Goal: Task Accomplishment & Management: Use online tool/utility

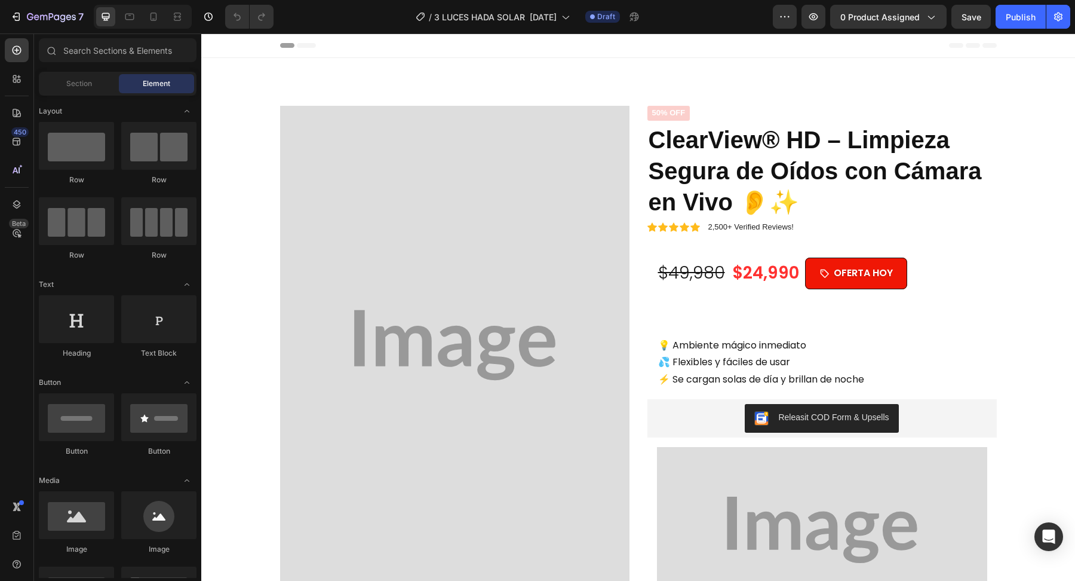
click at [158, 28] on div at bounding box center [143, 17] width 98 height 24
click at [154, 24] on div at bounding box center [153, 16] width 19 height 19
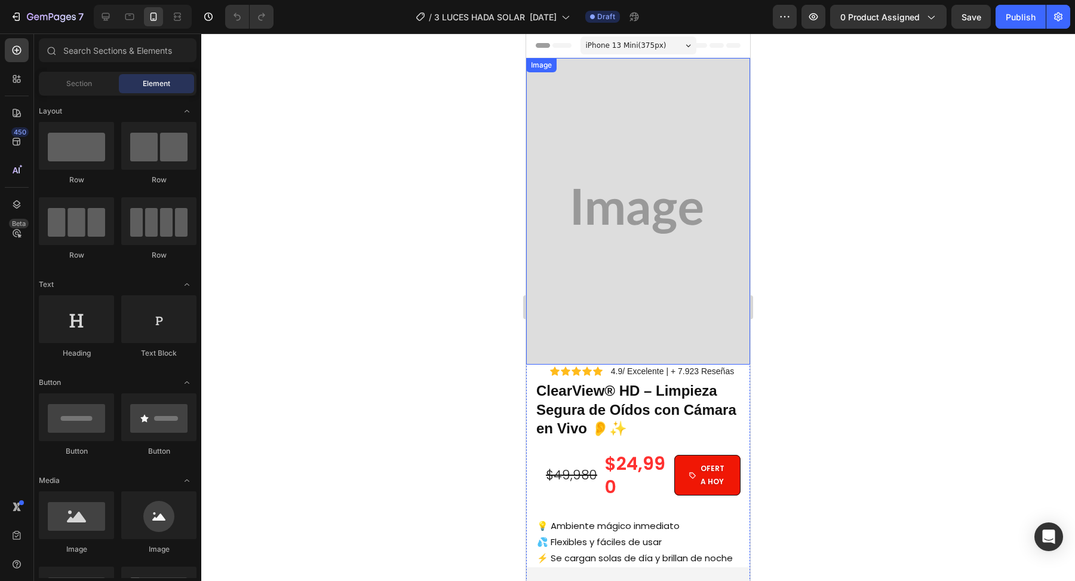
click at [628, 275] on img at bounding box center [638, 211] width 224 height 306
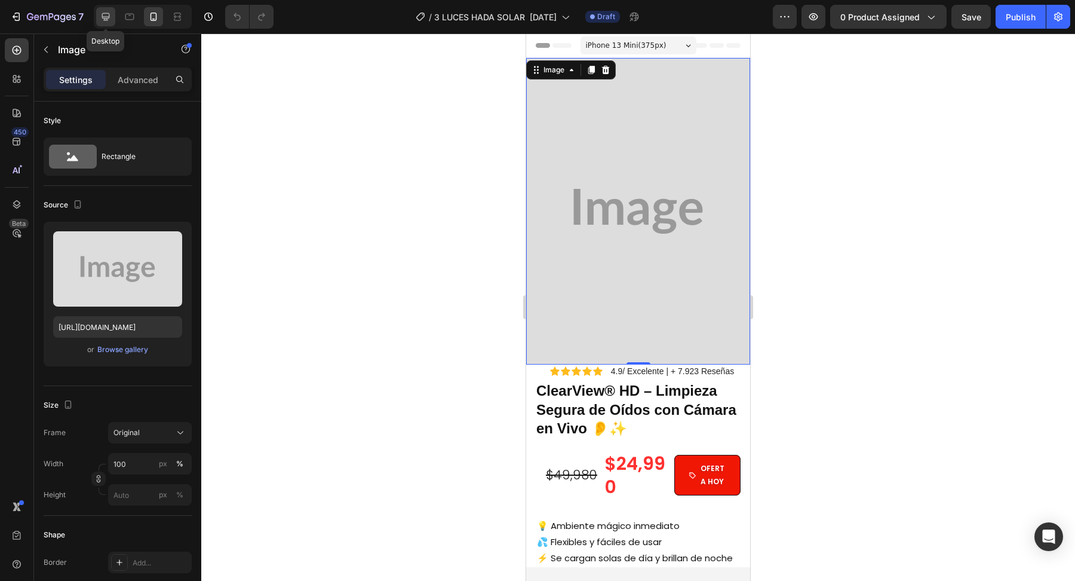
click at [108, 18] on icon at bounding box center [106, 17] width 8 height 8
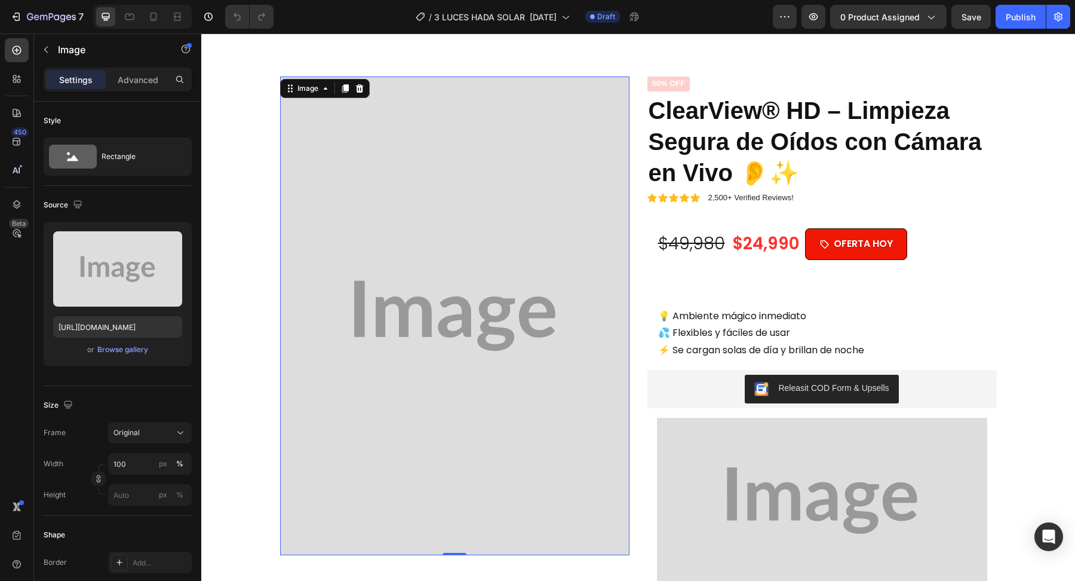
scroll to position [30, 0]
click at [496, 213] on img at bounding box center [454, 315] width 349 height 478
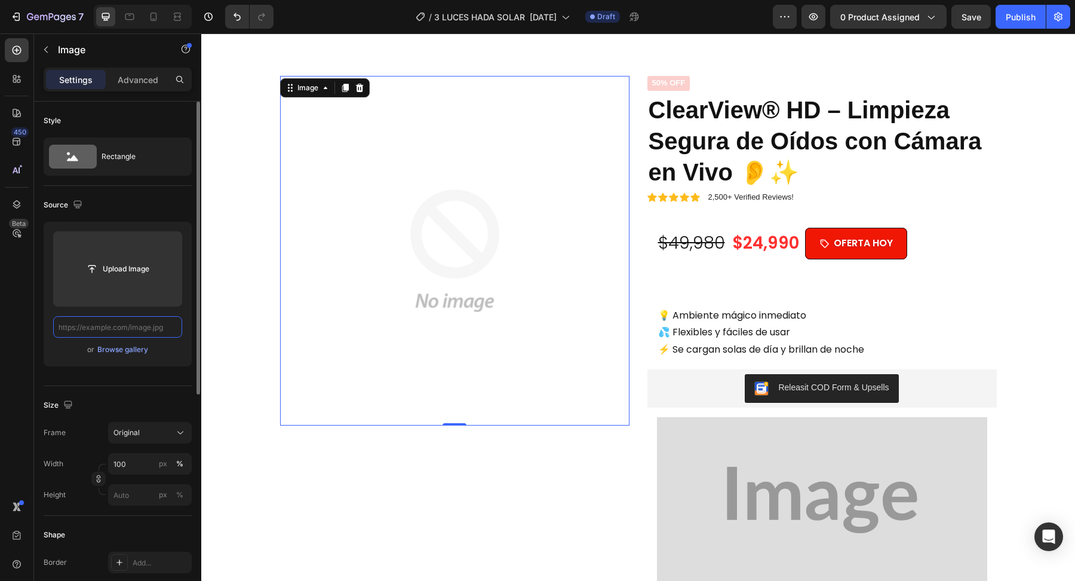
scroll to position [0, 0]
click at [158, 327] on input "text" at bounding box center [117, 327] width 129 height 22
paste input "[URL][DOMAIN_NAME]"
type input "[URL][DOMAIN_NAME]"
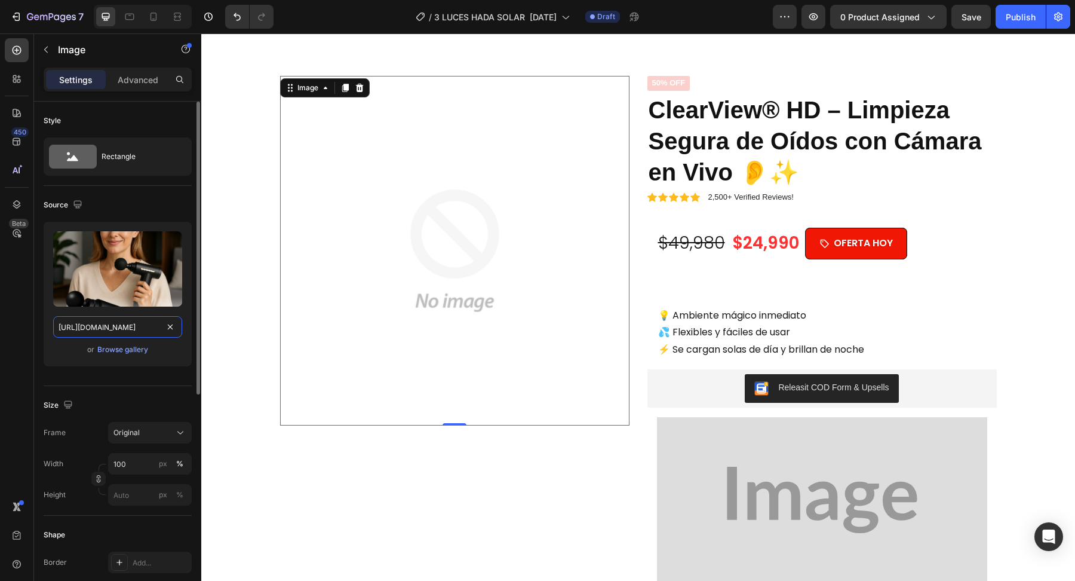
scroll to position [0, 90]
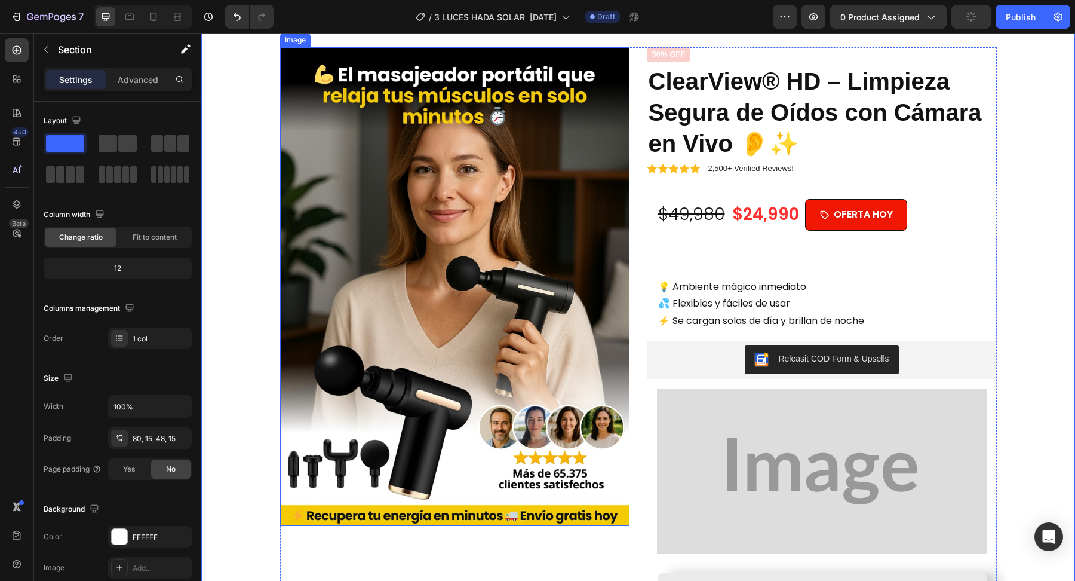
scroll to position [67, 0]
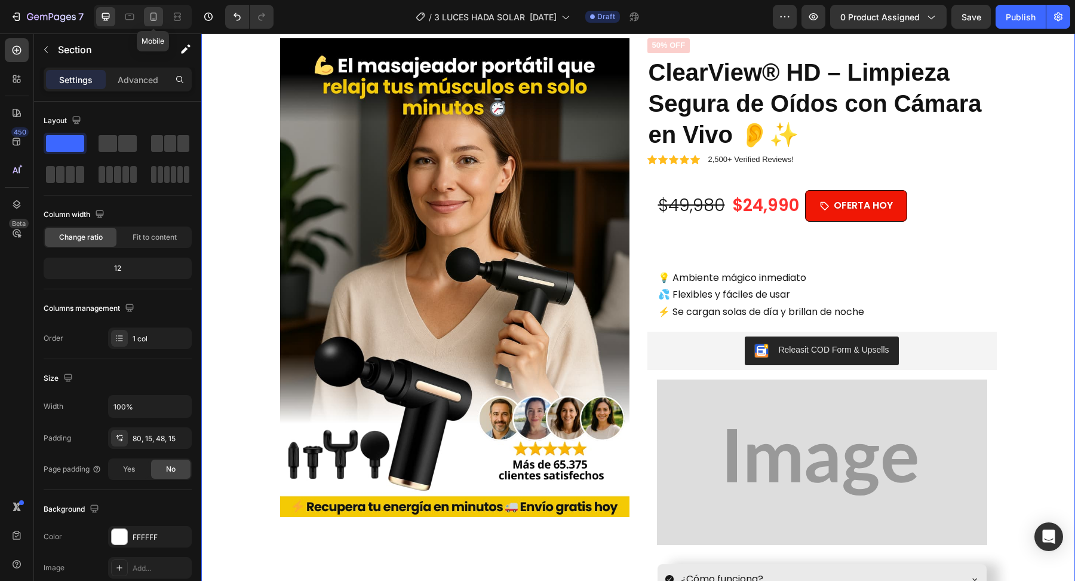
click at [155, 16] on icon at bounding box center [154, 17] width 12 height 12
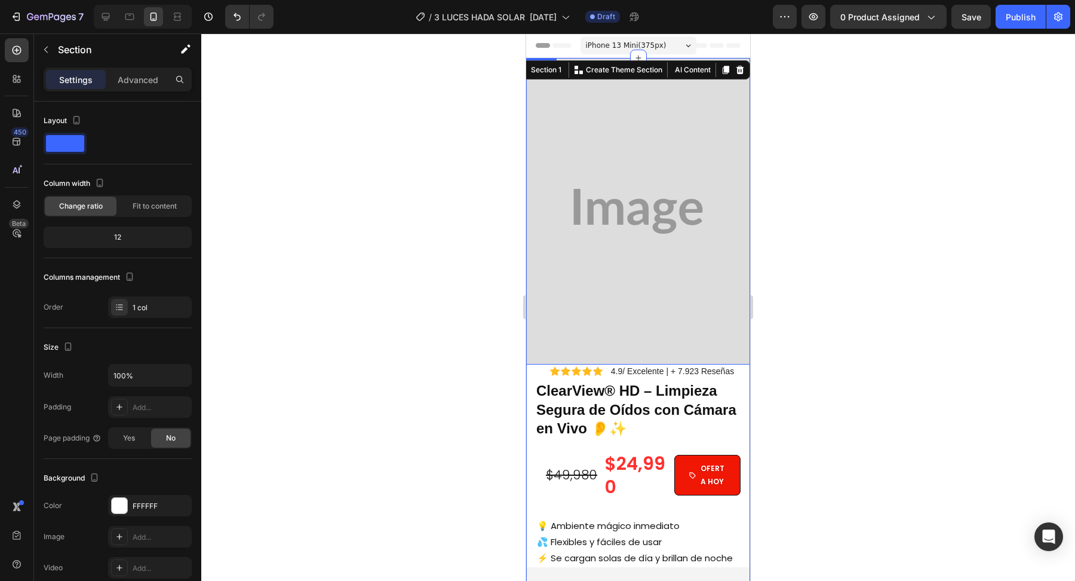
click at [623, 266] on img at bounding box center [638, 211] width 224 height 306
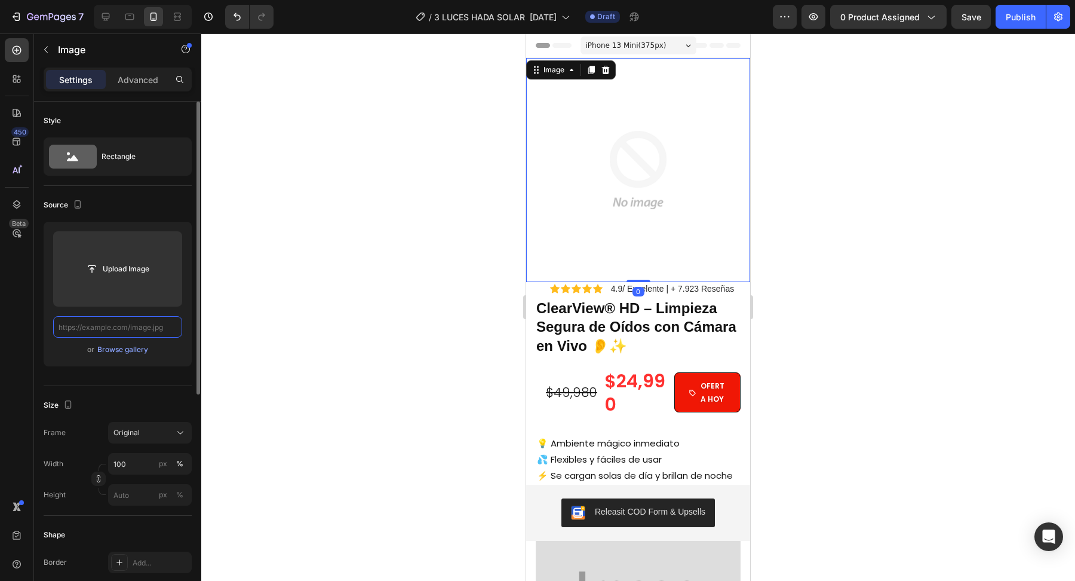
click at [170, 322] on input "text" at bounding box center [117, 327] width 129 height 22
paste input "[URL][DOMAIN_NAME]"
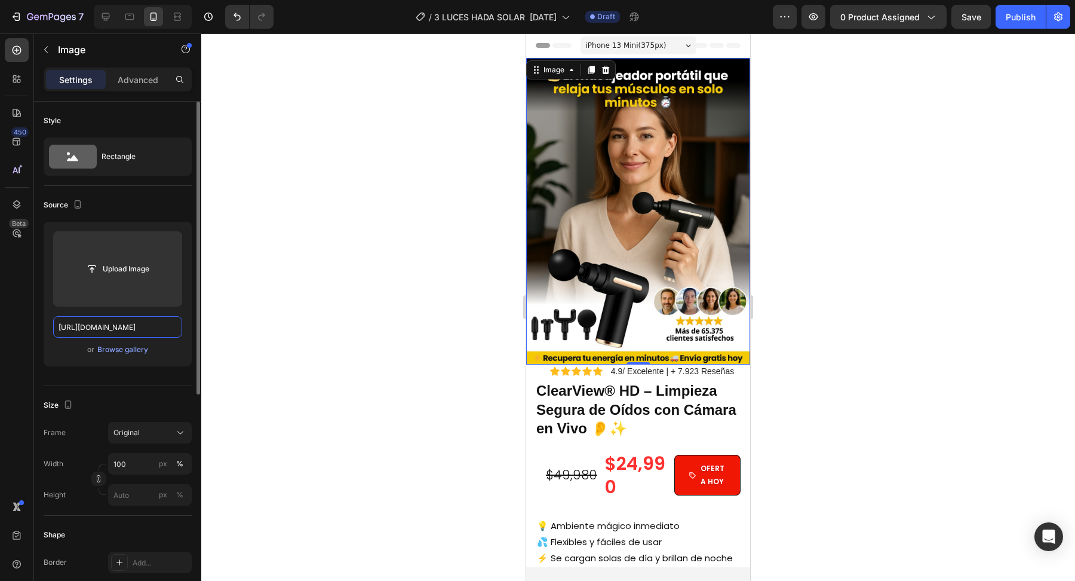
scroll to position [0, 90]
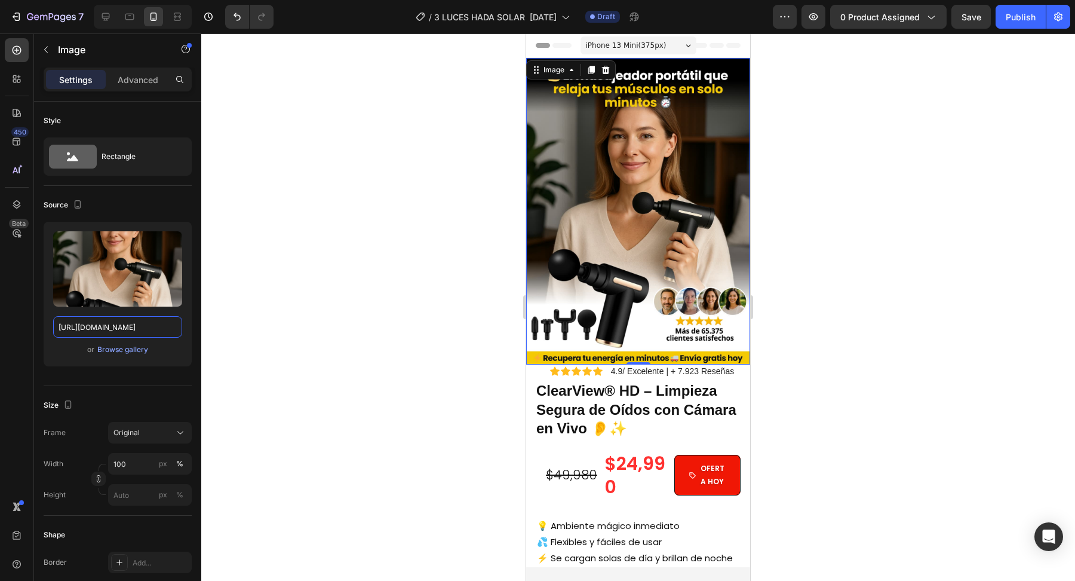
type input "[URL][DOMAIN_NAME]"
click at [357, 361] on div at bounding box center [638, 306] width 874 height 547
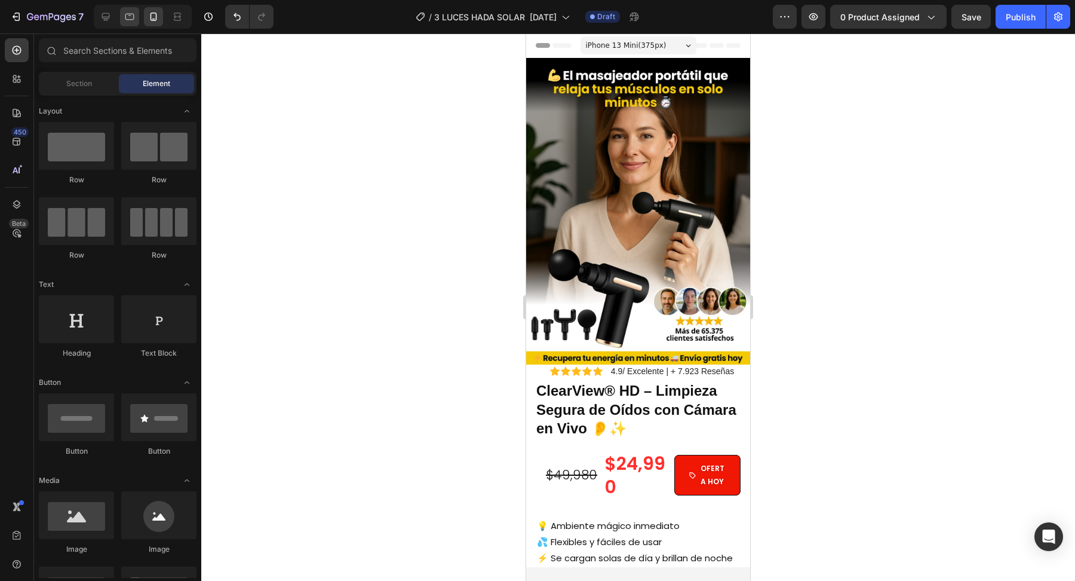
click at [133, 14] on icon at bounding box center [130, 17] width 12 height 12
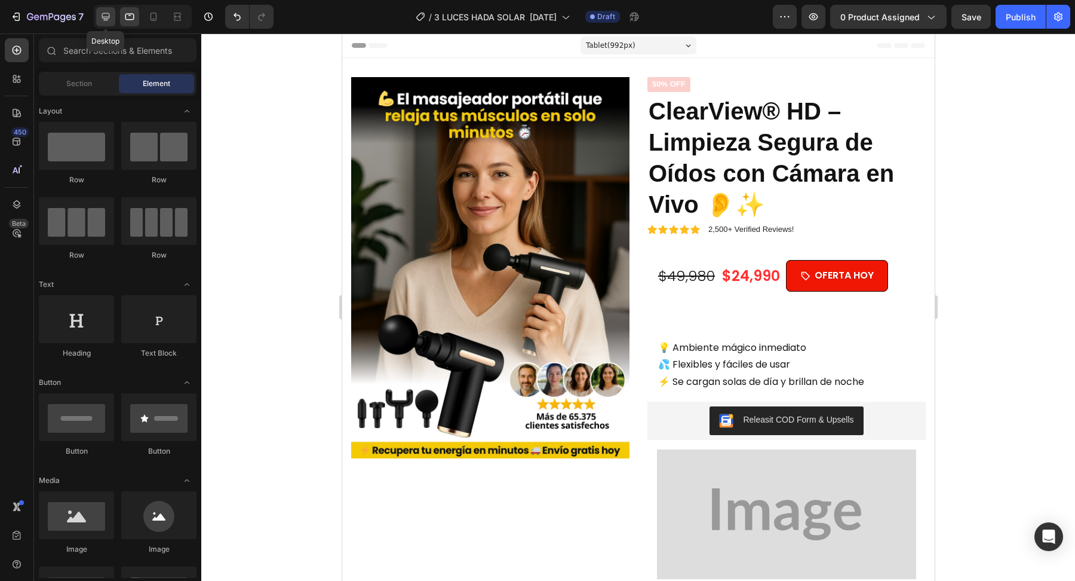
click at [111, 14] on icon at bounding box center [106, 17] width 12 height 12
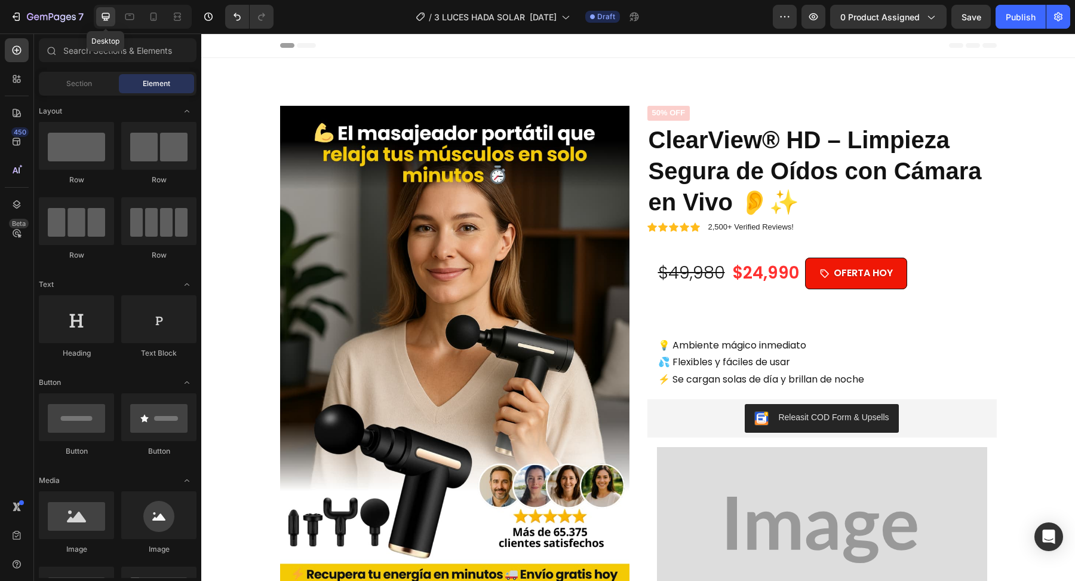
click at [104, 15] on icon at bounding box center [106, 17] width 12 height 12
click at [699, 351] on p "💡 Ambiente mágico inmediato 💦 Flexibles y fáciles de usar ⚡ Se cargan solas de …" at bounding box center [822, 362] width 328 height 51
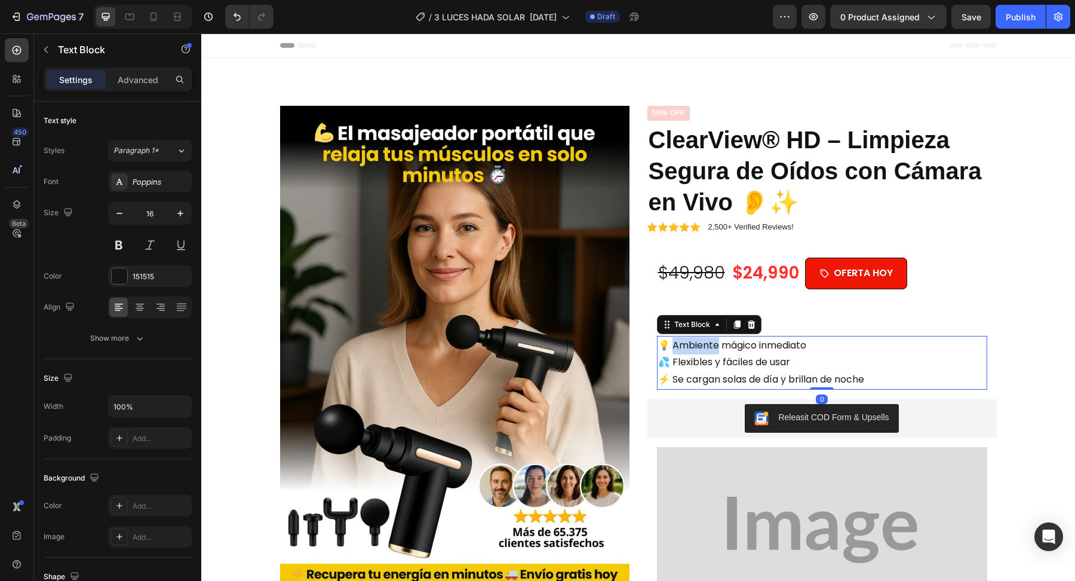
click at [699, 351] on p "💡 Ambiente mágico inmediato 💦 Flexibles y fáciles de usar ⚡ Se cargan solas de …" at bounding box center [822, 362] width 328 height 51
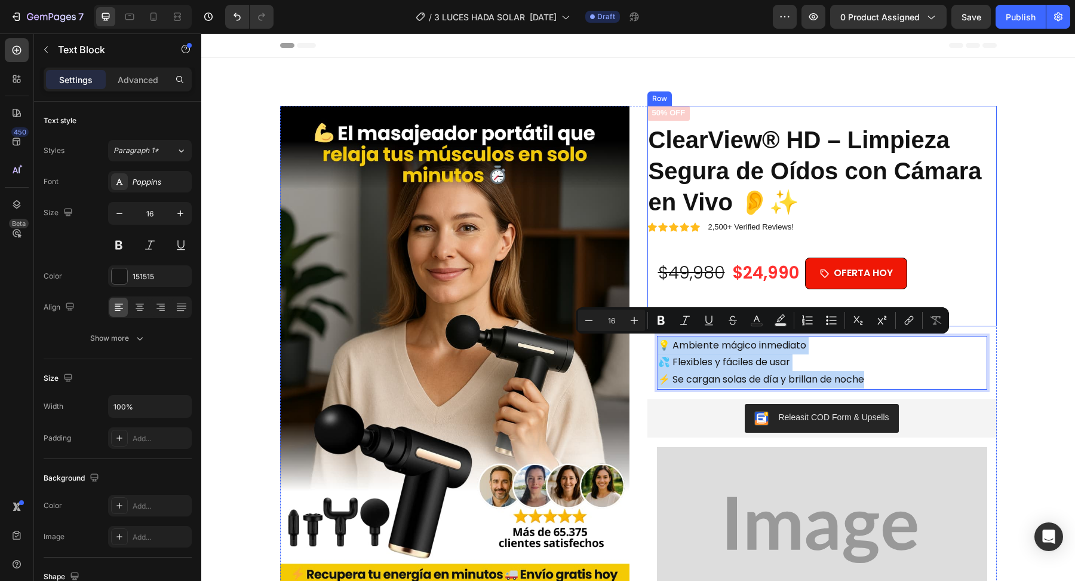
drag, startPoint x: 870, startPoint y: 381, endPoint x: 659, endPoint y: 321, distance: 219.0
click at [659, 321] on div "Icon Icon Icon Icon Icon Icon List 4.9/ Excelente | + 7.923 Reseñas Text Block …" at bounding box center [822, 449] width 349 height 686
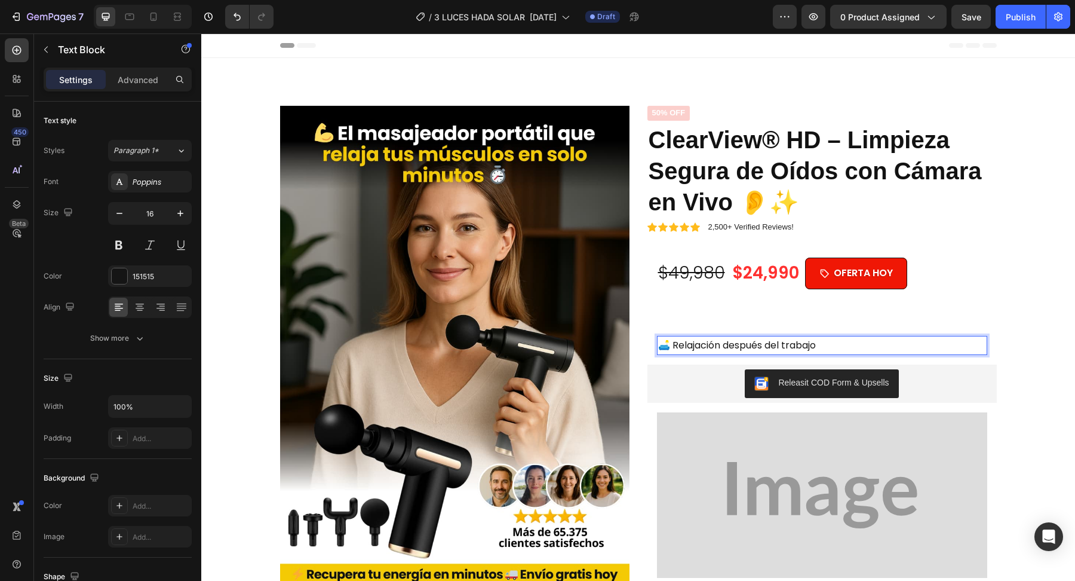
click at [826, 341] on p "🛋️ Relajación después del trabajo" at bounding box center [822, 345] width 328 height 17
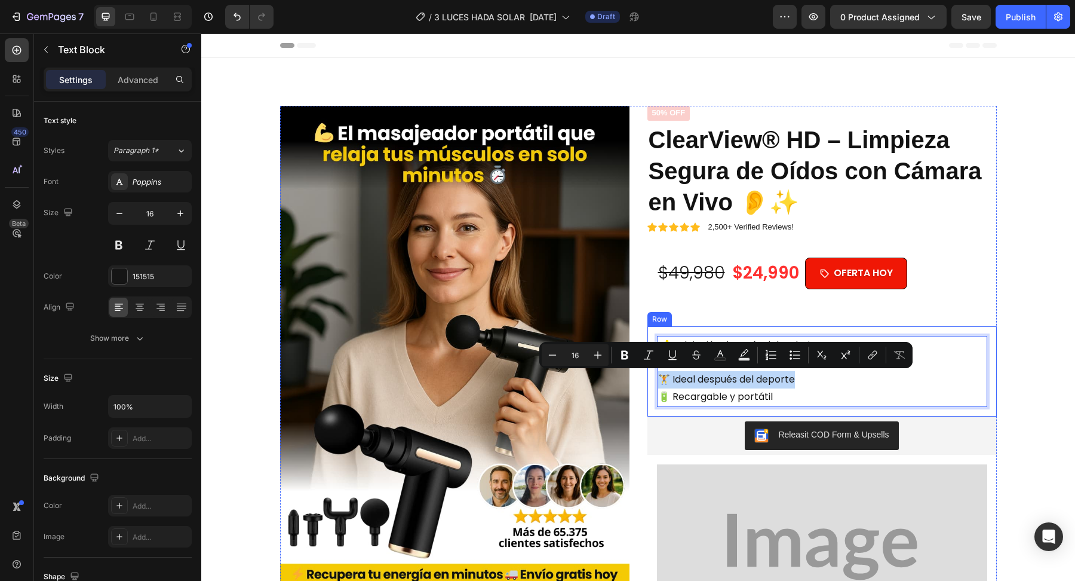
drag, startPoint x: 808, startPoint y: 383, endPoint x: 654, endPoint y: 380, distance: 154.1
click at [654, 380] on div "🛋️ Relajación después del trabajo 💆 Relajación al instante 🏋️ Ideal después del…" at bounding box center [822, 371] width 349 height 90
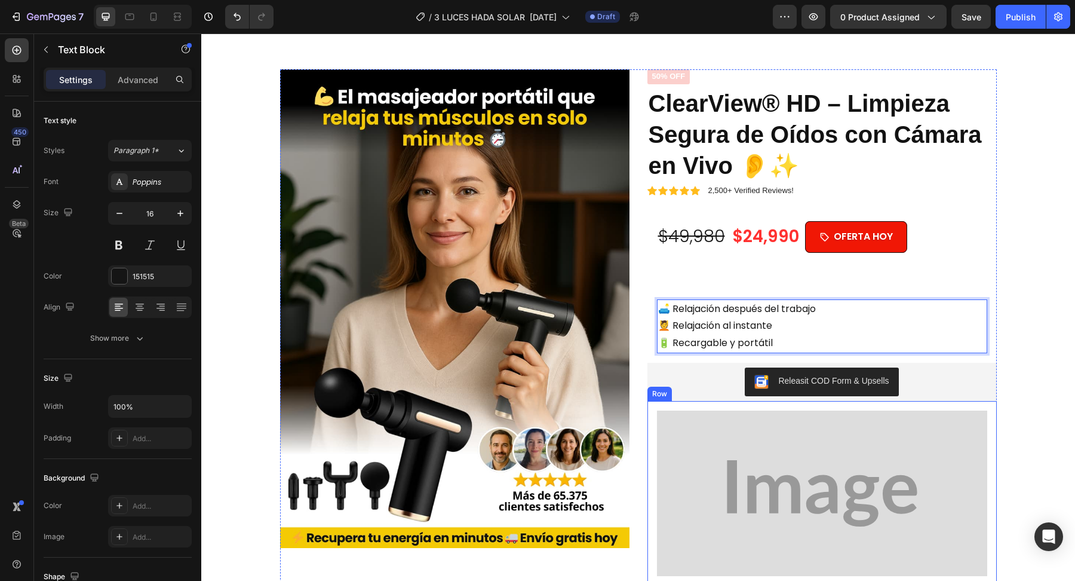
scroll to position [24, 0]
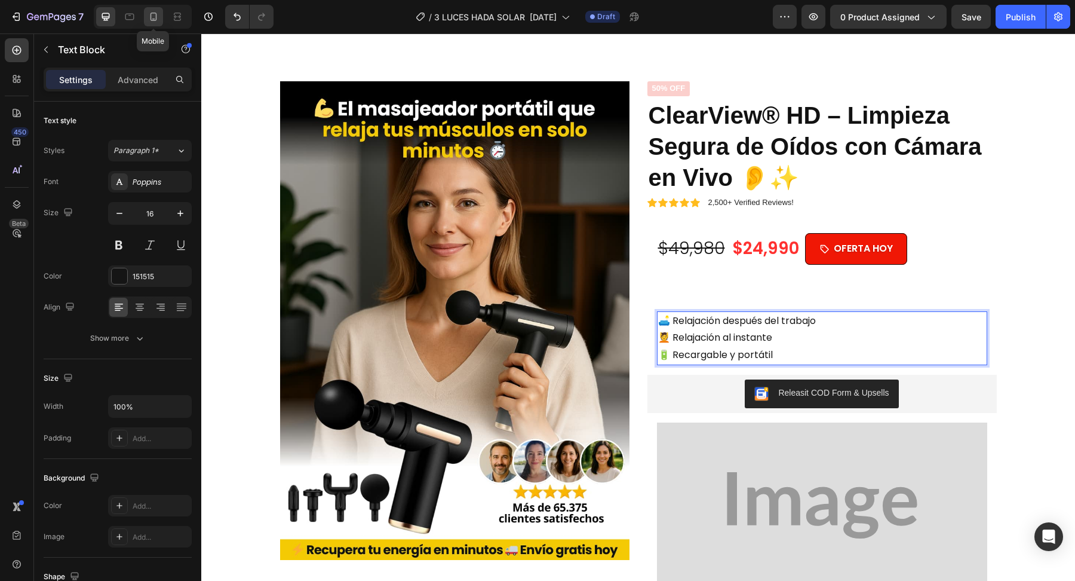
click at [153, 17] on icon at bounding box center [154, 17] width 12 height 12
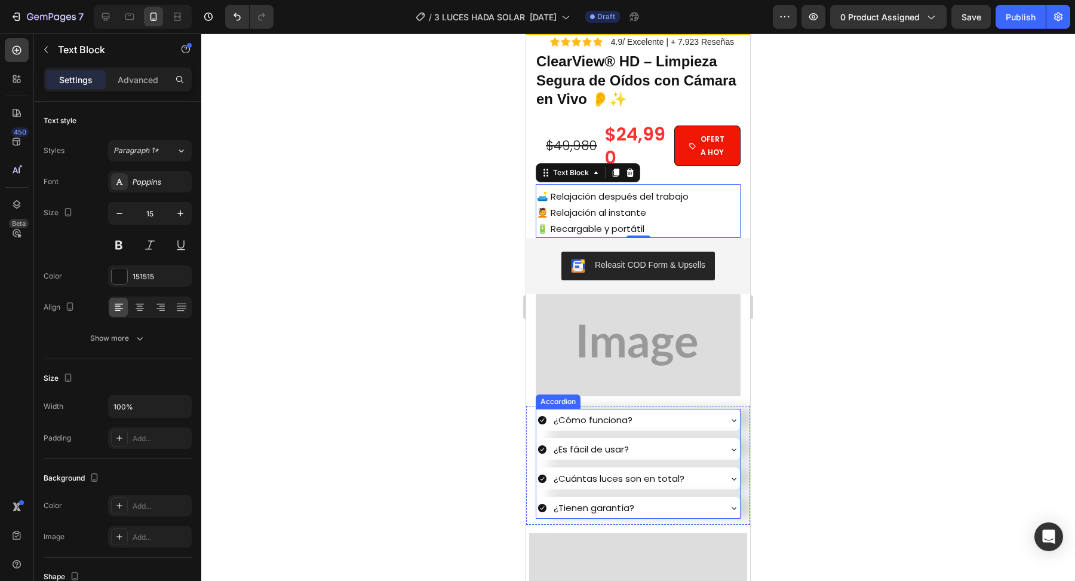
scroll to position [330, 0]
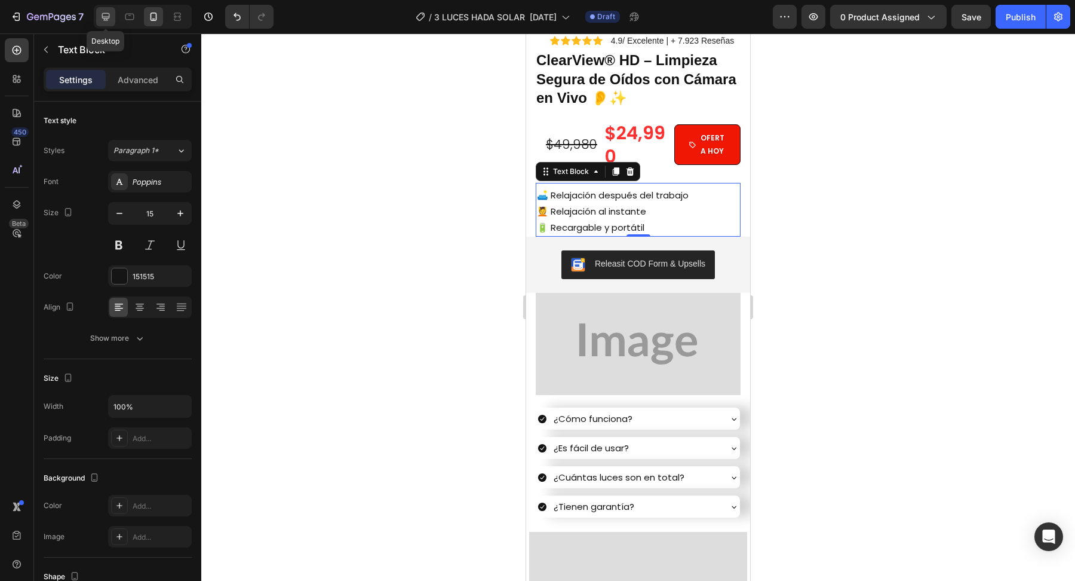
click at [104, 22] on icon at bounding box center [106, 17] width 12 height 12
type input "16"
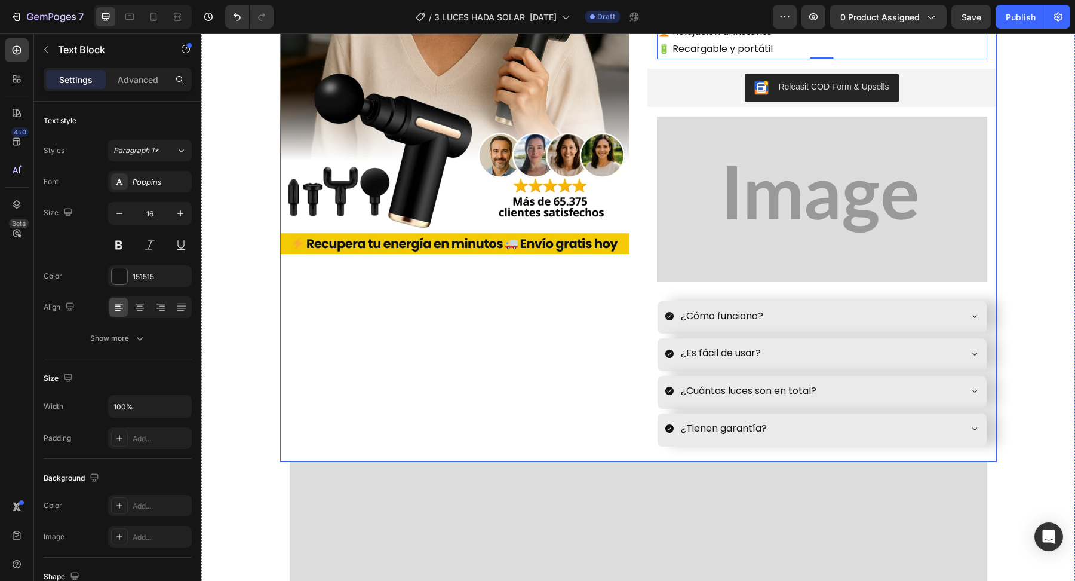
scroll to position [260, 0]
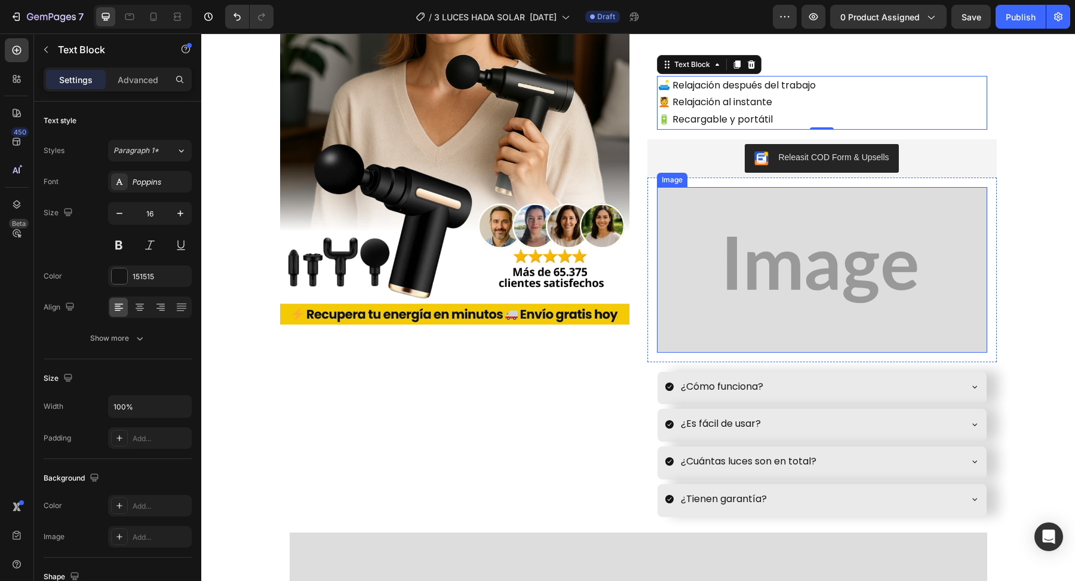
click at [741, 250] on img at bounding box center [822, 269] width 330 height 165
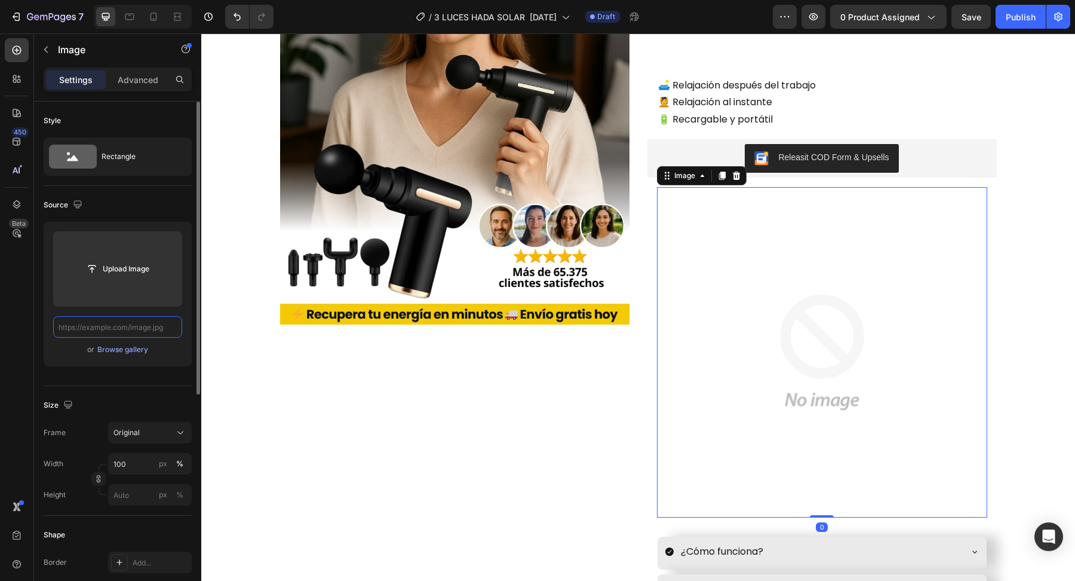
scroll to position [0, 0]
click at [157, 326] on input "text" at bounding box center [117, 327] width 129 height 22
paste input "[URL][DOMAIN_NAME]"
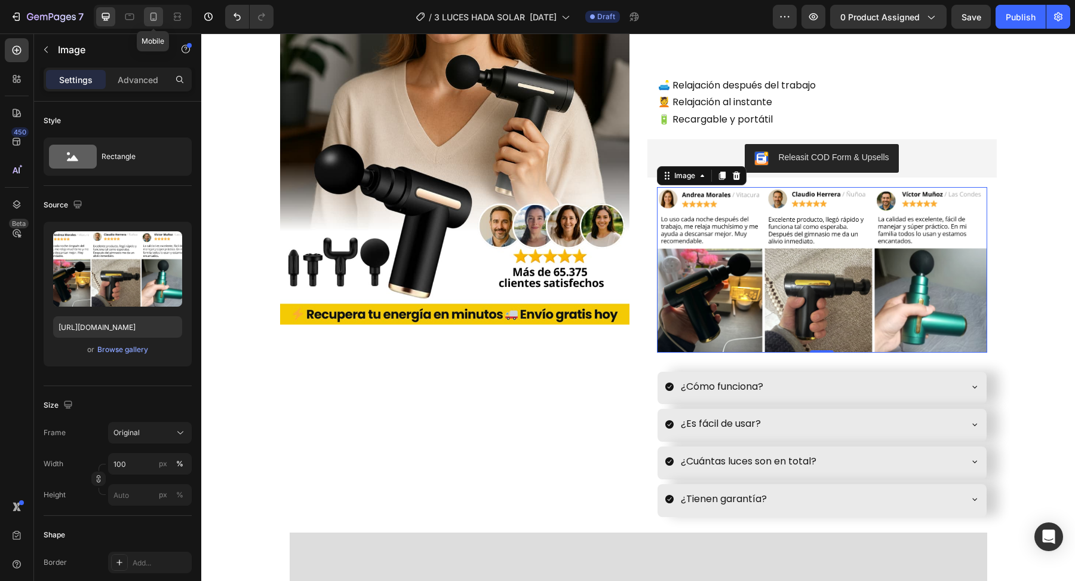
click at [152, 19] on icon at bounding box center [154, 17] width 12 height 12
type input "[URL][DOMAIN_NAME]"
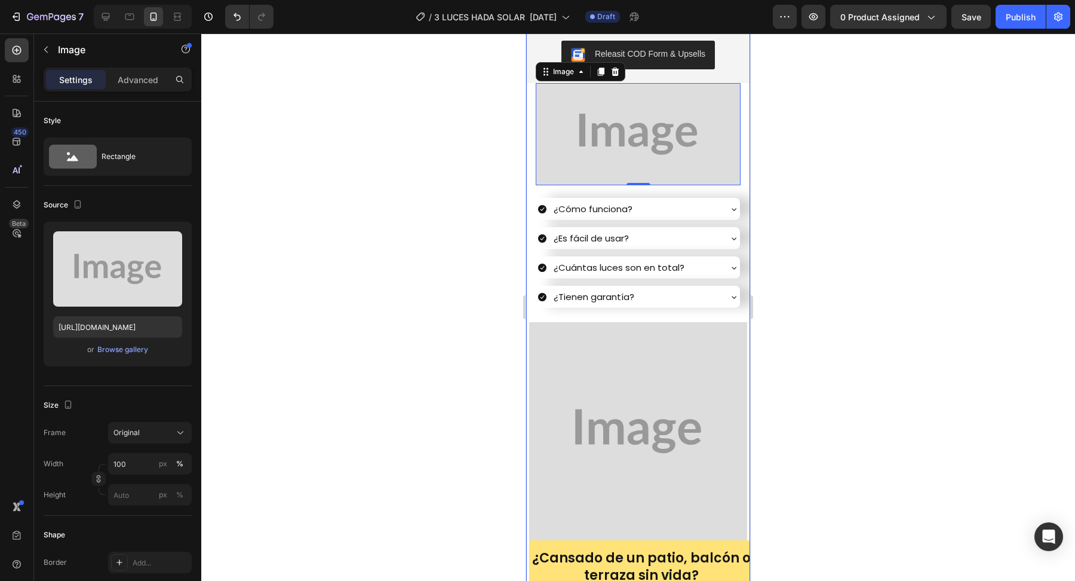
scroll to position [547, 0]
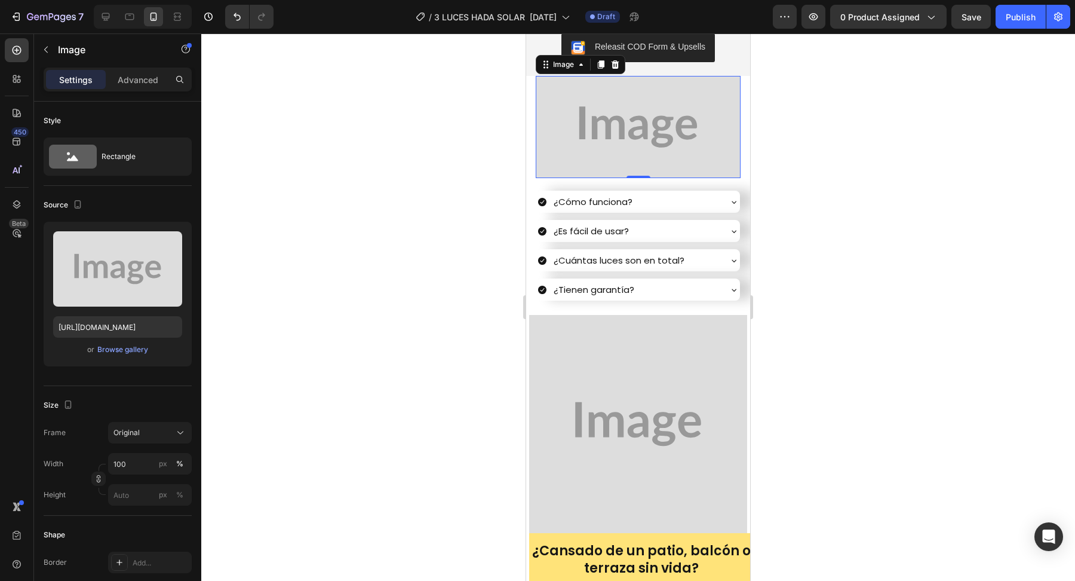
click at [630, 151] on img at bounding box center [638, 127] width 205 height 103
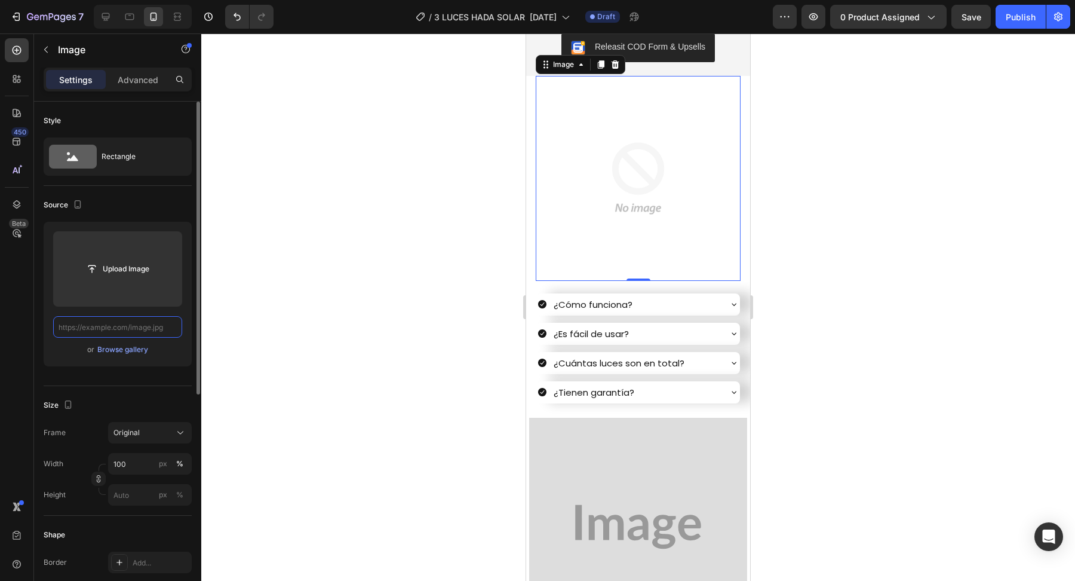
click at [161, 325] on input "text" at bounding box center [117, 327] width 129 height 22
paste input "[URL][DOMAIN_NAME]"
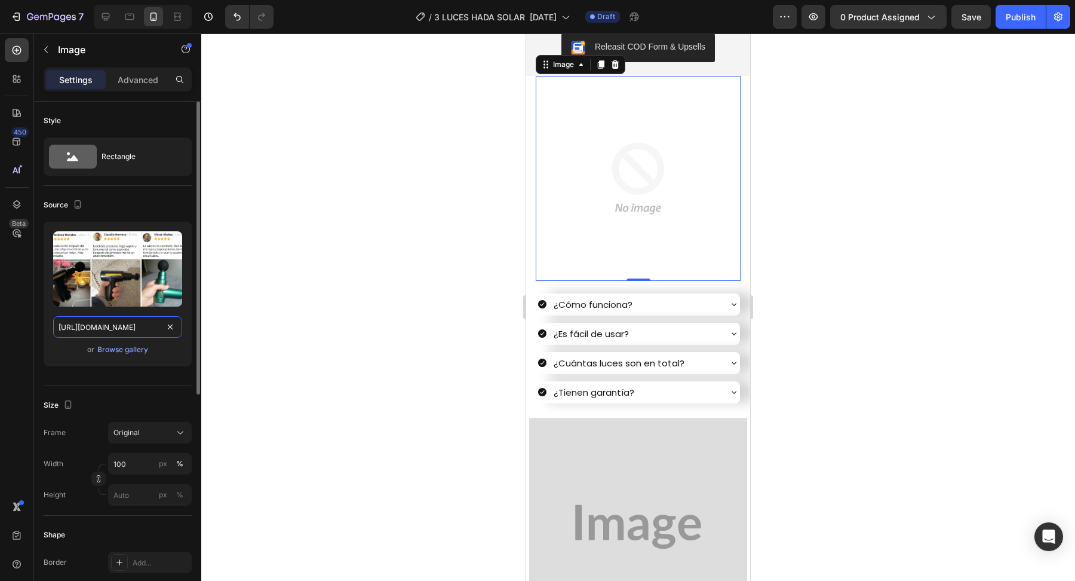
scroll to position [0, 127]
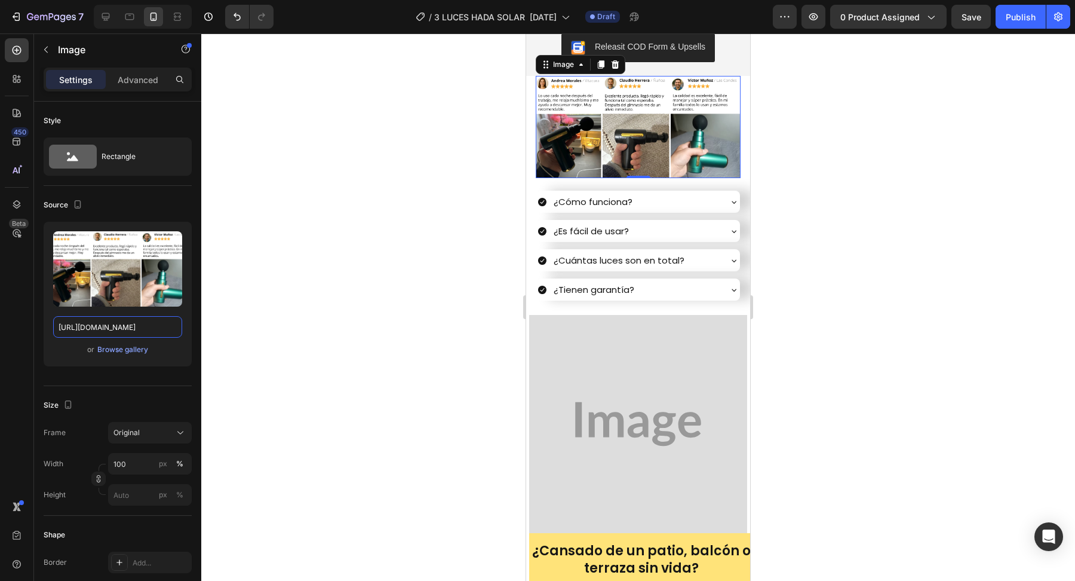
type input "[URL][DOMAIN_NAME]"
click at [350, 345] on div at bounding box center [638, 306] width 874 height 547
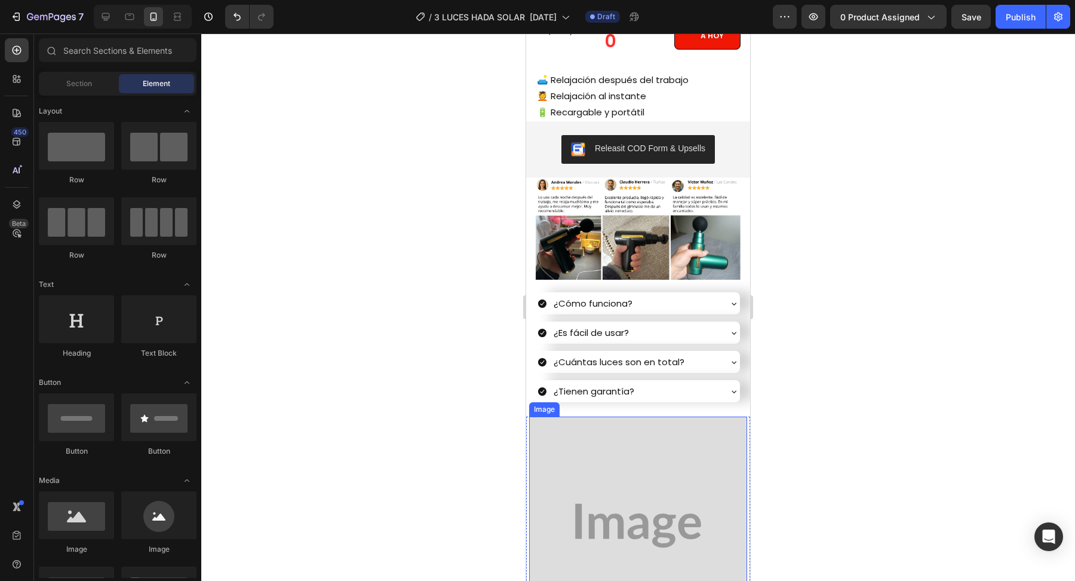
scroll to position [434, 0]
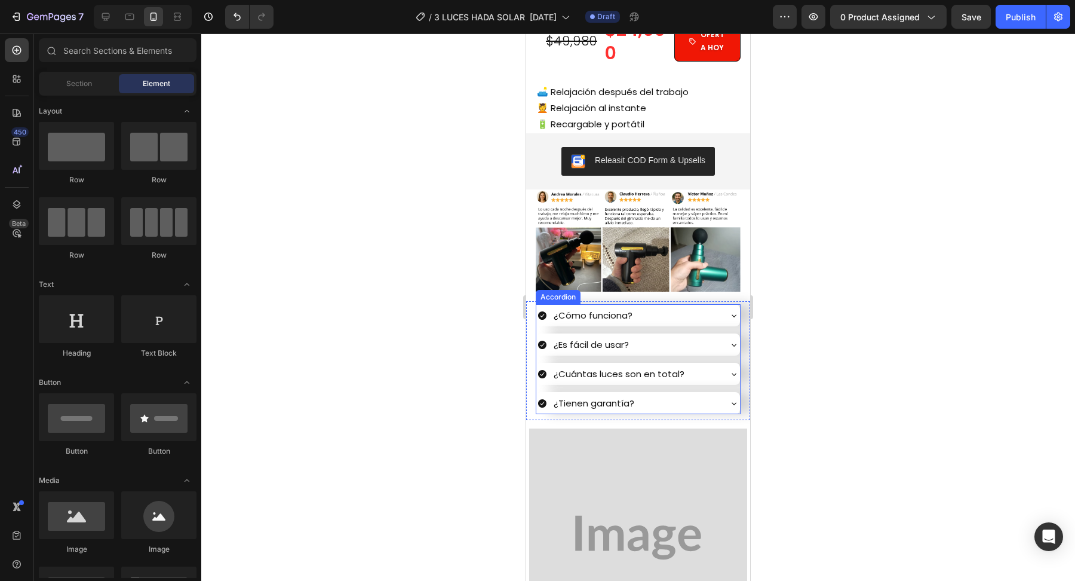
click at [650, 318] on div "¿Cómo funciona?" at bounding box center [629, 315] width 182 height 20
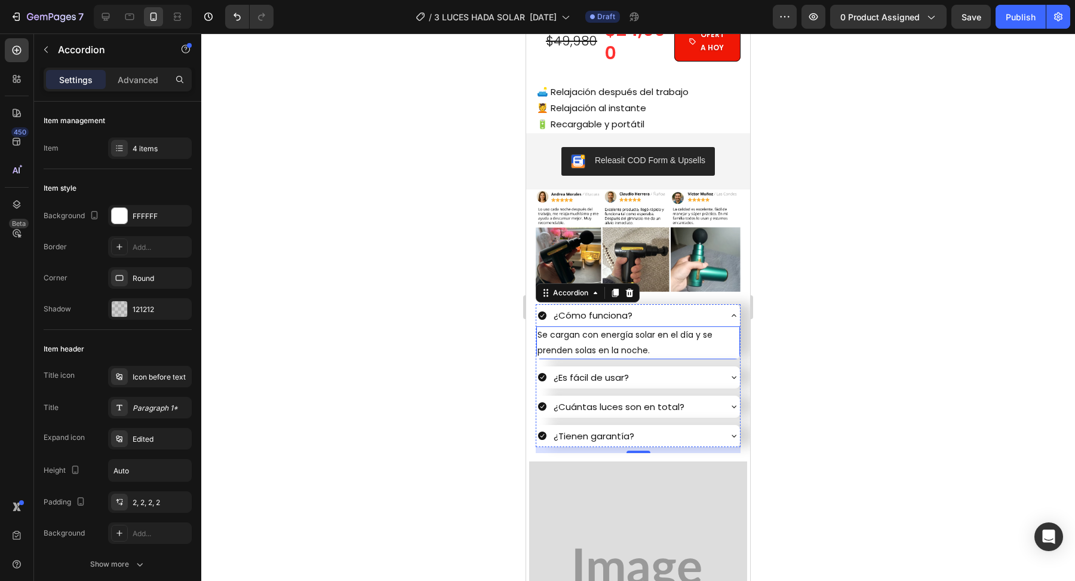
click at [543, 333] on p "Se cargan con energía solar en el día y se prenden solas en la noche." at bounding box center [638, 342] width 201 height 30
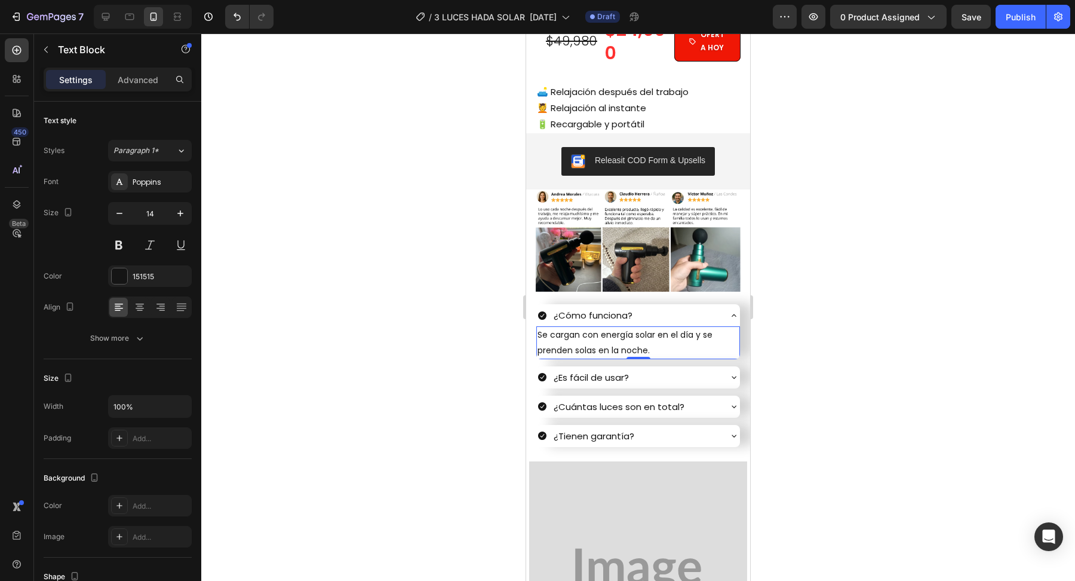
click at [543, 333] on p "Se cargan con energía solar en el día y se prenden solas en la noche." at bounding box center [638, 342] width 201 height 30
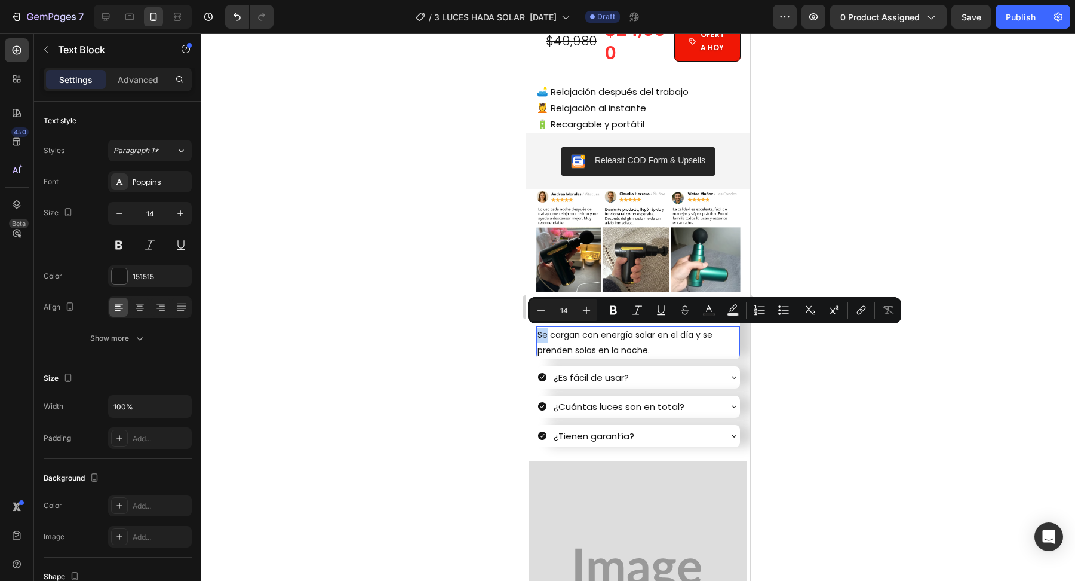
click at [548, 334] on p "Se cargan con energía solar en el día y se prenden solas en la noche." at bounding box center [638, 342] width 201 height 30
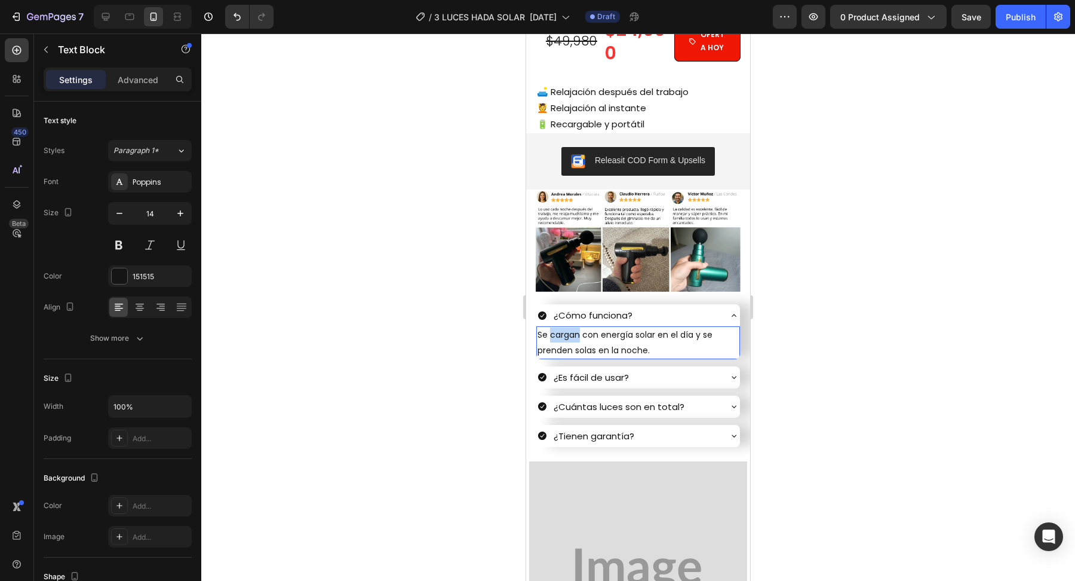
click at [548, 334] on p "Se cargan con energía solar en el día y se prenden solas en la noche." at bounding box center [638, 342] width 201 height 30
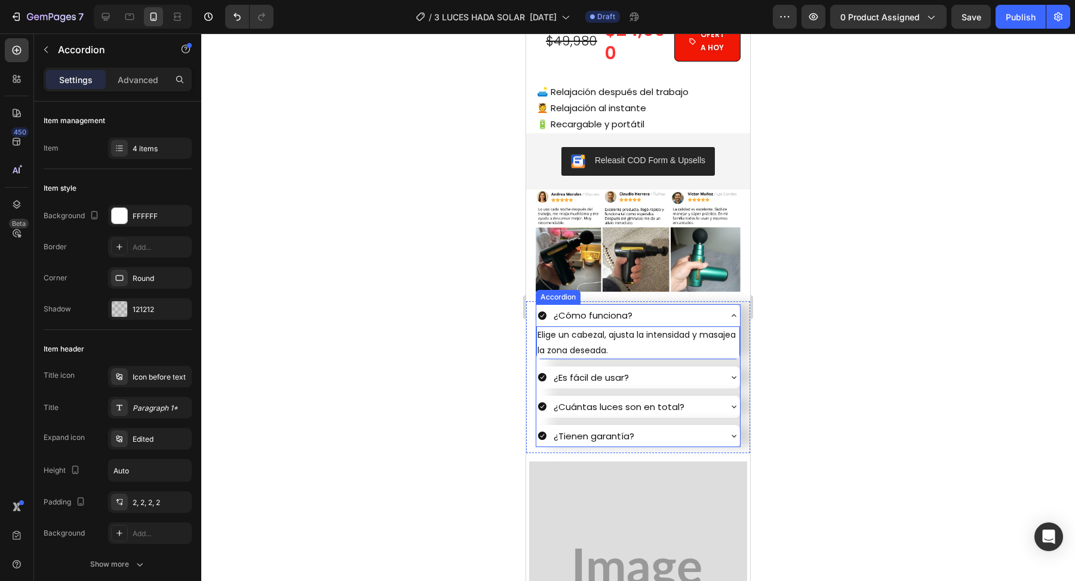
click at [584, 378] on p "¿Es fácil de usar?" at bounding box center [591, 377] width 75 height 16
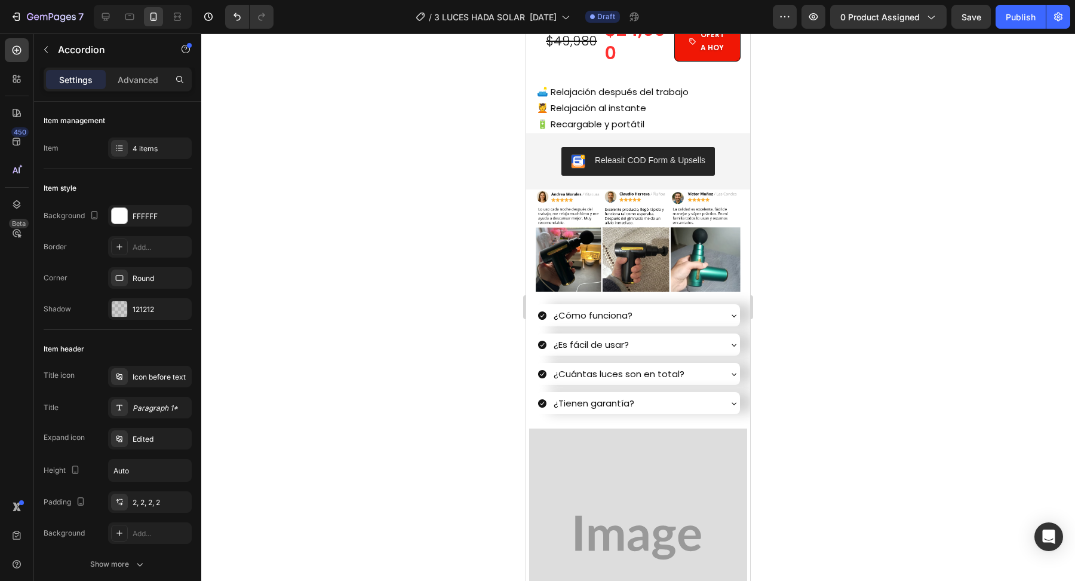
click at [663, 340] on div "¿Es fácil de usar?" at bounding box center [629, 345] width 182 height 20
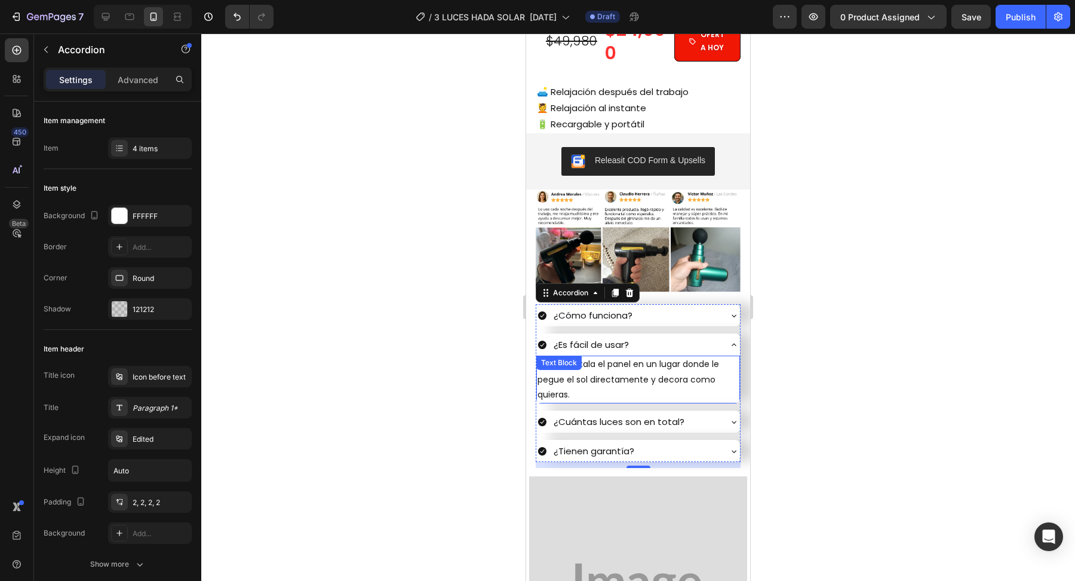
click at [556, 381] on p "Sí, solo instala el panel en un lugar donde le pegue el sol directamente y deco…" at bounding box center [638, 379] width 201 height 45
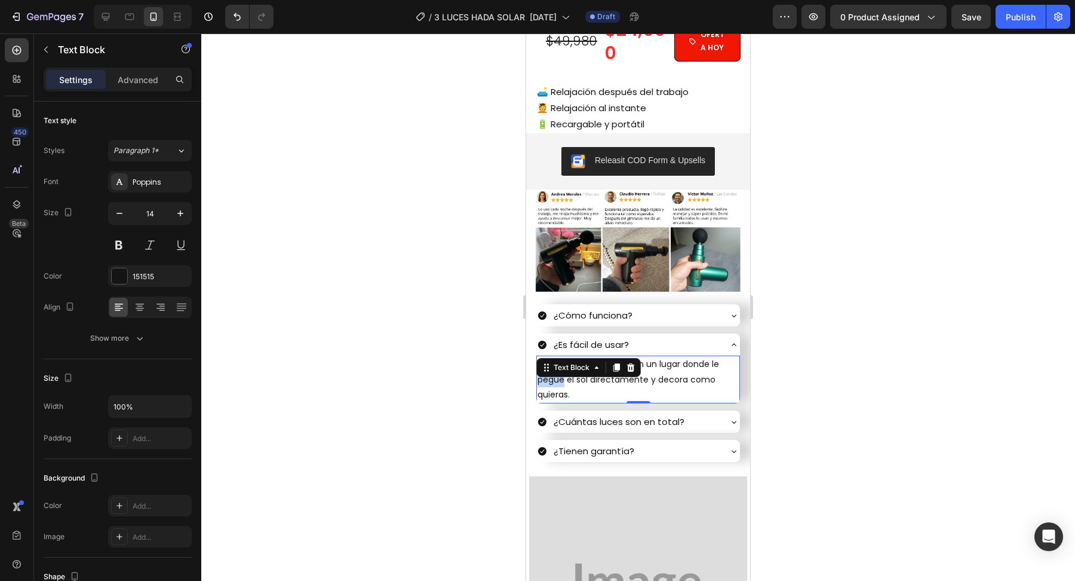
click at [556, 381] on p "Sí, solo instala el panel en un lugar donde le pegue el sol directamente y deco…" at bounding box center [638, 379] width 201 height 45
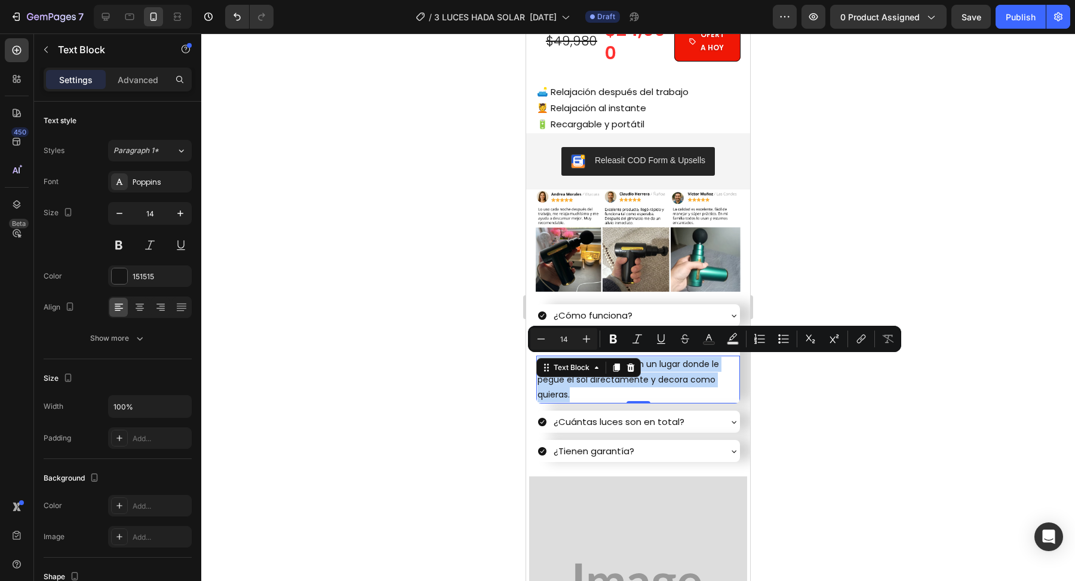
click at [556, 381] on p "Sí, solo instala el panel en un lugar donde le pegue el sol directamente y deco…" at bounding box center [638, 379] width 201 height 45
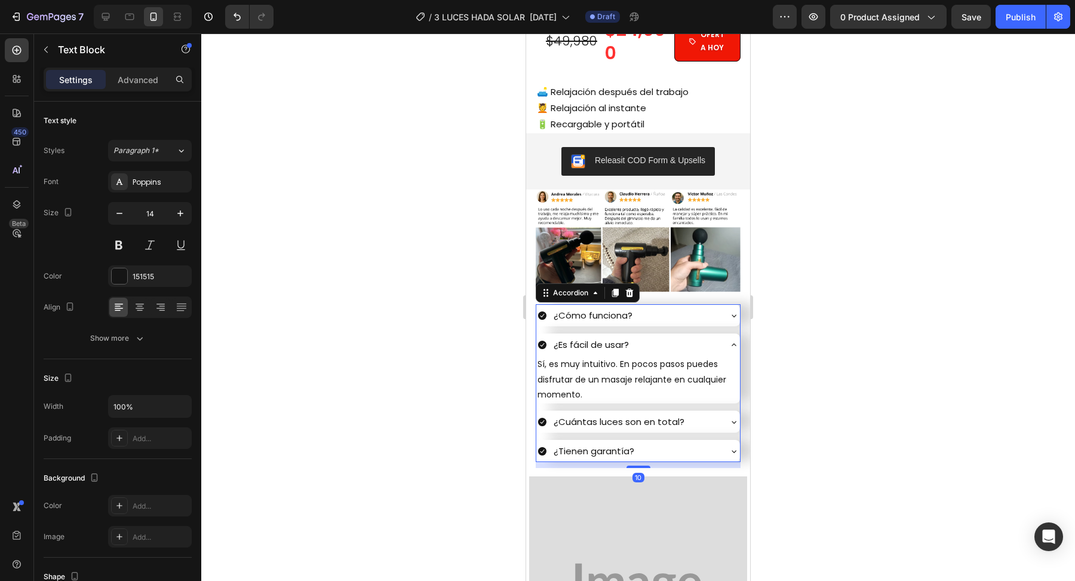
click at [593, 421] on p "¿Cuántas luces son en total?" at bounding box center [619, 421] width 131 height 16
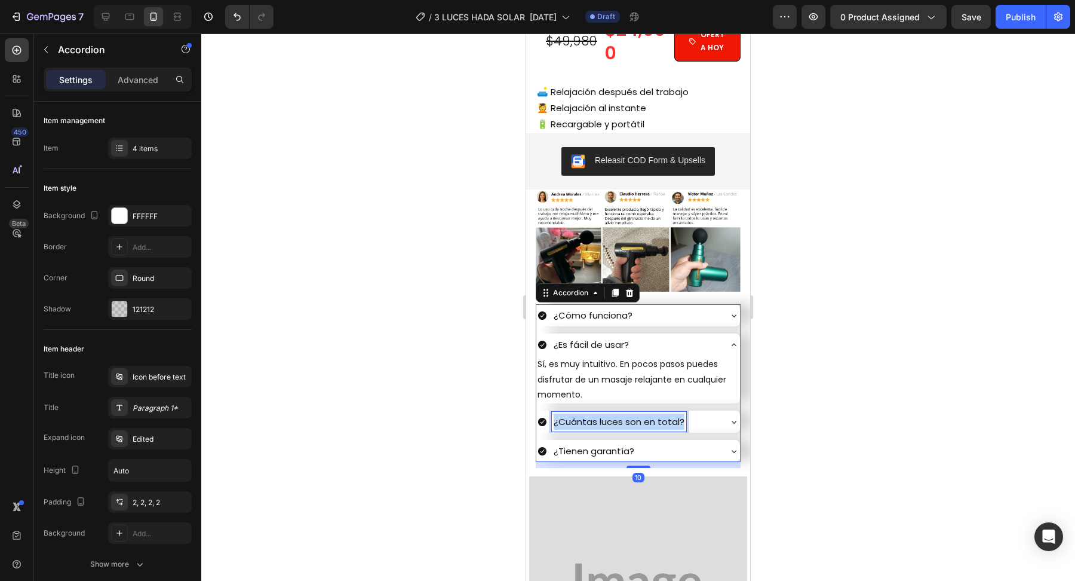
click at [593, 421] on p "¿Cuántas luces son en total?" at bounding box center [619, 421] width 131 height 16
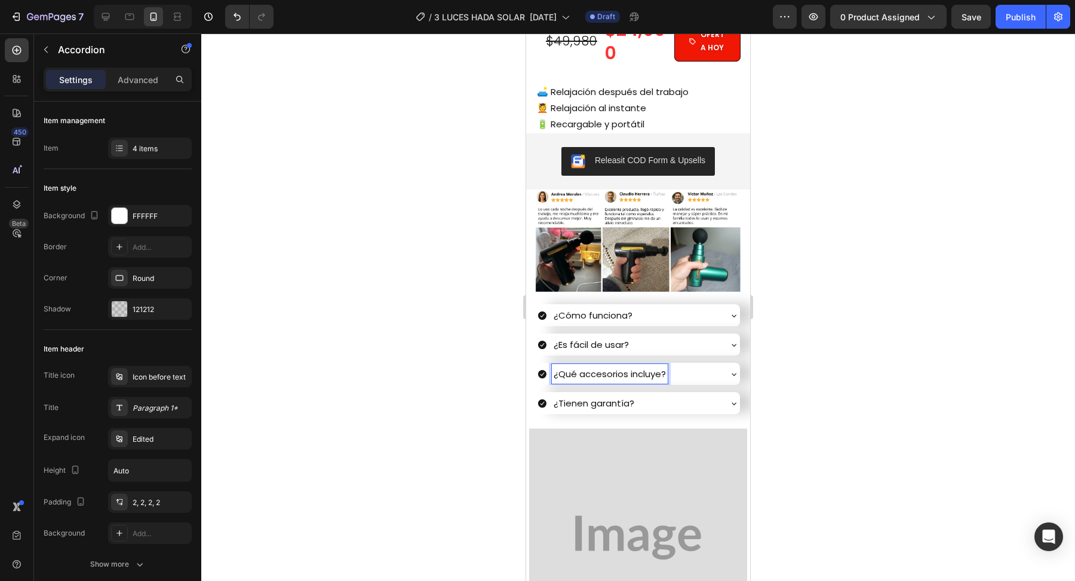
click at [719, 381] on div "¿Qué accesorios incluye?" at bounding box center [629, 374] width 182 height 20
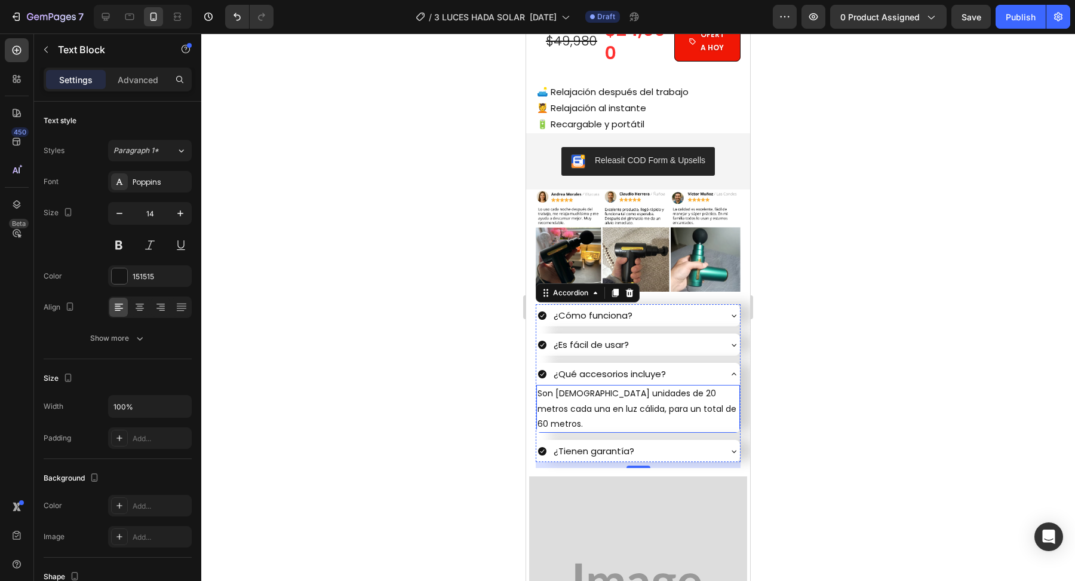
click at [596, 397] on p "Son [DEMOGRAPHIC_DATA] unidades de 20 metros cada una en luz cálida, para un to…" at bounding box center [638, 408] width 201 height 45
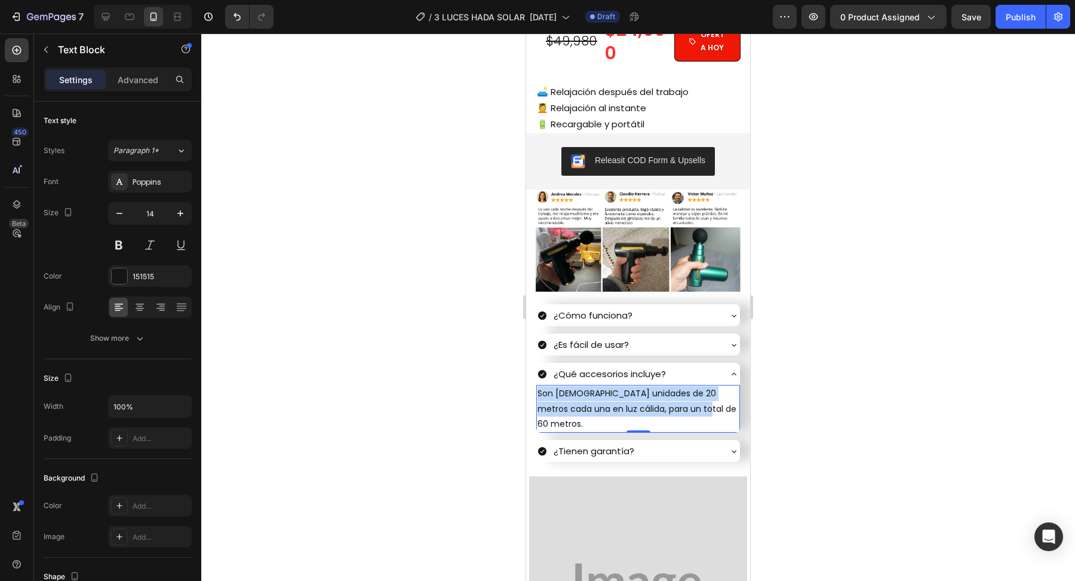
click at [596, 397] on p "Son [DEMOGRAPHIC_DATA] unidades de 20 metros cada una en luz cálida, para un to…" at bounding box center [638, 408] width 201 height 45
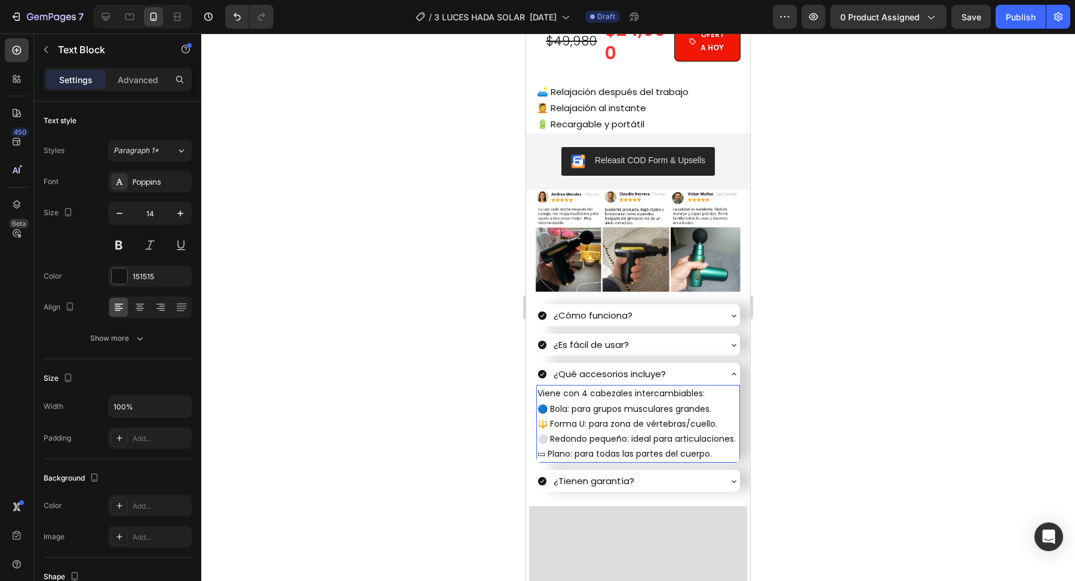
click at [483, 395] on div at bounding box center [638, 306] width 874 height 547
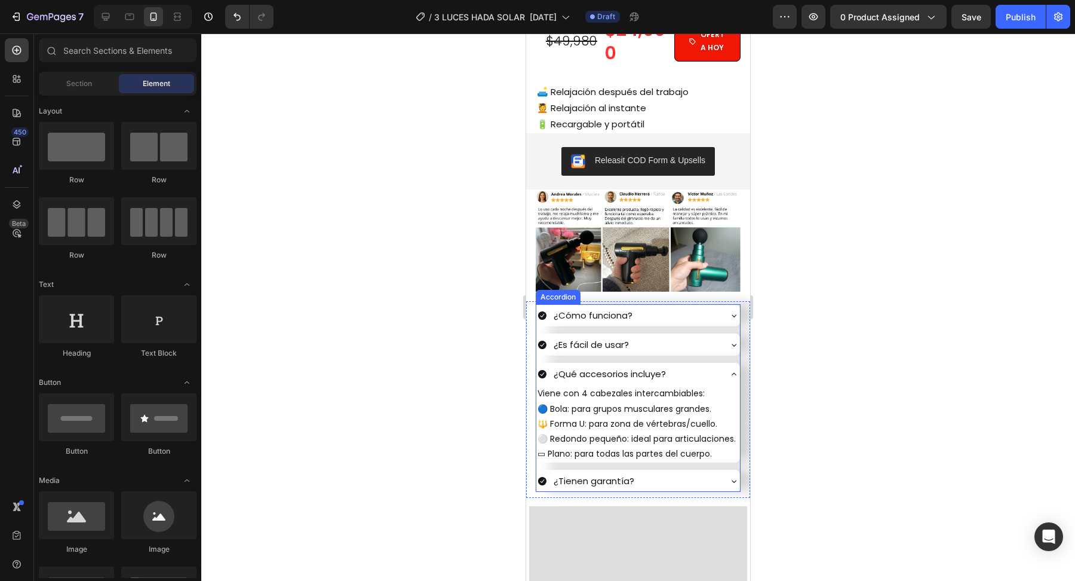
click at [733, 369] on icon at bounding box center [734, 374] width 10 height 10
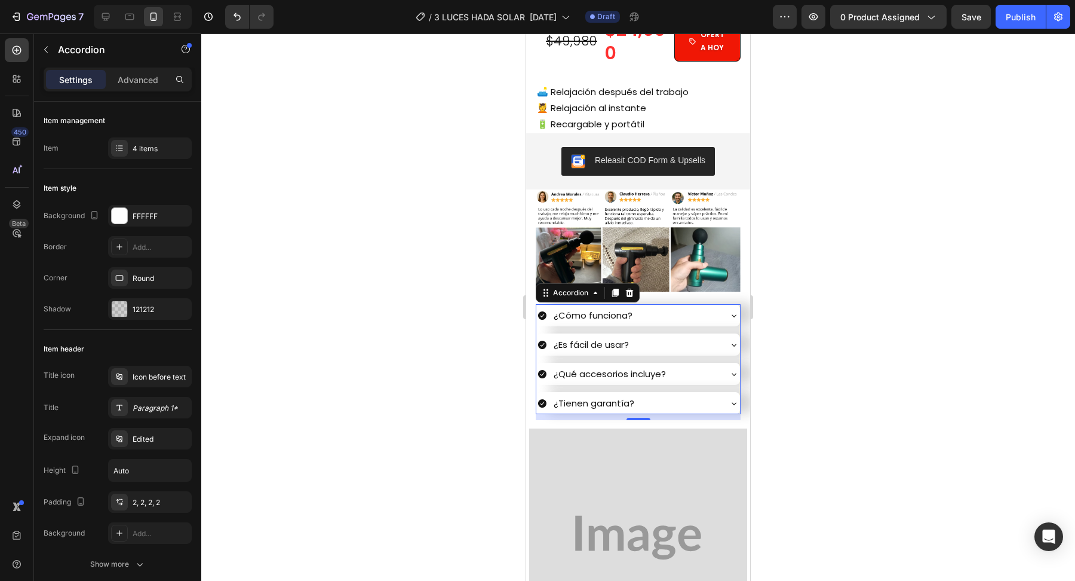
click at [648, 318] on div "¿Cómo funciona?" at bounding box center [629, 315] width 182 height 20
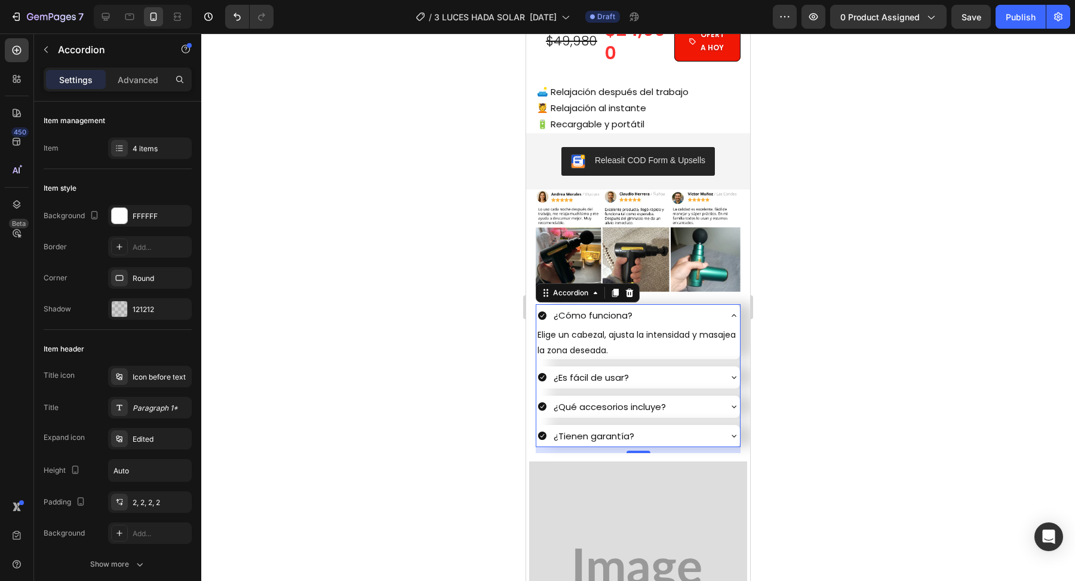
click at [648, 318] on div "¿Cómo funciona?" at bounding box center [629, 315] width 182 height 20
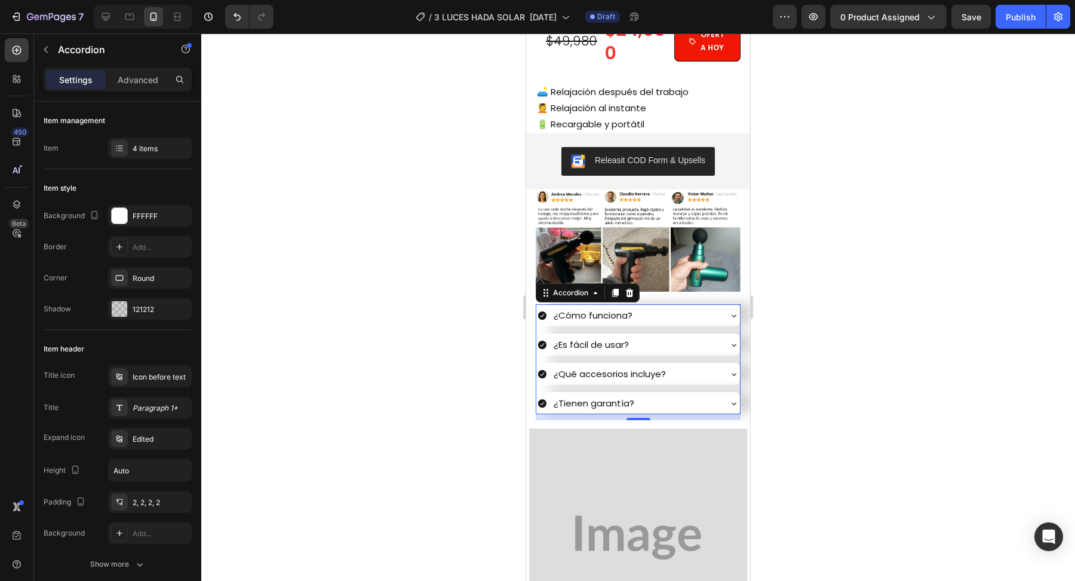
click at [639, 344] on div "¿Es fácil de usar?" at bounding box center [629, 345] width 182 height 20
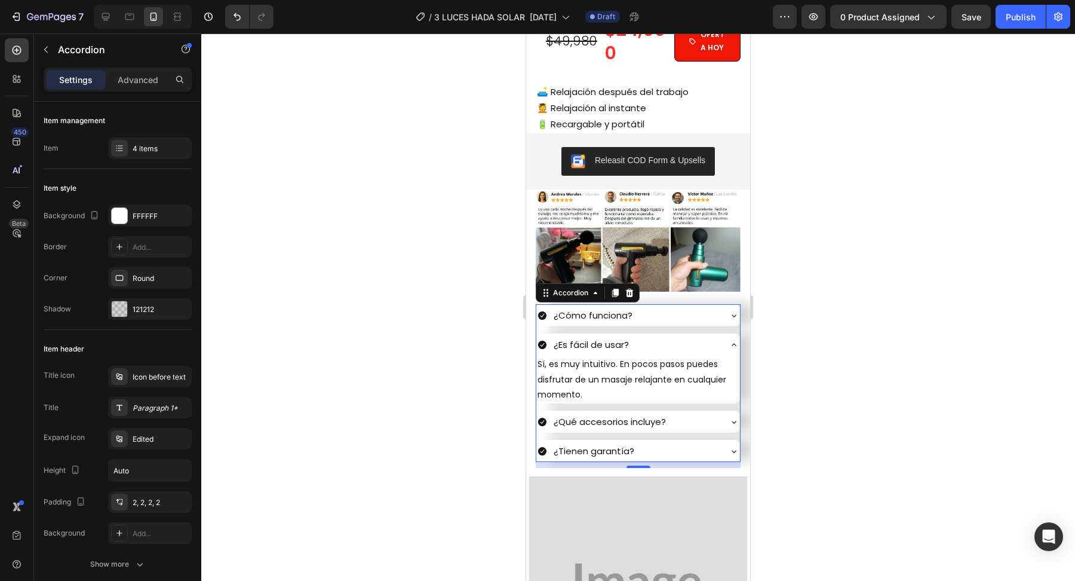
click at [639, 344] on div "¿Es fácil de usar?" at bounding box center [629, 345] width 182 height 20
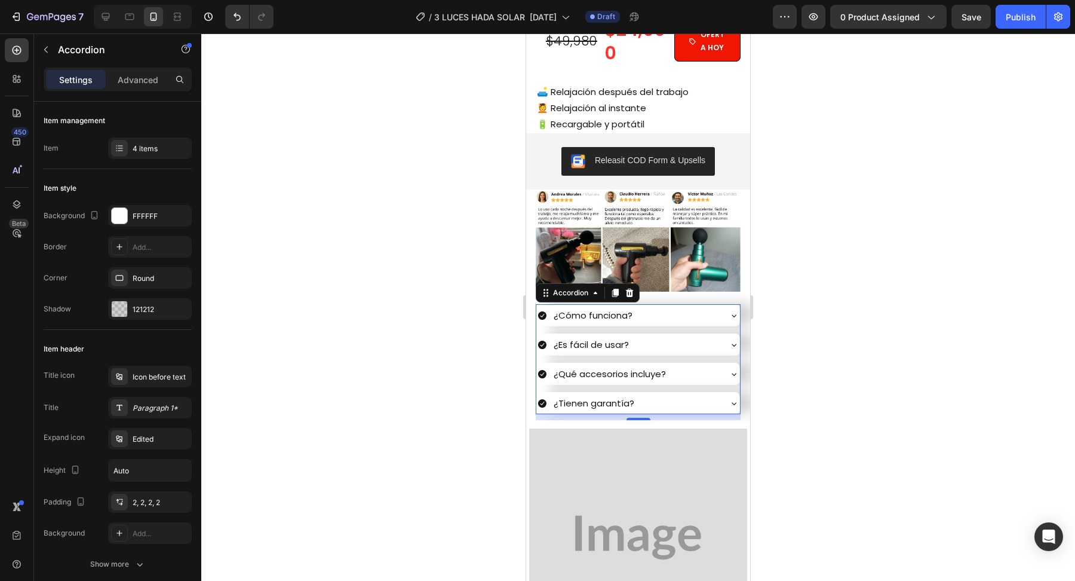
click at [639, 344] on div "¿Es fácil de usar?" at bounding box center [629, 345] width 182 height 20
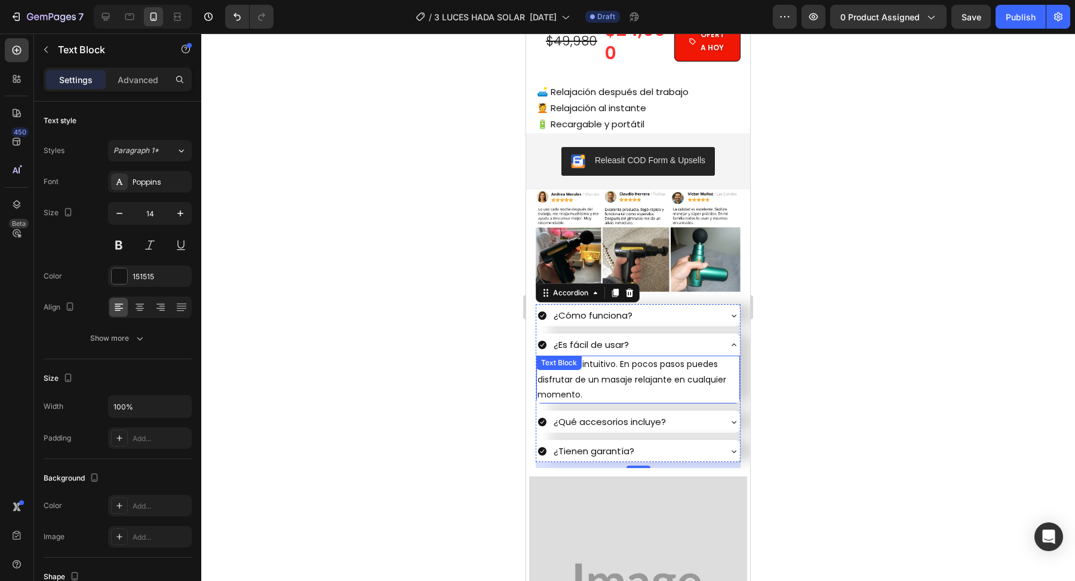
click at [630, 362] on div "Sí, es muy intuitivo. En pocos pasos puedes disfrutar de un masaje relajante en…" at bounding box center [638, 379] width 204 height 48
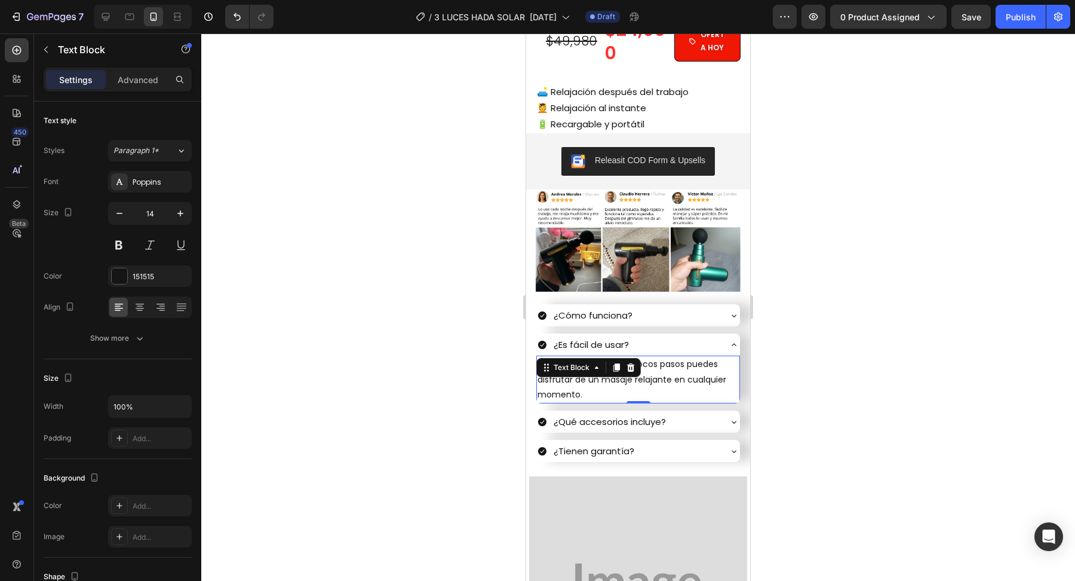
click at [630, 363] on icon at bounding box center [631, 367] width 8 height 8
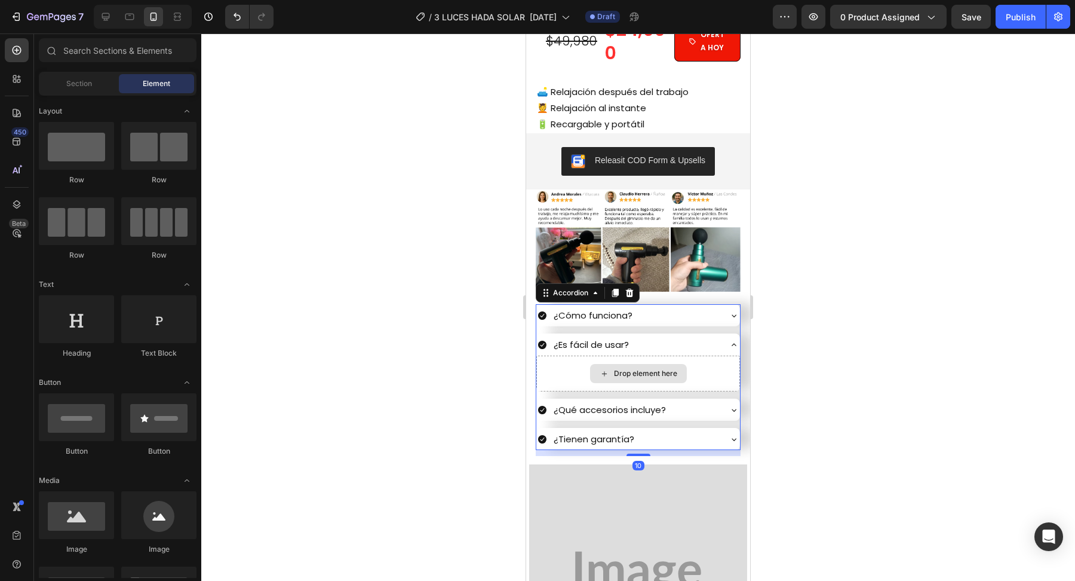
click at [630, 362] on div "Drop element here" at bounding box center [638, 373] width 204 height 36
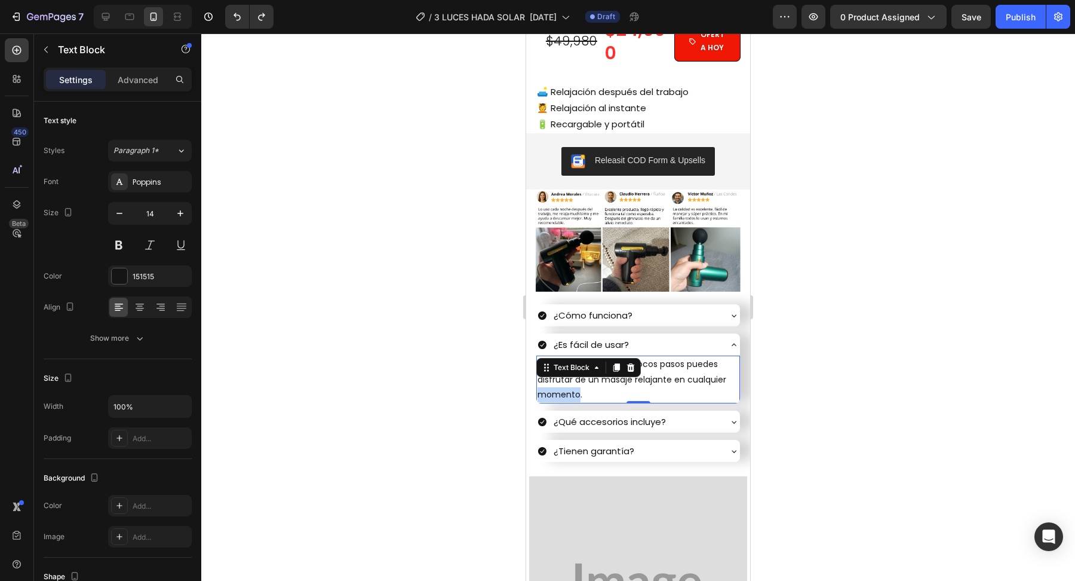
click at [564, 389] on p "Sí, es muy intuitivo. En pocos pasos puedes disfrutar de un masaje relajante en…" at bounding box center [638, 379] width 201 height 45
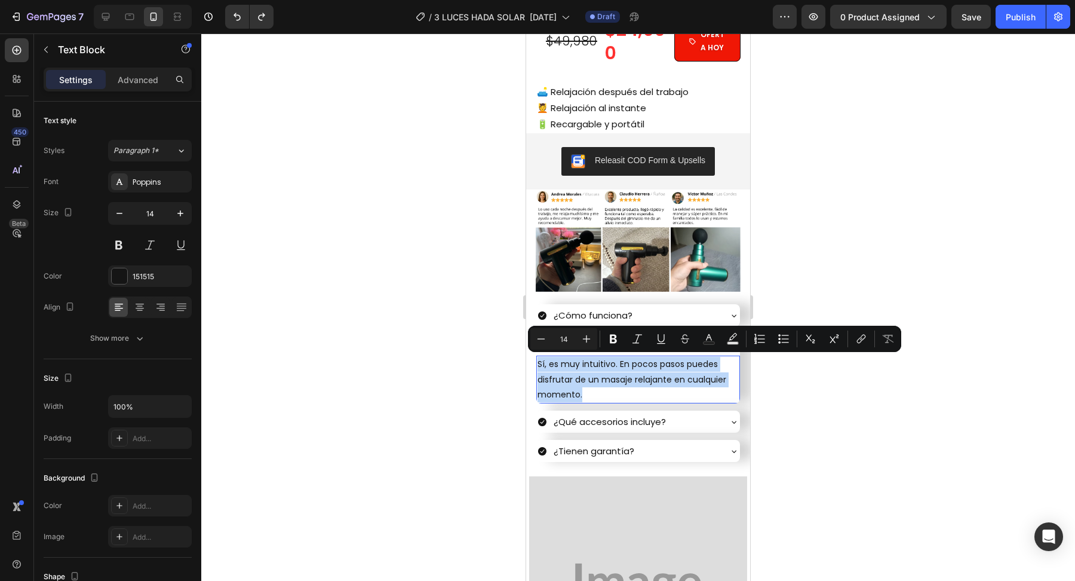
copy p "Sí, es muy intuitivo. En pocos pasos puedes disfrutar de un masaje relajante en…"
click at [463, 338] on div at bounding box center [638, 306] width 874 height 547
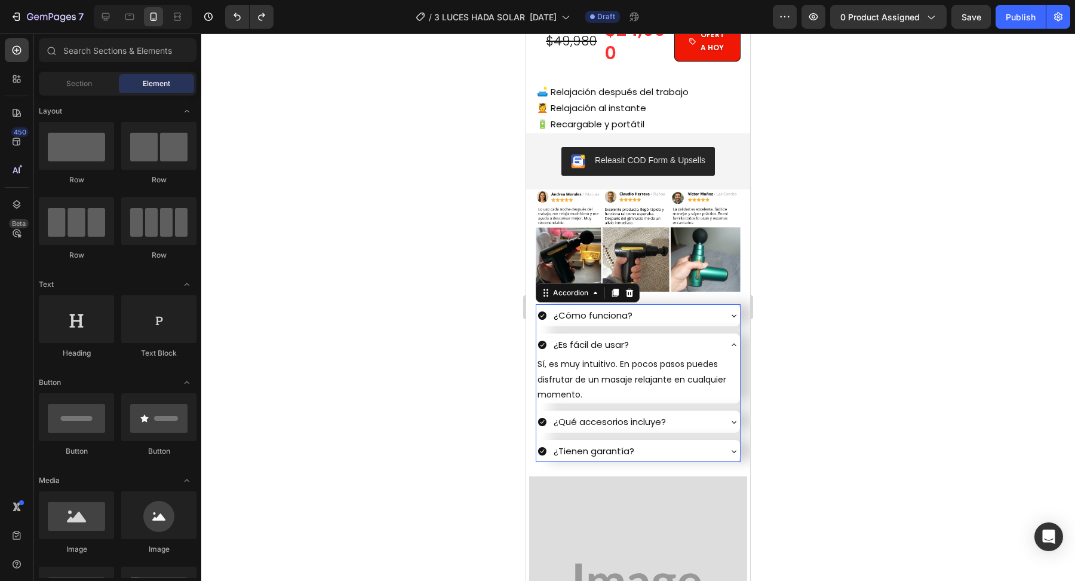
click at [651, 318] on div "¿Cómo funciona?" at bounding box center [629, 315] width 182 height 20
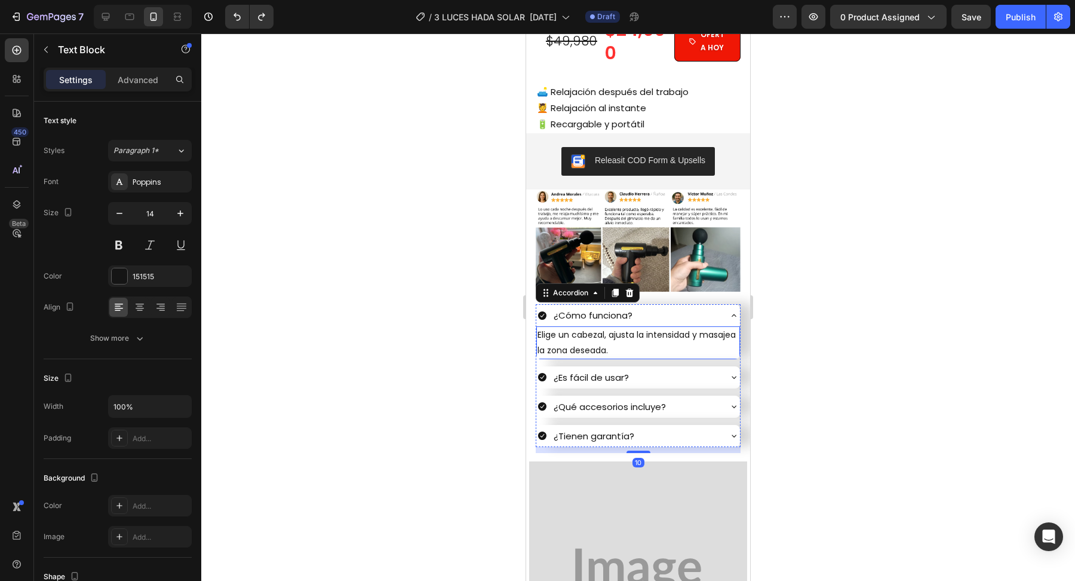
click at [631, 346] on p "Elige un cabezal, ajusta la intensidad y masajea la zona deseada." at bounding box center [638, 342] width 201 height 30
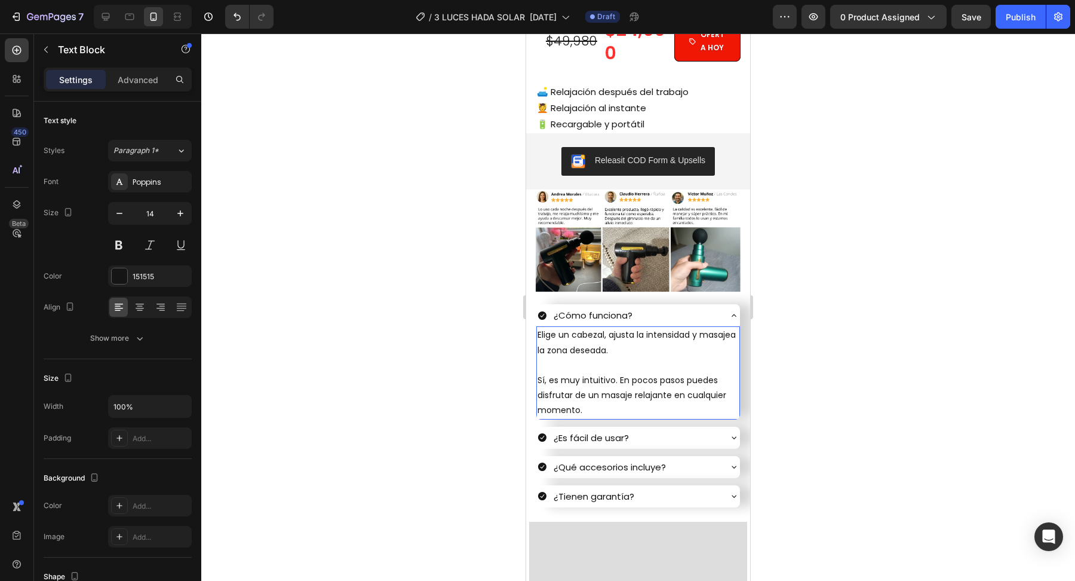
click at [548, 364] on p "Rich Text Editor. Editing area: main" at bounding box center [638, 365] width 201 height 15
click at [499, 407] on div at bounding box center [638, 306] width 874 height 547
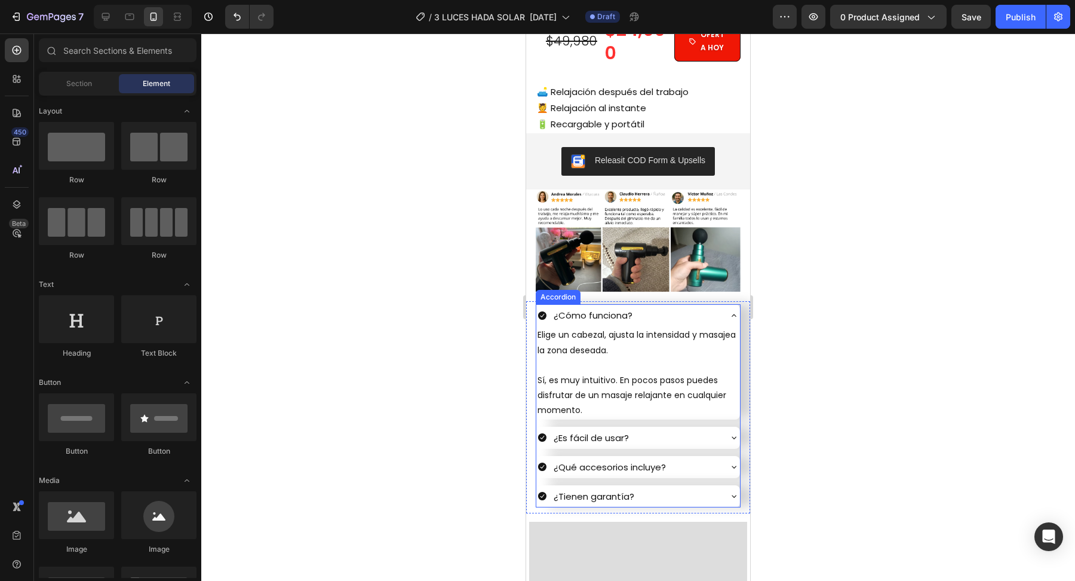
click at [602, 438] on p "¿Es fácil de usar?" at bounding box center [591, 437] width 75 height 16
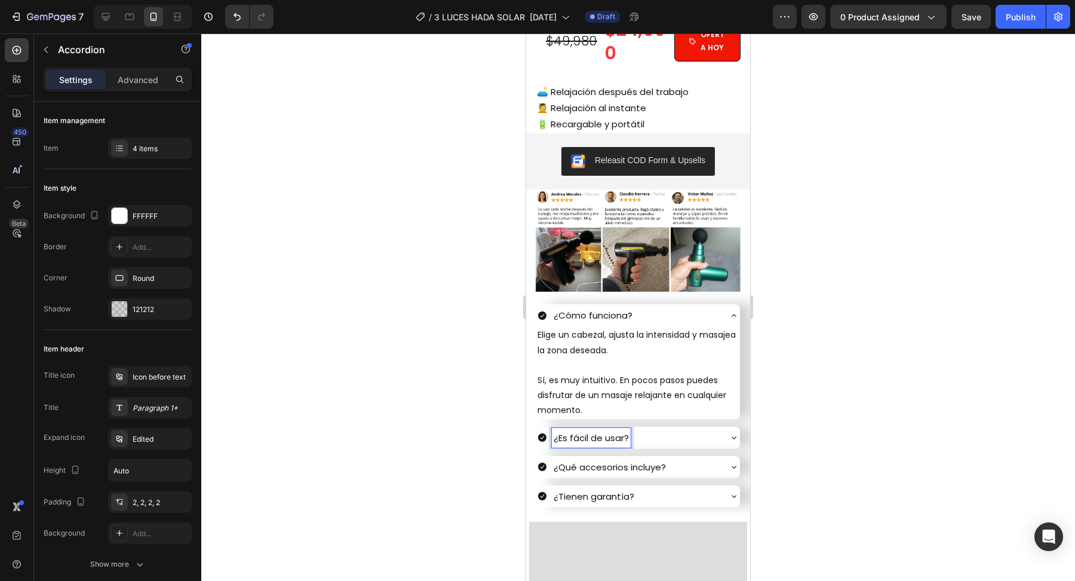
click at [588, 435] on p "¿Es fácil de usar?" at bounding box center [591, 437] width 75 height 16
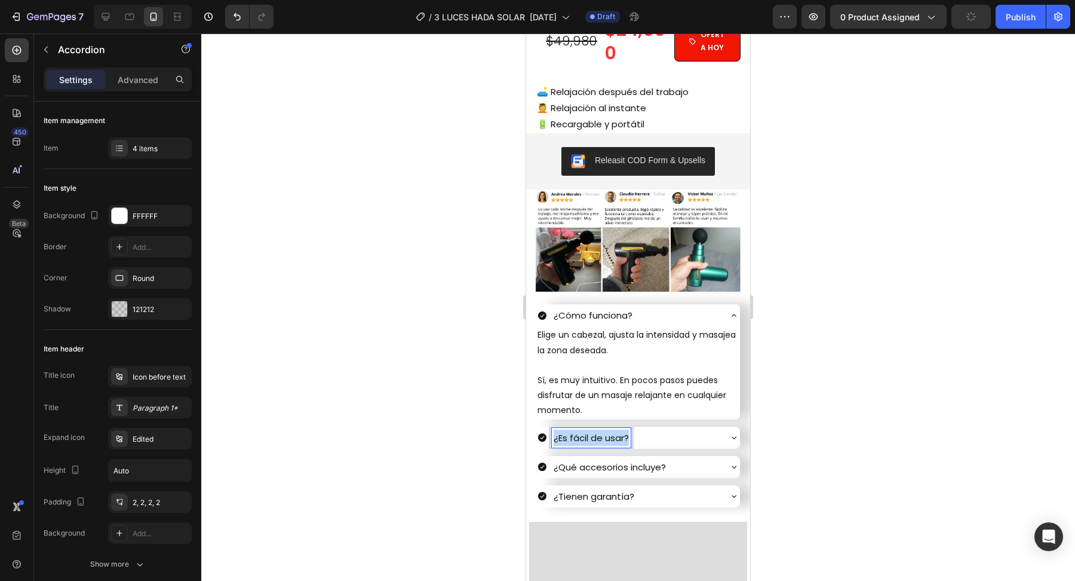
click at [588, 435] on p "¿Es fácil de usar?" at bounding box center [591, 437] width 75 height 16
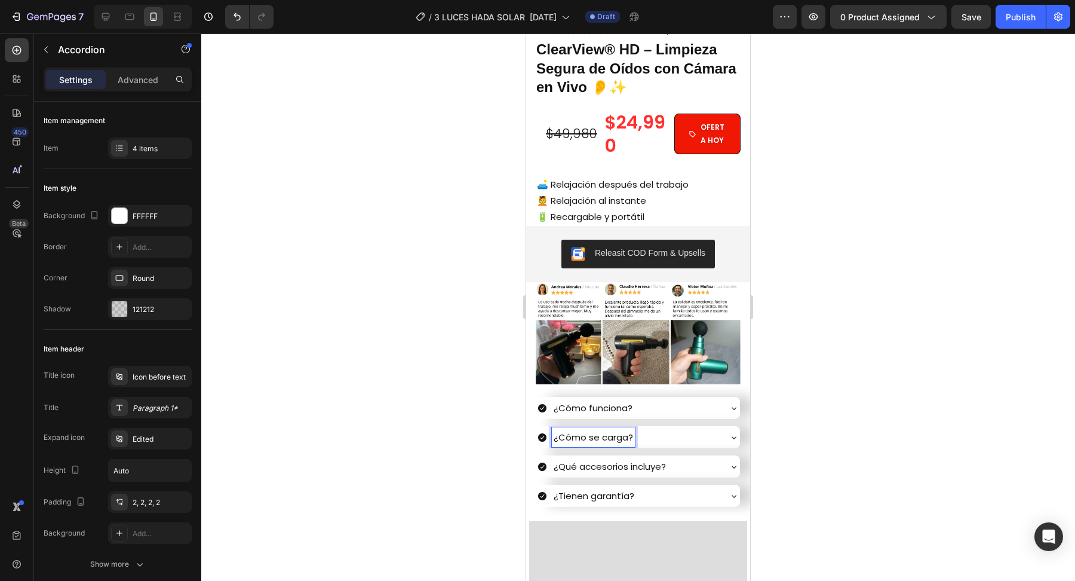
scroll to position [341, 0]
click at [676, 436] on div "¿Cómo se carga?" at bounding box center [629, 437] width 182 height 20
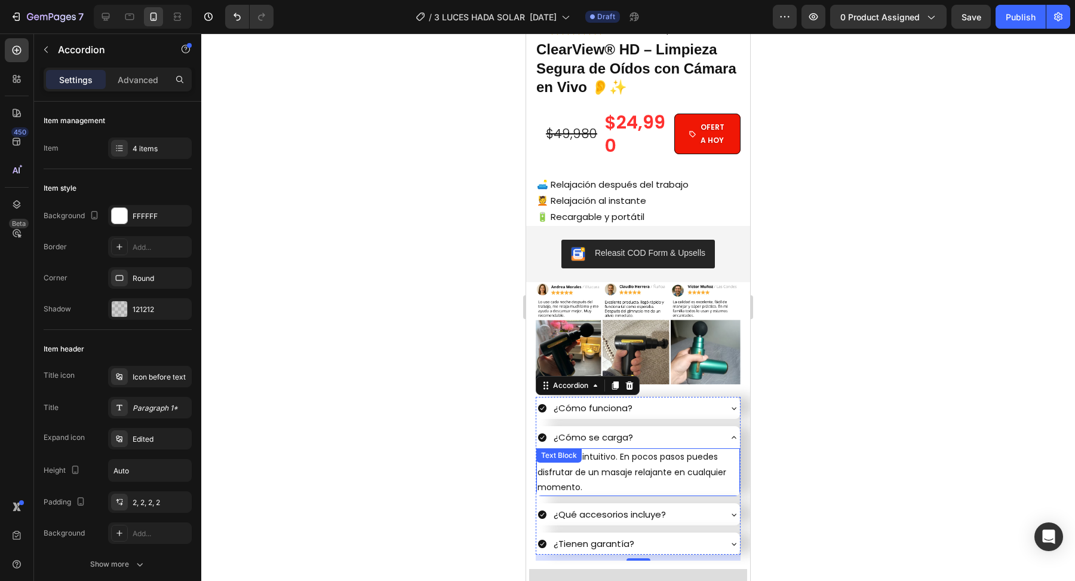
click at [559, 478] on p "Sí, es muy intuitivo. En pocos pasos puedes disfrutar de un masaje relajante en…" at bounding box center [638, 471] width 201 height 45
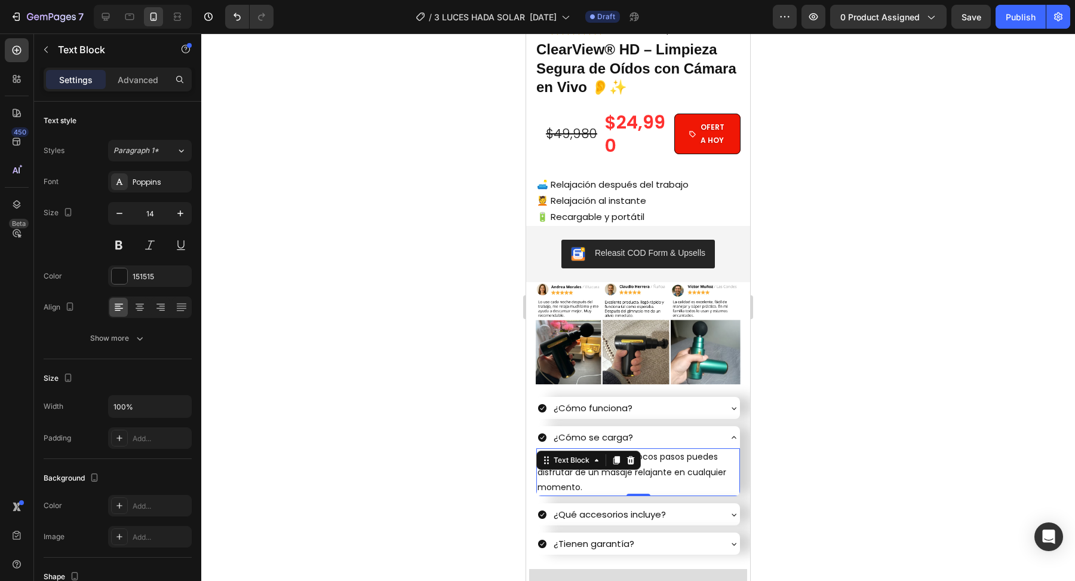
click at [562, 485] on p "Sí, es muy intuitivo. En pocos pasos puedes disfrutar de un masaje relajante en…" at bounding box center [638, 471] width 201 height 45
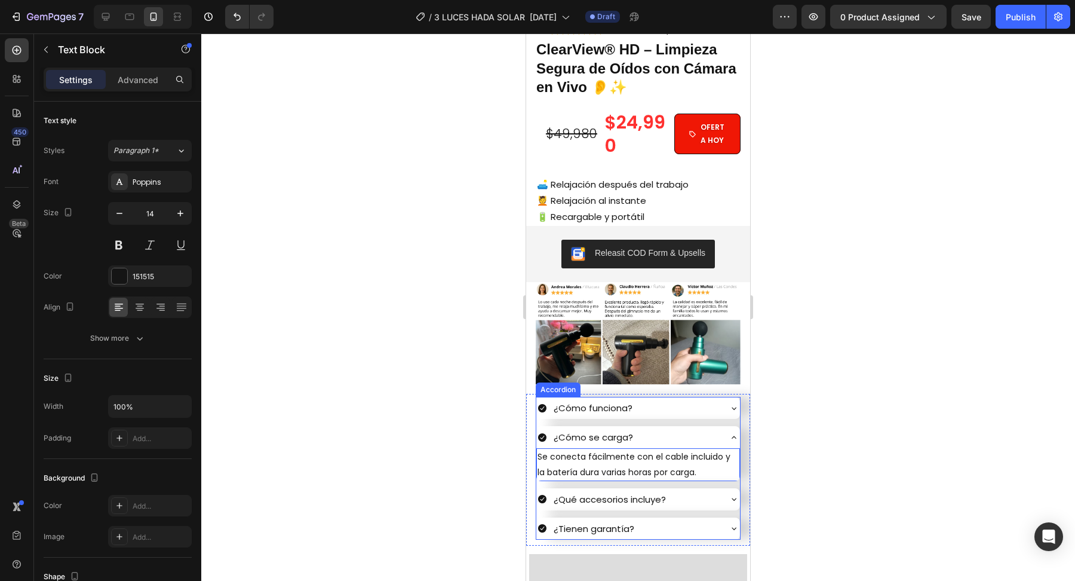
click at [471, 504] on div at bounding box center [638, 306] width 874 height 547
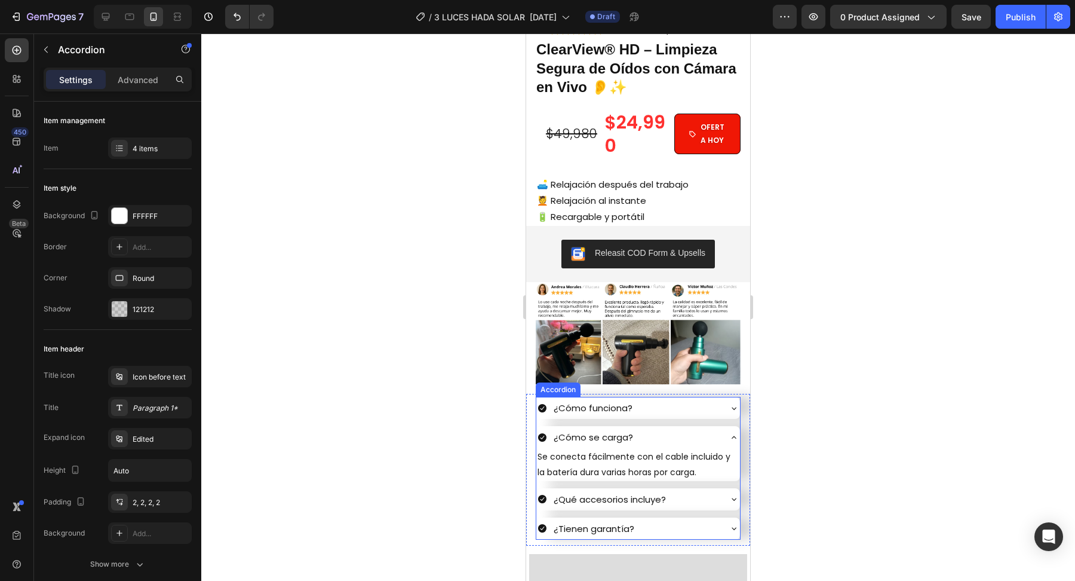
click at [717, 435] on div "¿Cómo se carga?" at bounding box center [629, 437] width 182 height 20
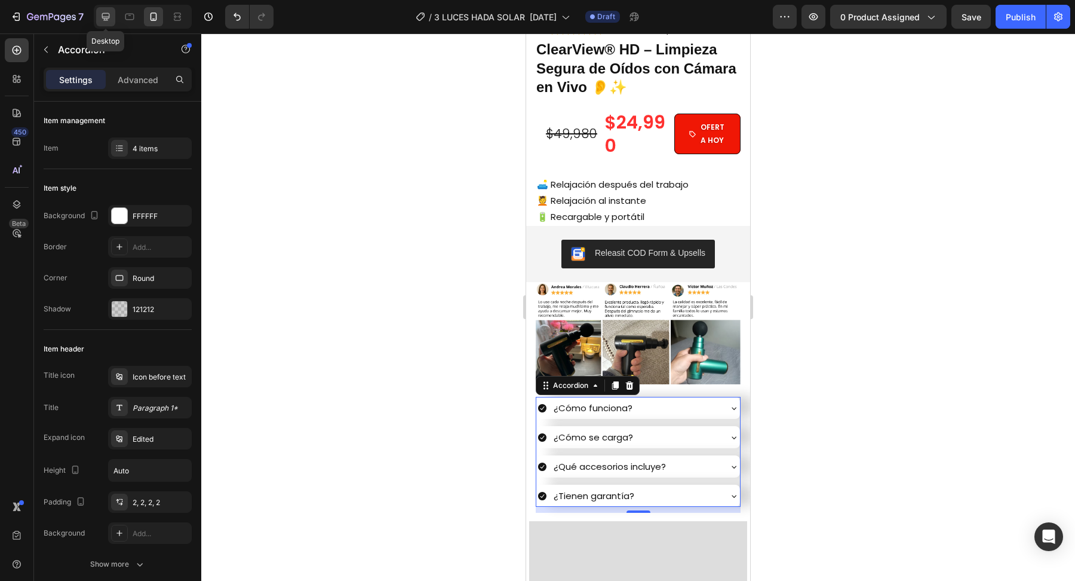
click at [108, 20] on icon at bounding box center [106, 17] width 12 height 12
type input "8"
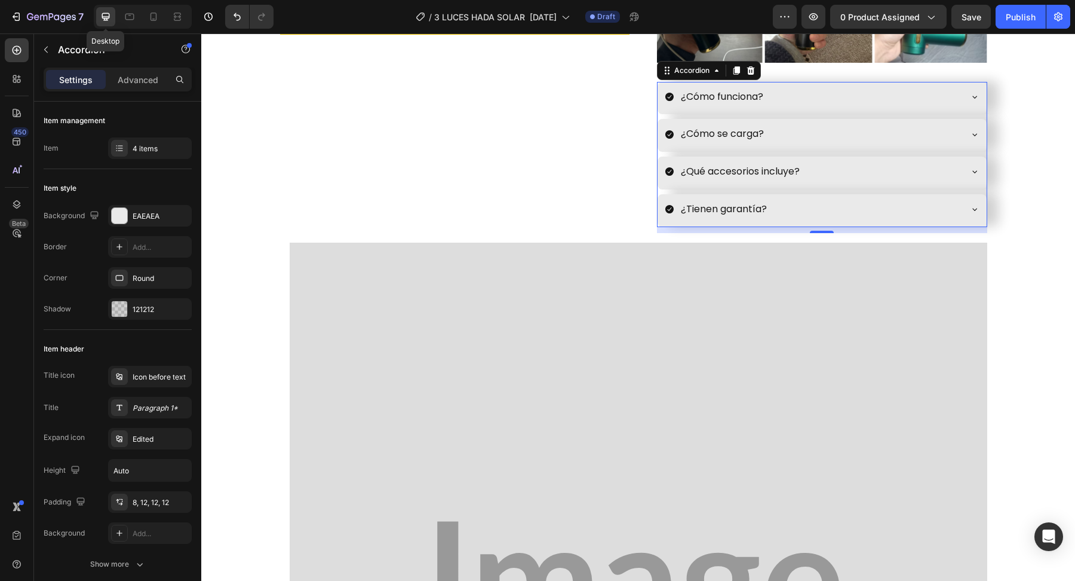
scroll to position [556, 0]
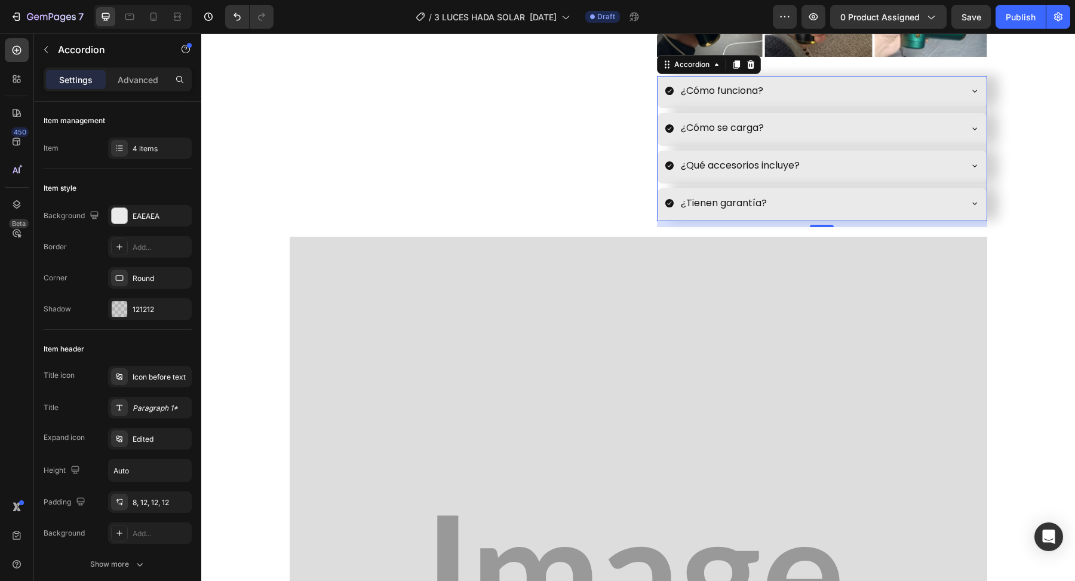
click at [809, 126] on div "¿Cómo se carga?" at bounding box center [813, 128] width 296 height 21
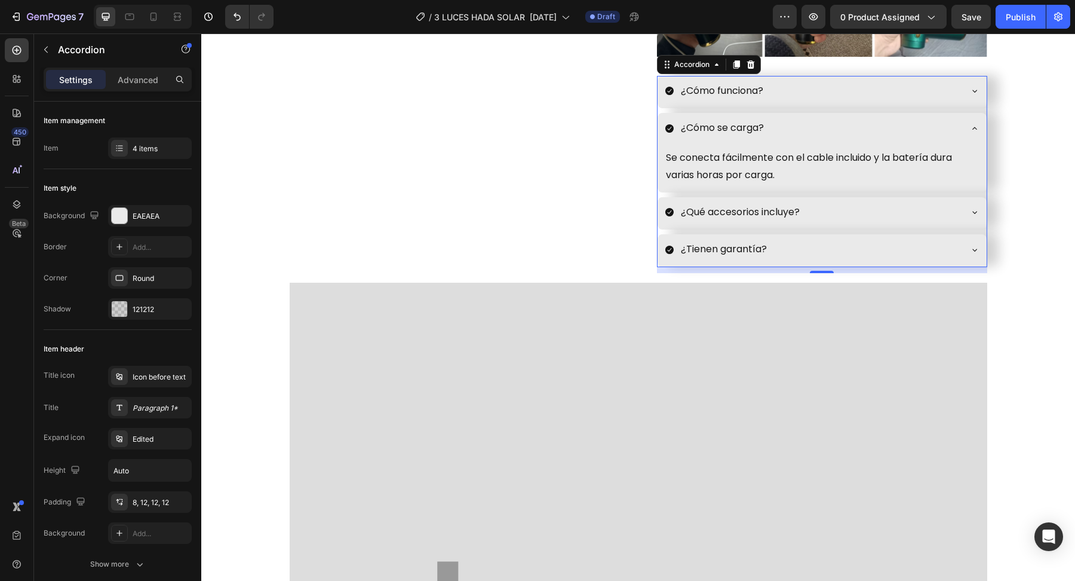
click at [809, 126] on div "¿Cómo se carga?" at bounding box center [813, 128] width 296 height 21
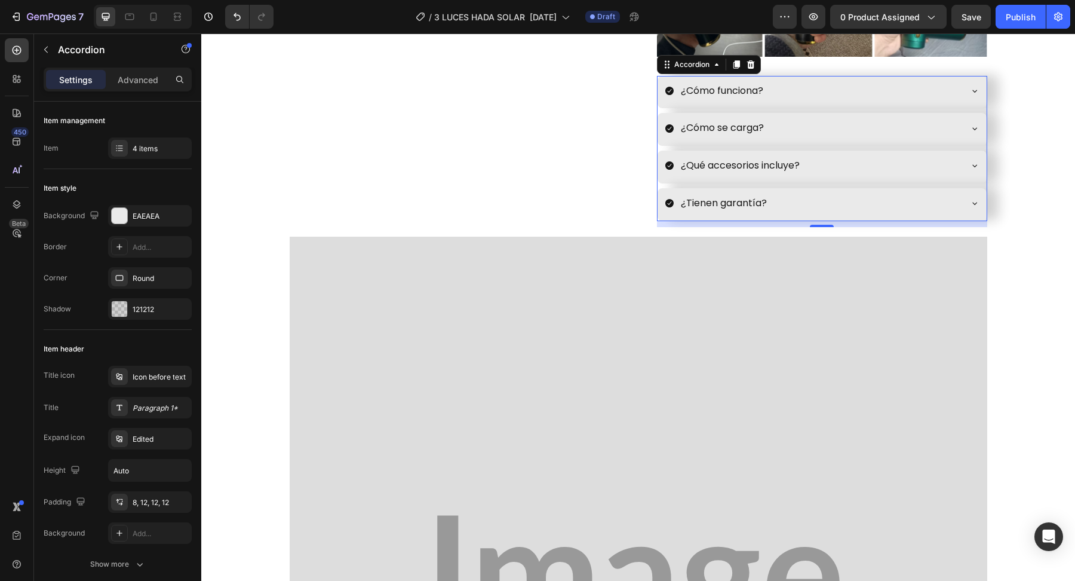
click at [826, 157] on div "¿Qué accesorios incluye?" at bounding box center [813, 165] width 296 height 21
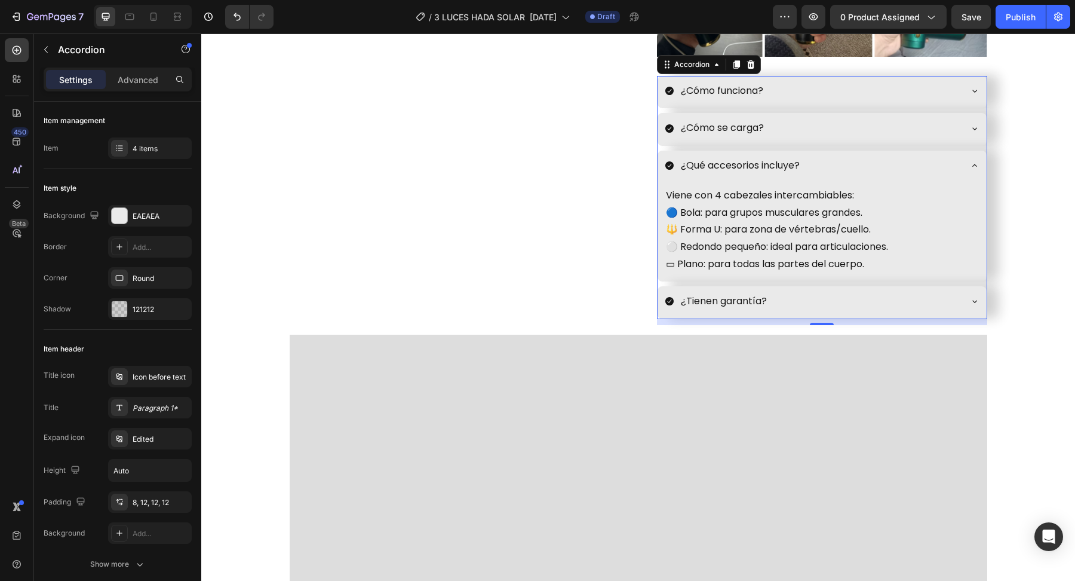
click at [826, 158] on div "¿Qué accesorios incluye?" at bounding box center [813, 165] width 296 height 21
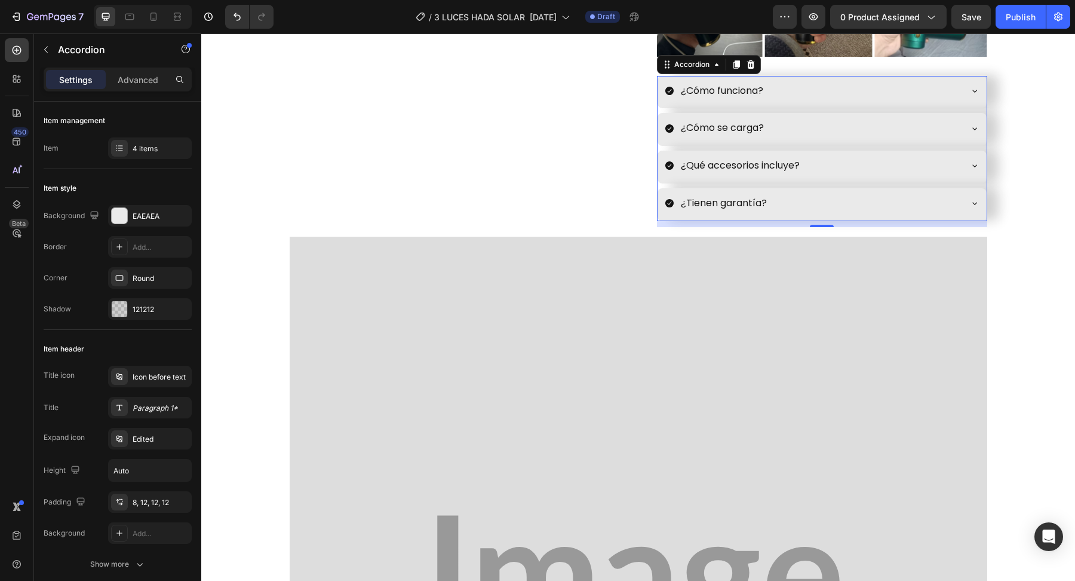
click at [817, 193] on div "¿Tienen garantía?" at bounding box center [813, 203] width 296 height 21
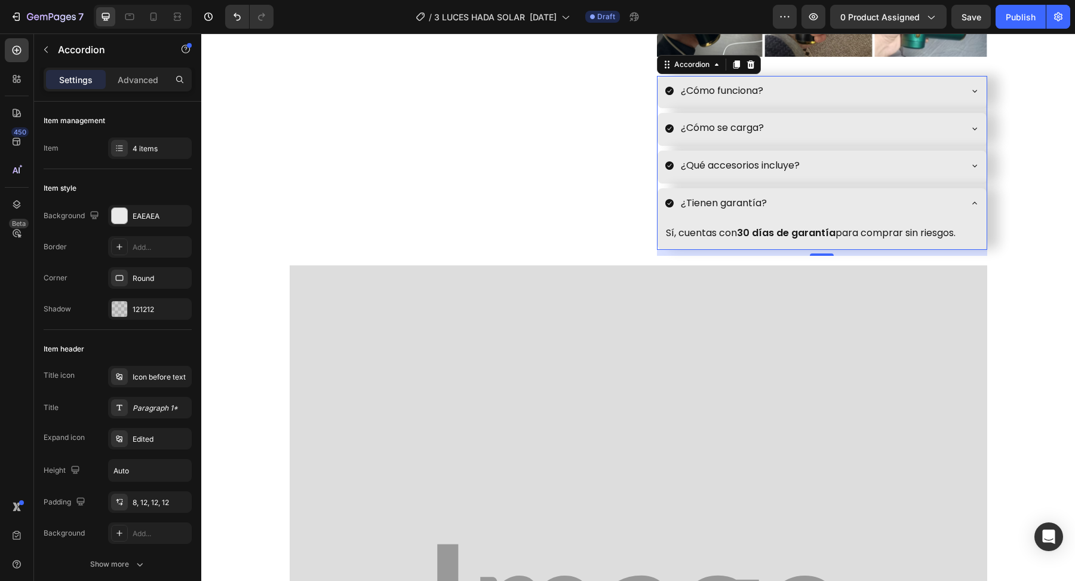
click at [819, 195] on div "¿Tienen garantía?" at bounding box center [813, 203] width 296 height 21
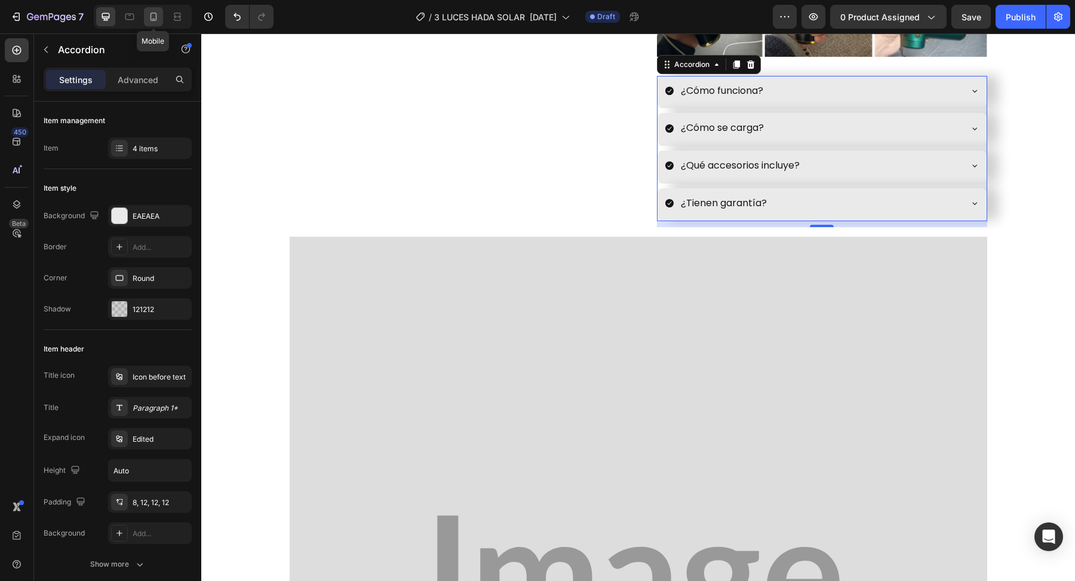
click at [151, 20] on icon at bounding box center [154, 17] width 12 height 12
type input "12"
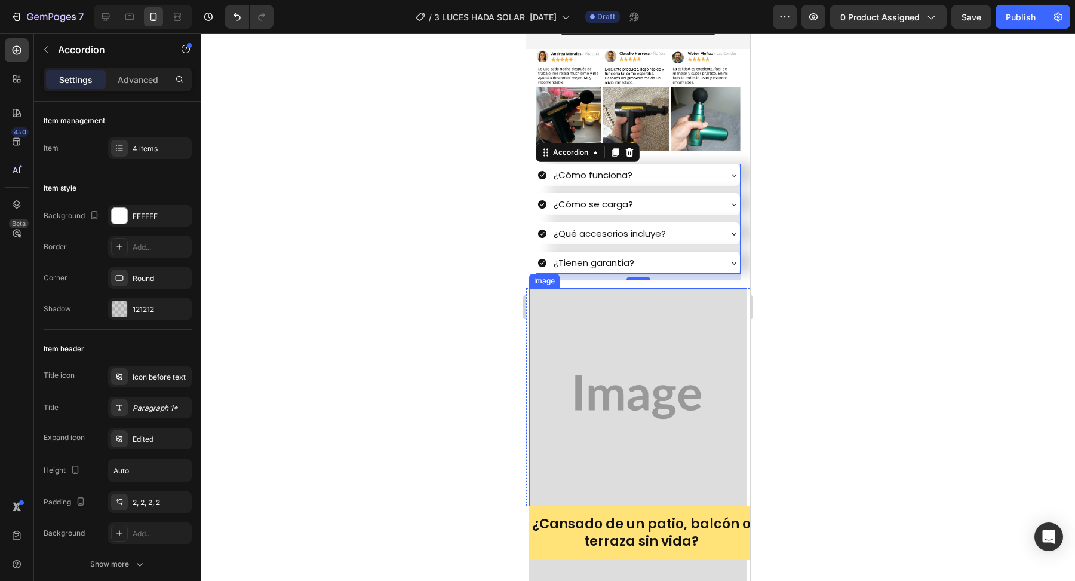
scroll to position [559, 0]
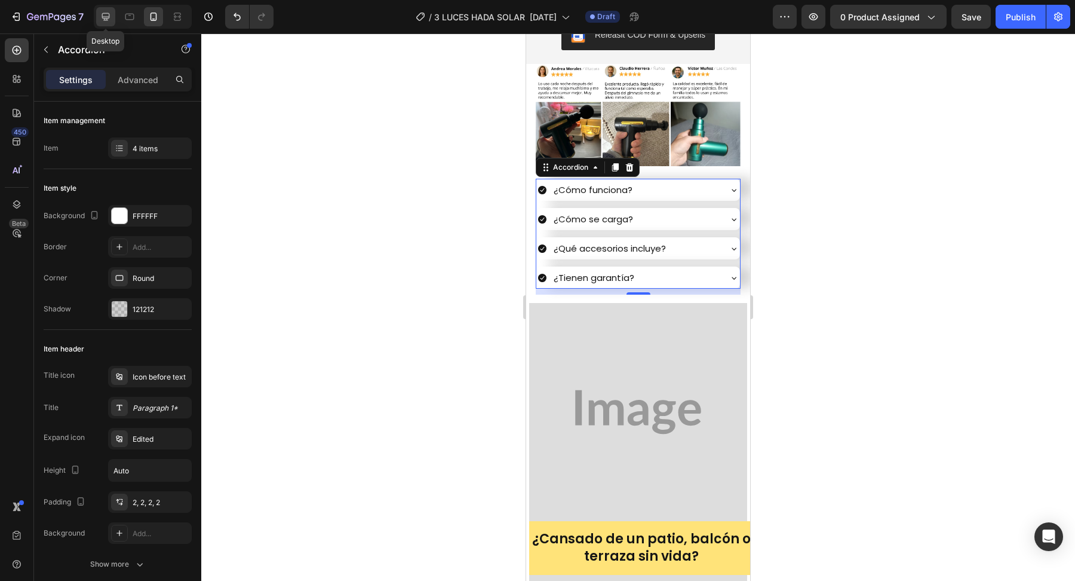
click at [112, 15] on div at bounding box center [105, 16] width 19 height 19
type input "8"
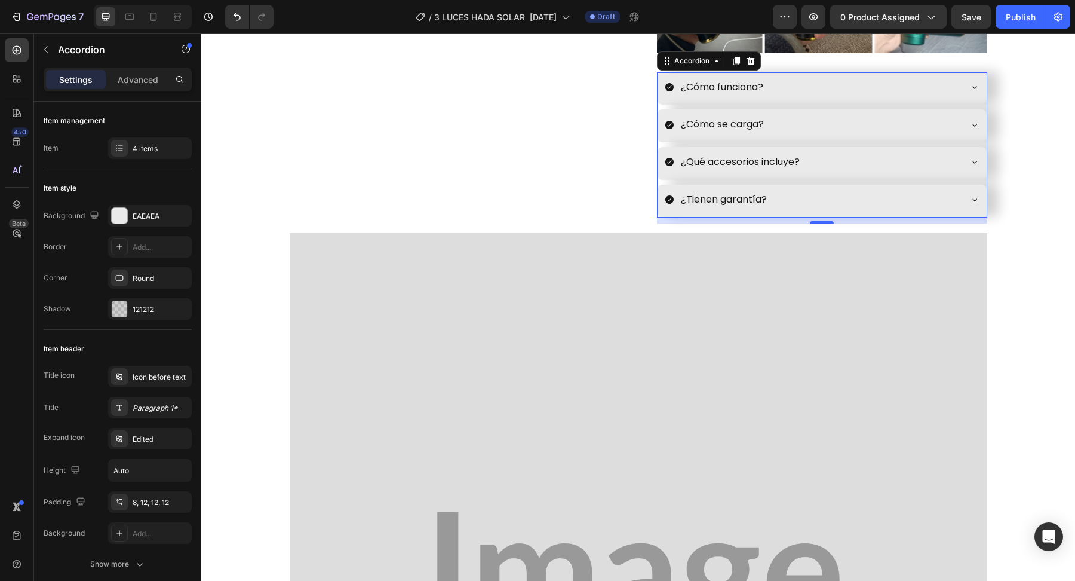
scroll to position [556, 0]
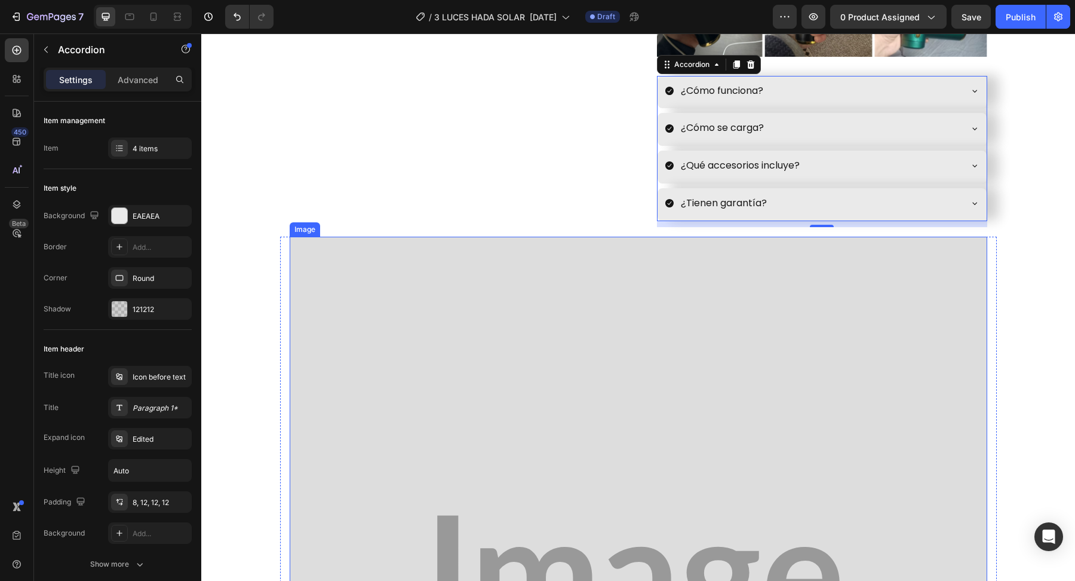
click at [599, 459] on img at bounding box center [639, 586] width 698 height 698
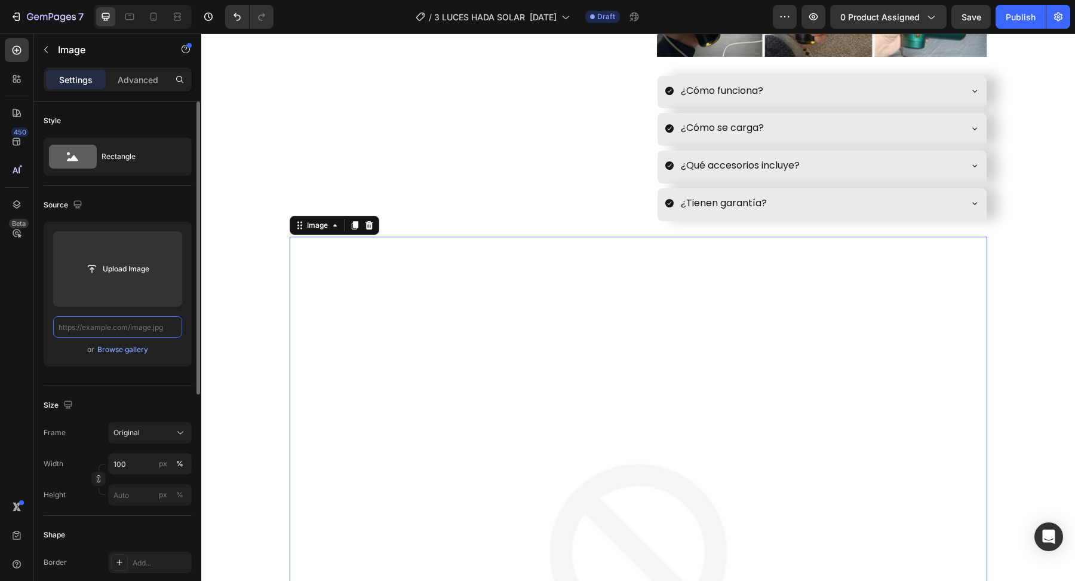
scroll to position [0, 0]
click at [150, 325] on input "text" at bounding box center [117, 327] width 129 height 22
paste input "[URL][DOMAIN_NAME]"
type input "[URL][DOMAIN_NAME]"
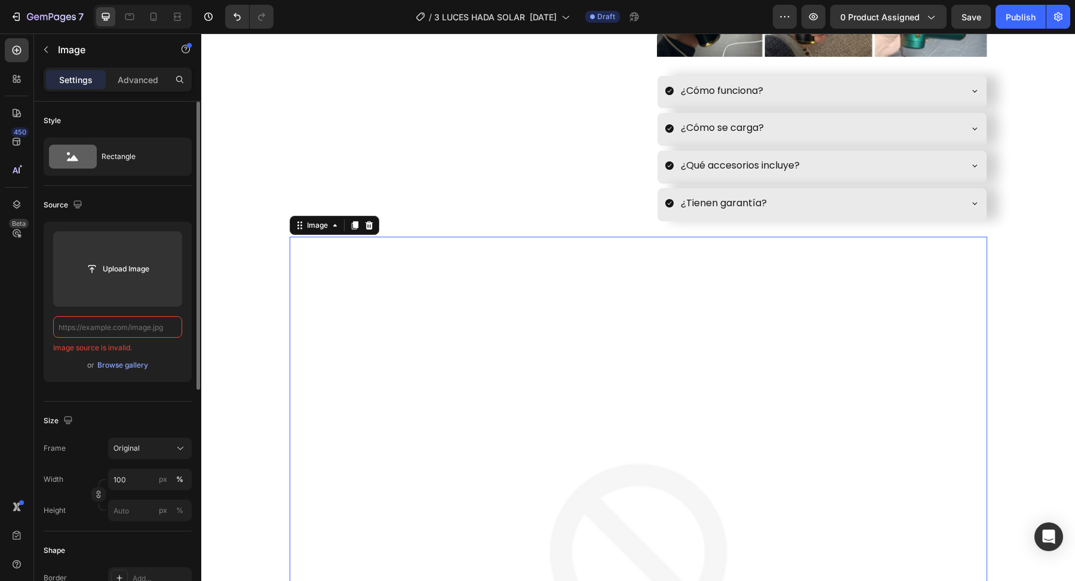
click at [164, 325] on input "text" at bounding box center [117, 327] width 129 height 22
paste input "[URL][DOMAIN_NAME]"
type input "[URL][DOMAIN_NAME]"
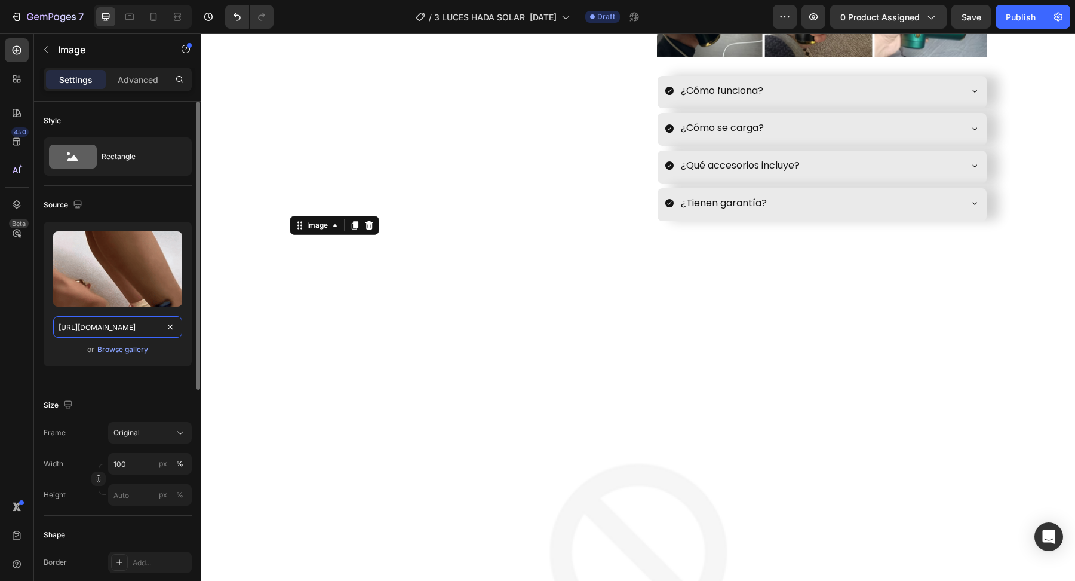
scroll to position [0, 321]
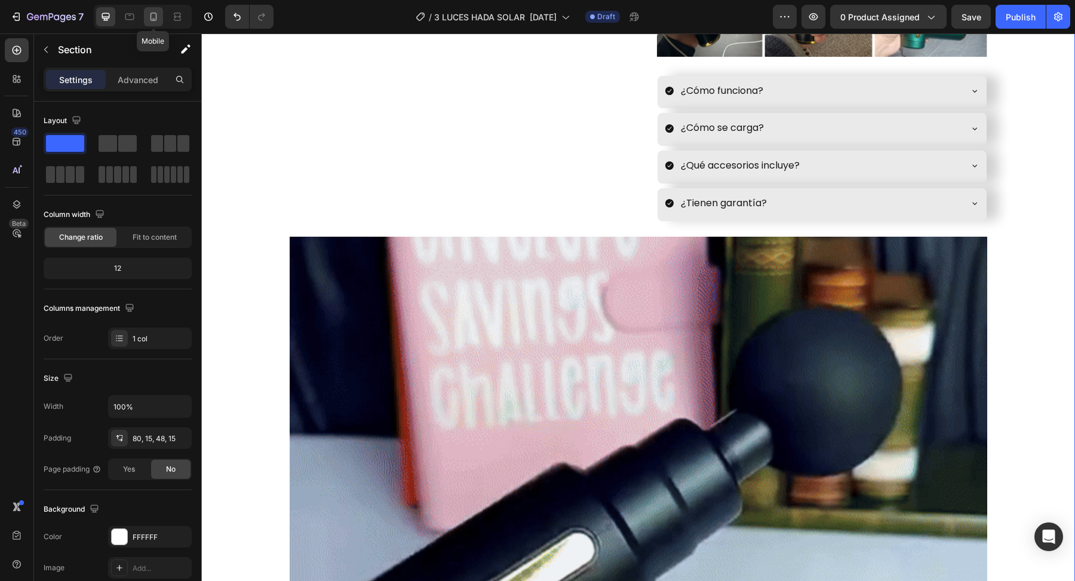
click at [151, 21] on icon at bounding box center [154, 17] width 12 height 12
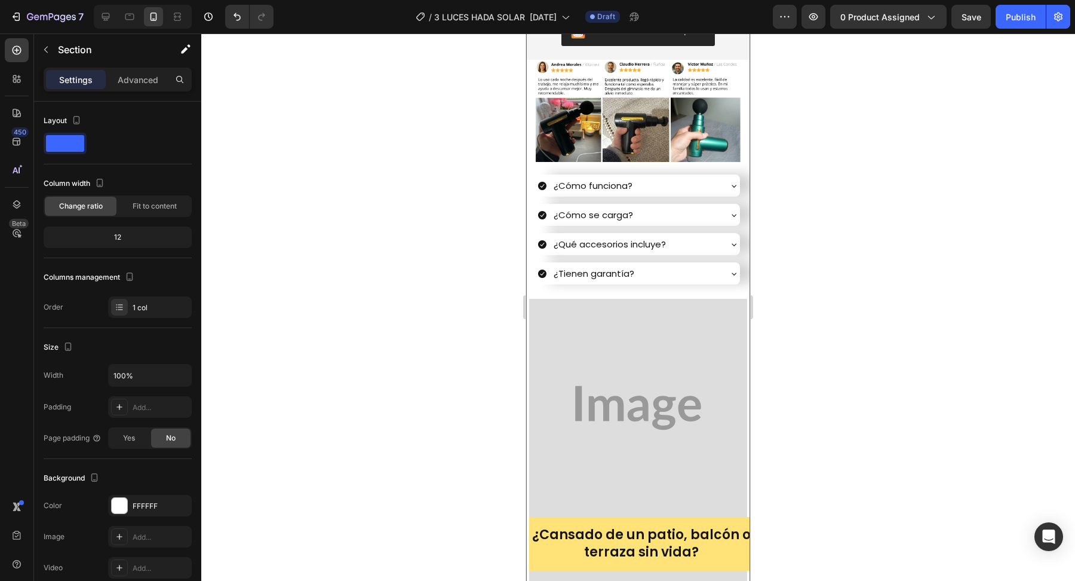
scroll to position [590, 0]
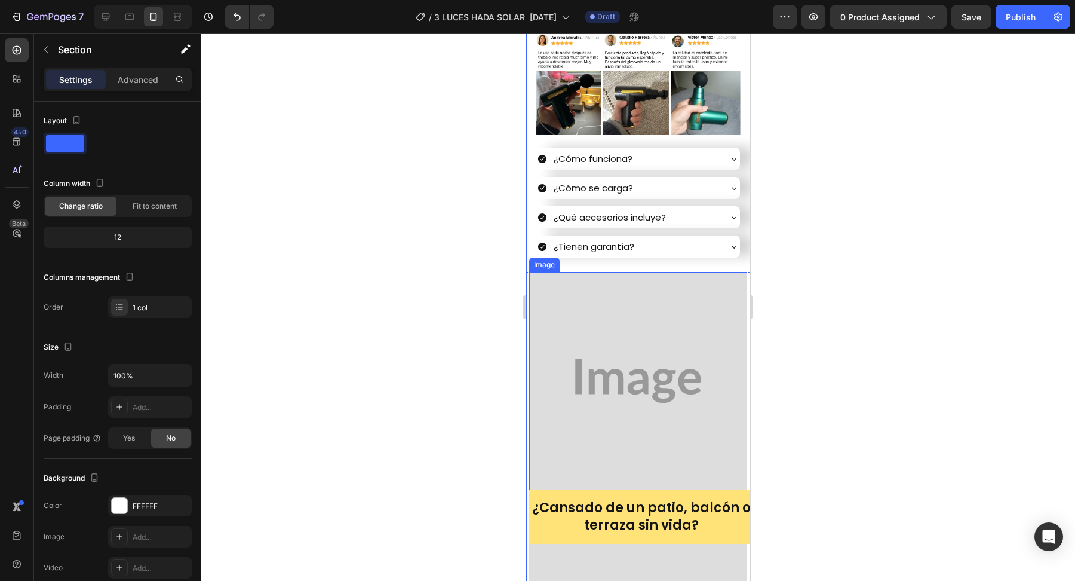
click at [597, 412] on img at bounding box center [638, 381] width 218 height 218
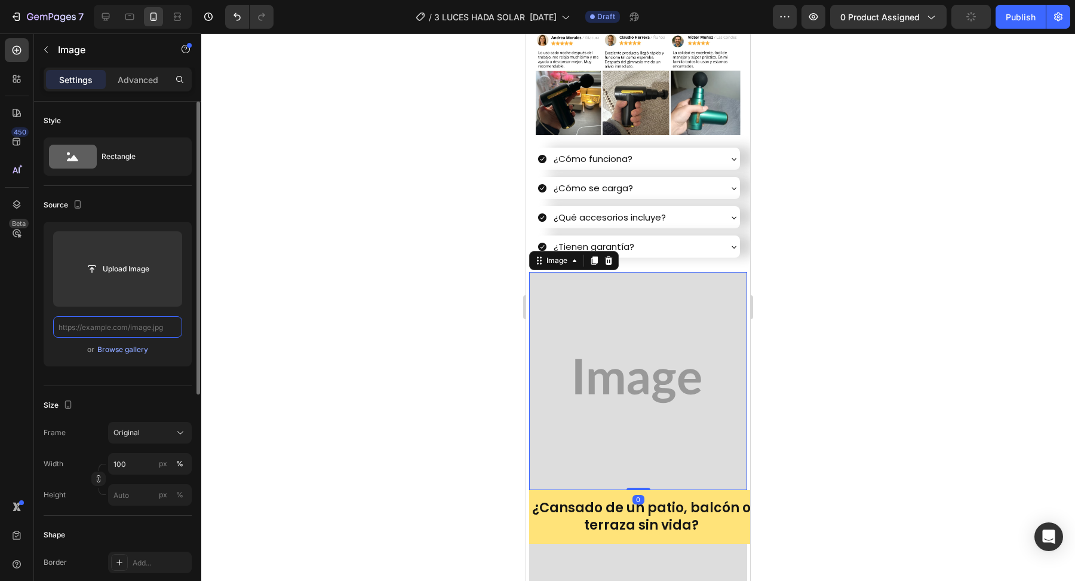
scroll to position [0, 0]
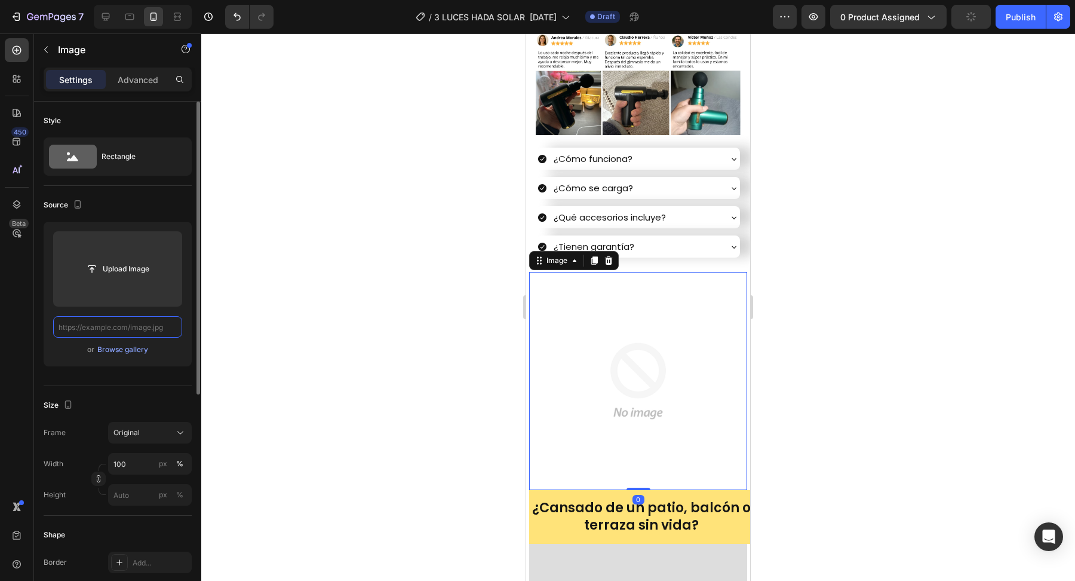
click at [163, 323] on input "text" at bounding box center [117, 327] width 129 height 22
paste input "[URL][DOMAIN_NAME]"
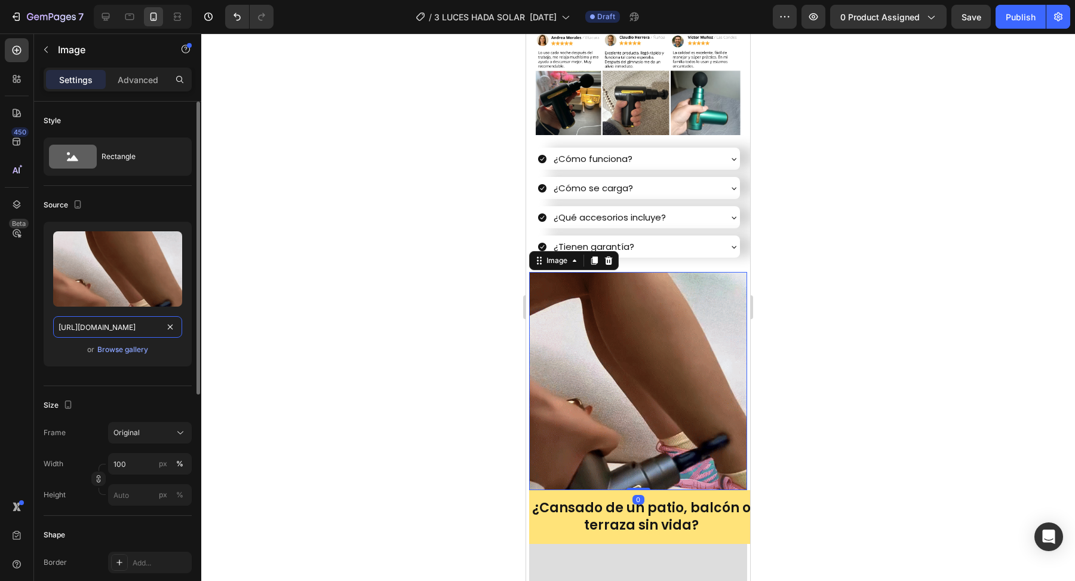
scroll to position [0, 321]
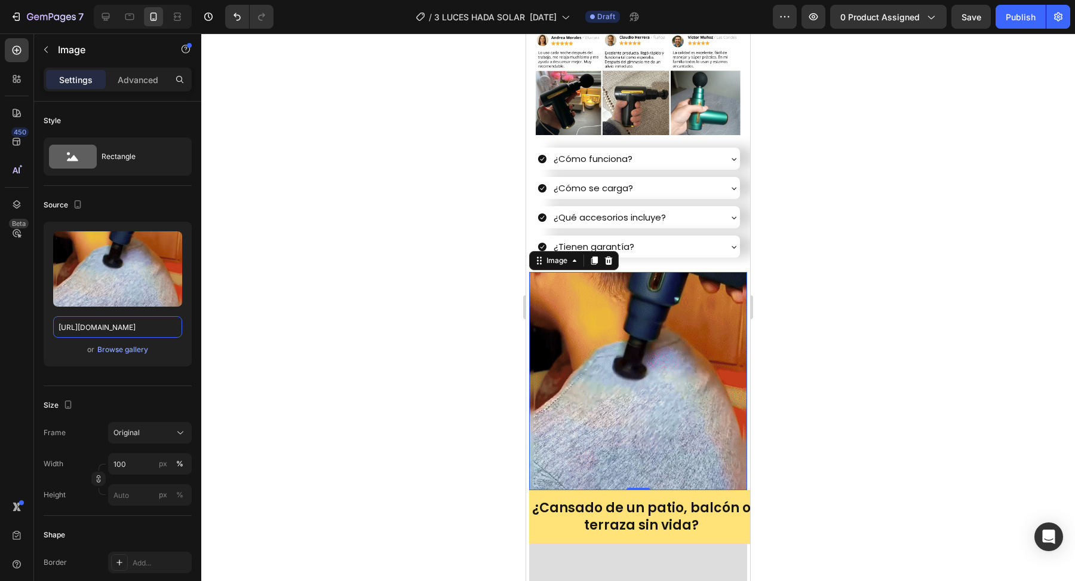
type input "[URL][DOMAIN_NAME]"
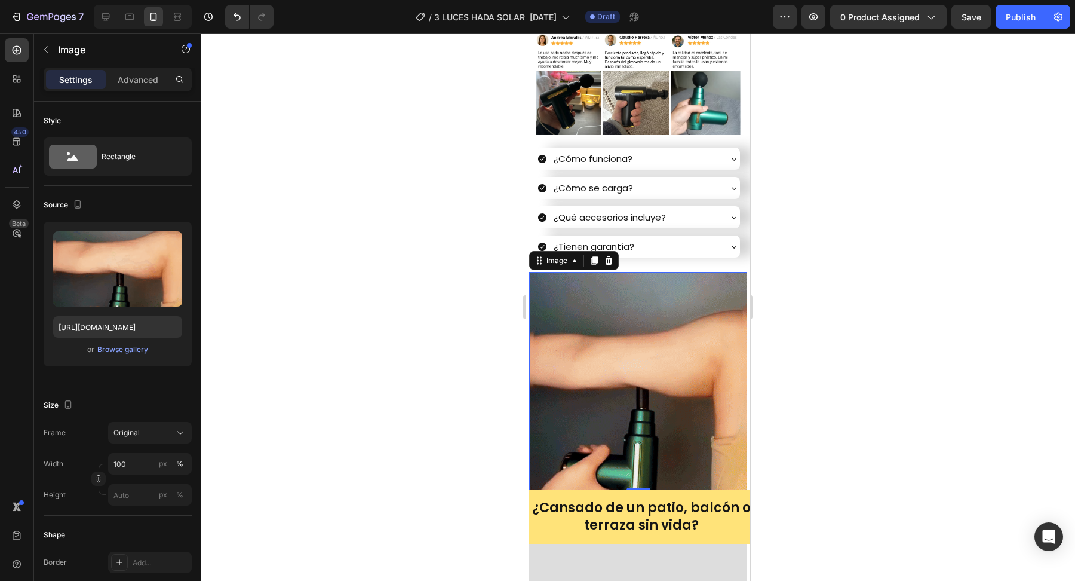
scroll to position [0, 0]
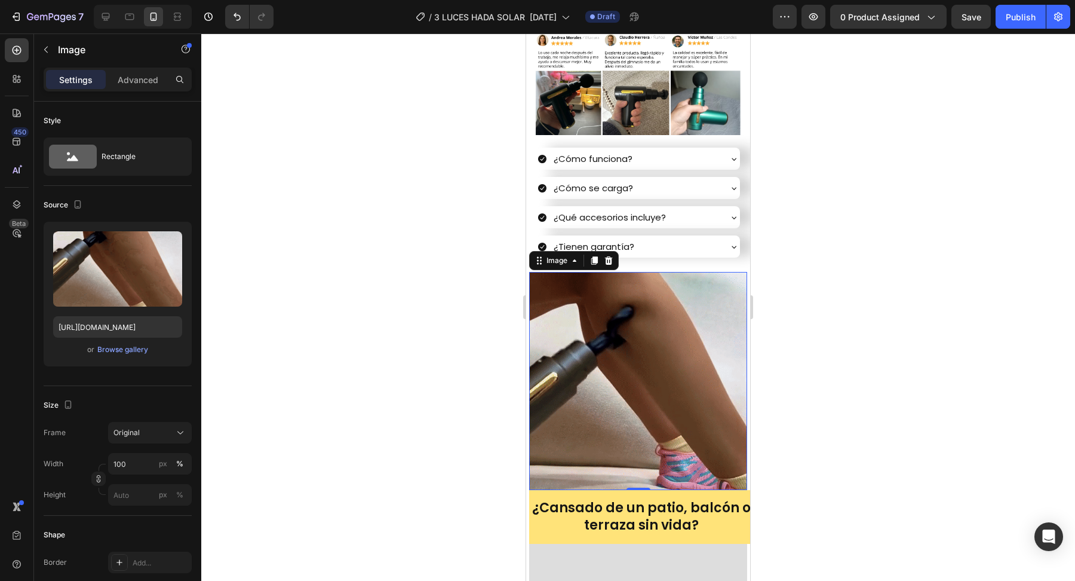
click at [455, 401] on div at bounding box center [638, 306] width 874 height 547
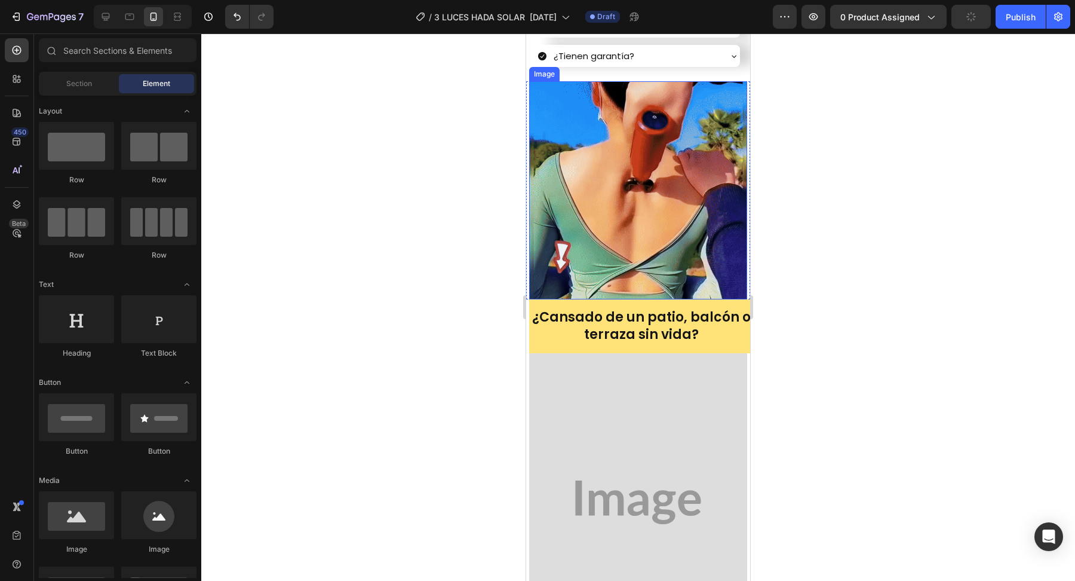
scroll to position [781, 0]
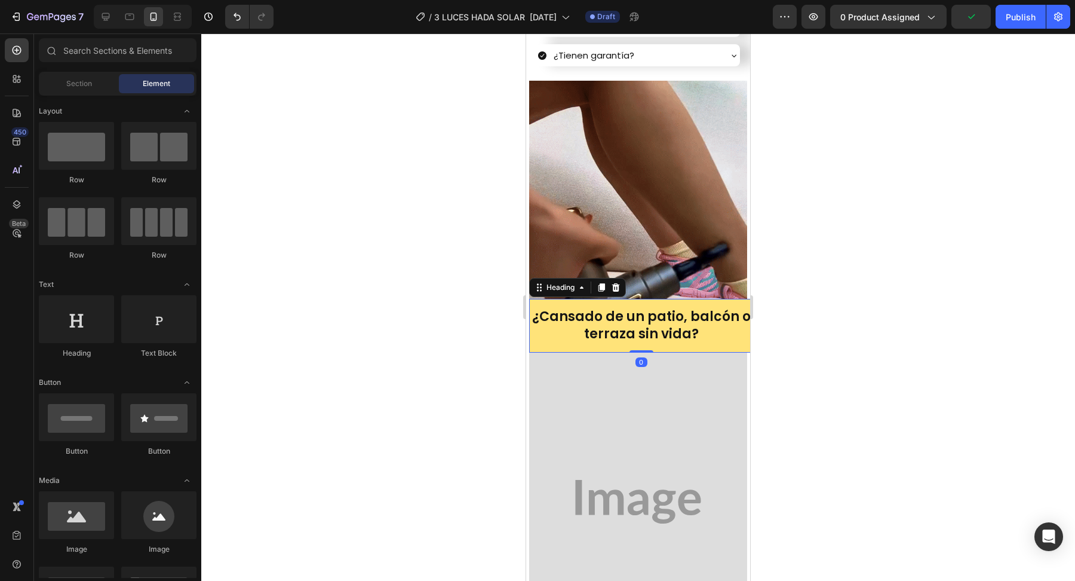
click at [538, 331] on h2 "¿Cansado de un patio, balcón o terraza sin vida?" at bounding box center [641, 325] width 224 height 53
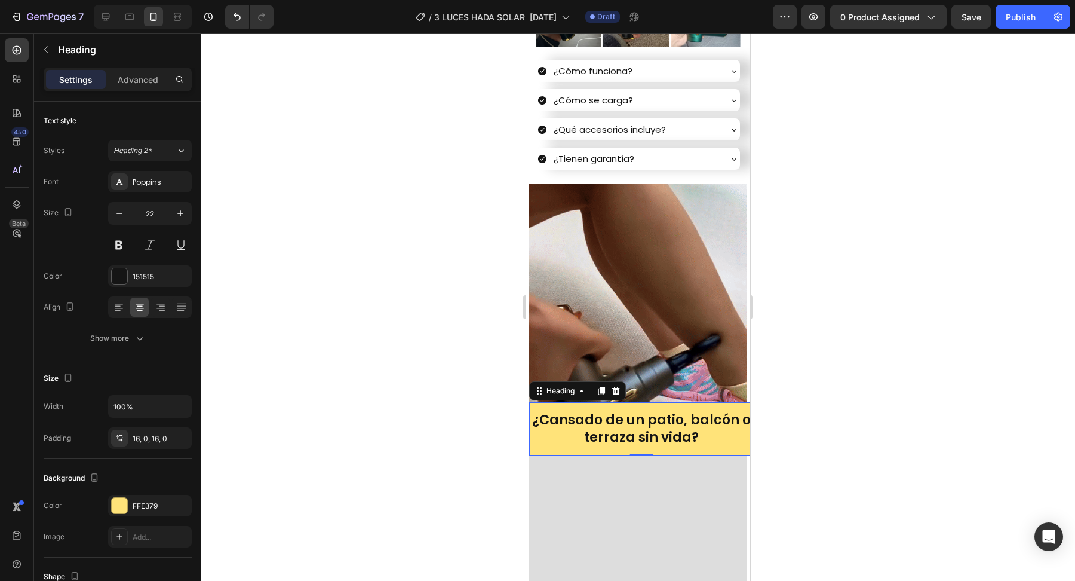
scroll to position [723, 0]
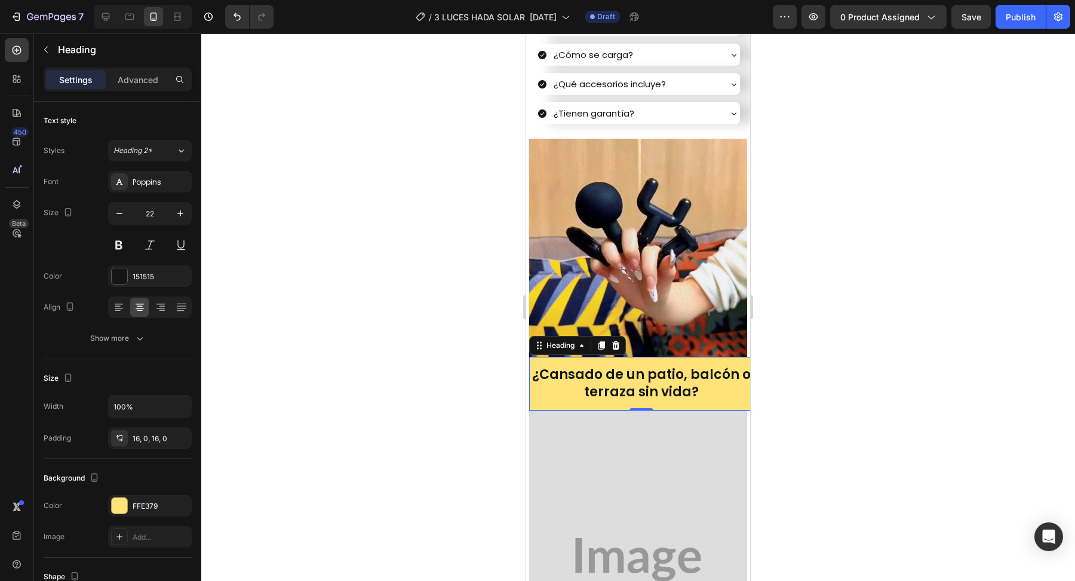
click at [551, 398] on h2 "¿Cansado de un patio, balcón o terraza sin vida?" at bounding box center [641, 383] width 224 height 53
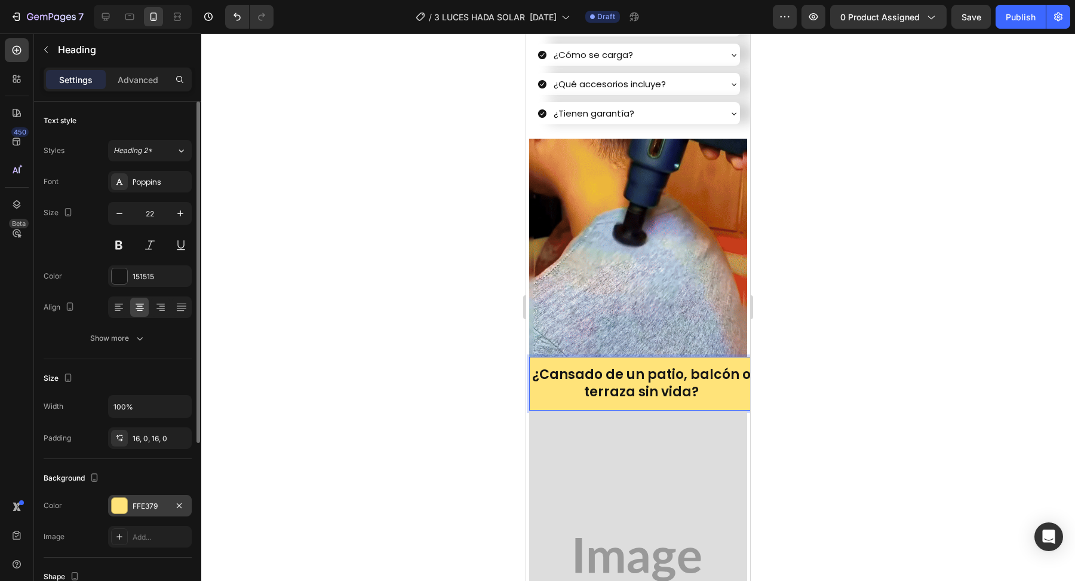
click at [120, 504] on div at bounding box center [120, 506] width 16 height 16
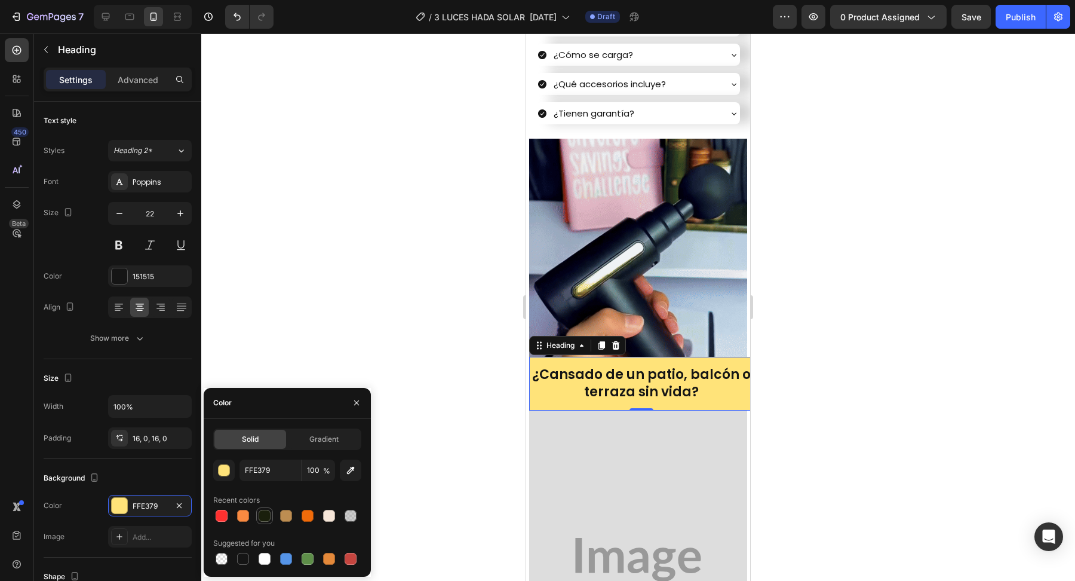
click at [266, 512] on div at bounding box center [265, 516] width 12 height 12
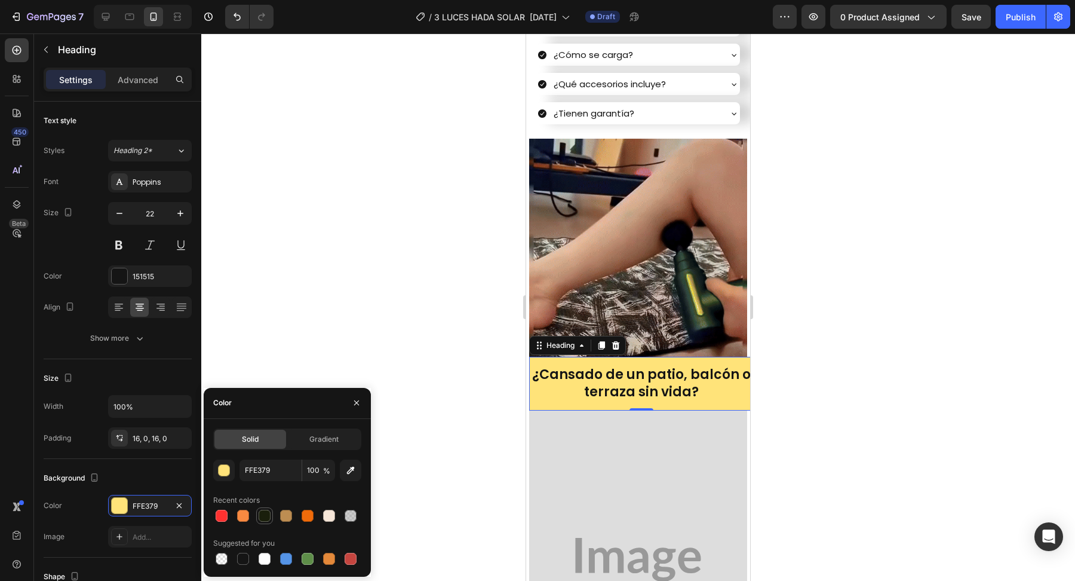
type input "1A1F0C"
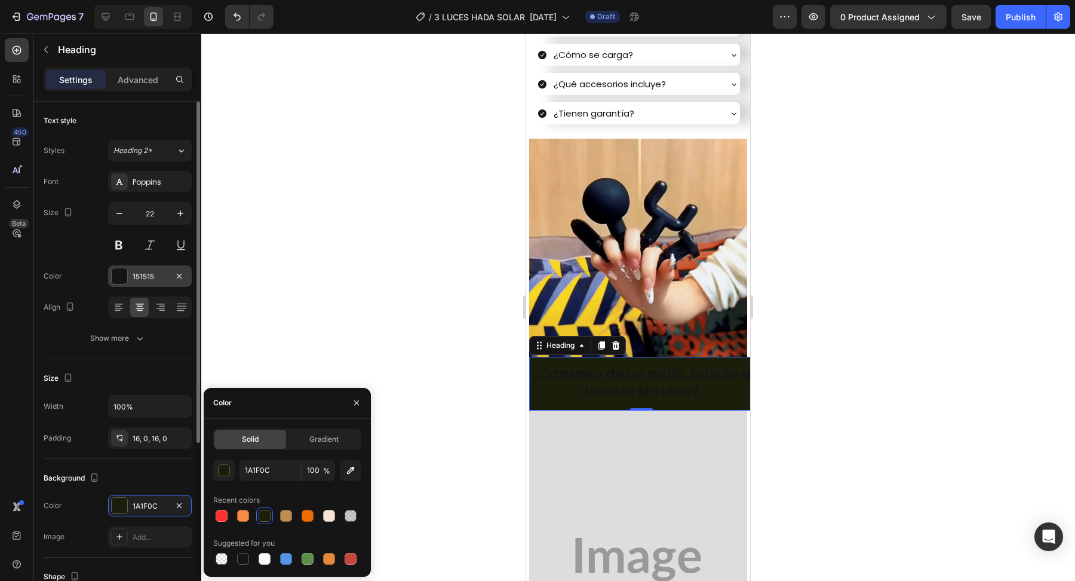
click at [121, 274] on div at bounding box center [120, 276] width 16 height 16
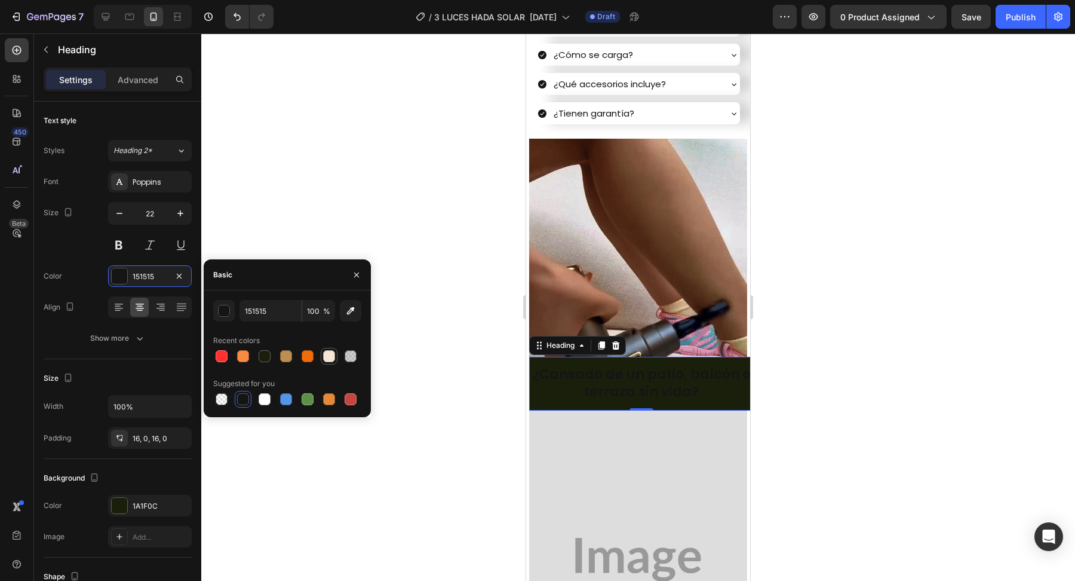
click at [329, 357] on div at bounding box center [329, 356] width 12 height 12
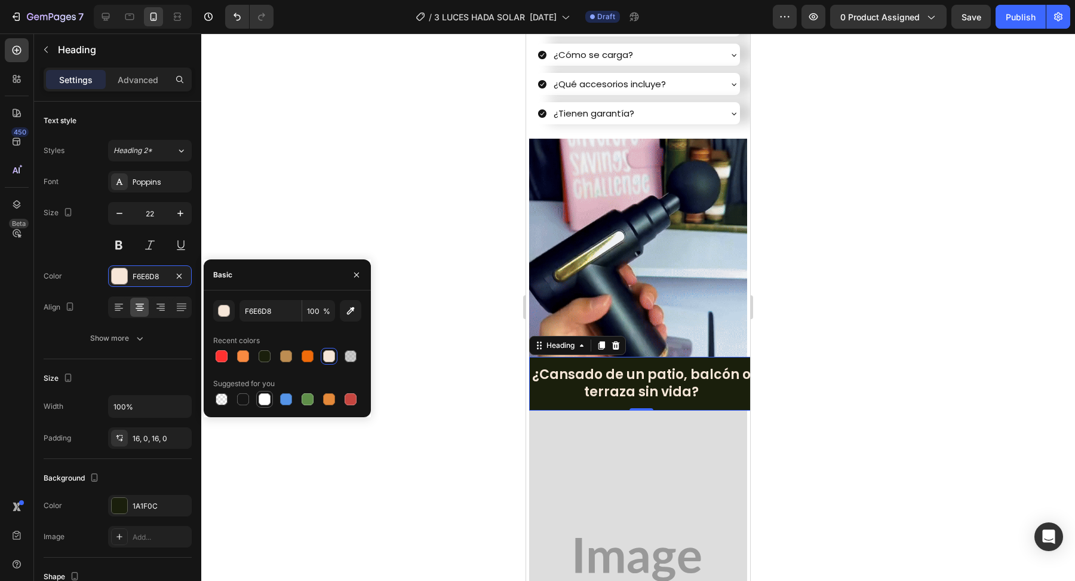
click at [264, 403] on div at bounding box center [265, 399] width 12 height 12
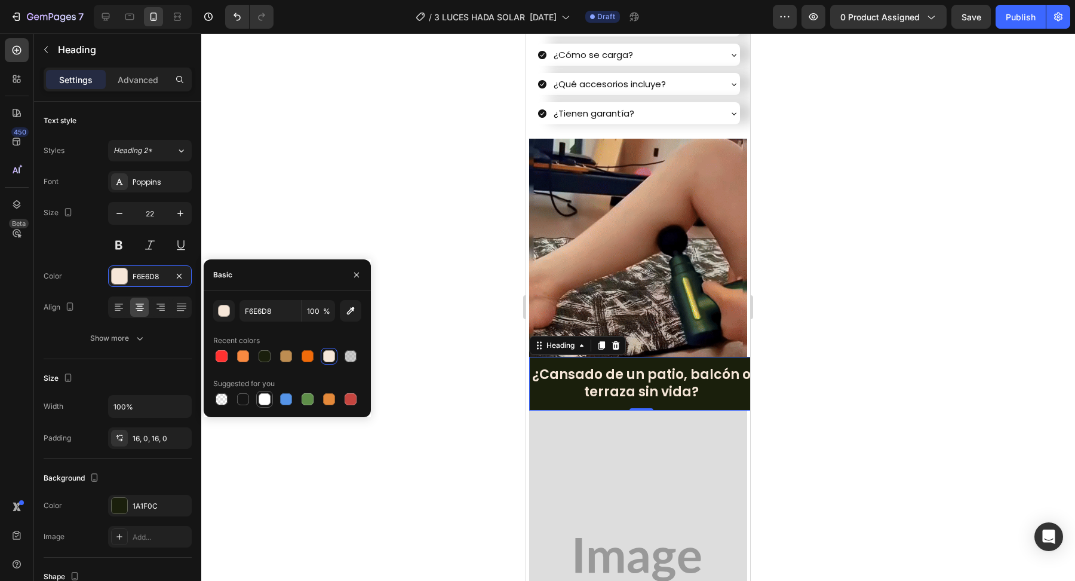
type input "FFFFFF"
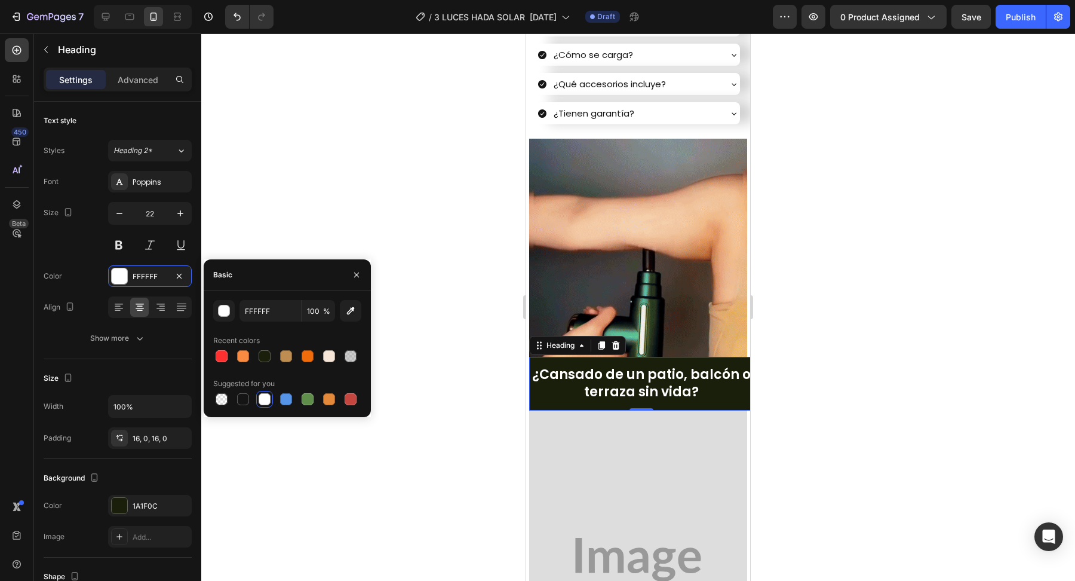
click at [476, 515] on div at bounding box center [638, 306] width 874 height 547
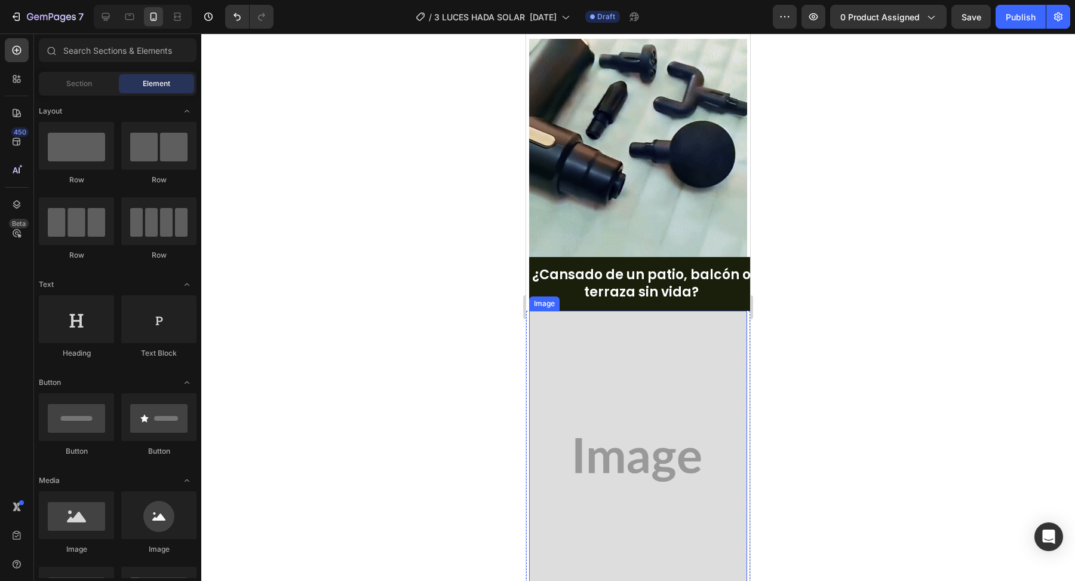
scroll to position [829, 0]
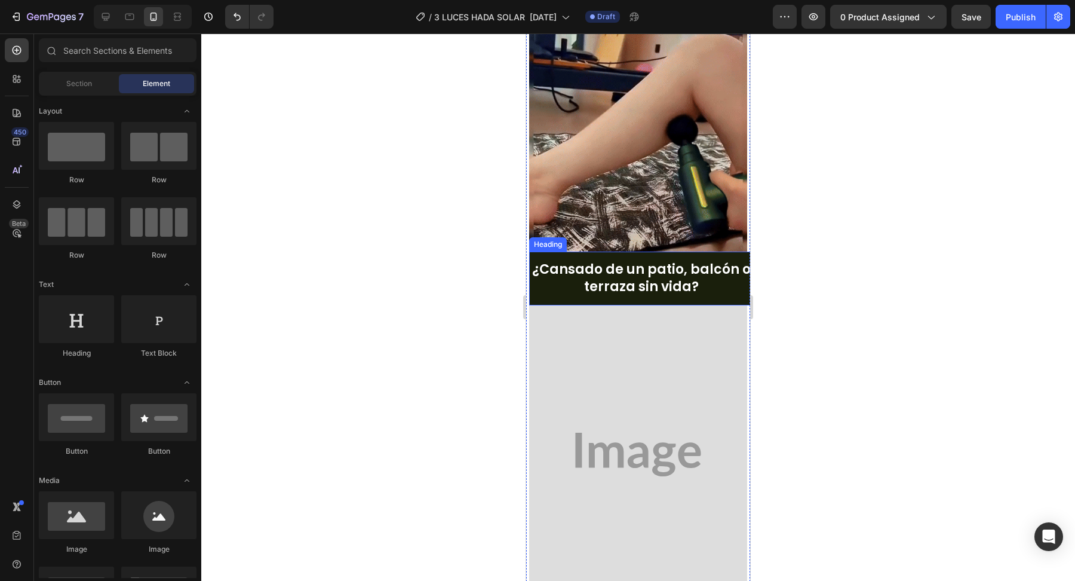
click at [627, 270] on strong "¿Cansado de un patio, balcón o terraza sin vida?" at bounding box center [641, 278] width 219 height 36
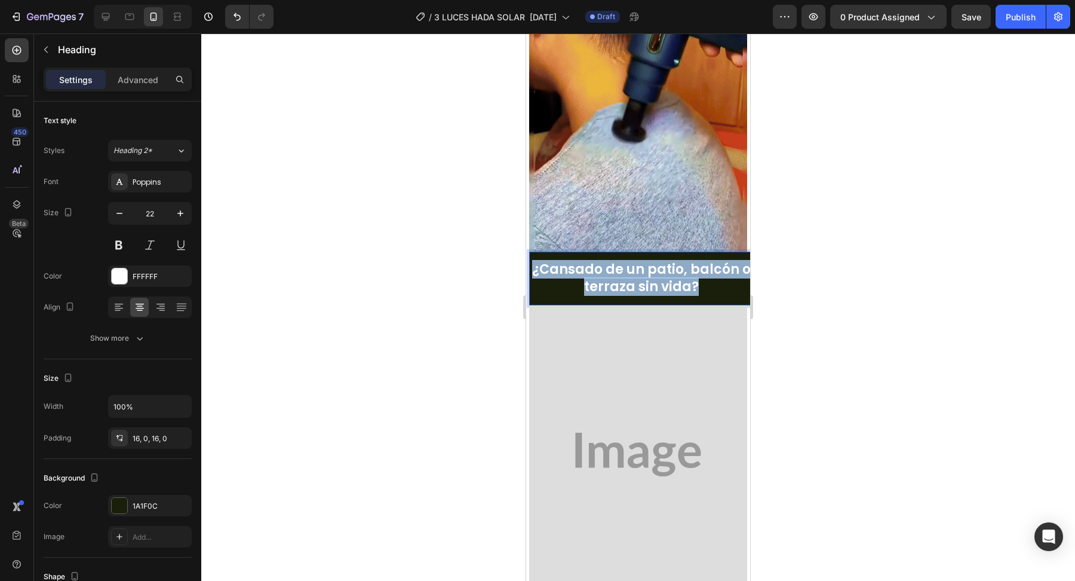
click at [627, 270] on strong "¿Cansado de un patio, balcón o terraza sin vida?" at bounding box center [641, 278] width 219 height 36
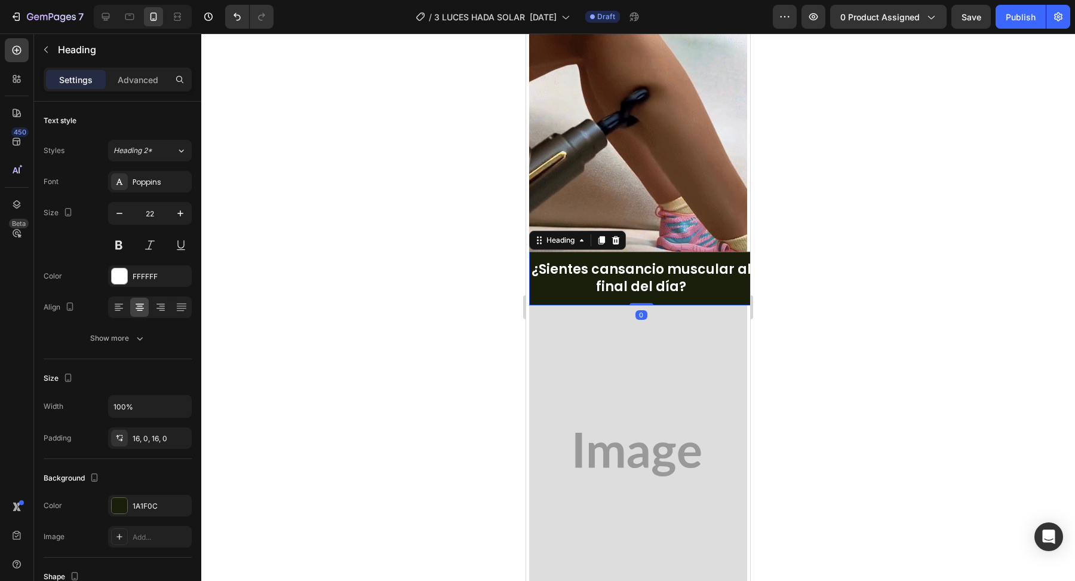
click at [466, 309] on div at bounding box center [638, 306] width 874 height 547
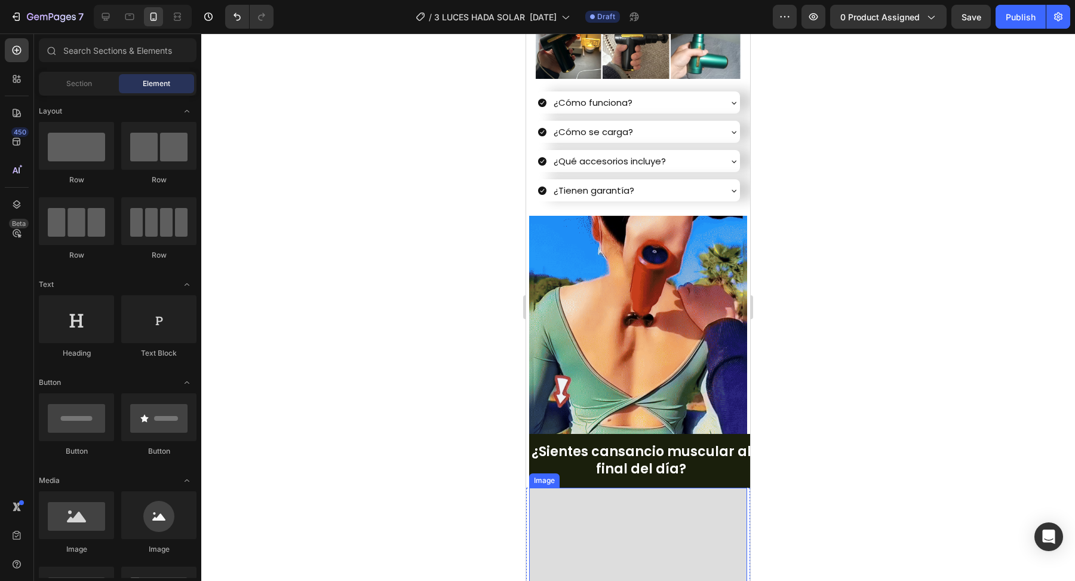
scroll to position [379, 0]
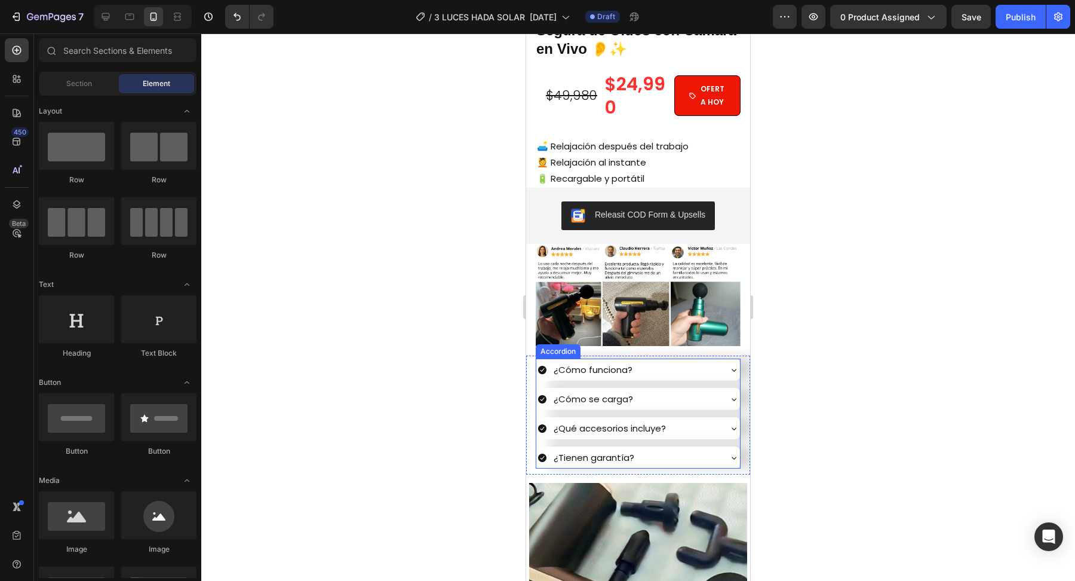
click at [650, 433] on p "¿Qué accesorios incluye?" at bounding box center [610, 428] width 112 height 16
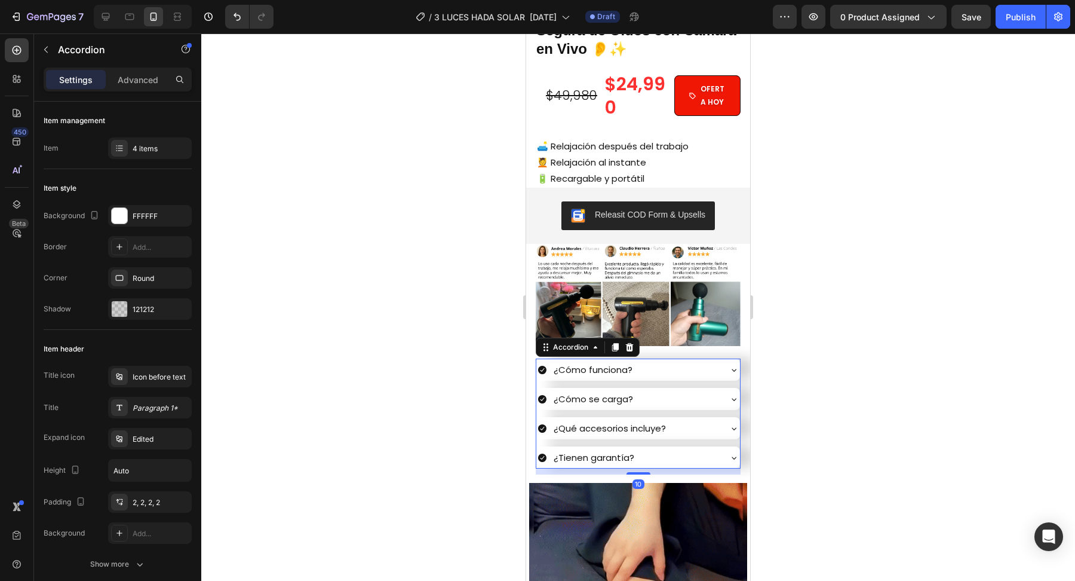
click at [692, 429] on div "¿Qué accesorios incluye?" at bounding box center [629, 428] width 182 height 20
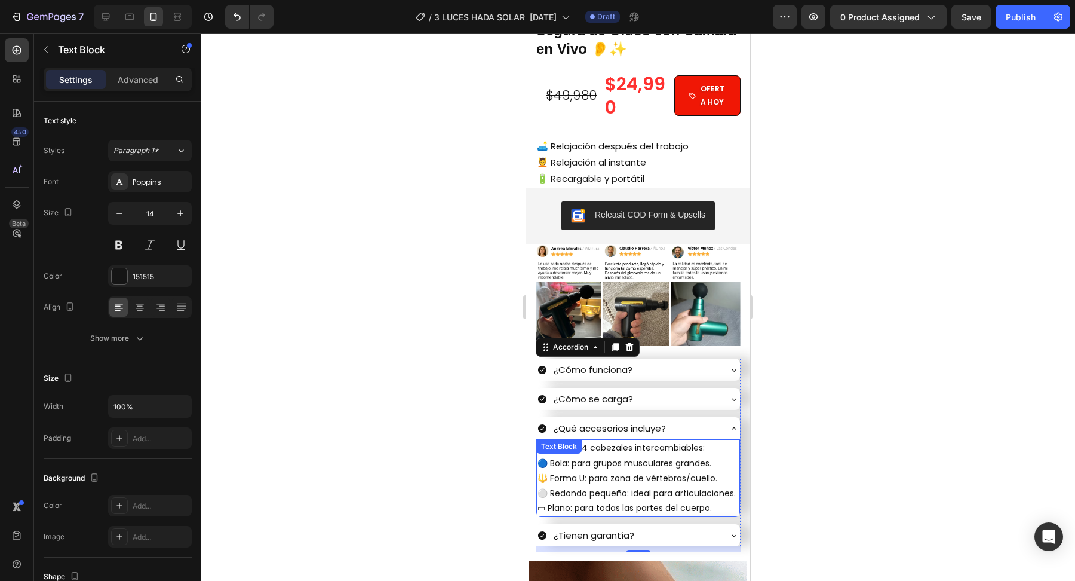
click at [596, 448] on div "Viene con 4 cabezales intercambiables: 🔵 Bola: para grupos musculares grandes. …" at bounding box center [638, 478] width 204 height 78
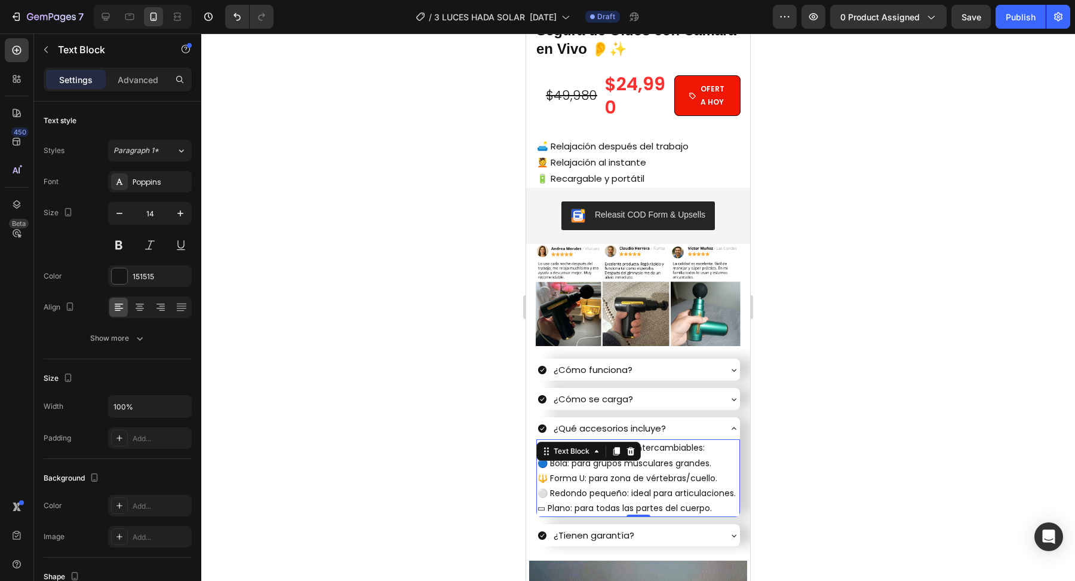
click at [596, 448] on icon at bounding box center [597, 451] width 10 height 10
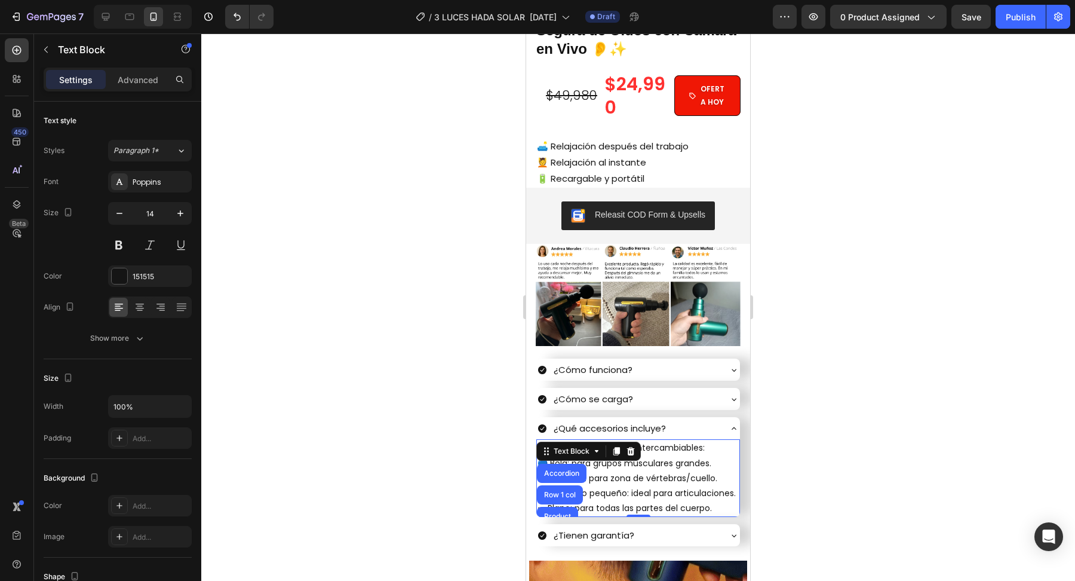
click at [682, 460] on p "🔵 Bola: para grupos musculares grandes." at bounding box center [638, 463] width 201 height 15
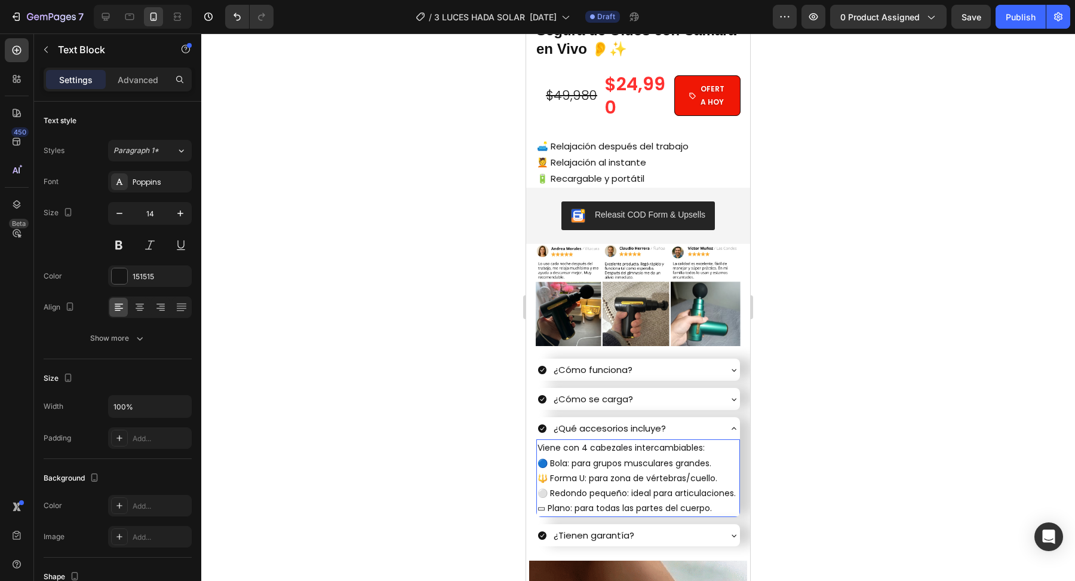
click at [633, 446] on p "Viene con 4 cabezales intercambiables:" at bounding box center [638, 447] width 201 height 15
click at [625, 446] on p "Viene con 4 cabezales intercambiables:" at bounding box center [638, 447] width 201 height 15
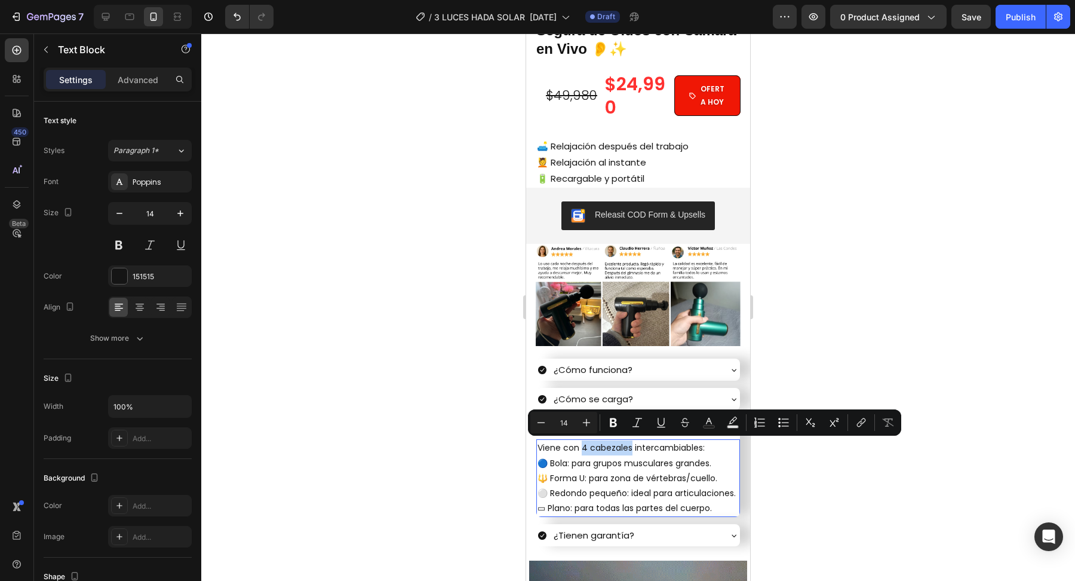
drag, startPoint x: 631, startPoint y: 449, endPoint x: 582, endPoint y: 450, distance: 48.4
click at [582, 450] on p "Viene con 4 cabezales intercambiables:" at bounding box center [638, 447] width 201 height 15
copy p "4 cabezales"
click at [108, 20] on icon at bounding box center [106, 17] width 12 height 12
type input "16"
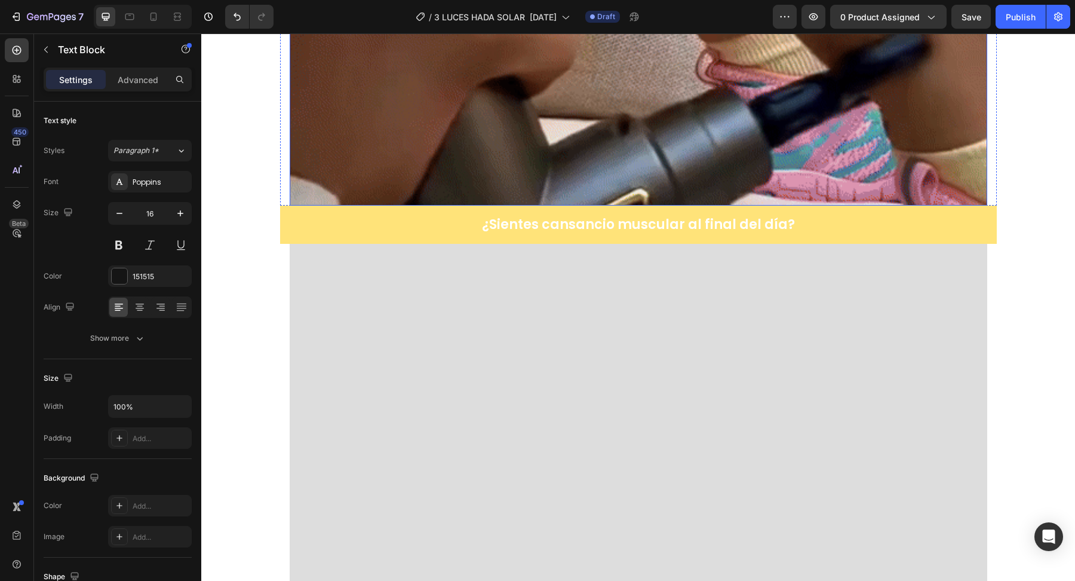
scroll to position [1409, 0]
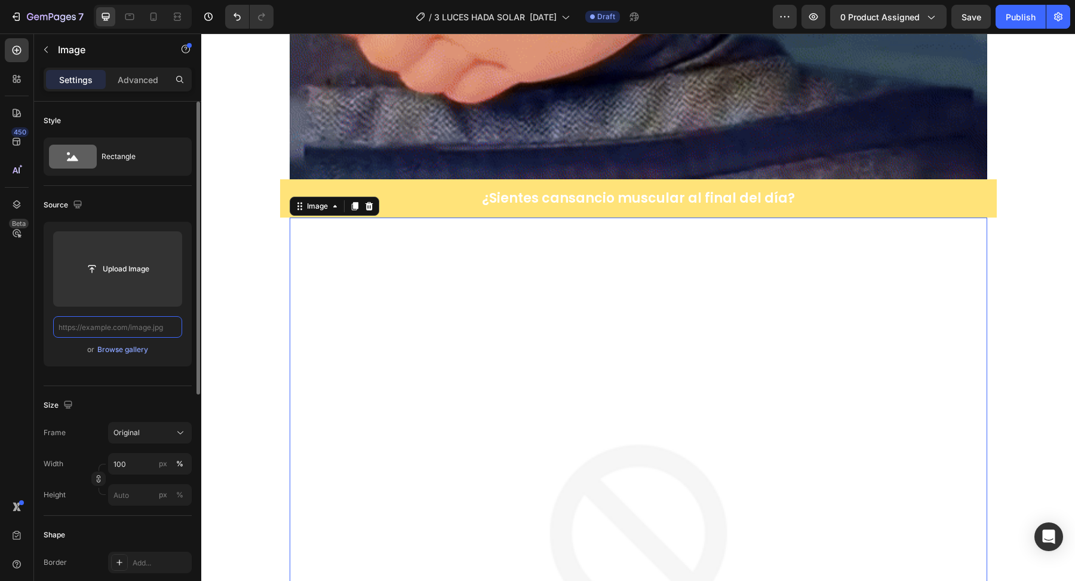
scroll to position [0, 0]
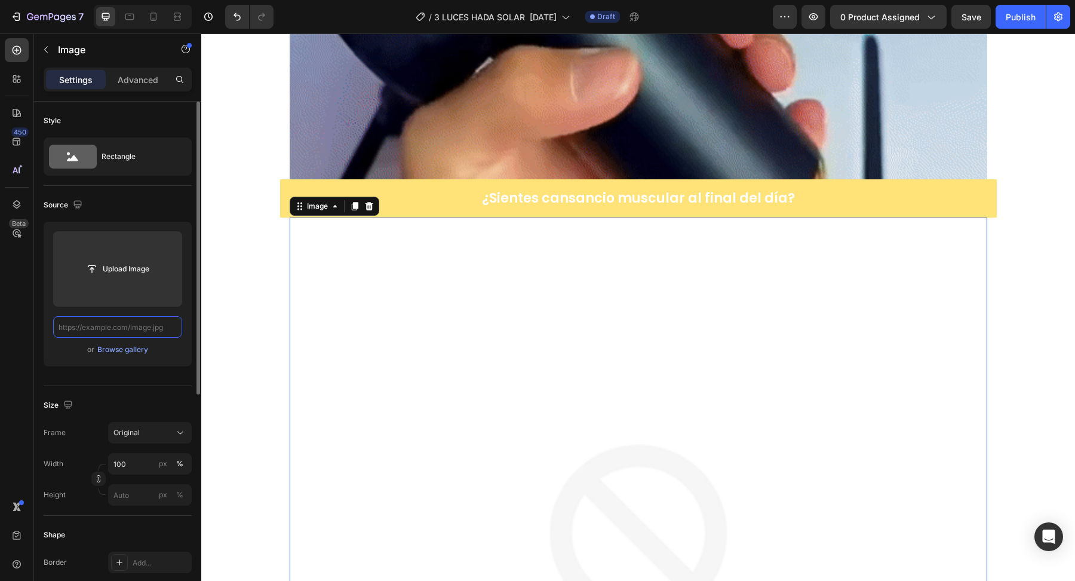
click at [157, 330] on input "text" at bounding box center [117, 327] width 129 height 22
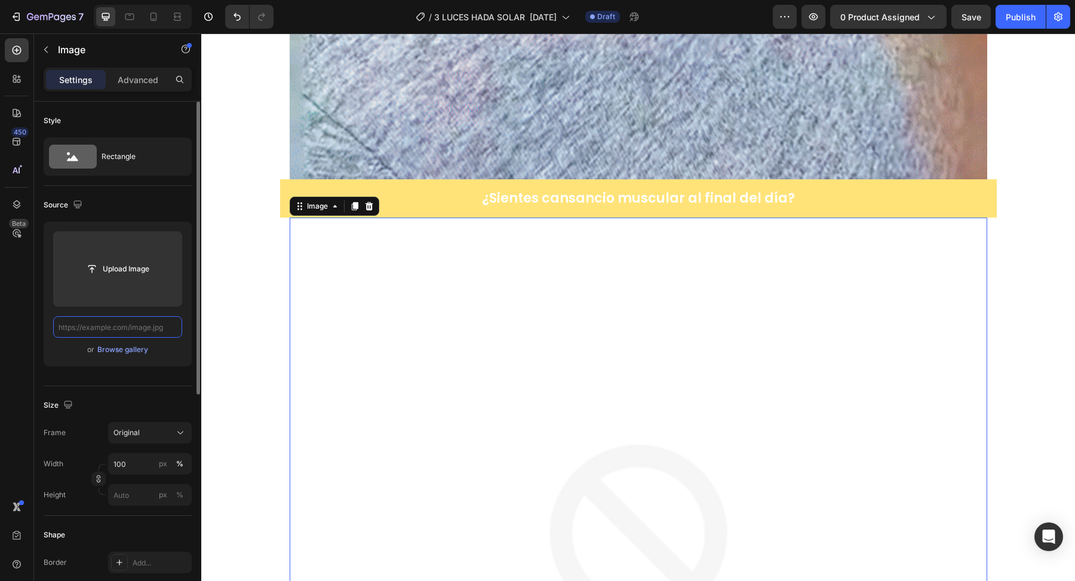
paste input "[URL][DOMAIN_NAME]"
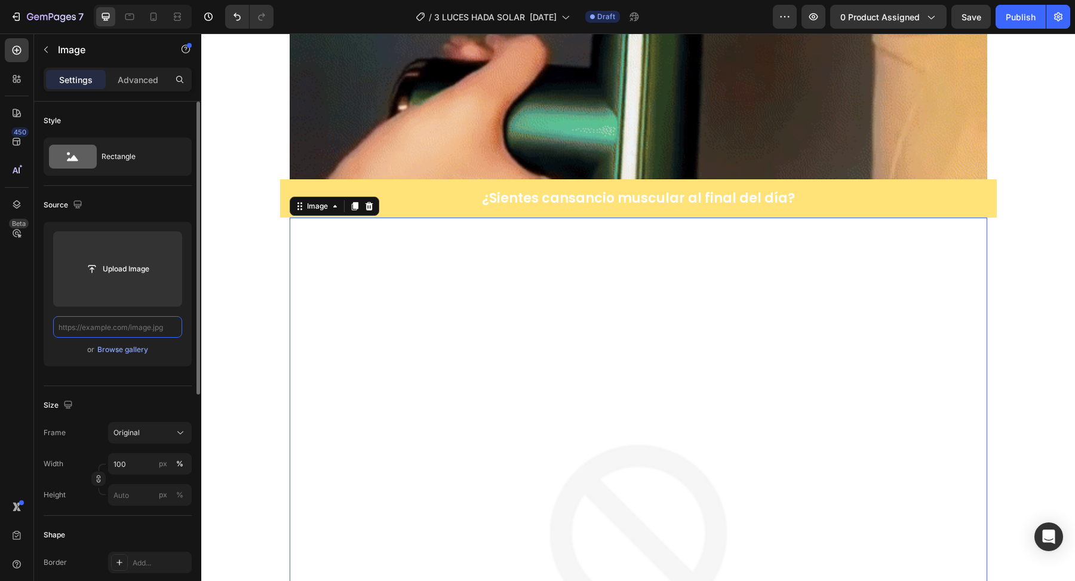
type input "[URL][DOMAIN_NAME]"
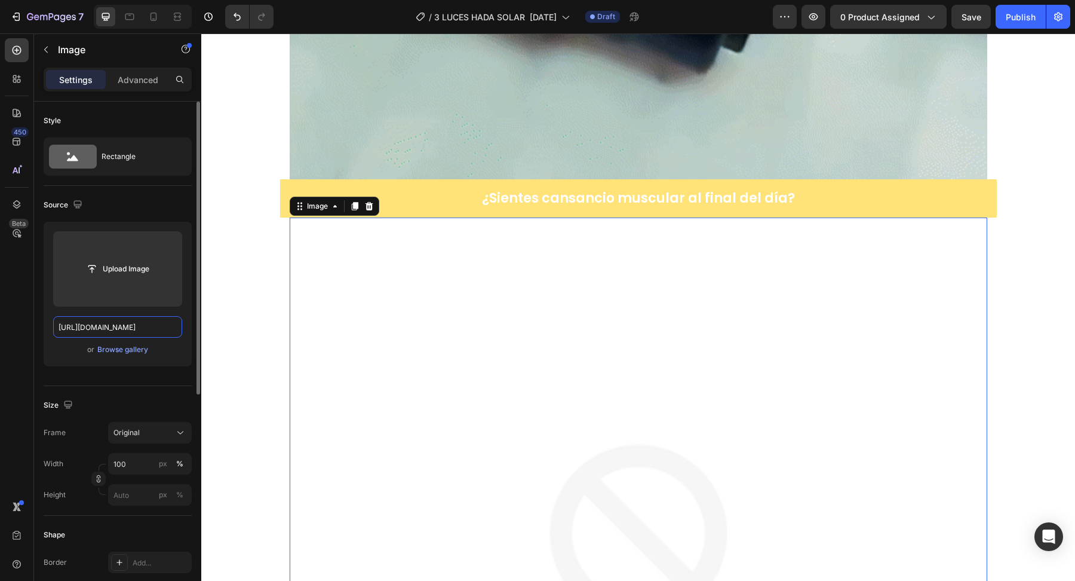
scroll to position [0, 93]
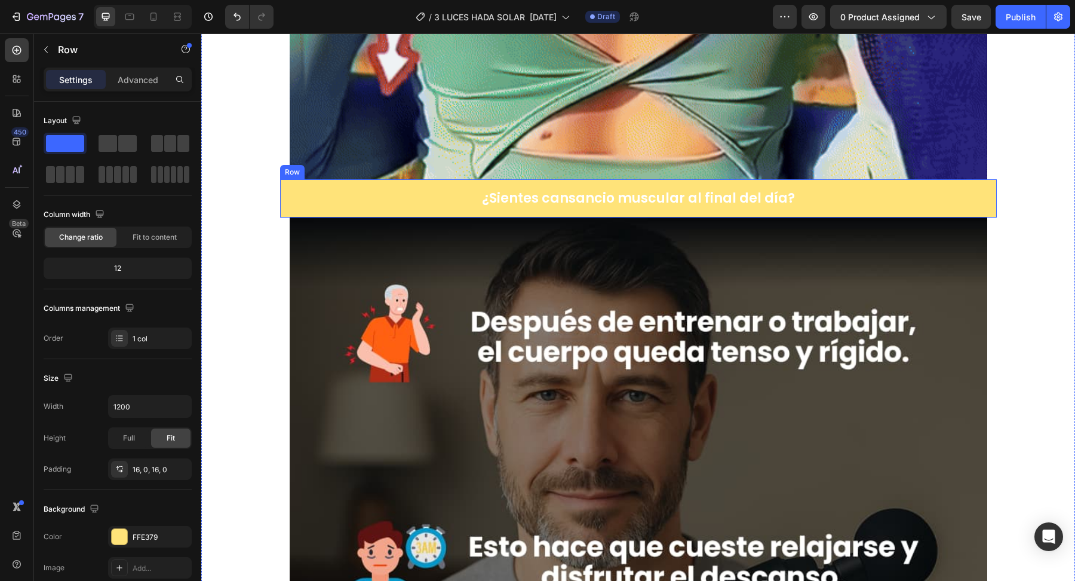
click at [325, 180] on div "⁠⁠⁠⁠⁠⁠⁠ ¿Sientes cansancio muscular al final del día? Heading Row" at bounding box center [638, 198] width 717 height 39
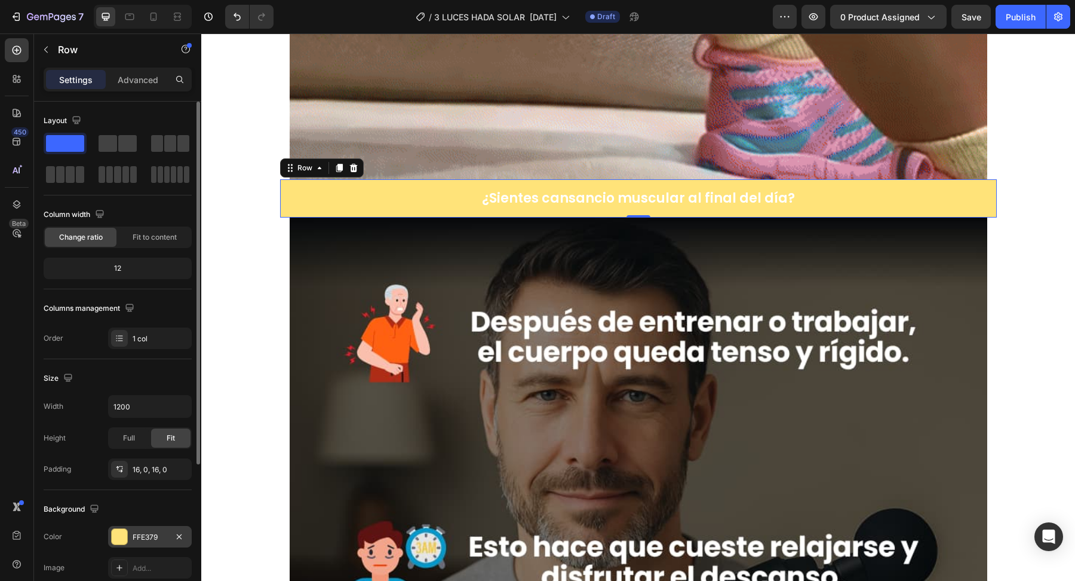
click at [124, 532] on div at bounding box center [120, 537] width 16 height 16
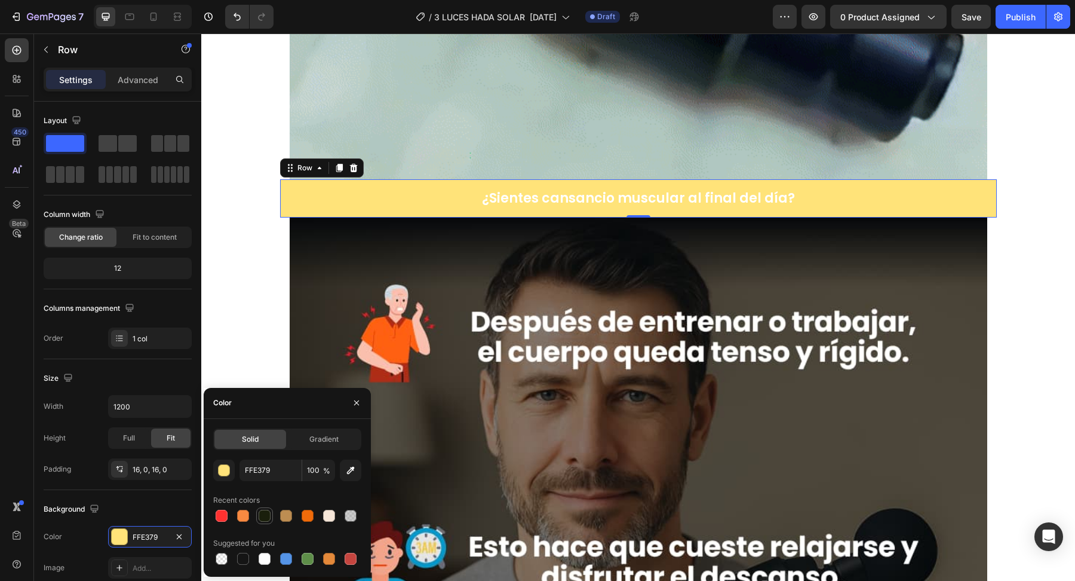
click at [266, 513] on div at bounding box center [265, 516] width 12 height 12
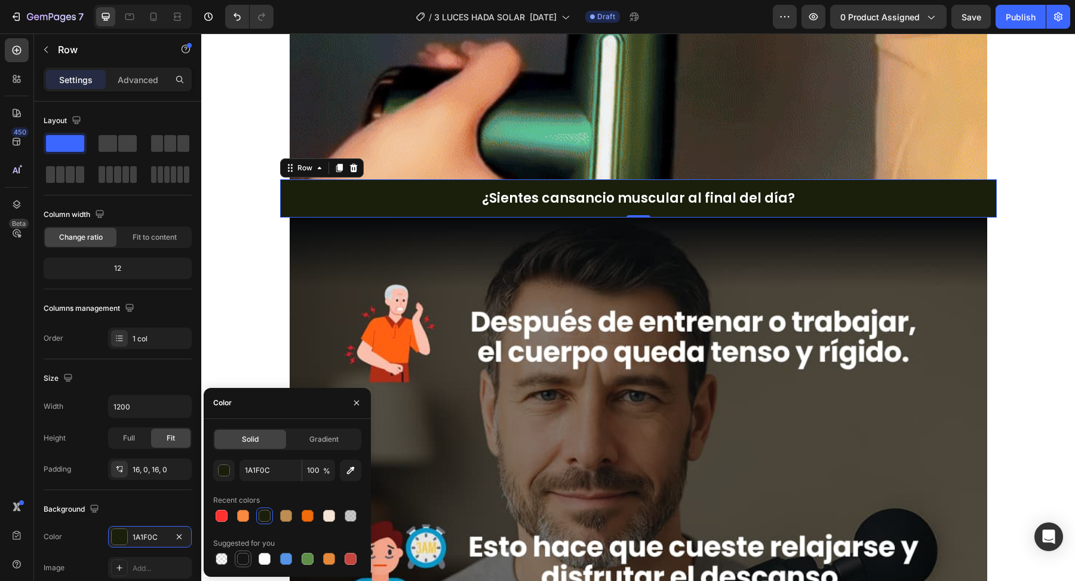
click at [246, 556] on div at bounding box center [243, 559] width 12 height 12
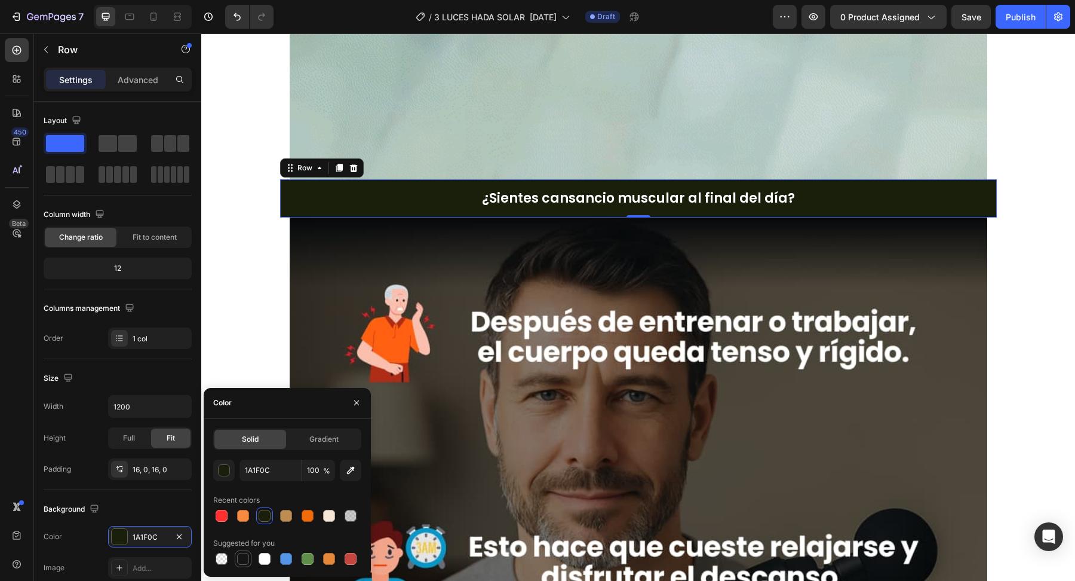
type input "151515"
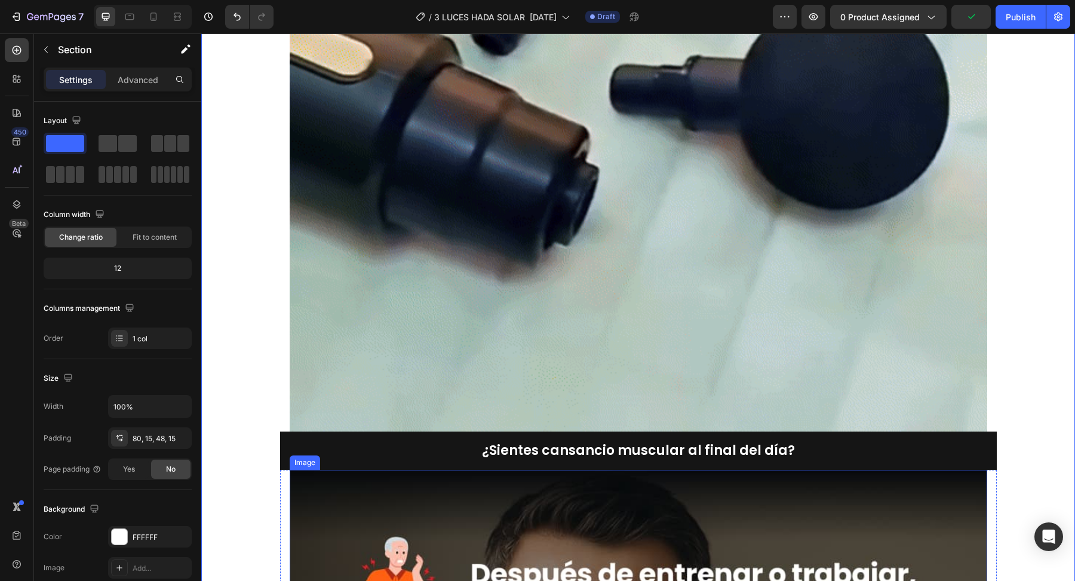
scroll to position [1087, 0]
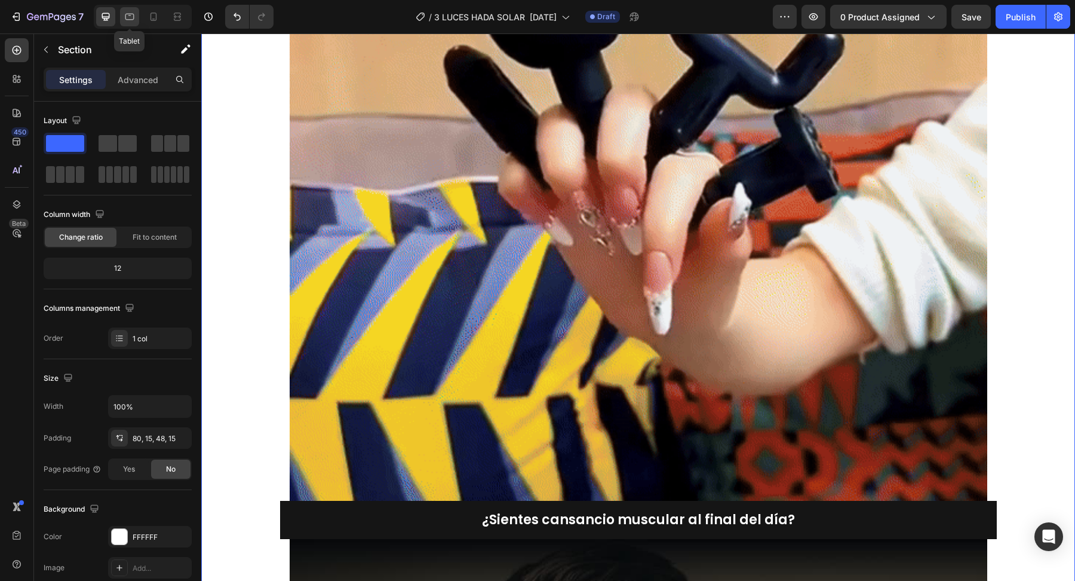
click at [133, 20] on icon at bounding box center [130, 17] width 12 height 12
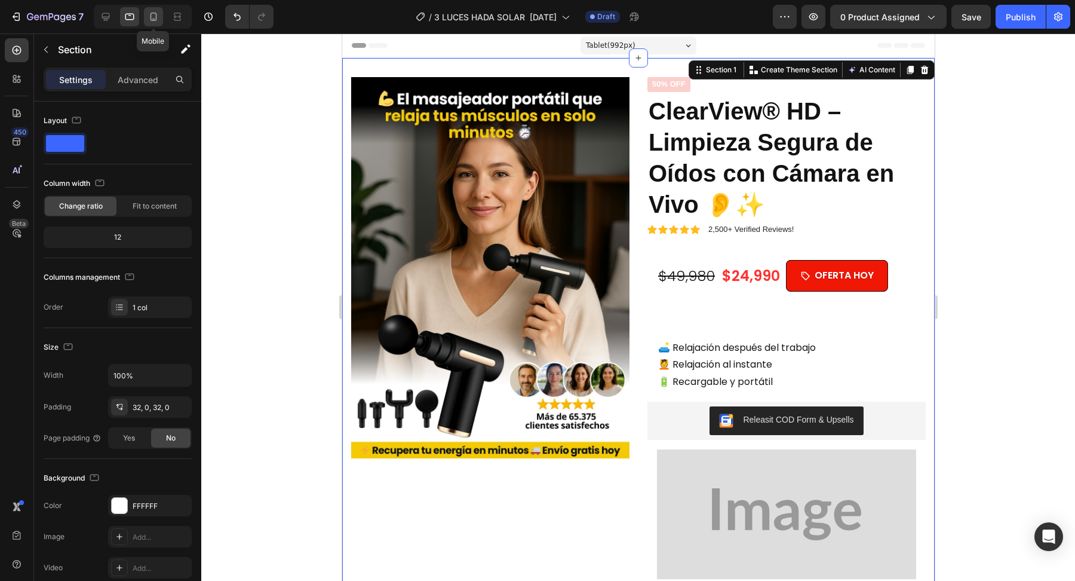
click at [149, 14] on icon at bounding box center [154, 17] width 12 height 12
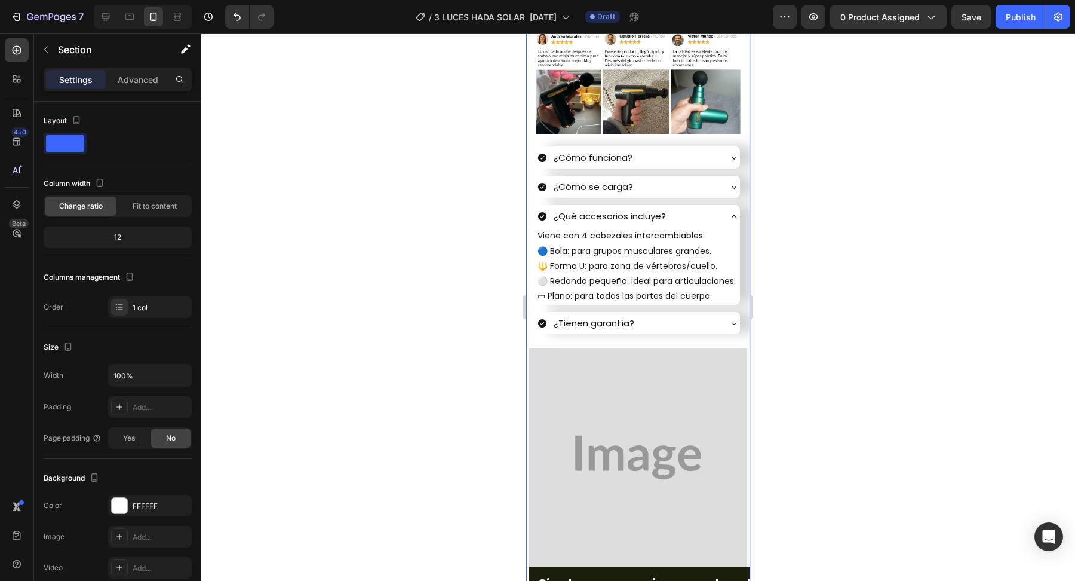
scroll to position [596, 0]
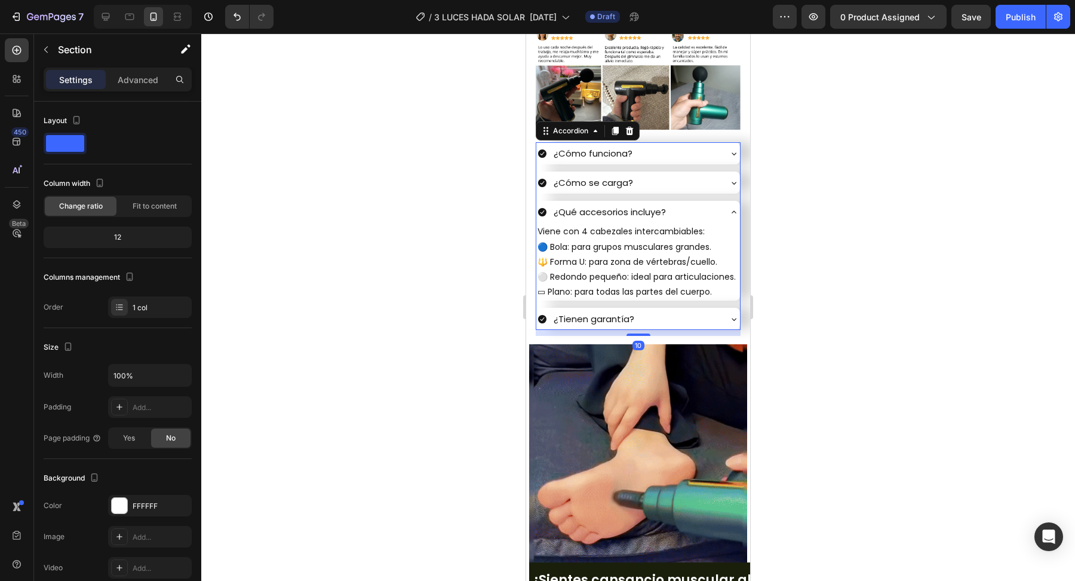
click at [735, 211] on icon at bounding box center [734, 212] width 5 height 2
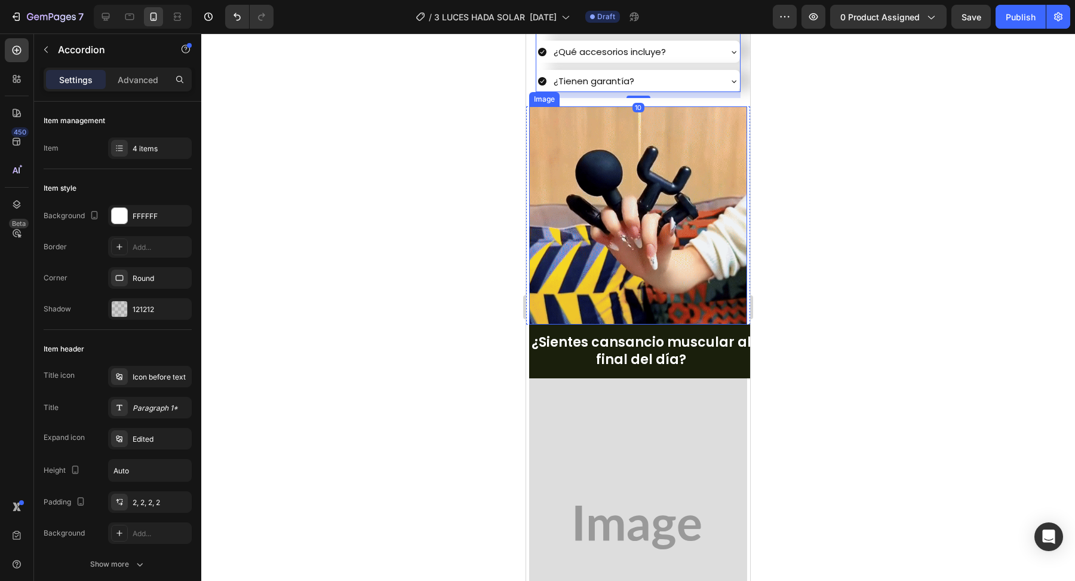
scroll to position [882, 0]
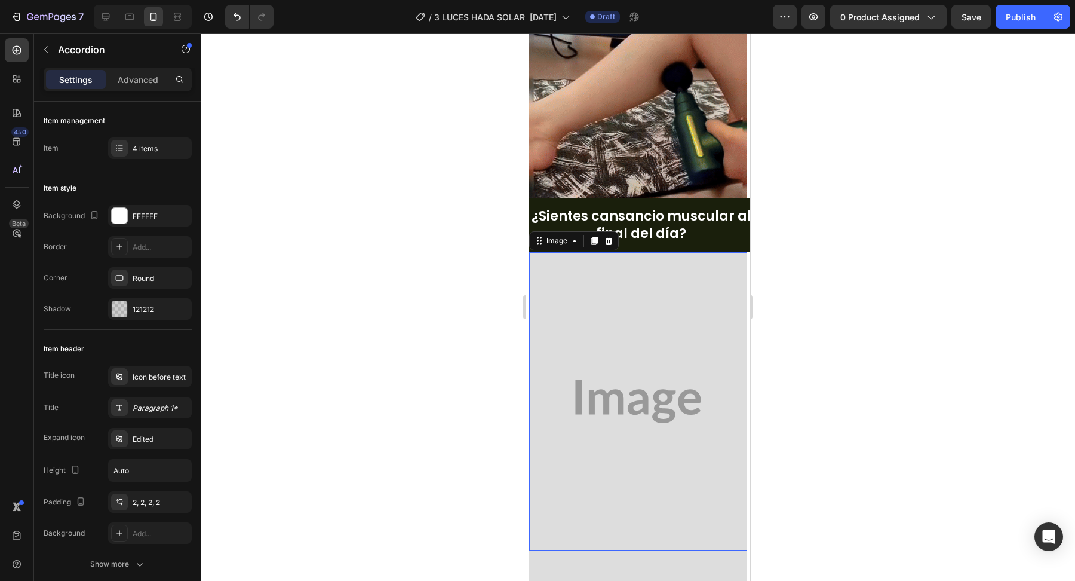
click at [645, 395] on img at bounding box center [638, 401] width 218 height 298
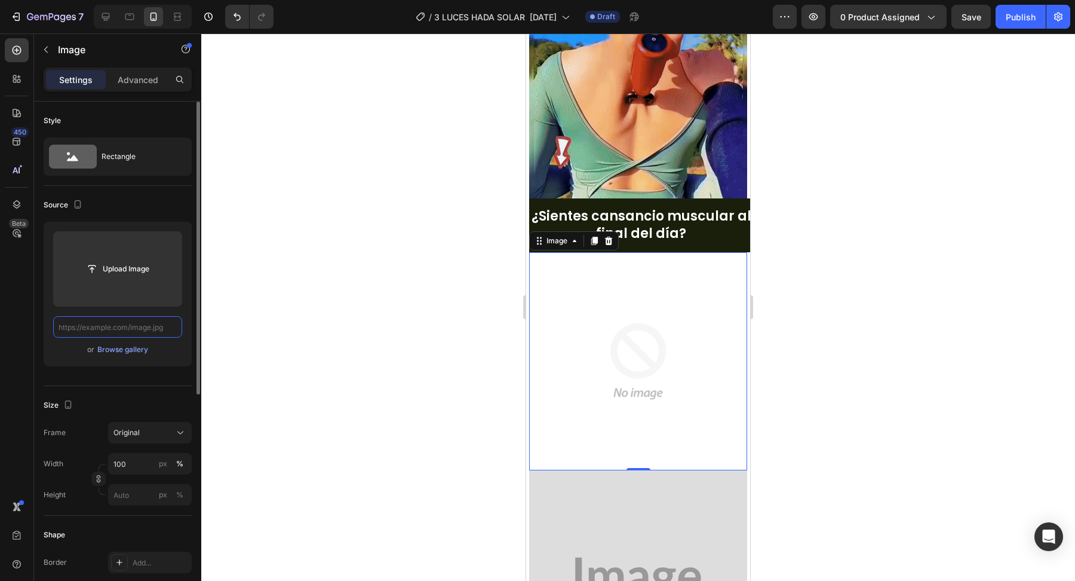
scroll to position [0, 0]
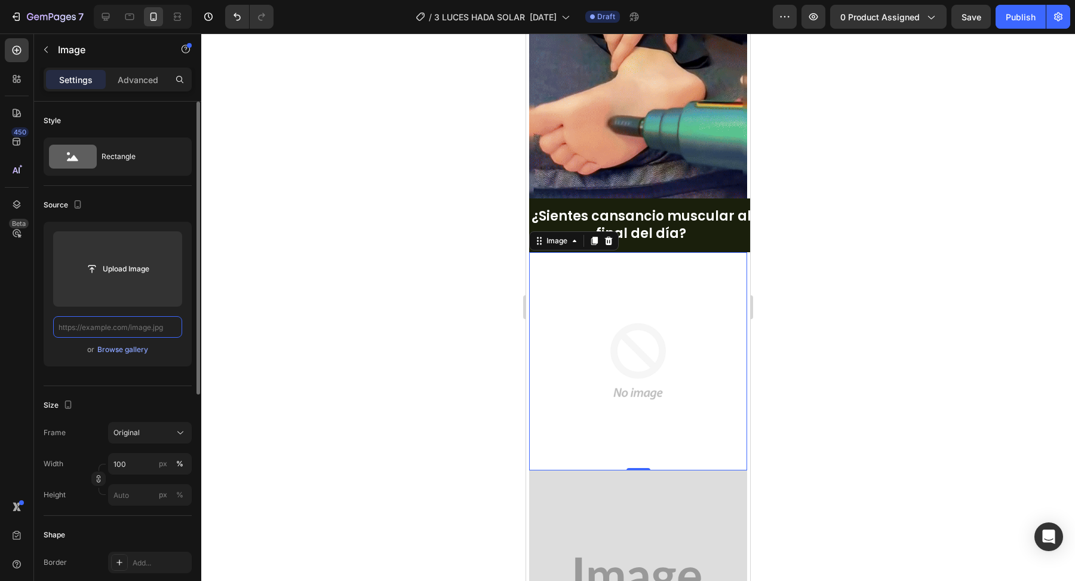
click at [164, 329] on input "text" at bounding box center [117, 327] width 129 height 22
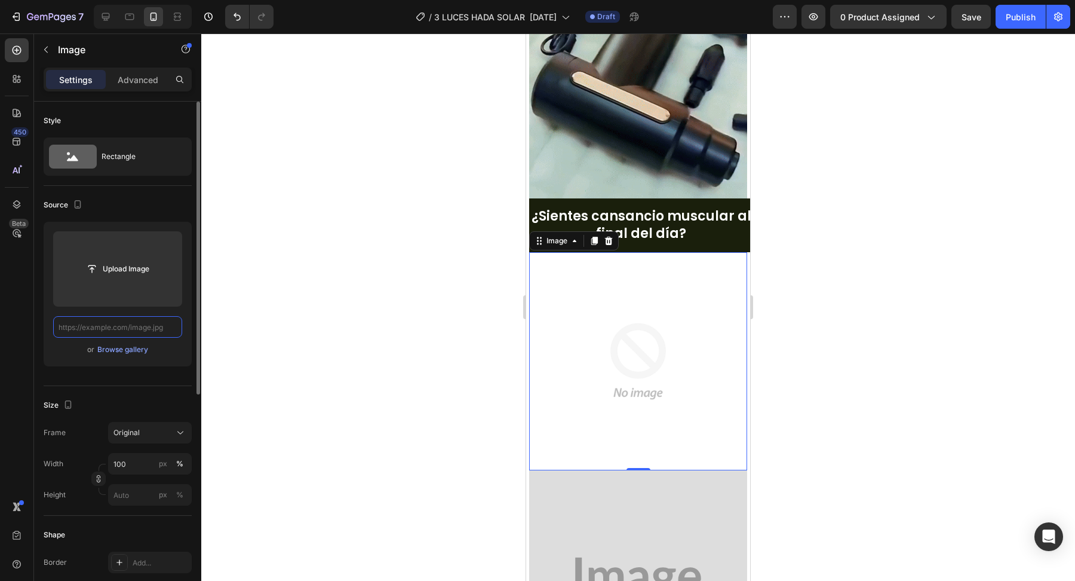
paste input "[URL][DOMAIN_NAME]"
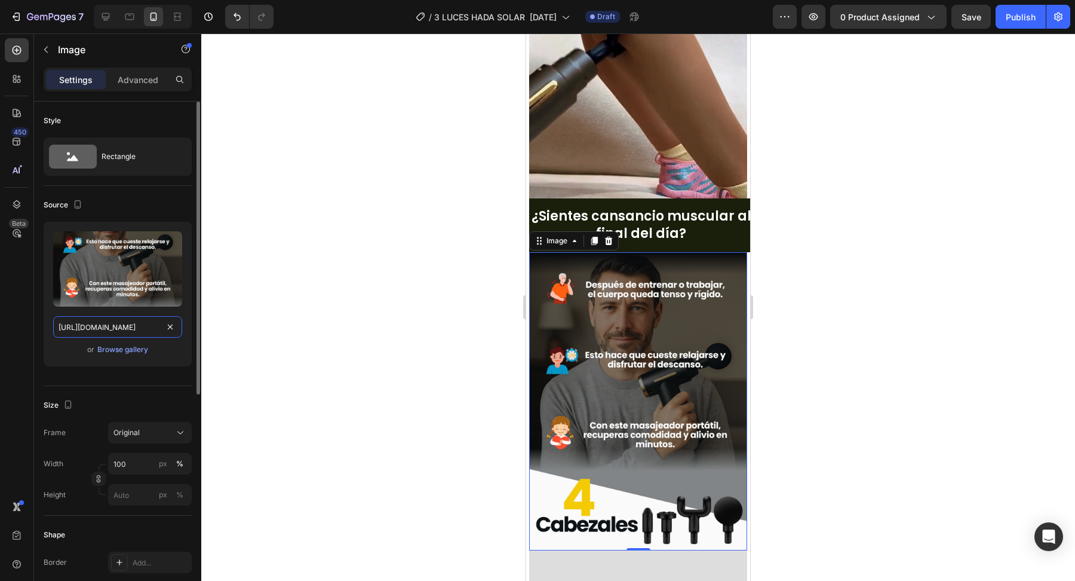
scroll to position [0, 93]
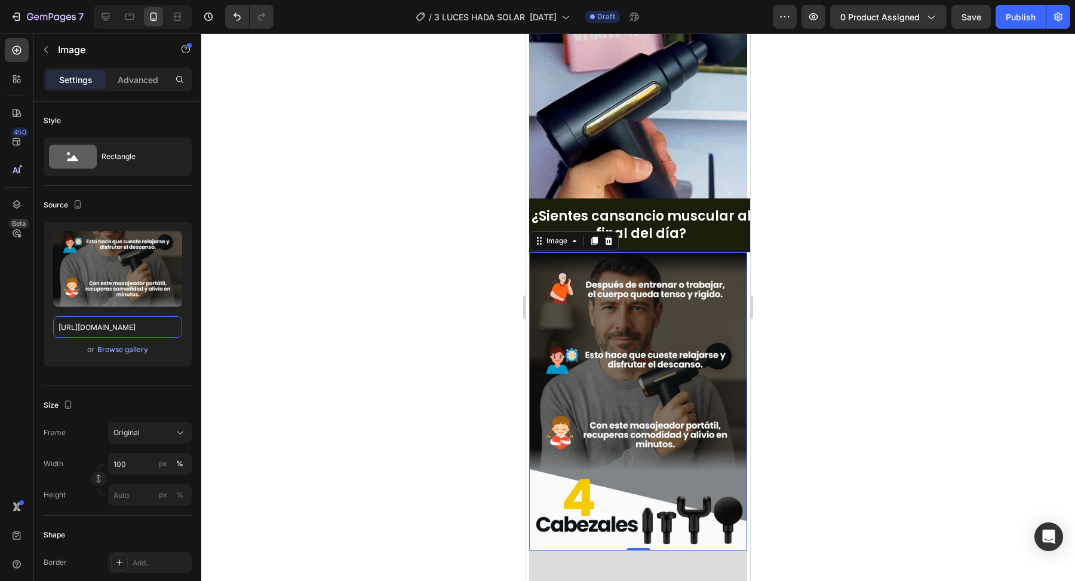
type input "[URL][DOMAIN_NAME]"
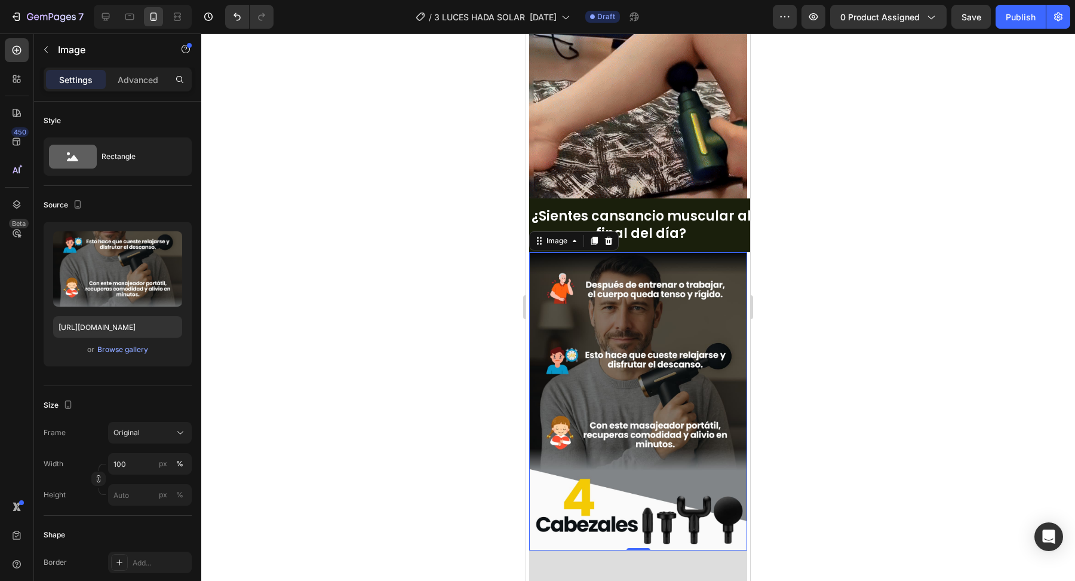
click at [447, 356] on div at bounding box center [638, 306] width 874 height 547
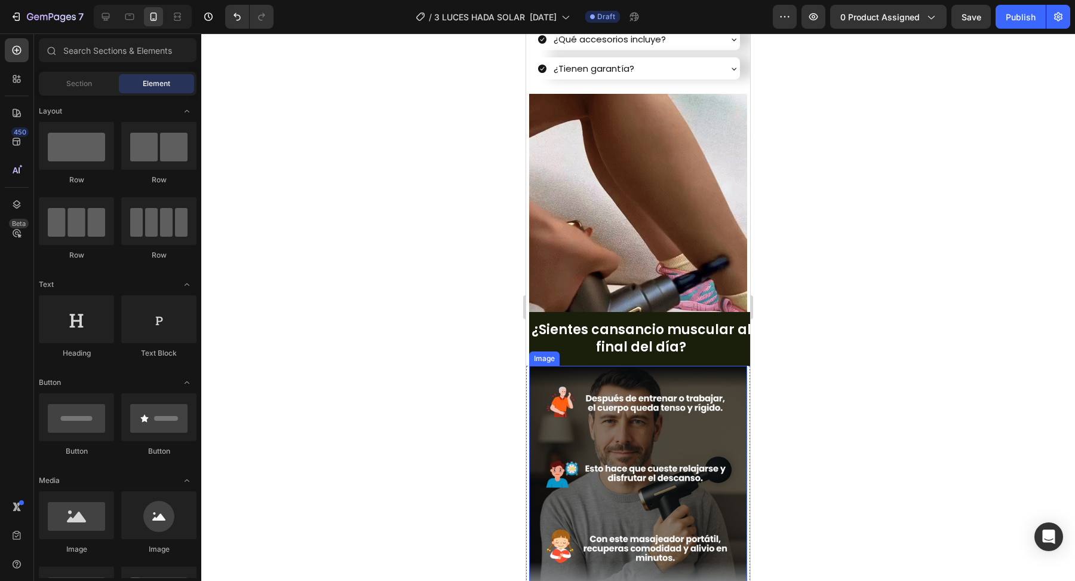
scroll to position [777, 0]
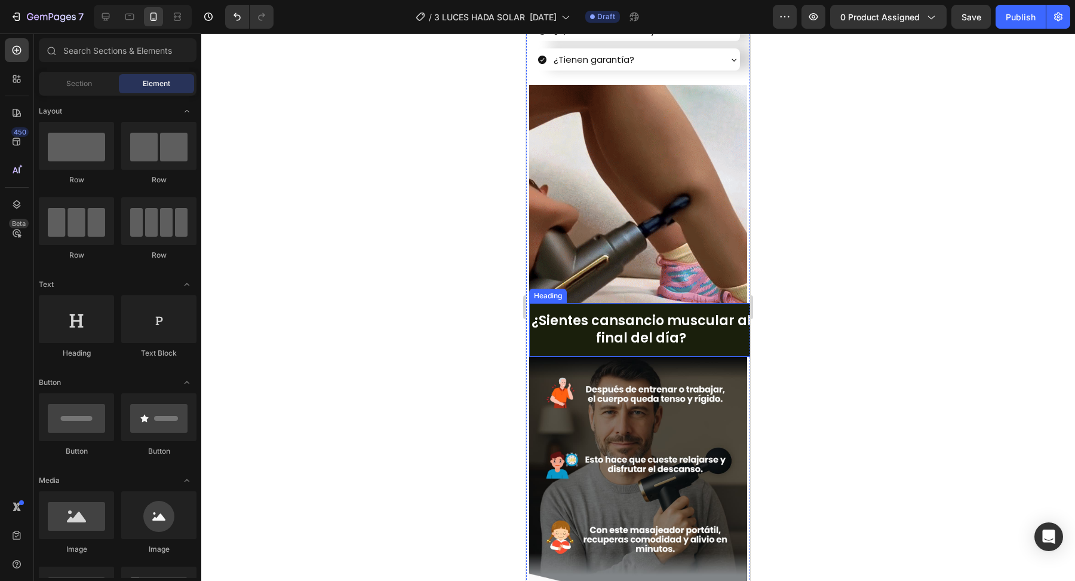
click at [664, 330] on strong "¿Sientes cansancio muscular al final del día?" at bounding box center [642, 329] width 220 height 36
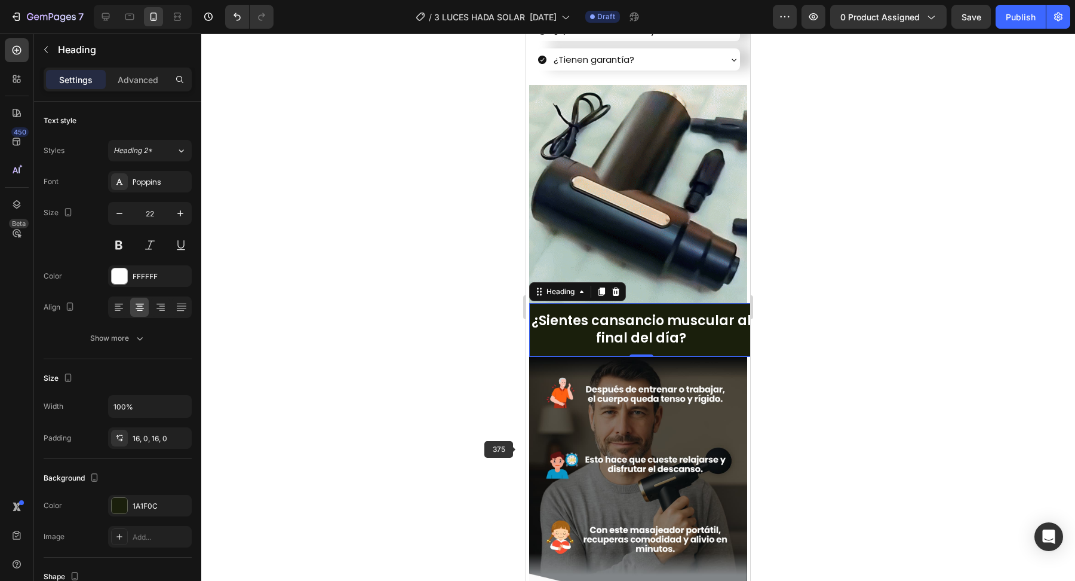
click at [510, 453] on div at bounding box center [638, 306] width 874 height 547
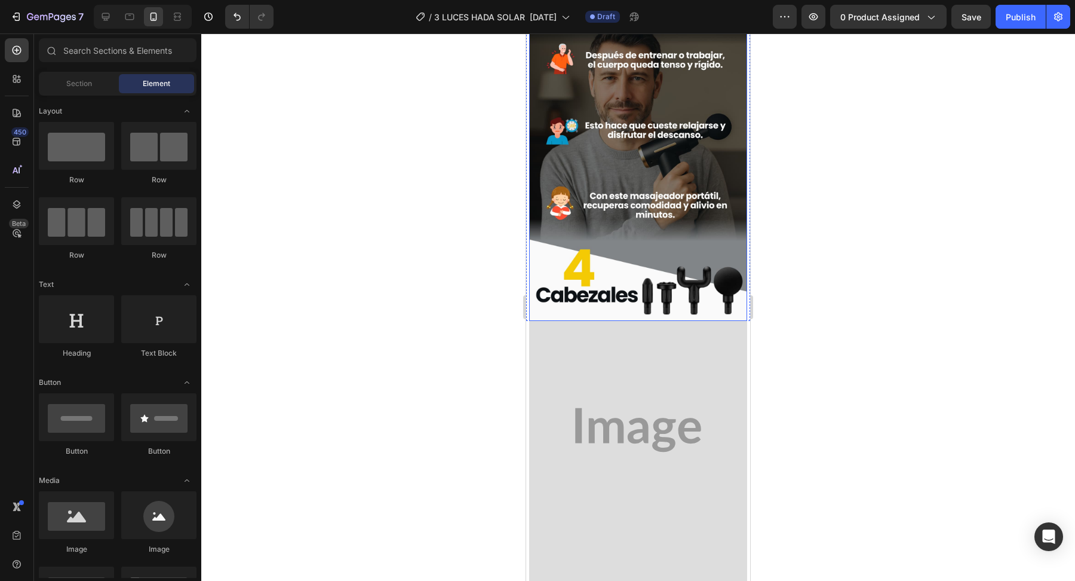
scroll to position [1115, 0]
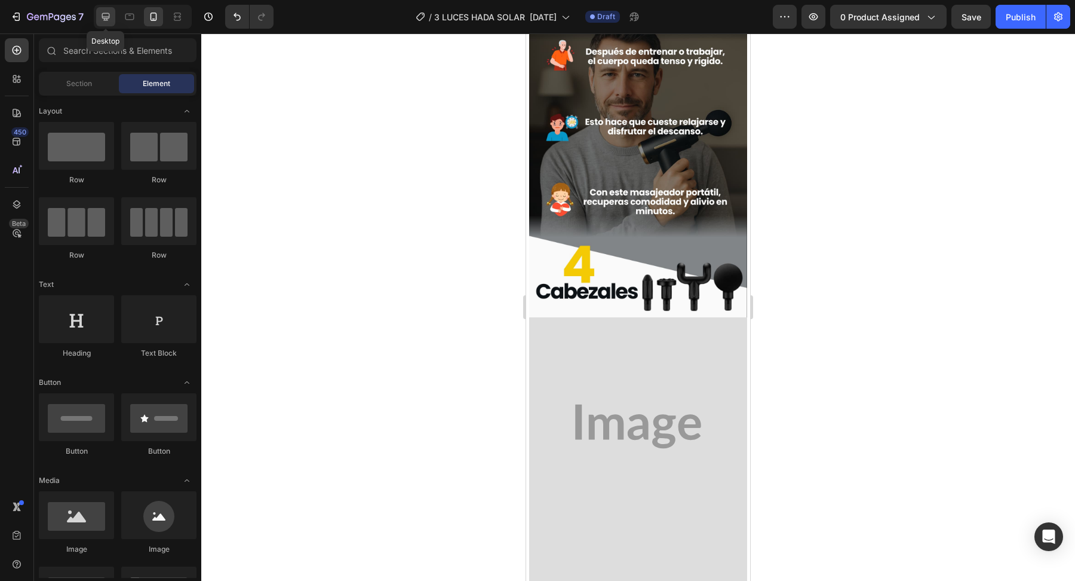
click at [108, 21] on icon at bounding box center [106, 17] width 12 height 12
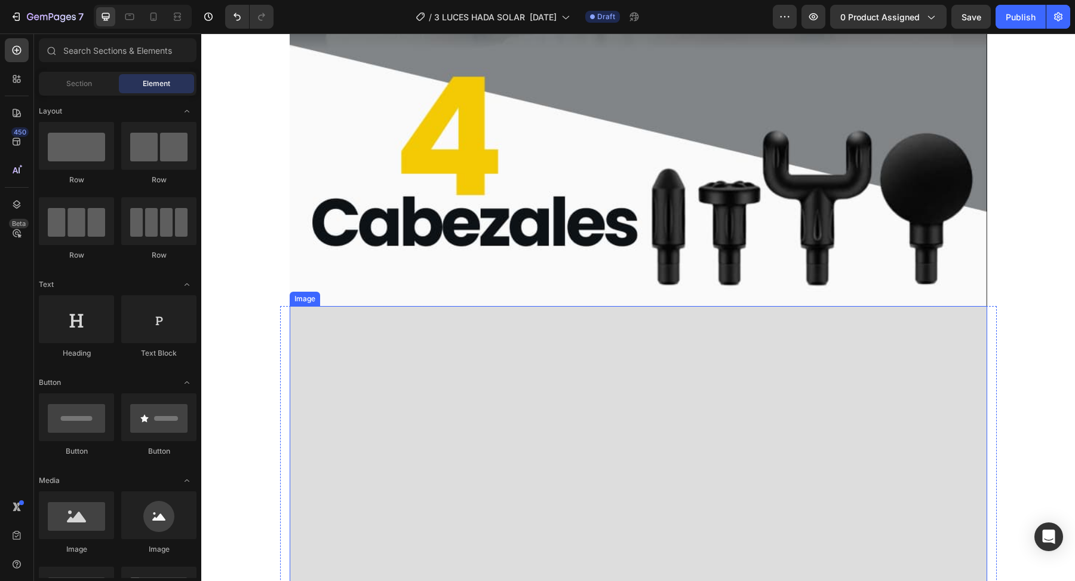
scroll to position [2316, 0]
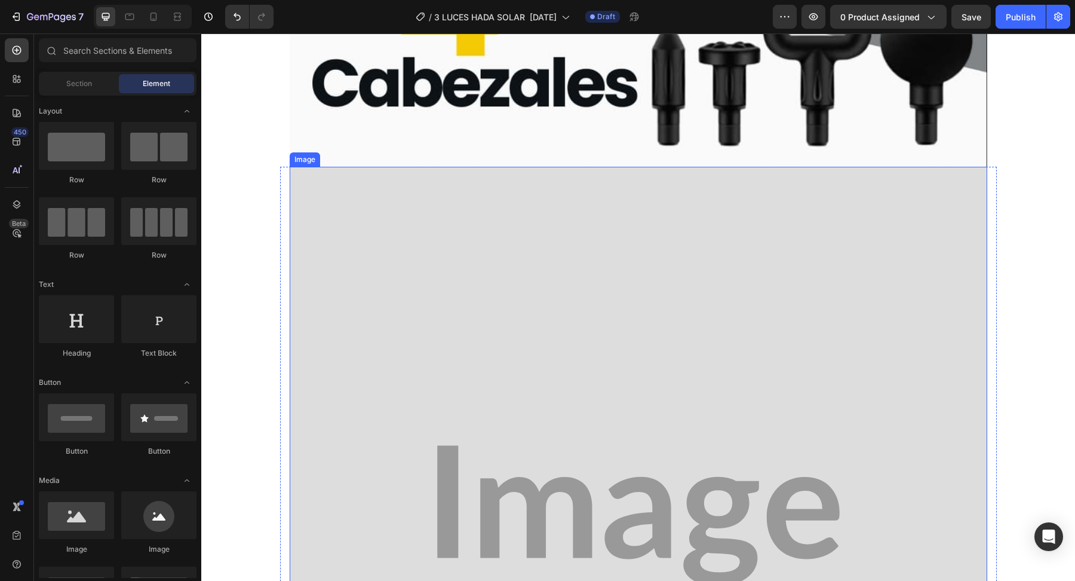
click at [561, 346] on img at bounding box center [639, 516] width 698 height 698
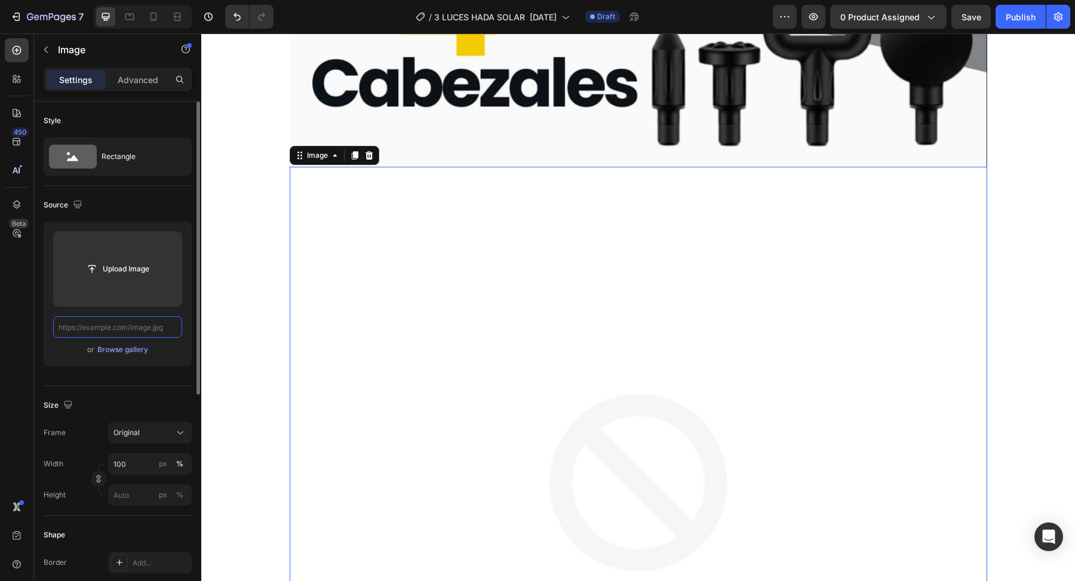
scroll to position [0, 0]
click at [160, 327] on input "text" at bounding box center [117, 327] width 129 height 22
paste input "[URL][DOMAIN_NAME]"
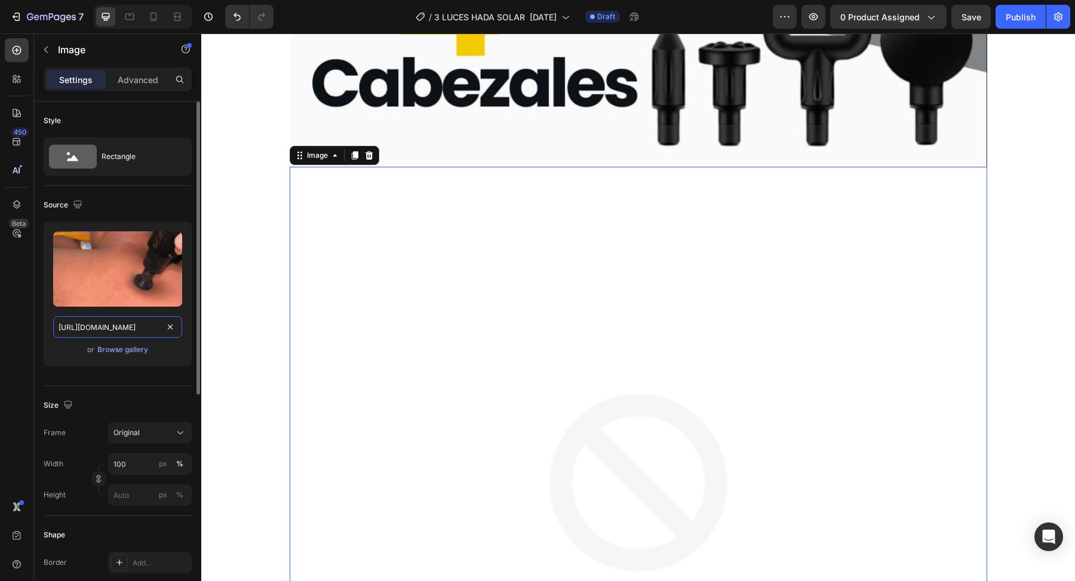
scroll to position [0, 340]
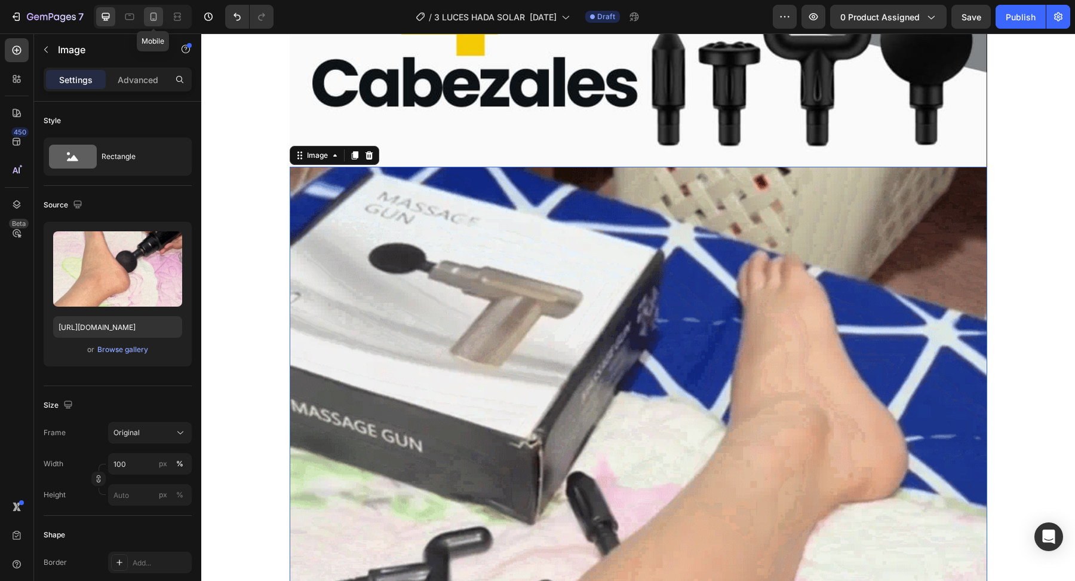
click at [157, 16] on icon at bounding box center [154, 17] width 12 height 12
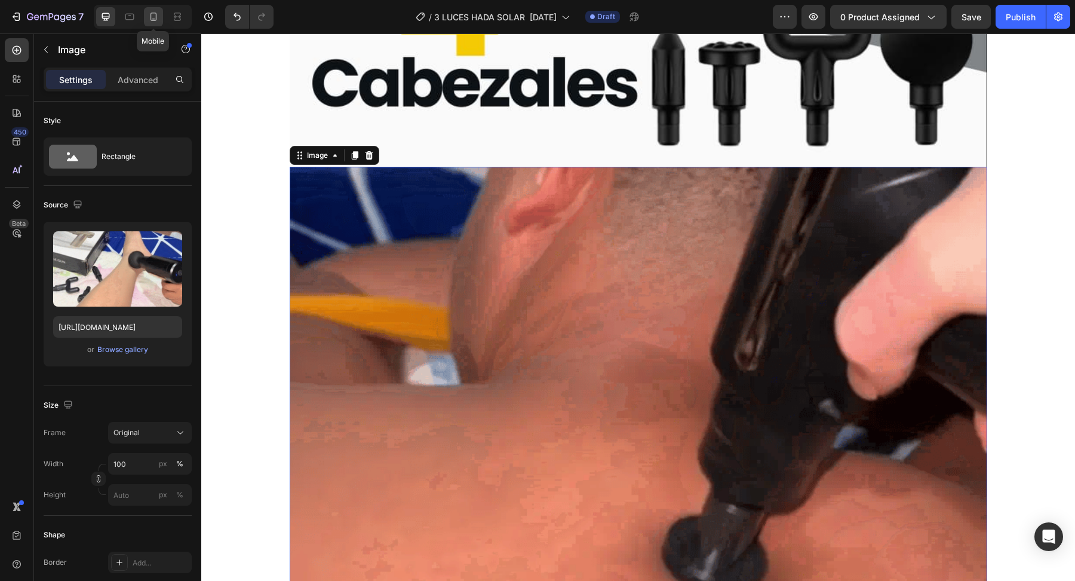
type input "[URL][DOMAIN_NAME]"
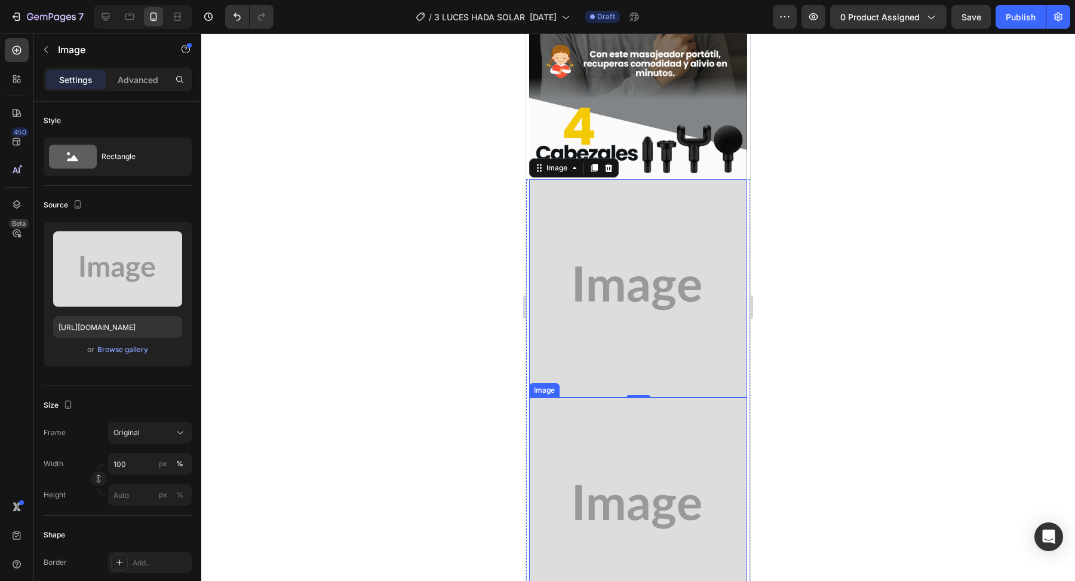
scroll to position [1099, 0]
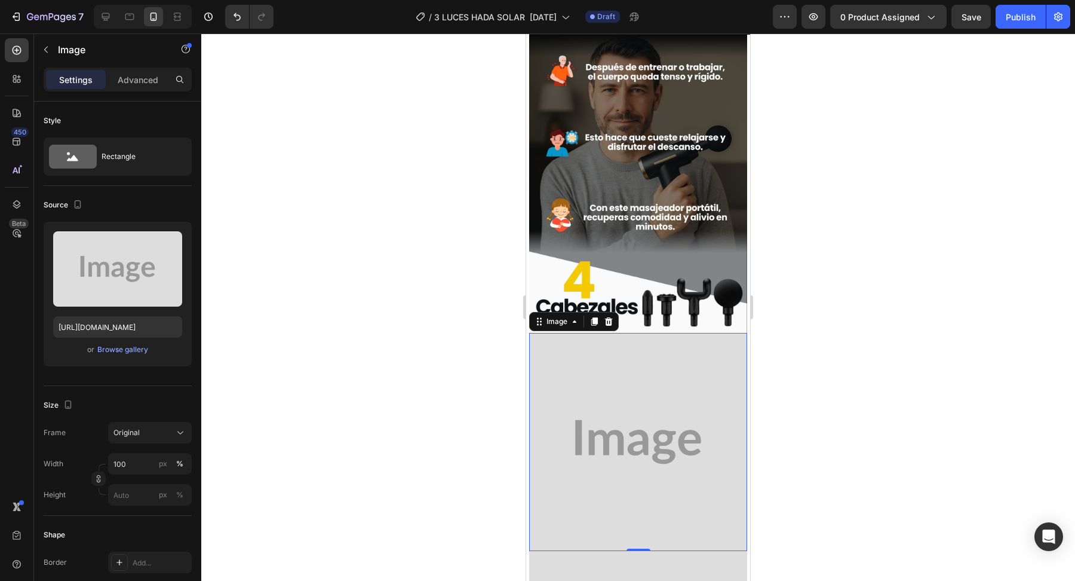
click at [652, 396] on img at bounding box center [638, 442] width 218 height 218
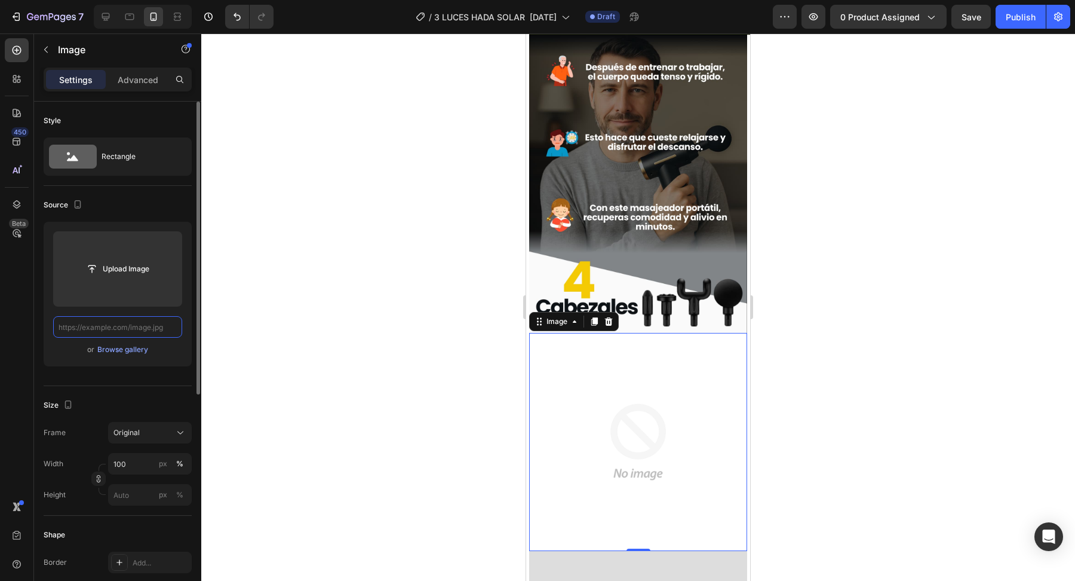
click at [154, 323] on input "text" at bounding box center [117, 327] width 129 height 22
paste input "[URL][DOMAIN_NAME]"
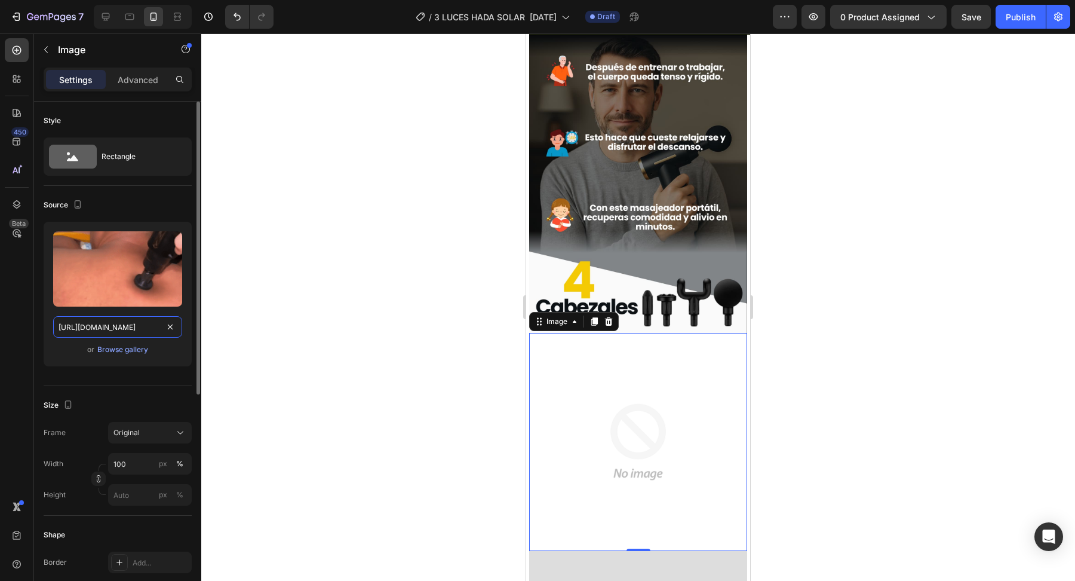
scroll to position [0, 340]
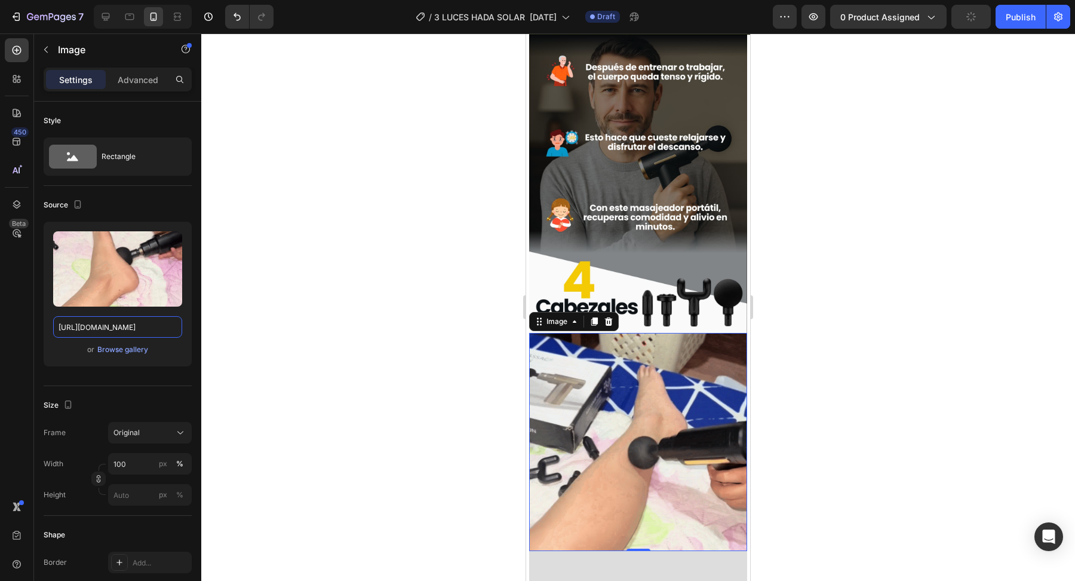
type input "[URL][DOMAIN_NAME]"
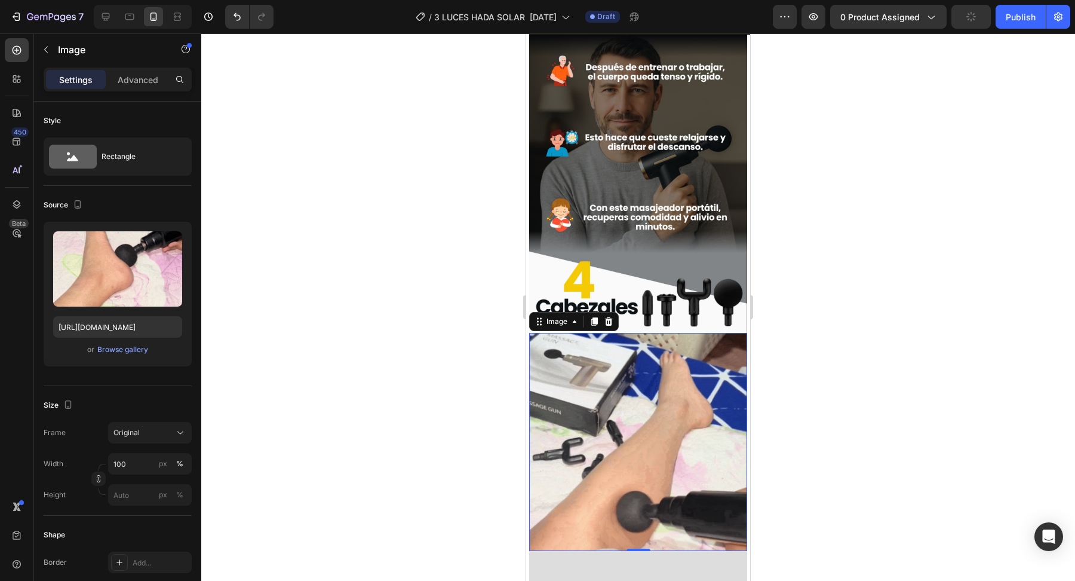
scroll to position [0, 0]
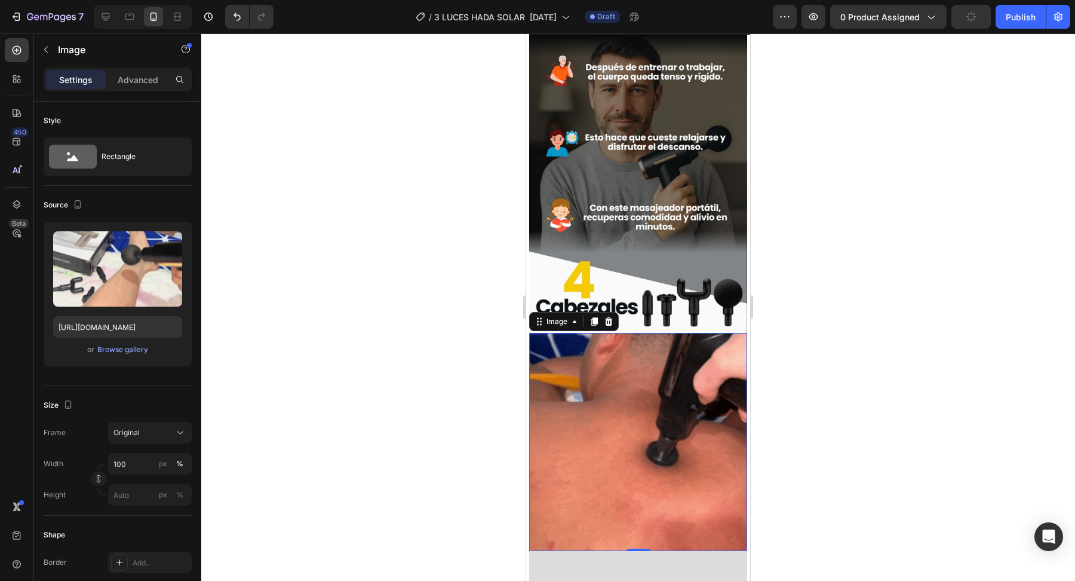
click at [346, 299] on div at bounding box center [638, 306] width 874 height 547
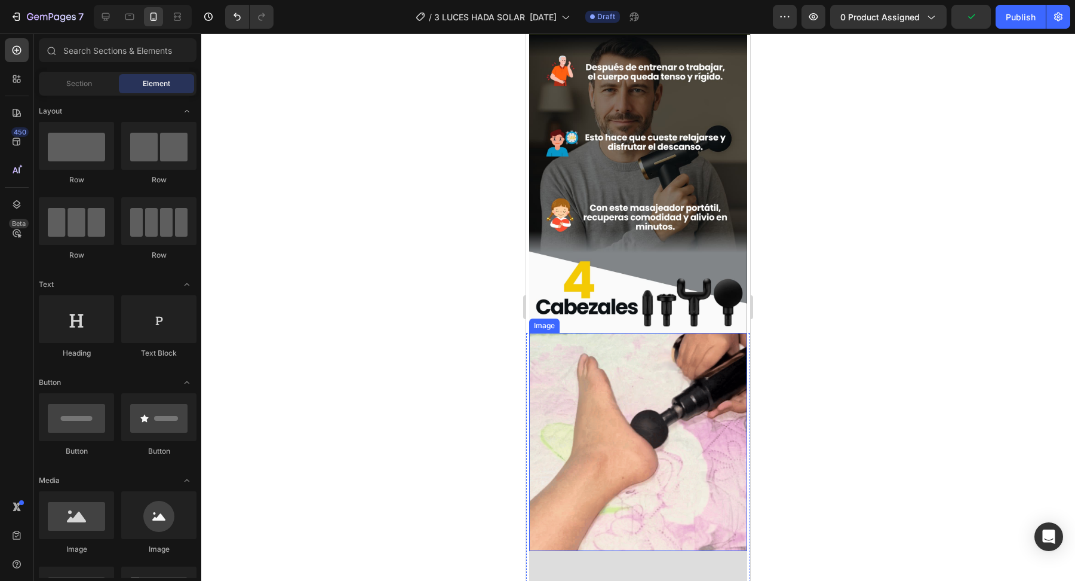
click at [566, 426] on img at bounding box center [638, 442] width 218 height 218
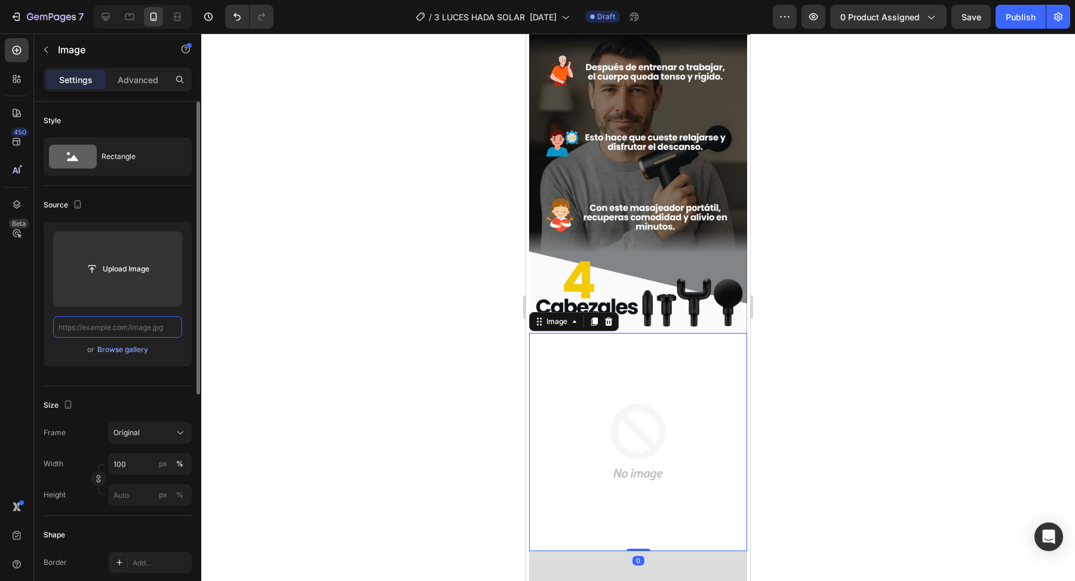
click at [164, 326] on input "text" at bounding box center [117, 327] width 129 height 22
paste input "[URL][DOMAIN_NAME]"
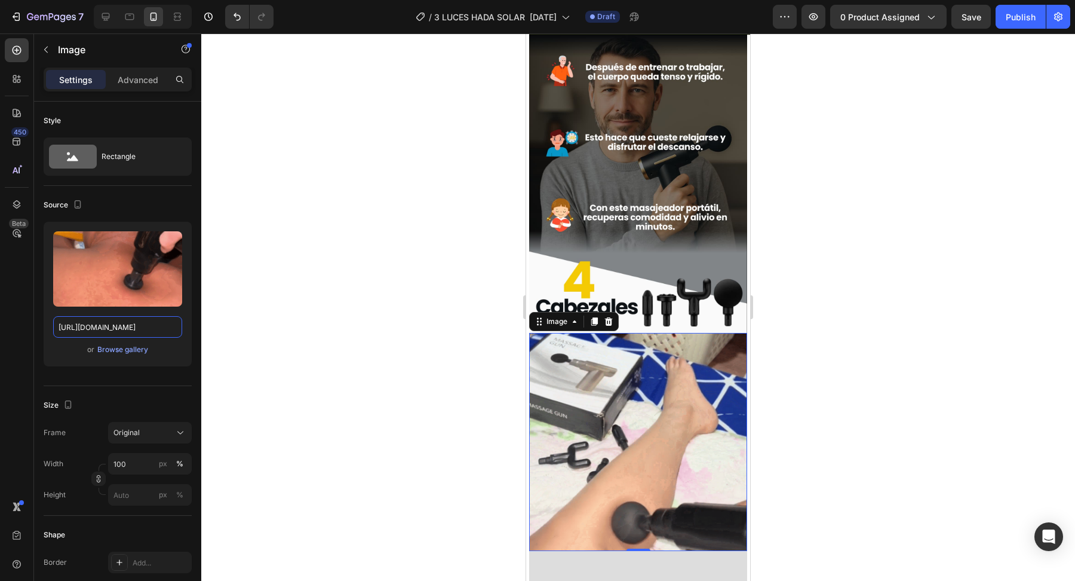
type input "[URL][DOMAIN_NAME]"
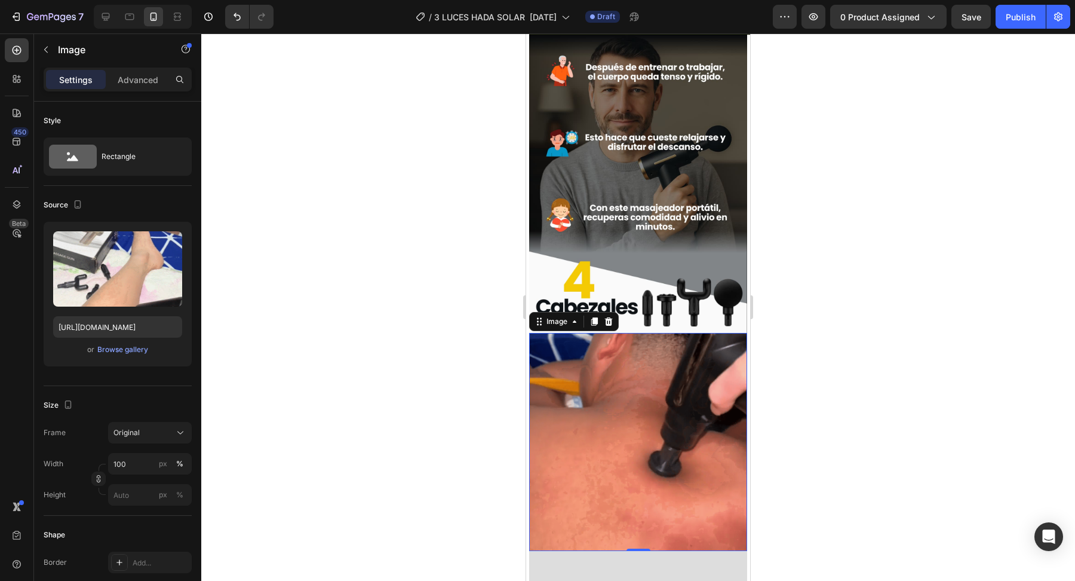
click at [456, 469] on div at bounding box center [638, 306] width 874 height 547
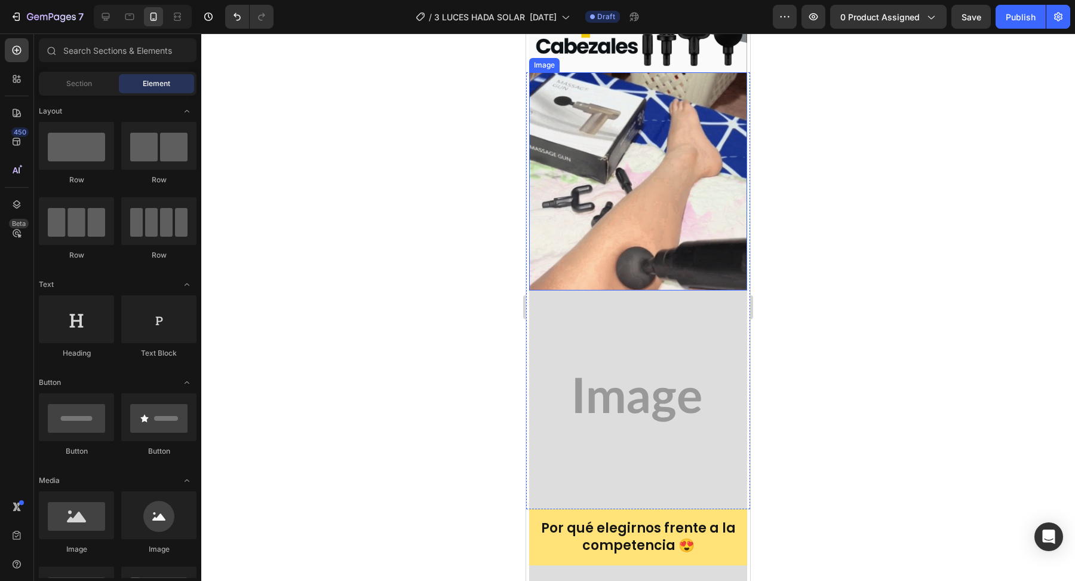
scroll to position [1373, 0]
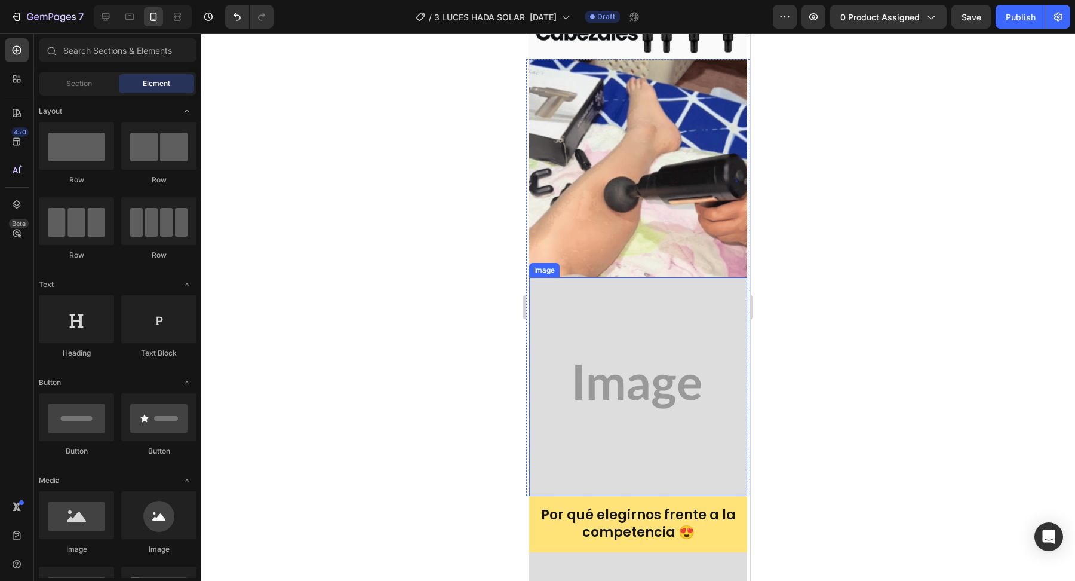
click at [653, 375] on img at bounding box center [638, 386] width 218 height 219
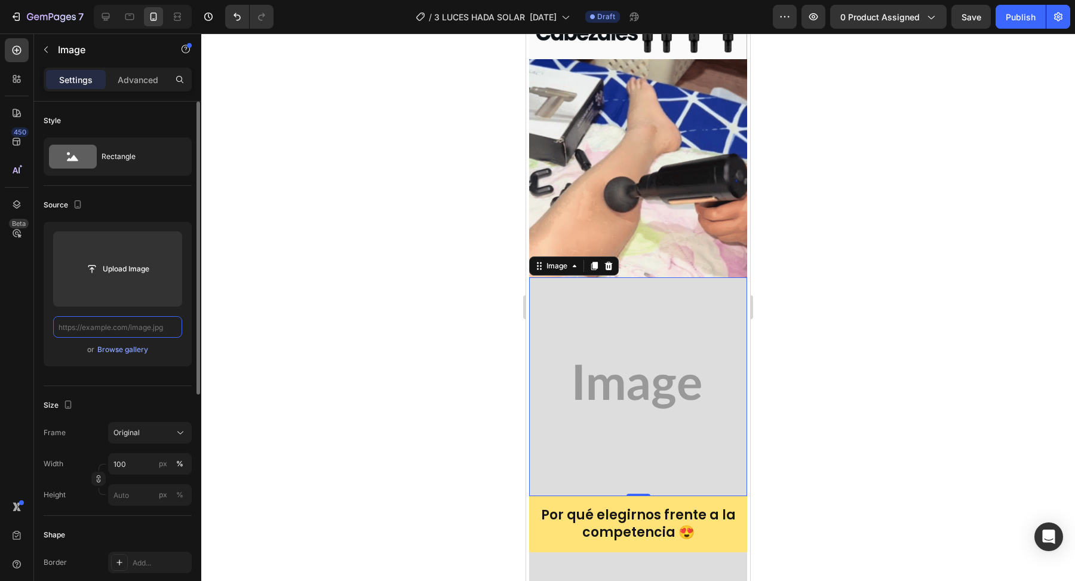
scroll to position [0, 0]
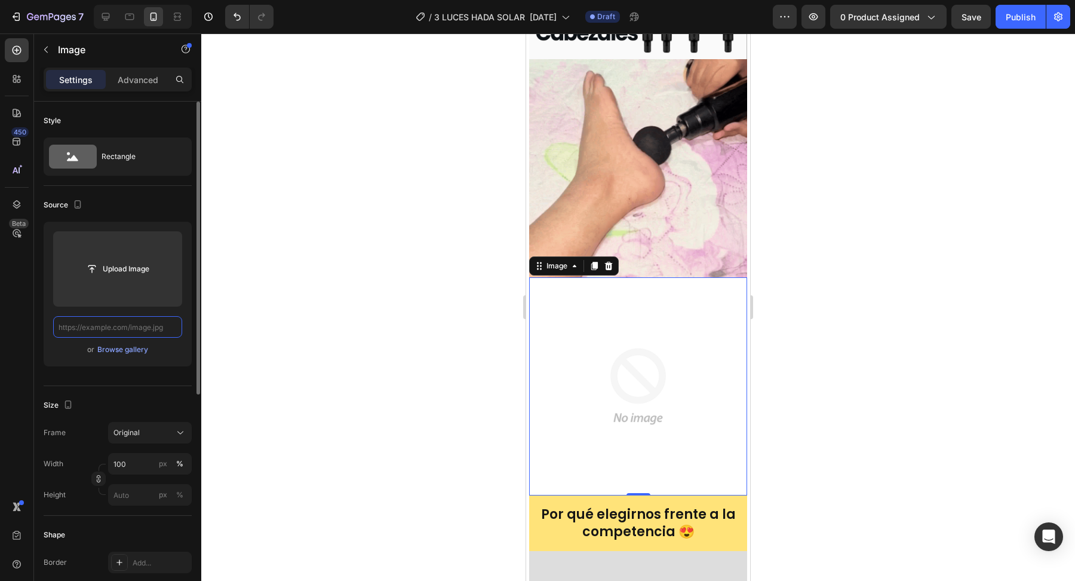
click at [161, 326] on input "text" at bounding box center [117, 327] width 129 height 22
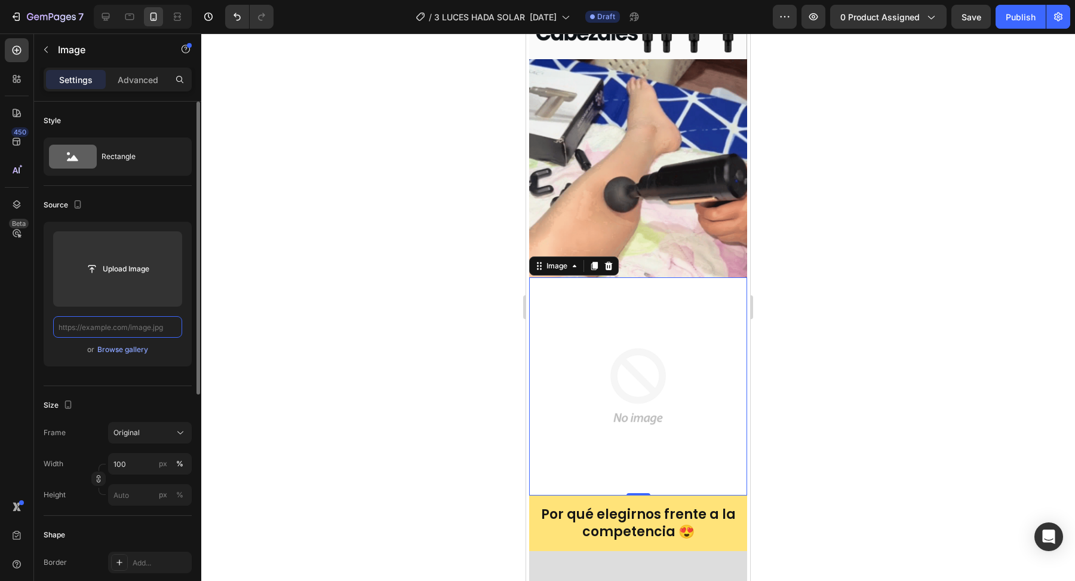
paste input "[URL][DOMAIN_NAME]"
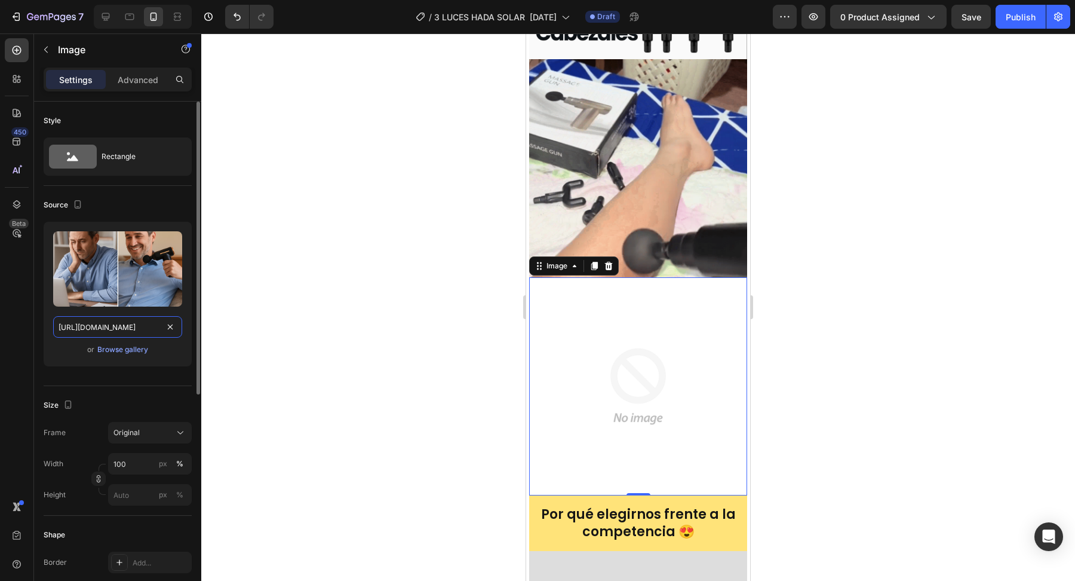
scroll to position [0, 169]
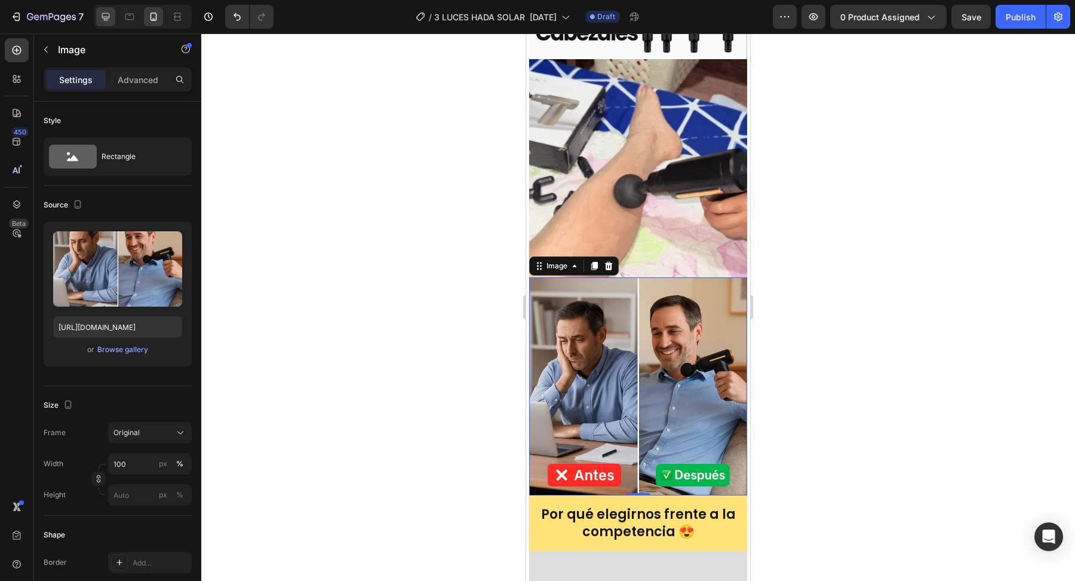
click at [109, 18] on icon at bounding box center [106, 17] width 12 height 12
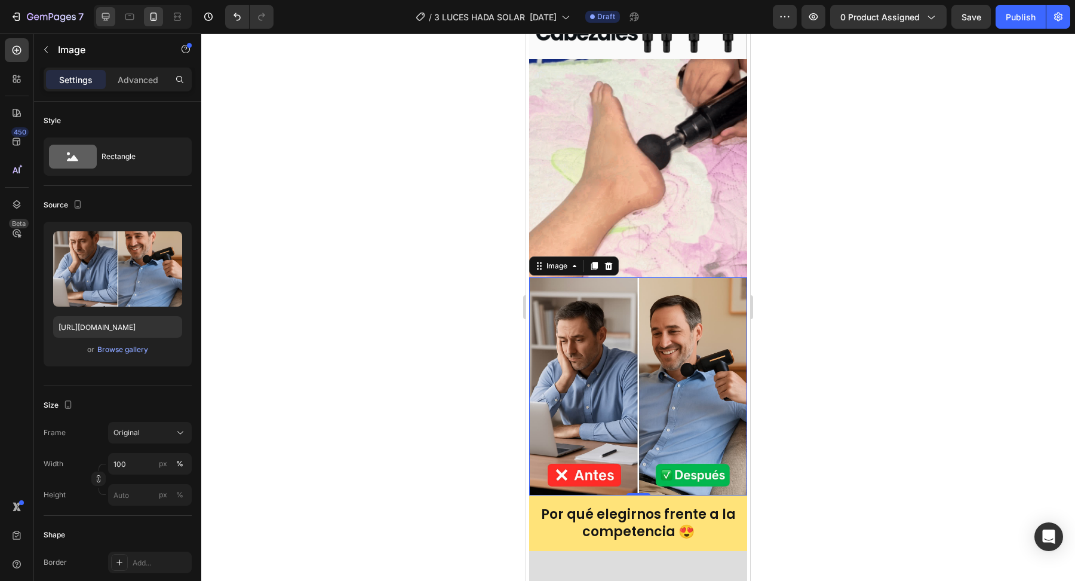
type input "[URL][DOMAIN_NAME]"
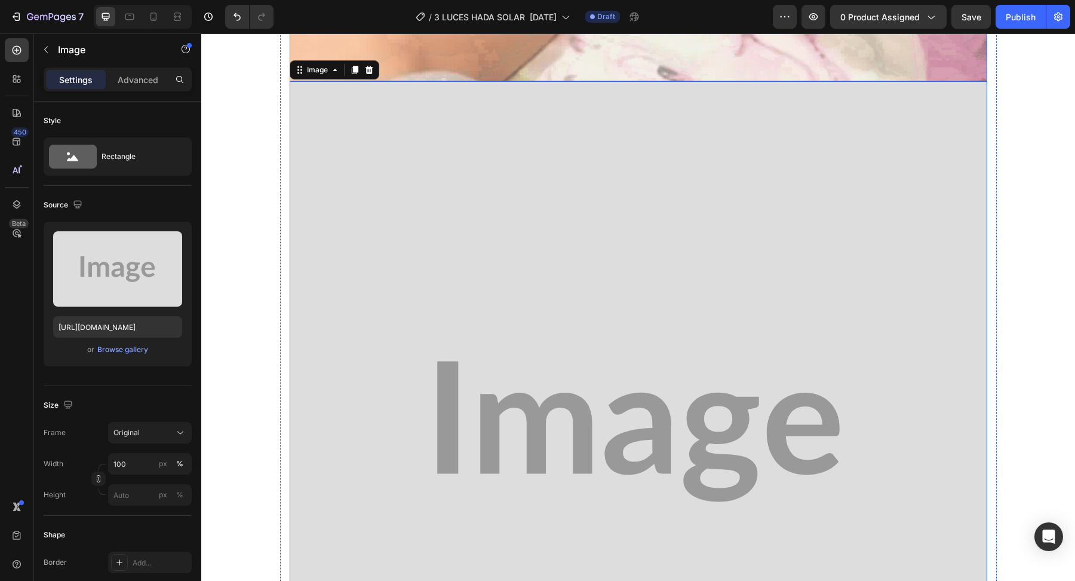
scroll to position [3103, 0]
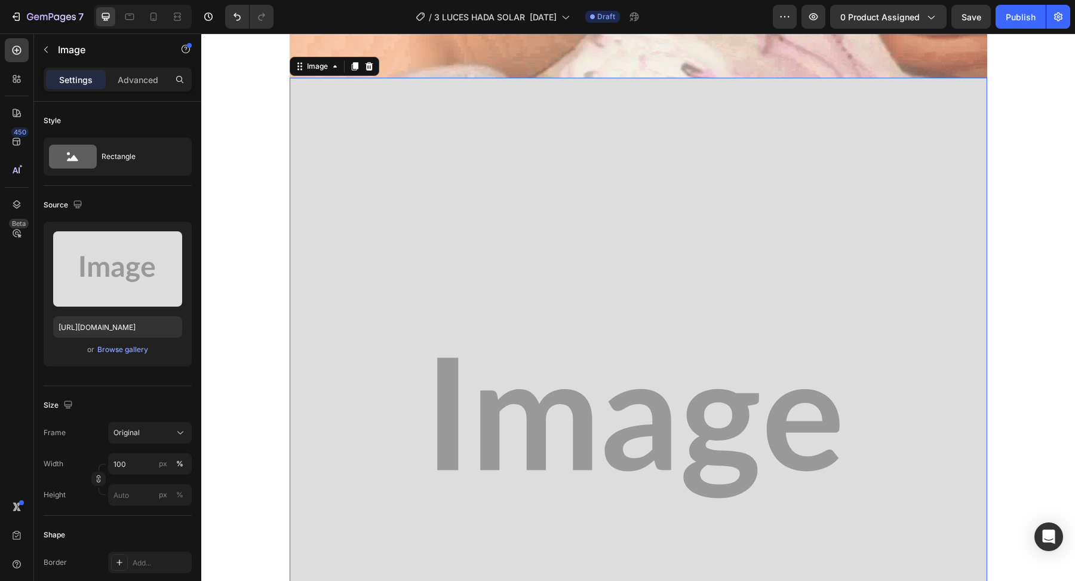
click at [623, 397] on img at bounding box center [639, 428] width 698 height 700
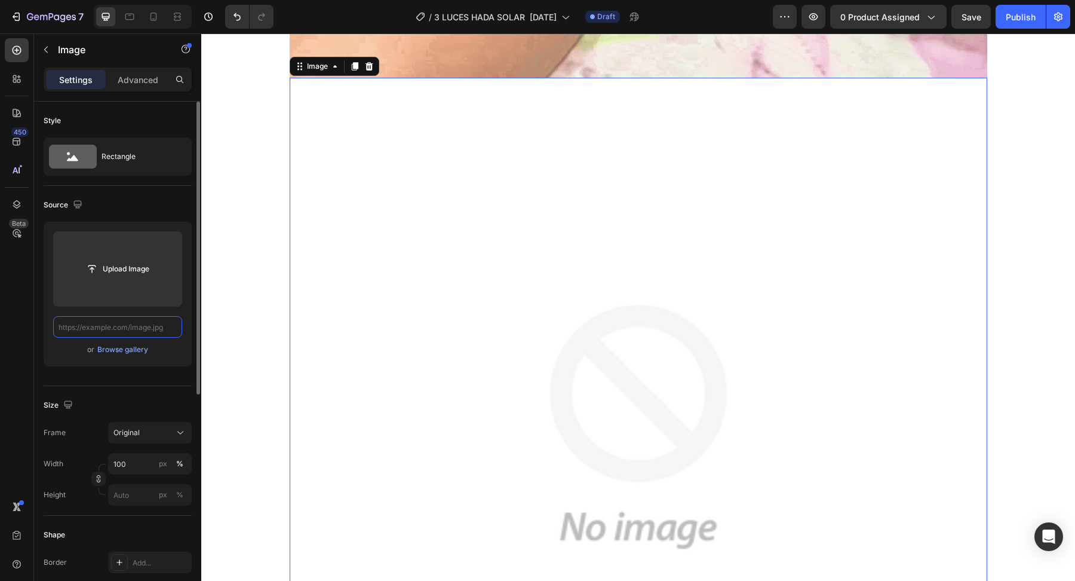
click at [148, 325] on input "text" at bounding box center [117, 327] width 129 height 22
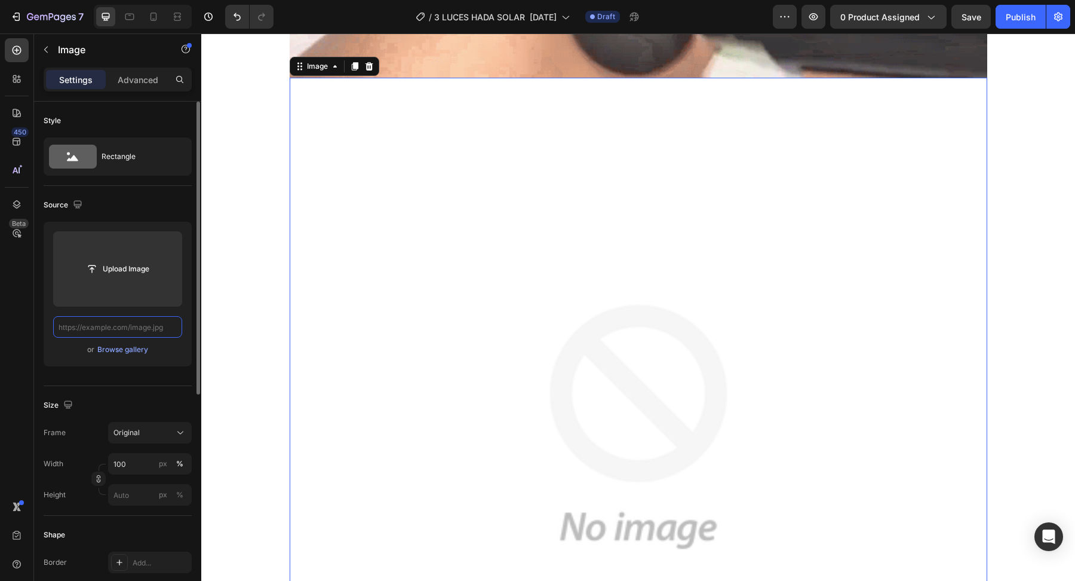
paste input "[URL][DOMAIN_NAME]"
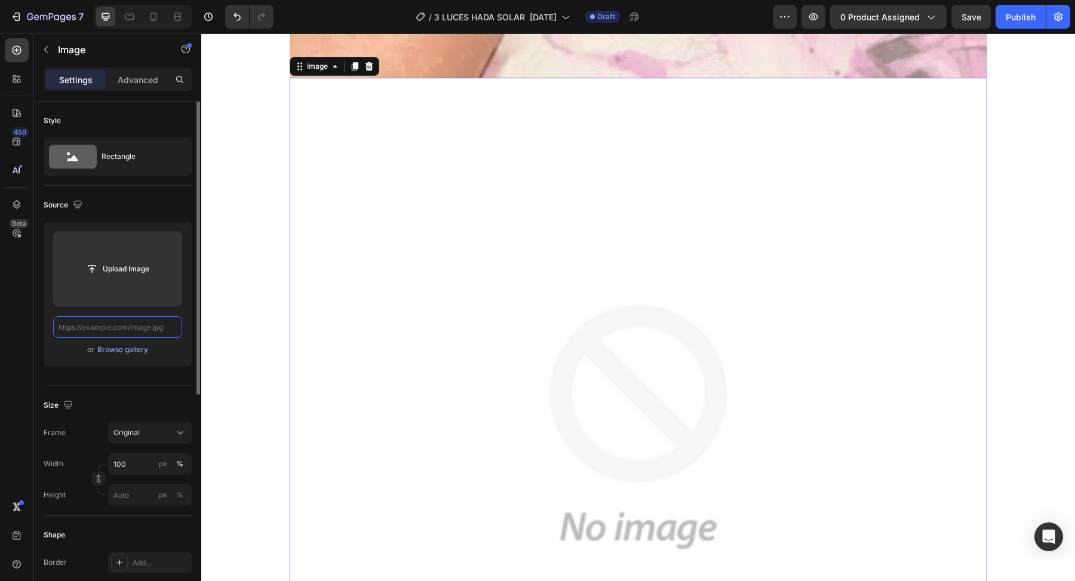
type input "[URL][DOMAIN_NAME]"
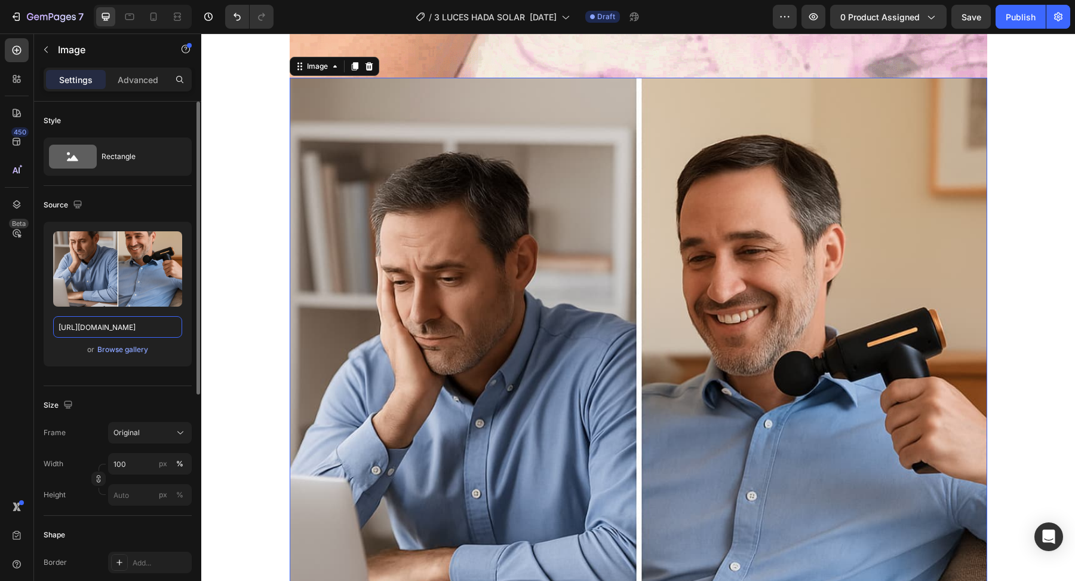
scroll to position [0, 169]
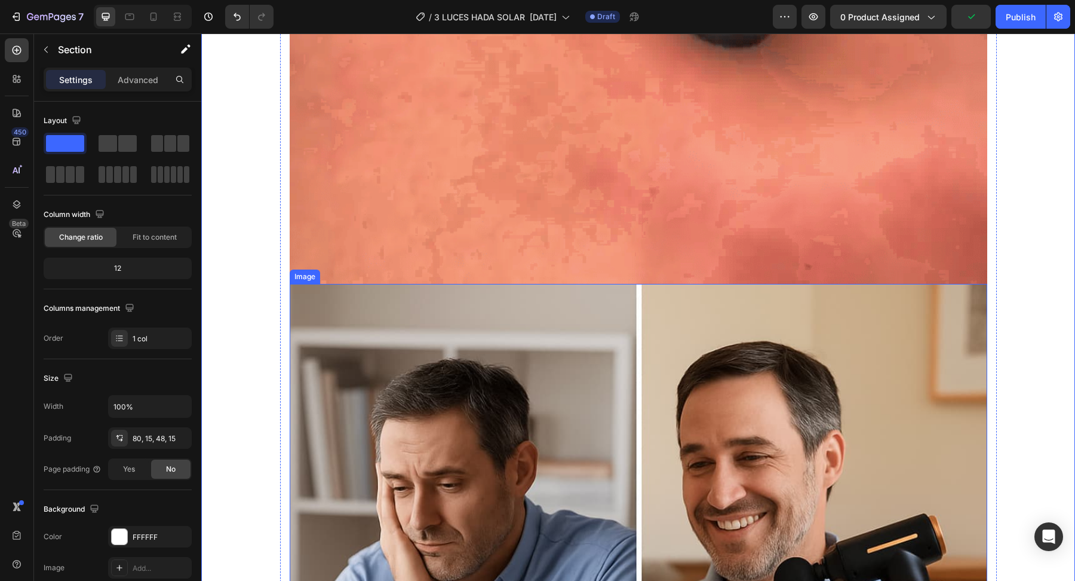
scroll to position [3027, 0]
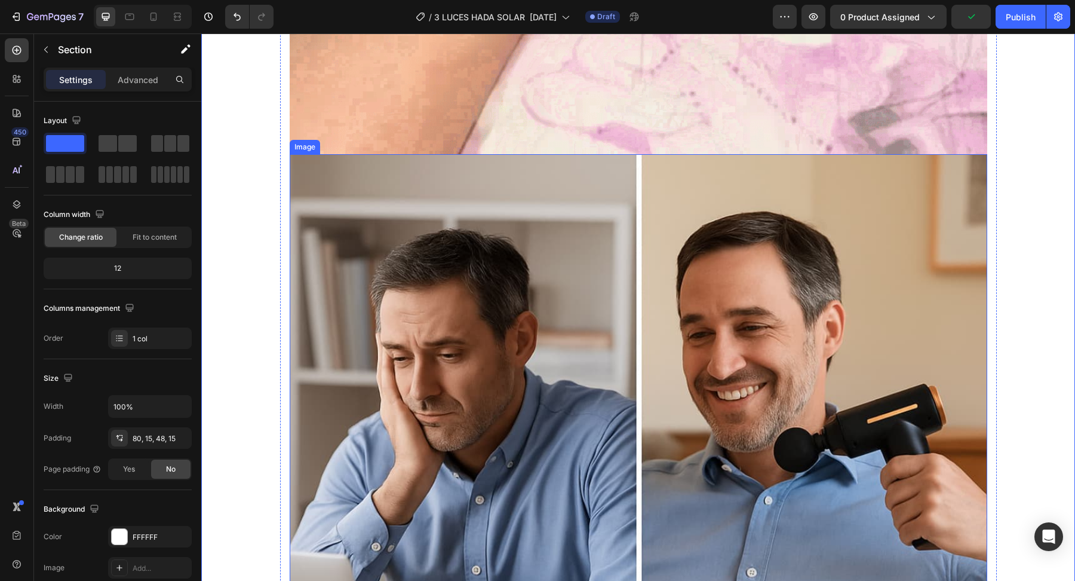
click at [559, 353] on img at bounding box center [639, 503] width 698 height 698
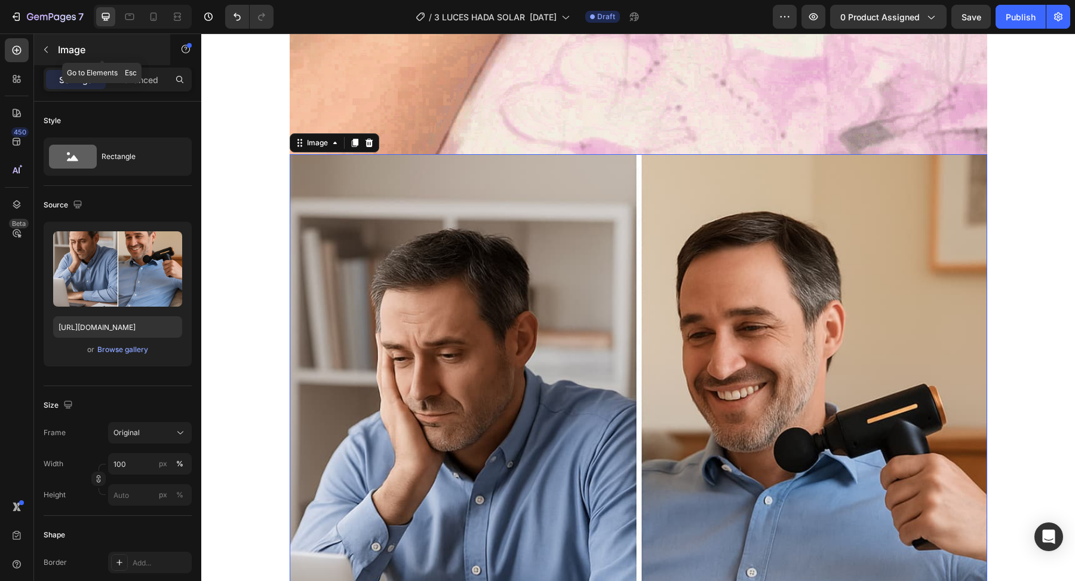
click at [48, 48] on icon "button" at bounding box center [46, 50] width 10 height 10
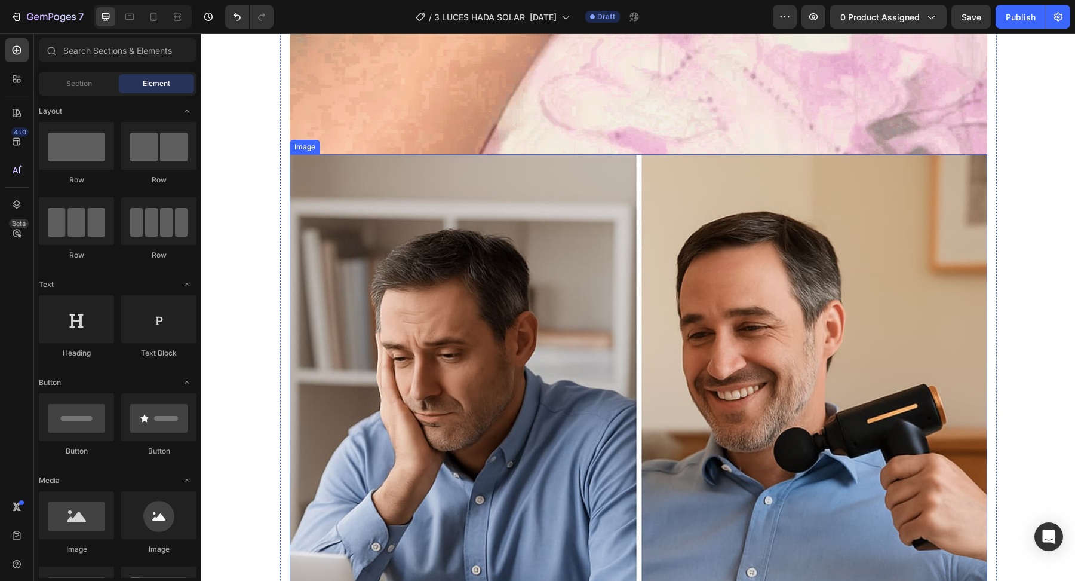
click at [425, 283] on img at bounding box center [639, 503] width 698 height 698
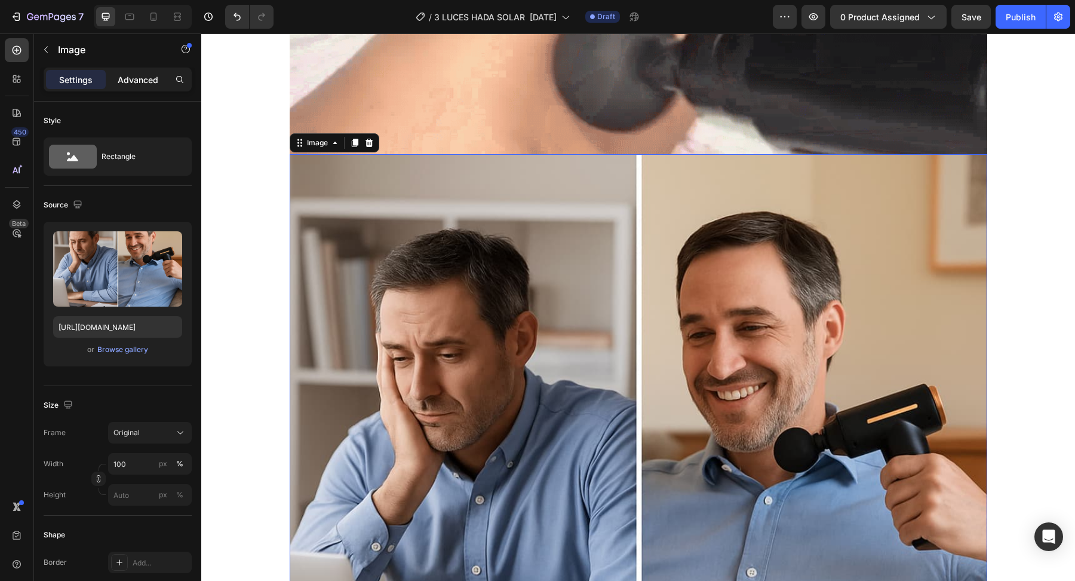
click at [141, 80] on p "Advanced" at bounding box center [138, 79] width 41 height 13
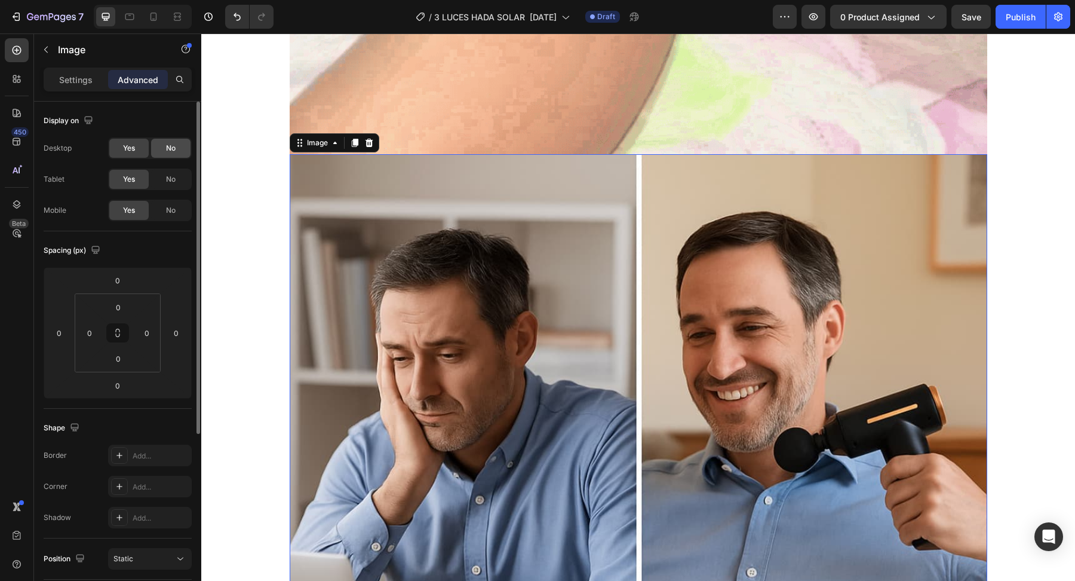
click at [173, 151] on span "No" at bounding box center [171, 148] width 10 height 11
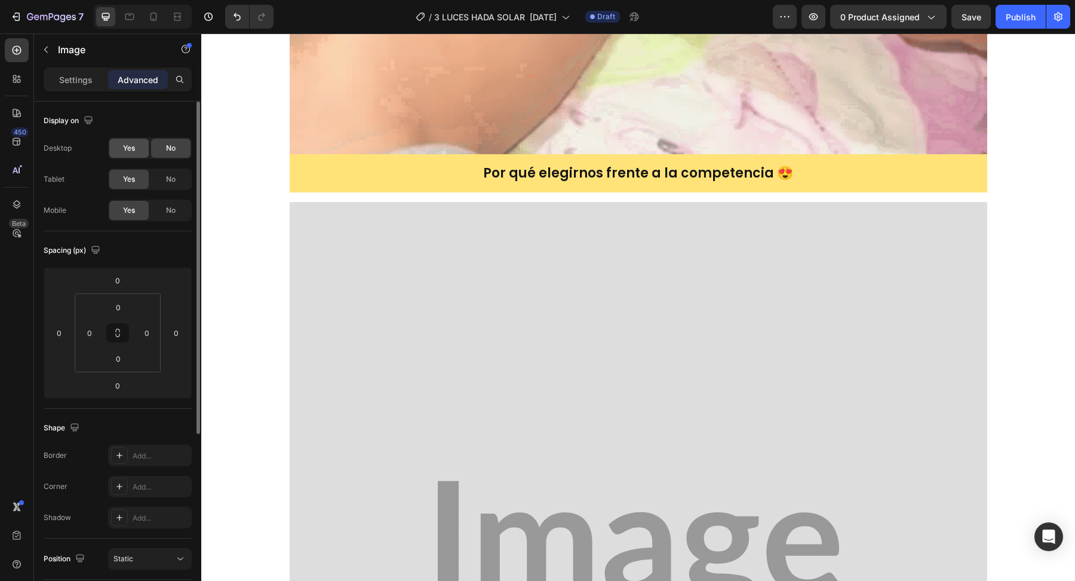
click at [127, 149] on span "Yes" at bounding box center [129, 148] width 12 height 11
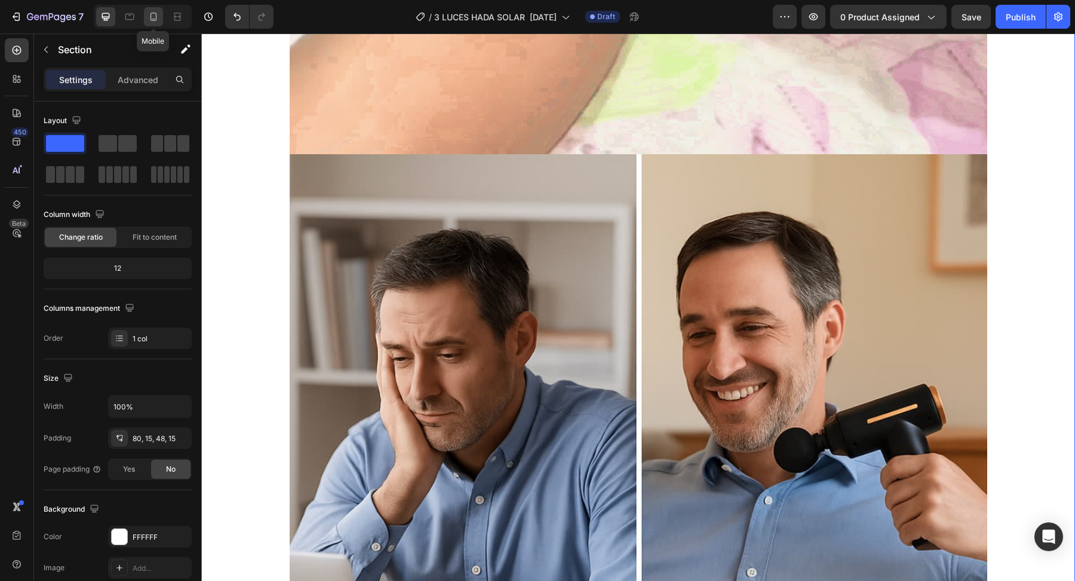
click at [157, 13] on icon at bounding box center [154, 17] width 12 height 12
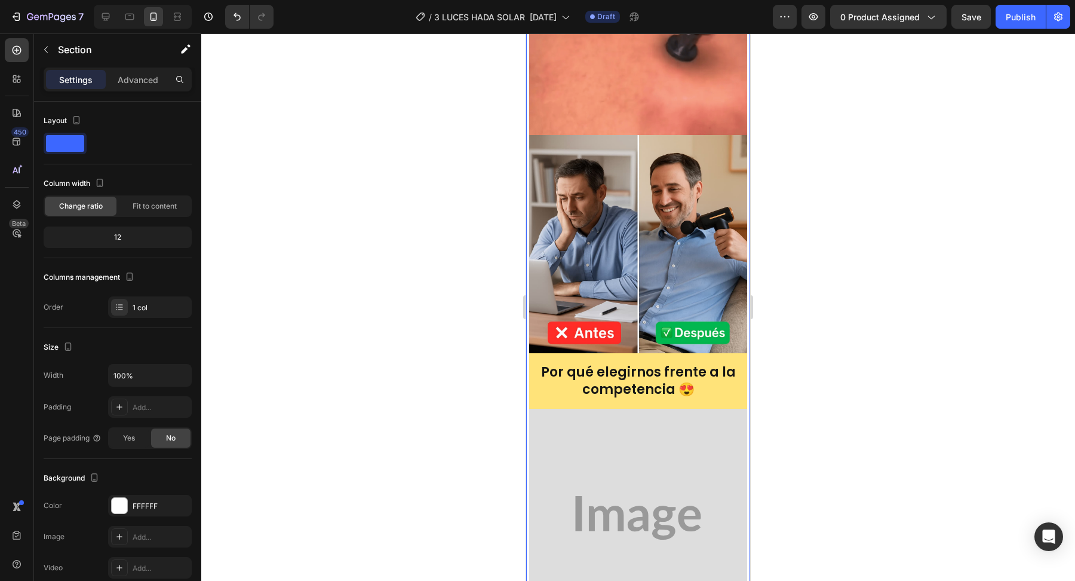
scroll to position [1515, 0]
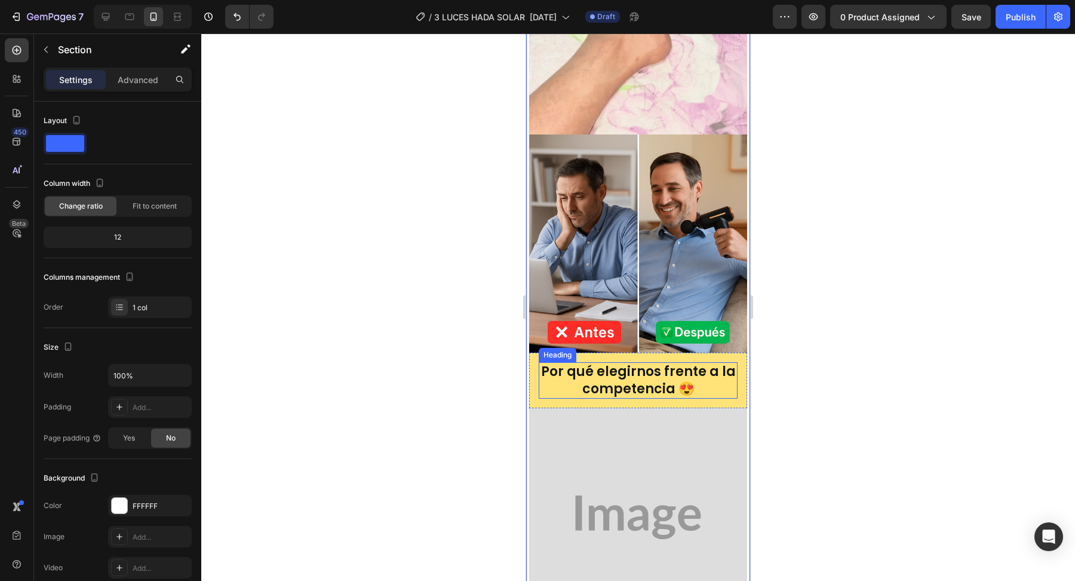
click at [635, 372] on h2 "Por qué elegirnos frente a la competencia 😍" at bounding box center [638, 380] width 199 height 36
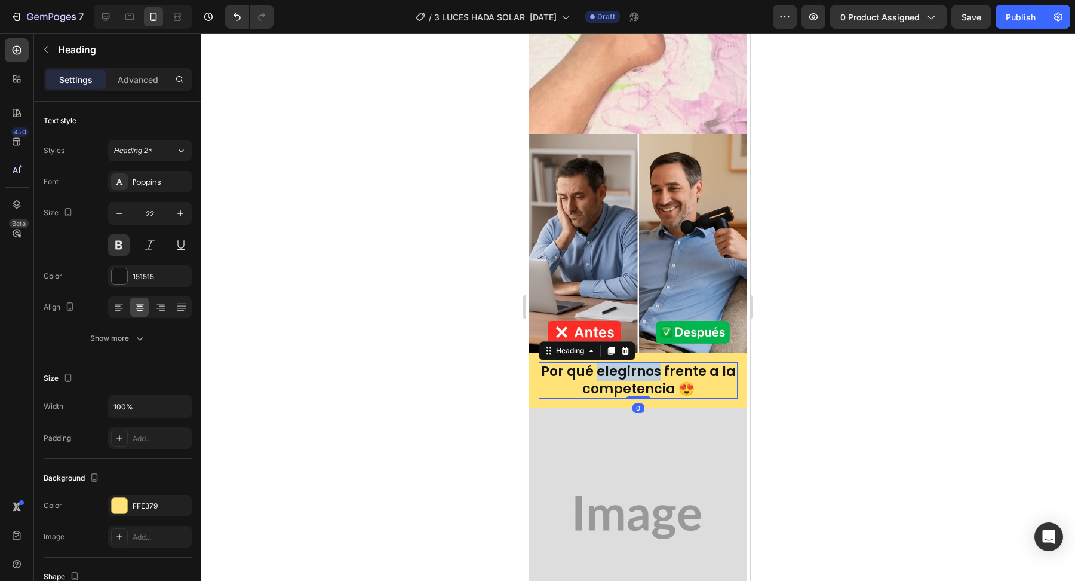
click at [634, 372] on h2 "Por qué elegirnos frente a la competencia 😍" at bounding box center [638, 380] width 199 height 36
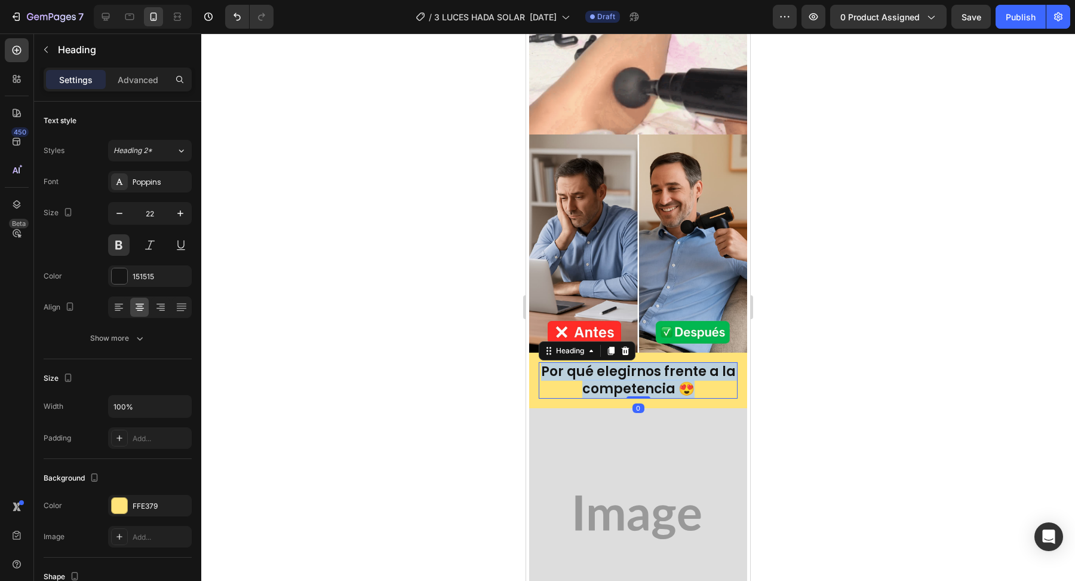
click at [634, 372] on p "Por qué elegirnos frente a la competencia 😍" at bounding box center [638, 380] width 197 height 34
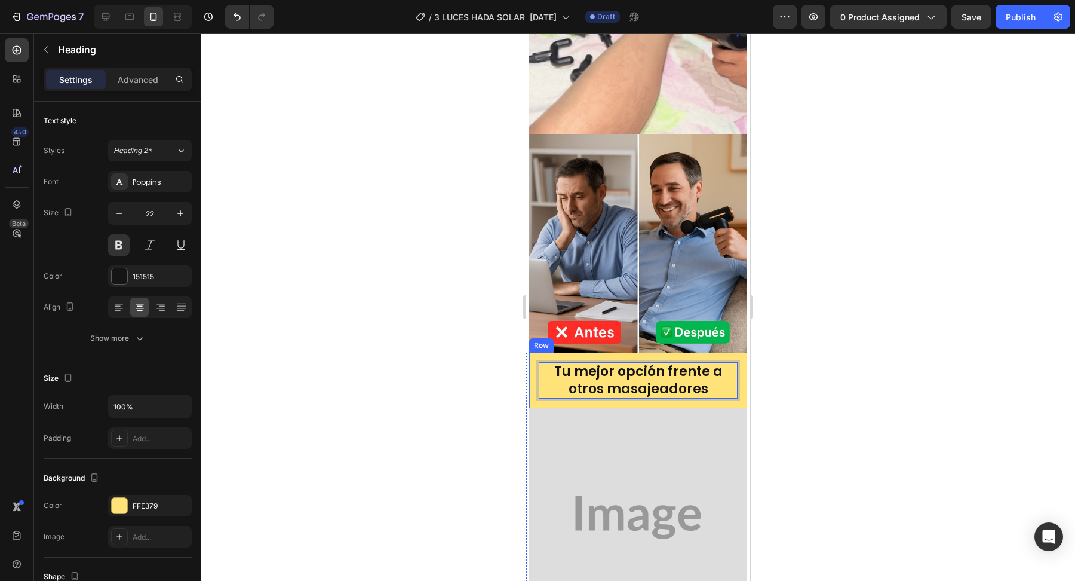
click at [471, 374] on div at bounding box center [638, 306] width 874 height 547
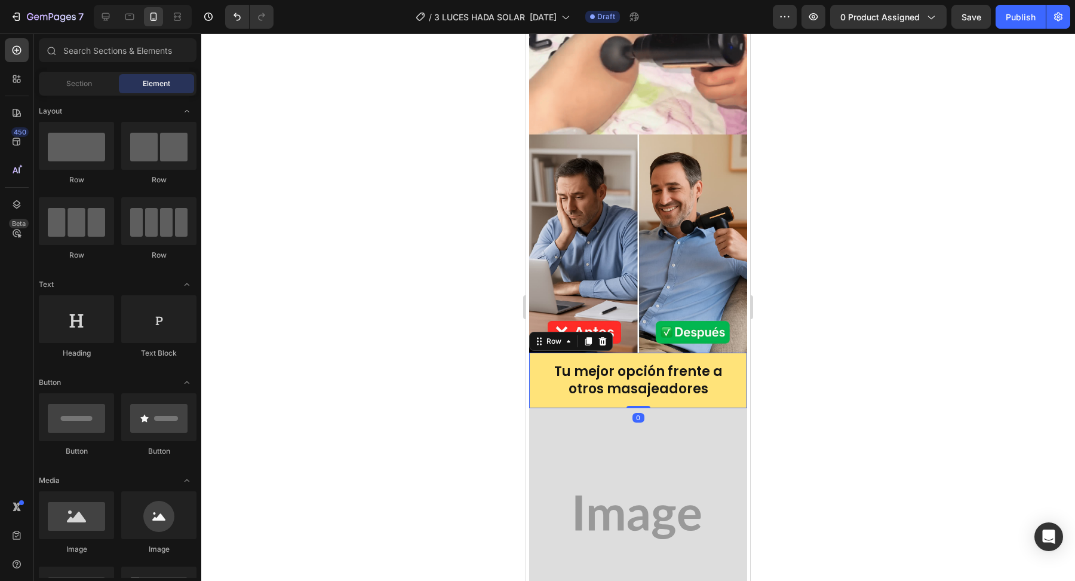
click at [532, 377] on div "Tu mejor opción frente a otros masajeadores Heading Row 0" at bounding box center [638, 380] width 218 height 56
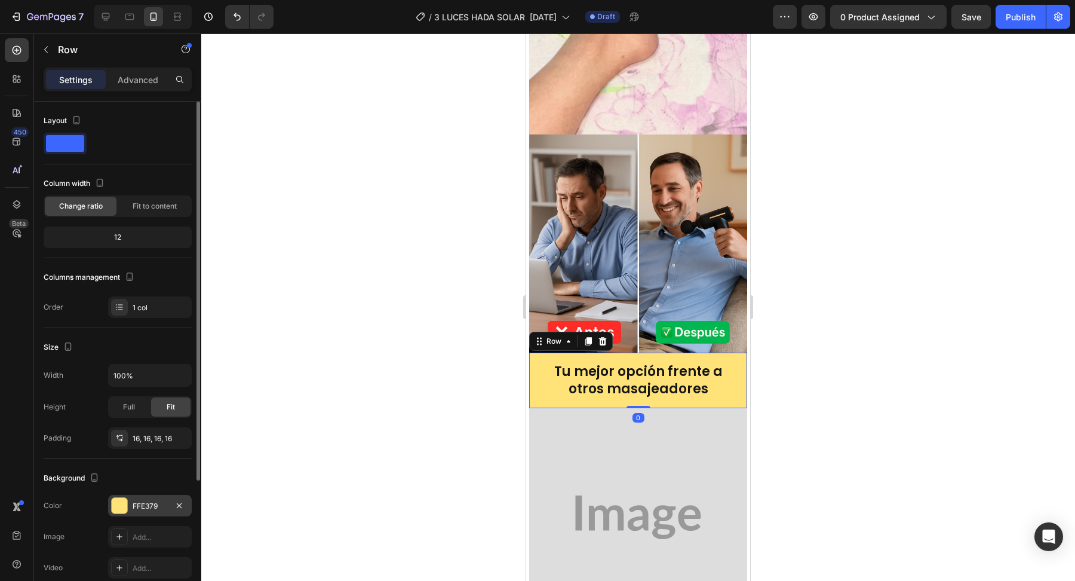
click at [121, 508] on div at bounding box center [120, 506] width 16 height 16
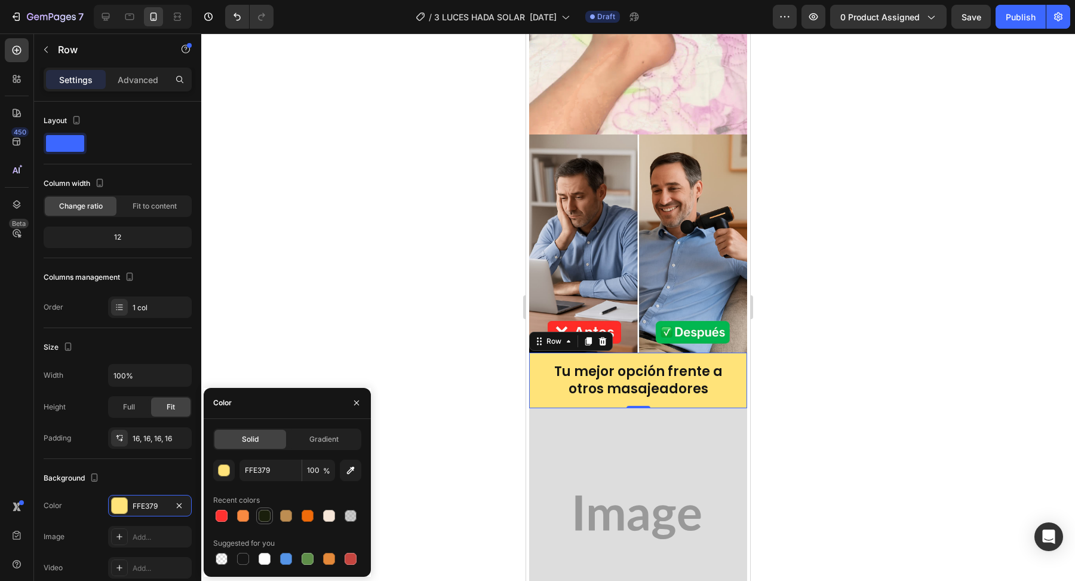
click at [264, 513] on div at bounding box center [265, 516] width 12 height 12
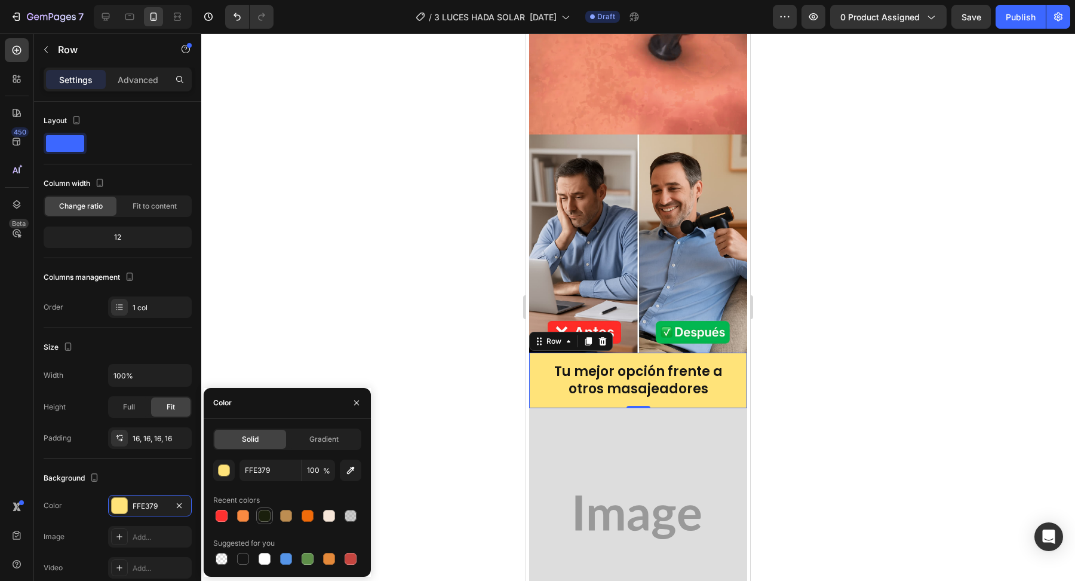
type input "1A1F0C"
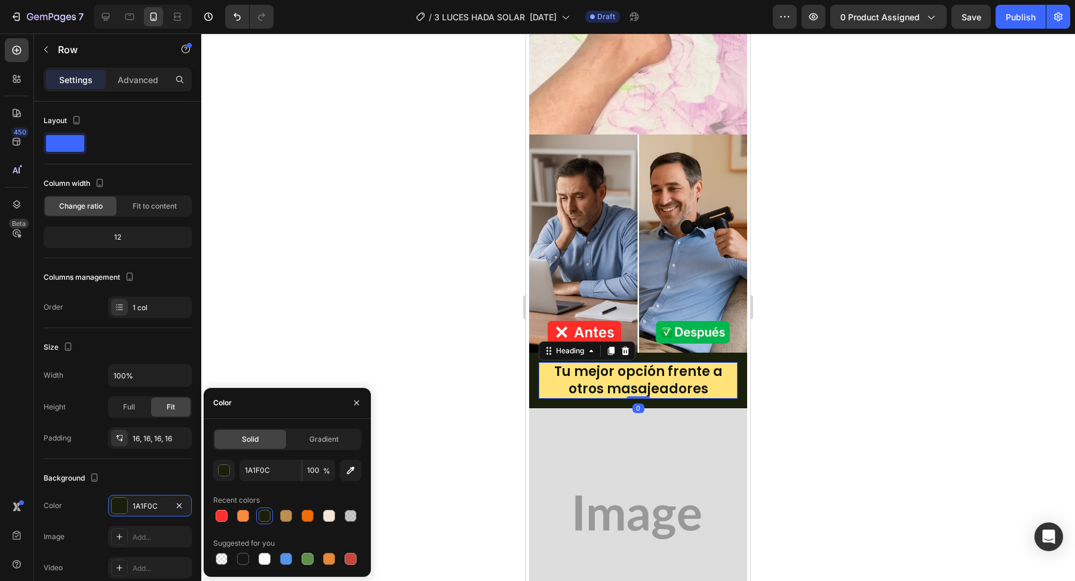
click at [556, 383] on p "Tu mejor opción frente a otros masajeadores" at bounding box center [638, 380] width 197 height 34
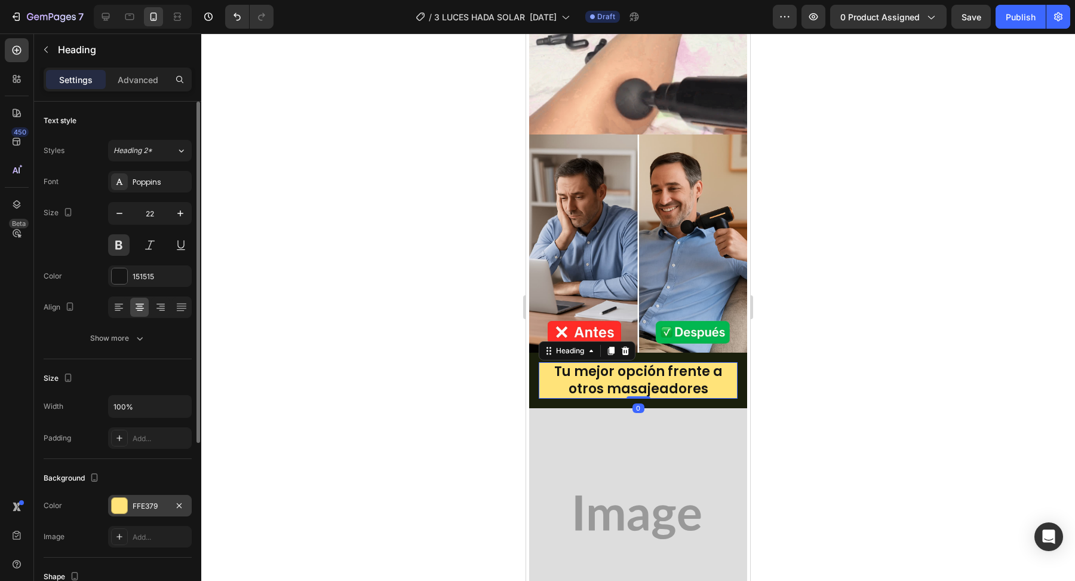
click at [122, 501] on div at bounding box center [120, 506] width 16 height 16
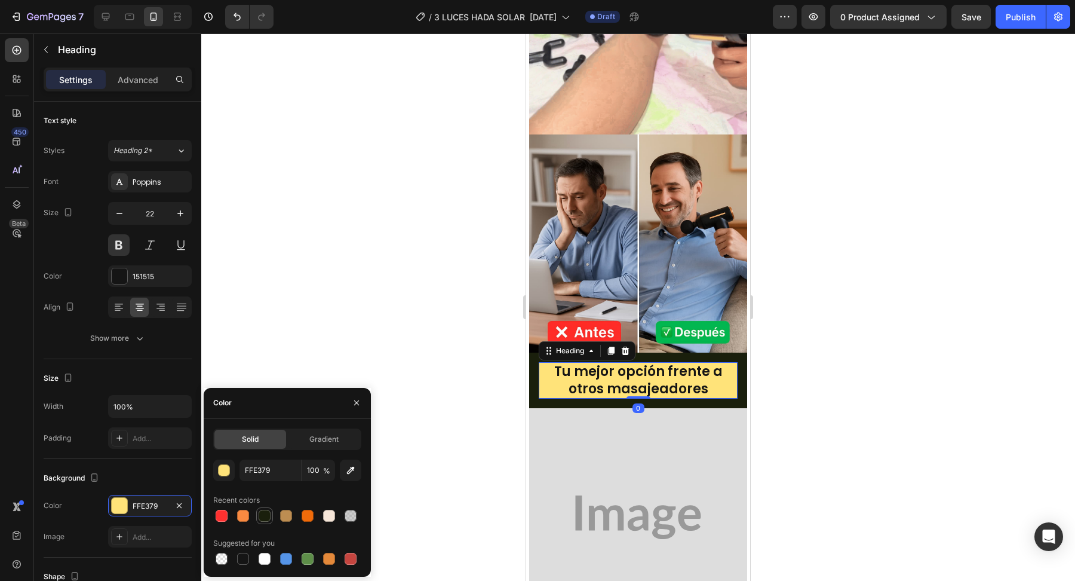
click at [262, 514] on div at bounding box center [265, 516] width 12 height 12
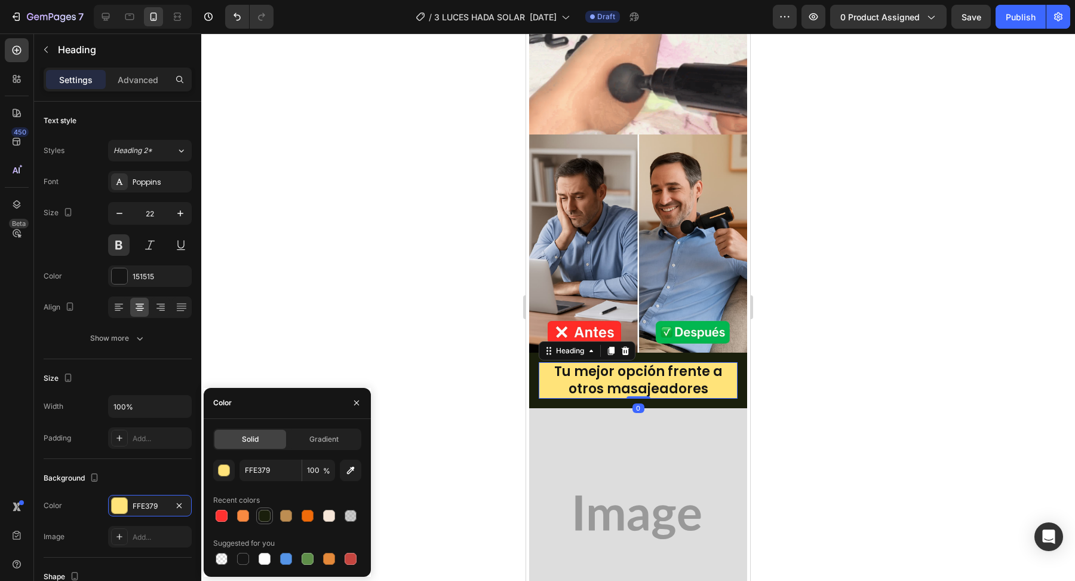
type input "1A1F0C"
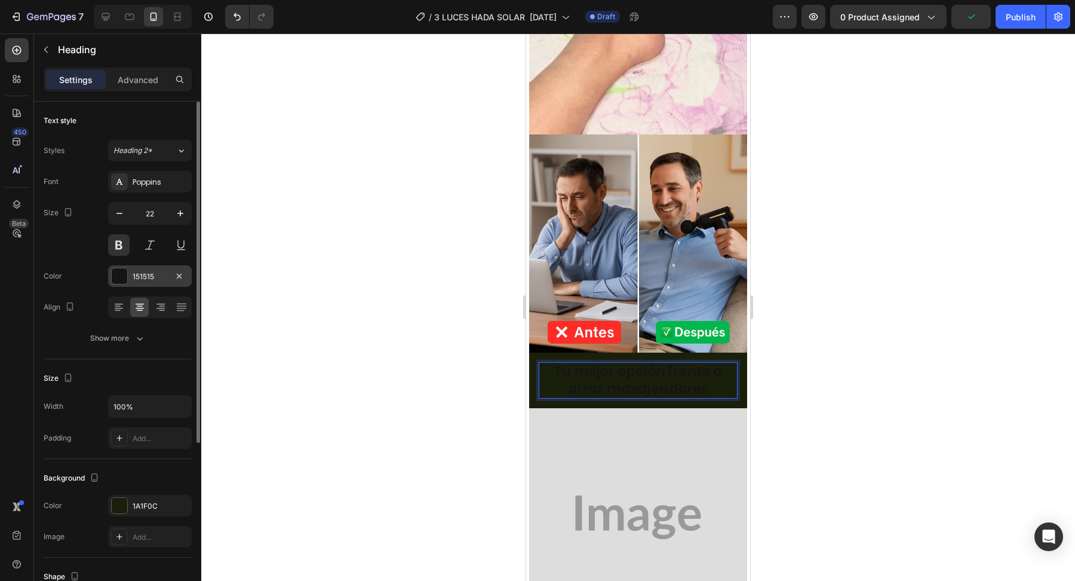
click at [121, 274] on div at bounding box center [120, 276] width 16 height 16
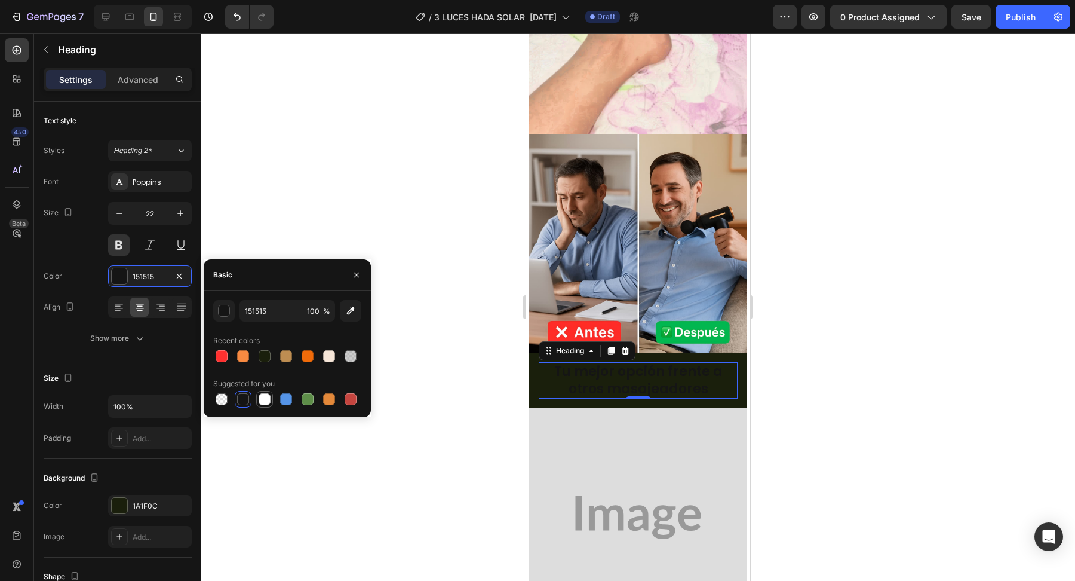
click at [265, 401] on div at bounding box center [265, 399] width 12 height 12
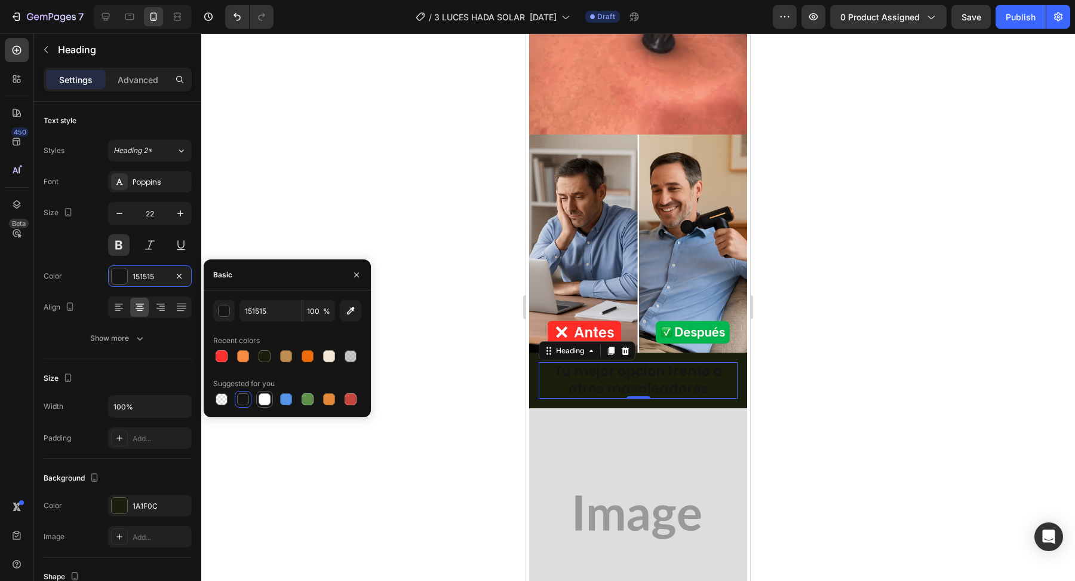
type input "FFFFFF"
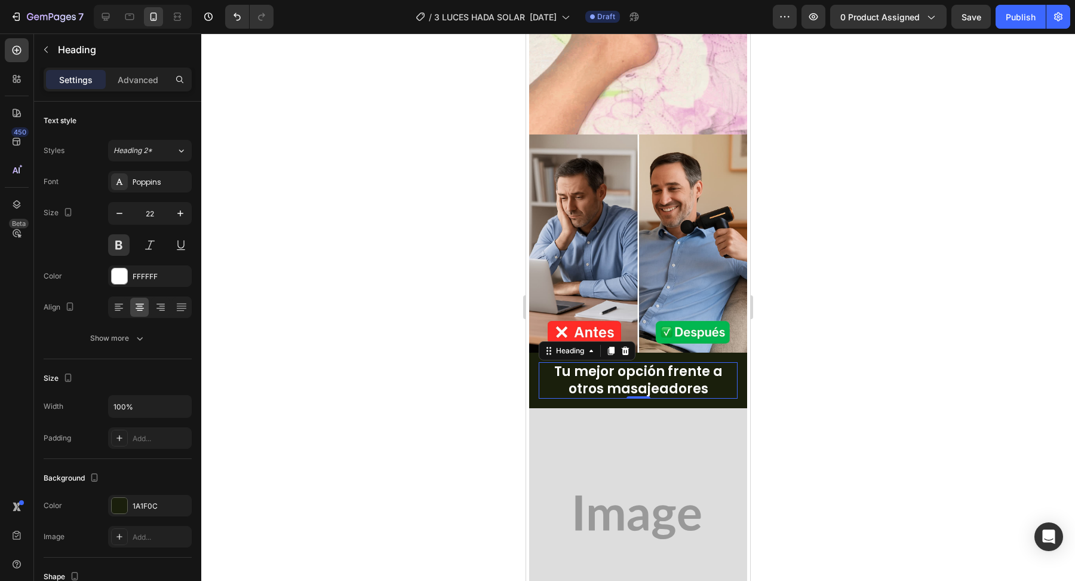
click at [444, 485] on div at bounding box center [638, 306] width 874 height 547
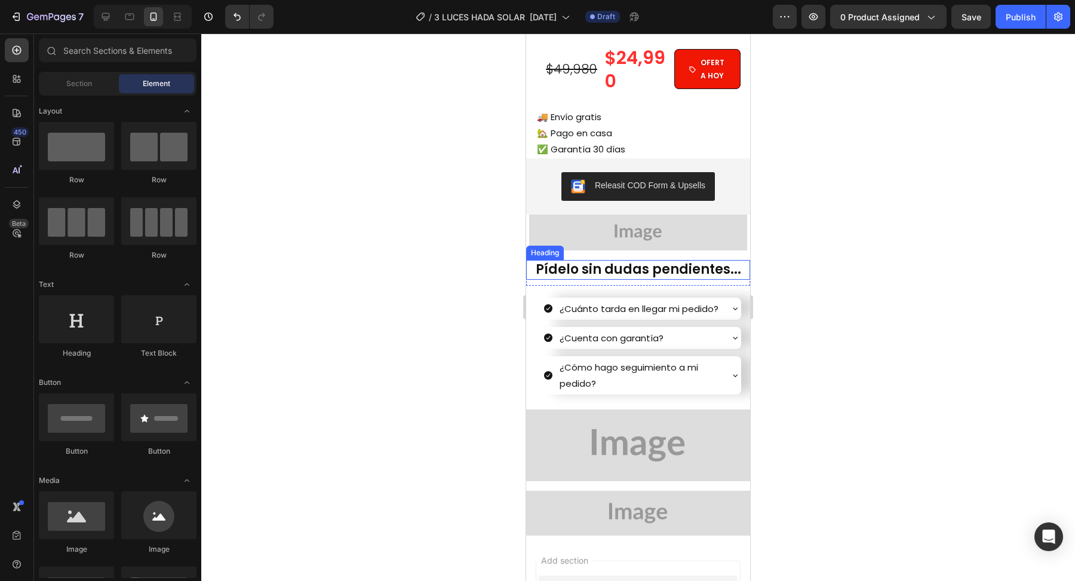
scroll to position [2158, 0]
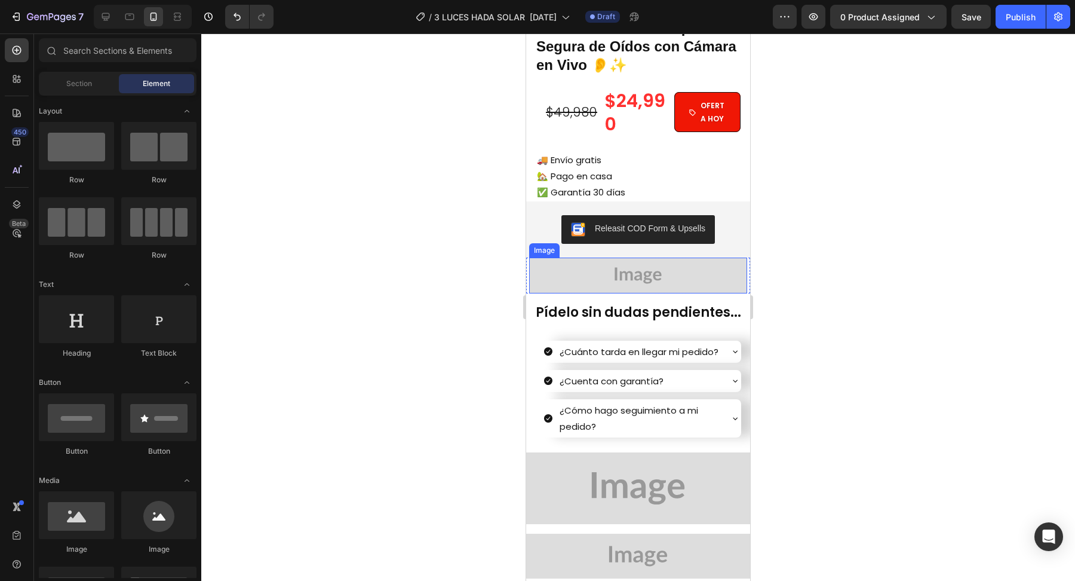
click at [637, 287] on img at bounding box center [638, 275] width 218 height 36
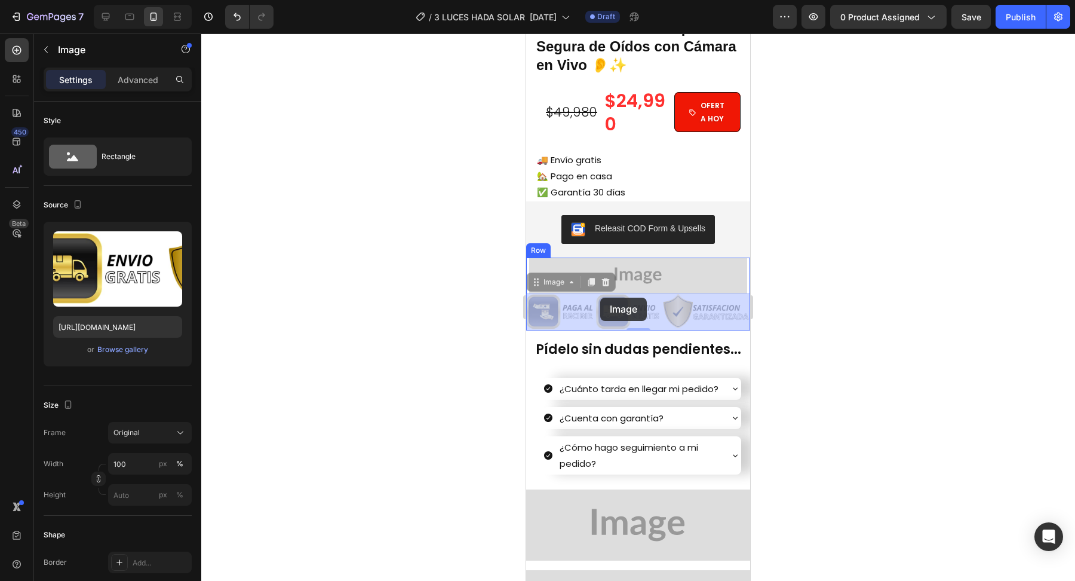
drag, startPoint x: 593, startPoint y: 312, endPoint x: 600, endPoint y: 297, distance: 17.1
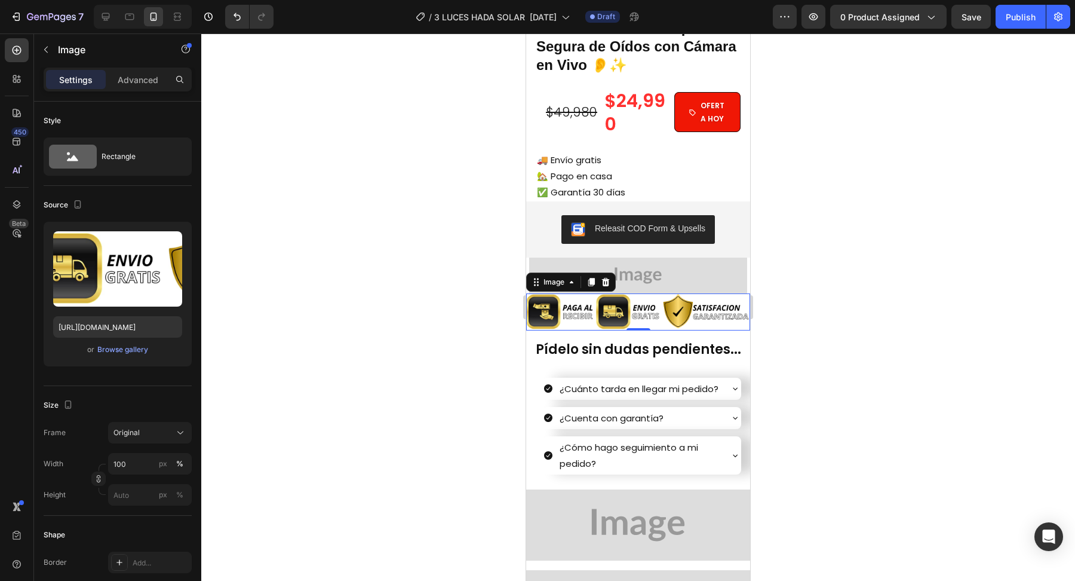
click at [478, 291] on div at bounding box center [638, 306] width 874 height 547
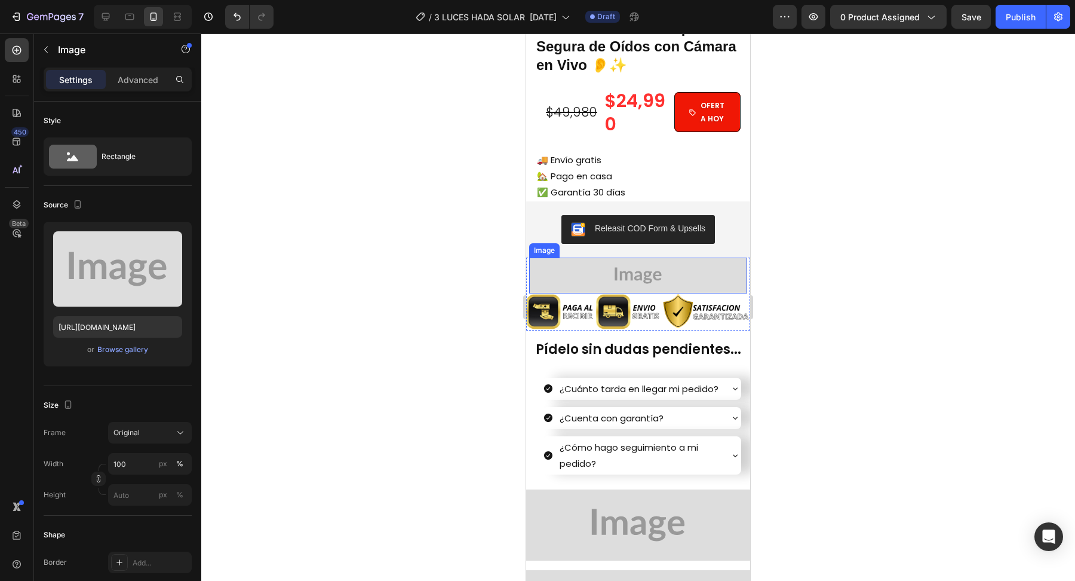
click at [662, 277] on img at bounding box center [638, 275] width 218 height 36
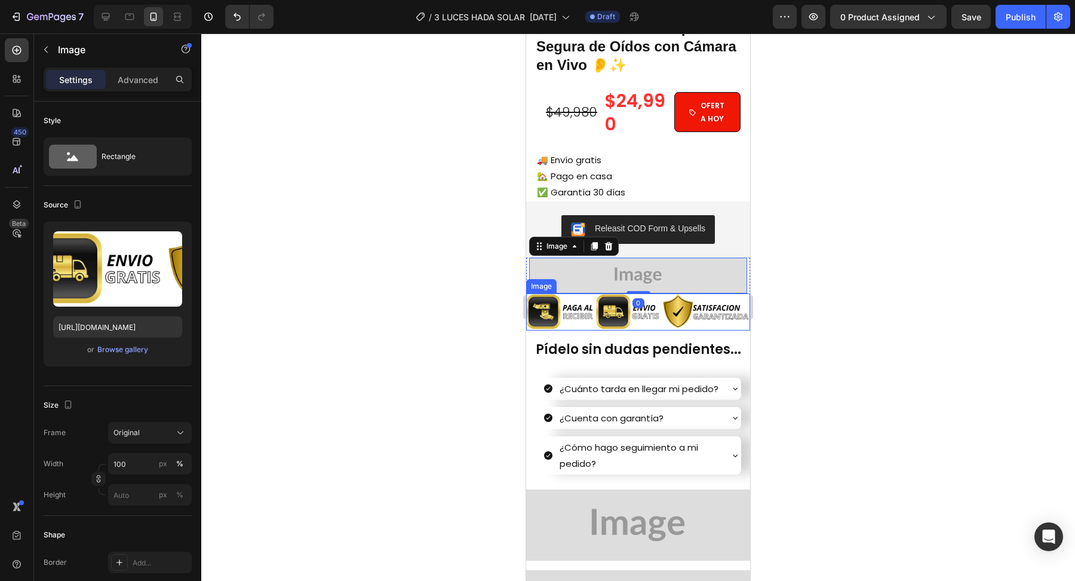
click at [655, 309] on img at bounding box center [638, 311] width 224 height 37
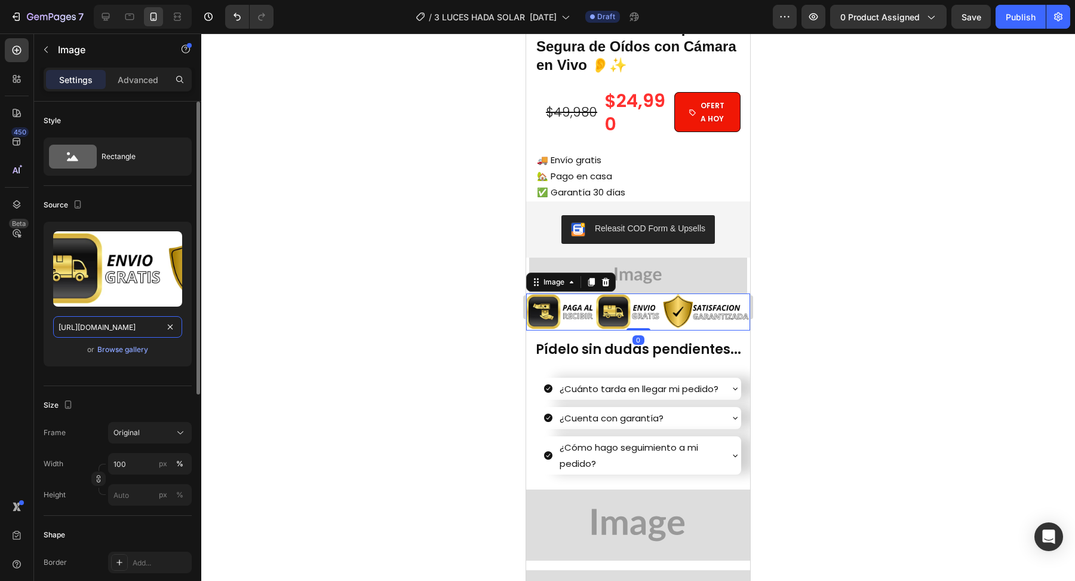
click at [151, 329] on input "[URL][DOMAIN_NAME]" at bounding box center [117, 327] width 129 height 22
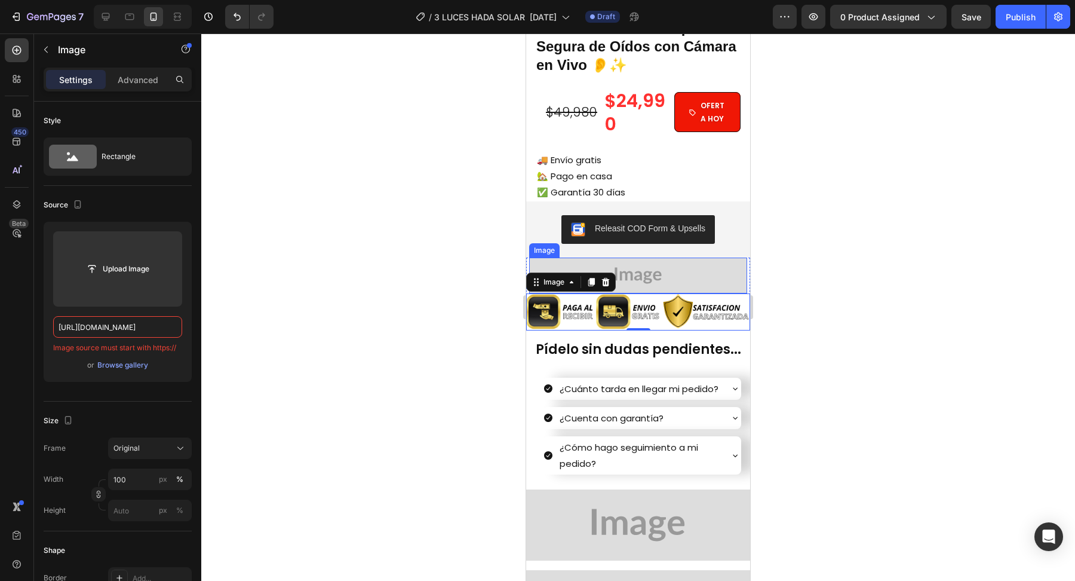
click at [659, 276] on img at bounding box center [638, 275] width 218 height 36
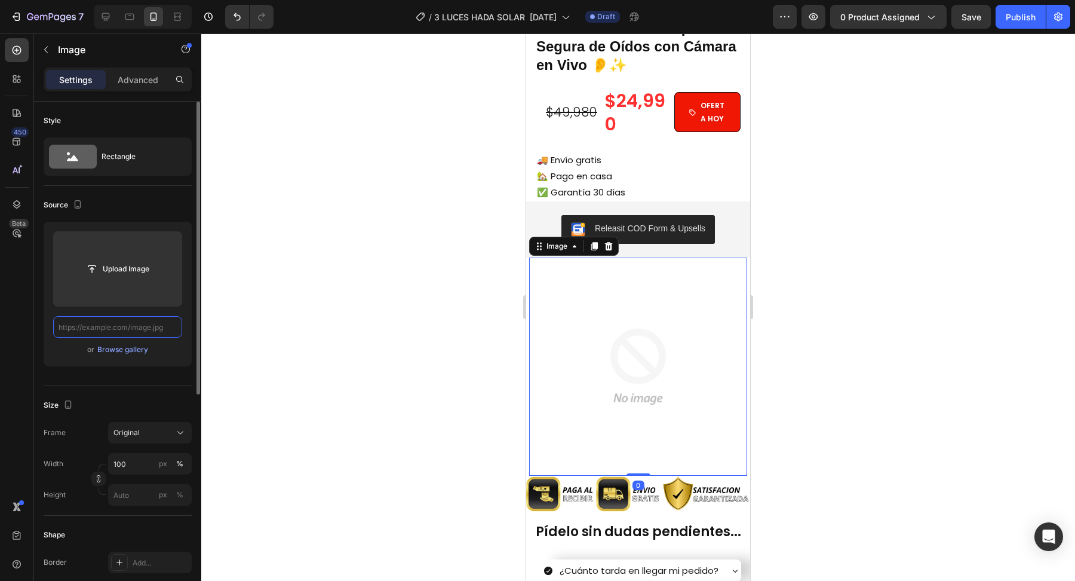
scroll to position [0, 0]
click at [159, 326] on input "text" at bounding box center [117, 327] width 129 height 22
paste input "[URL][DOMAIN_NAME]"
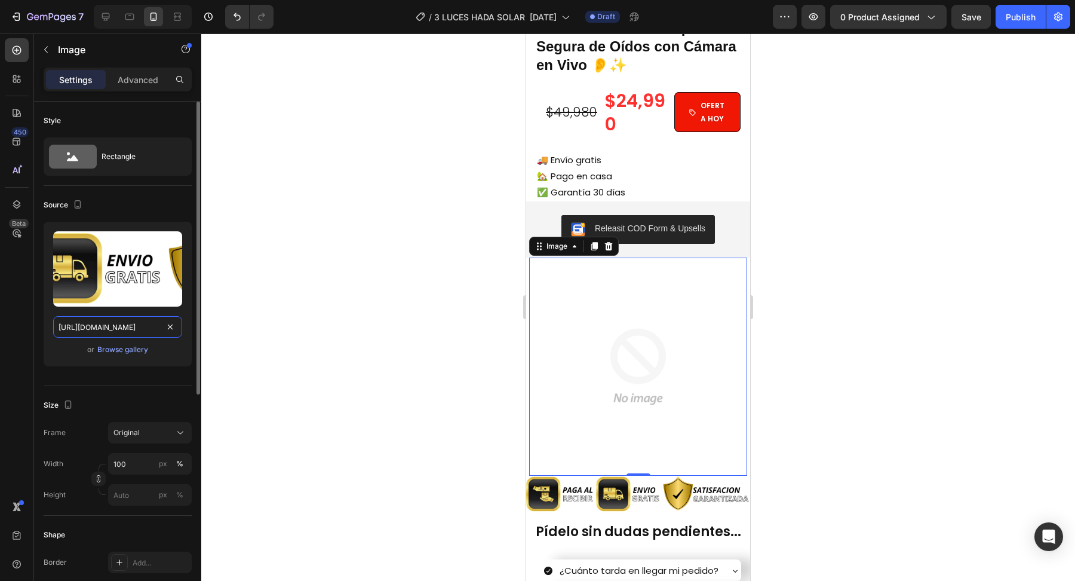
scroll to position [0, 171]
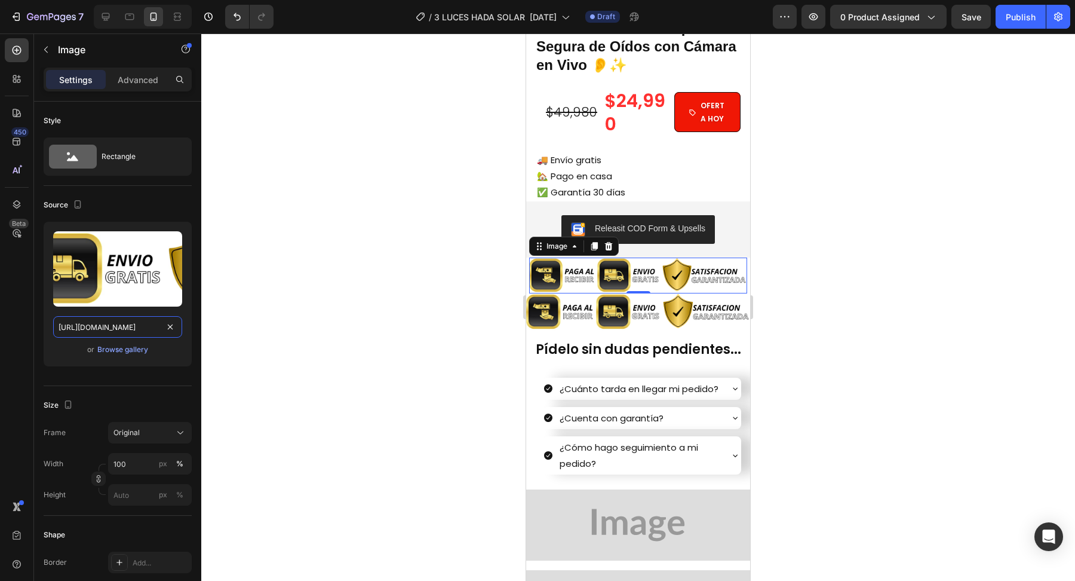
type input "[URL][DOMAIN_NAME]"
click at [303, 360] on div at bounding box center [638, 306] width 874 height 547
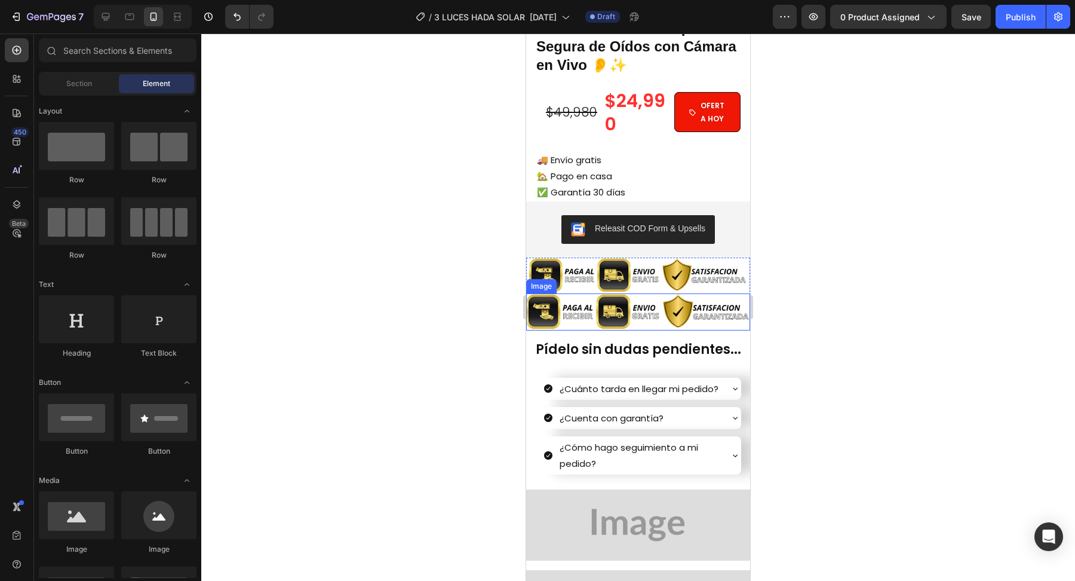
click at [618, 312] on img at bounding box center [638, 311] width 224 height 37
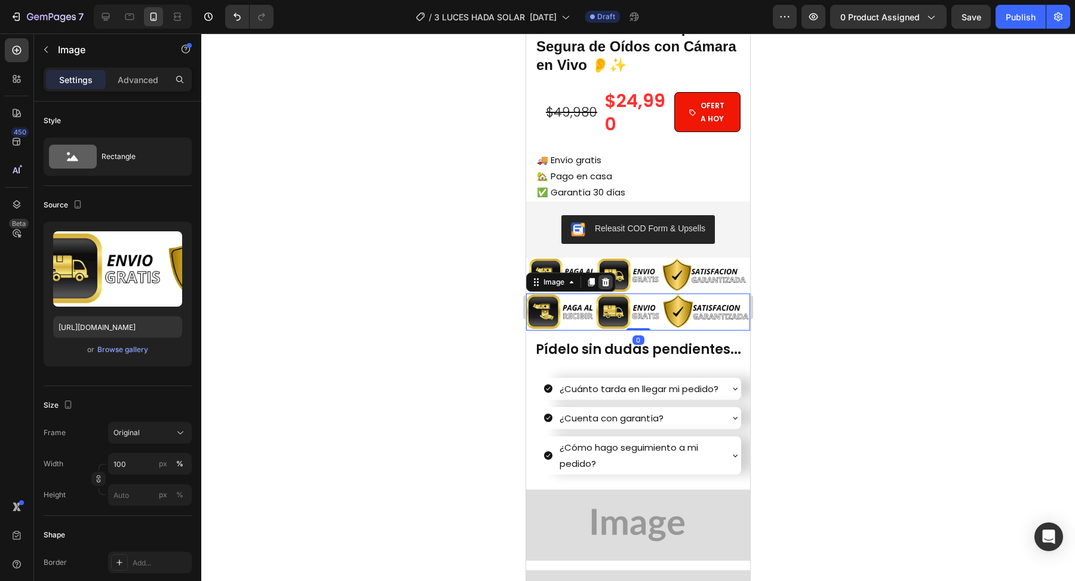
click at [609, 286] on icon at bounding box center [606, 282] width 10 height 10
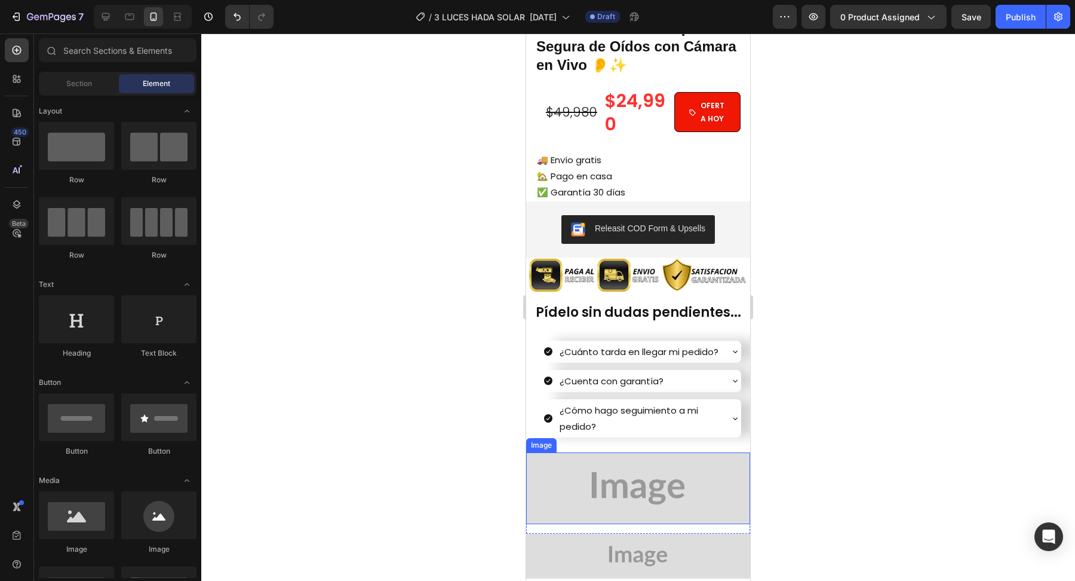
click at [672, 474] on img at bounding box center [638, 488] width 224 height 72
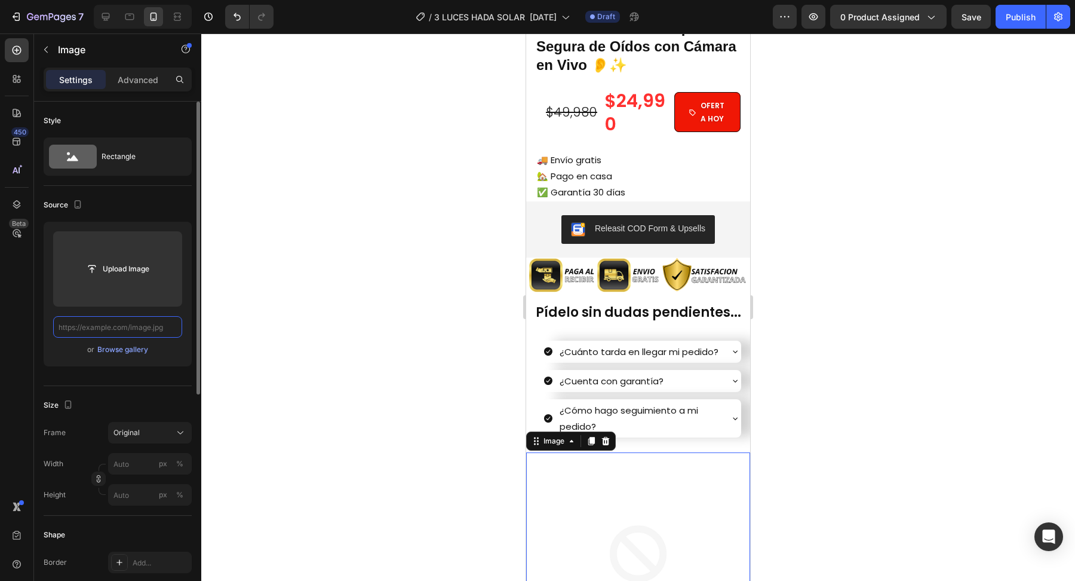
click at [165, 327] on input "text" at bounding box center [117, 327] width 129 height 22
paste input "[URL][DOMAIN_NAME]"
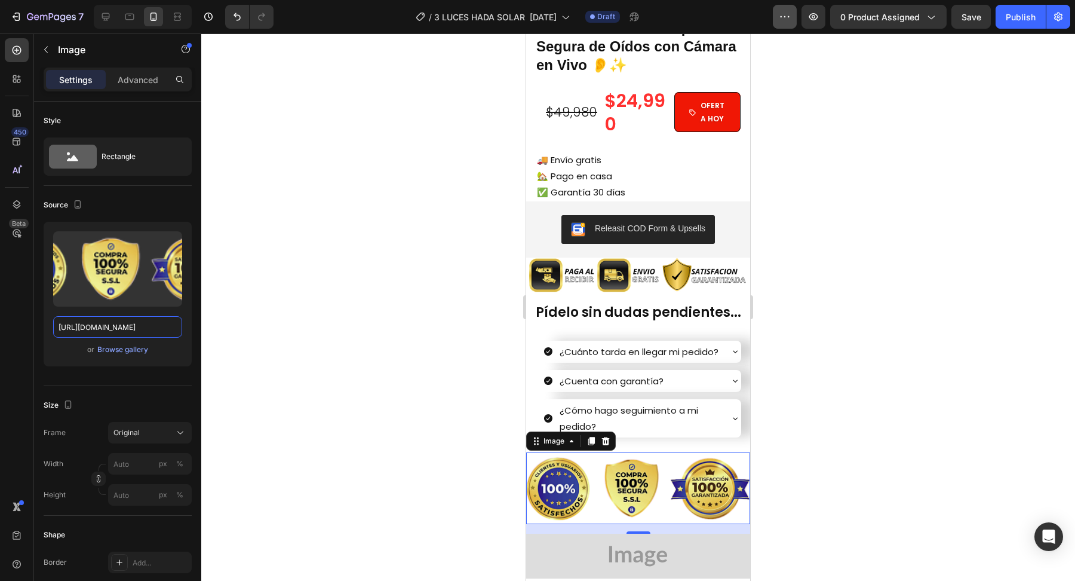
type input "[URL][DOMAIN_NAME]"
click at [643, 557] on img at bounding box center [638, 555] width 224 height 45
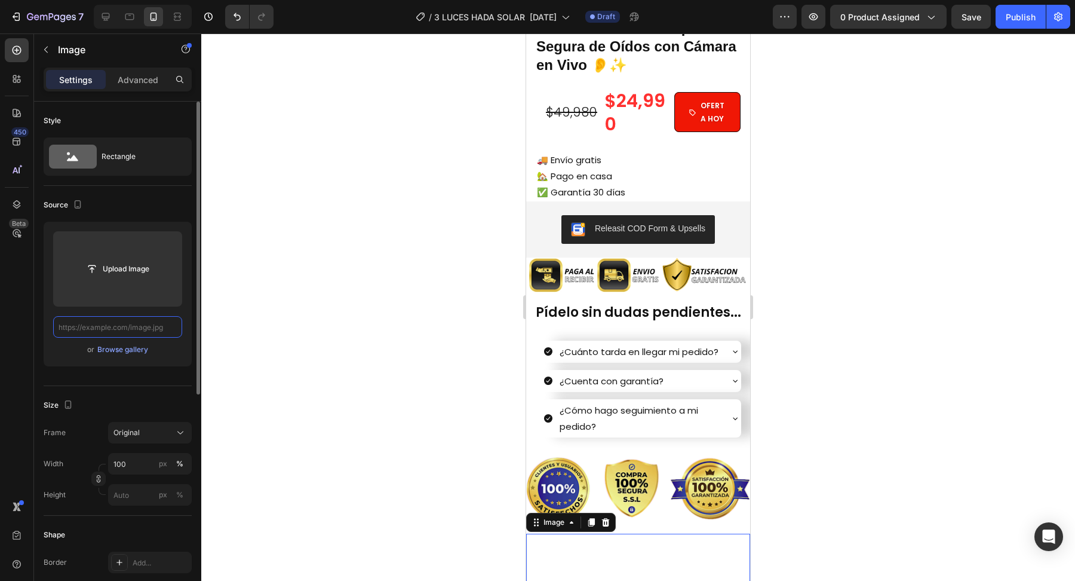
click at [158, 326] on input "text" at bounding box center [117, 327] width 129 height 22
paste input "[URL][DOMAIN_NAME]"
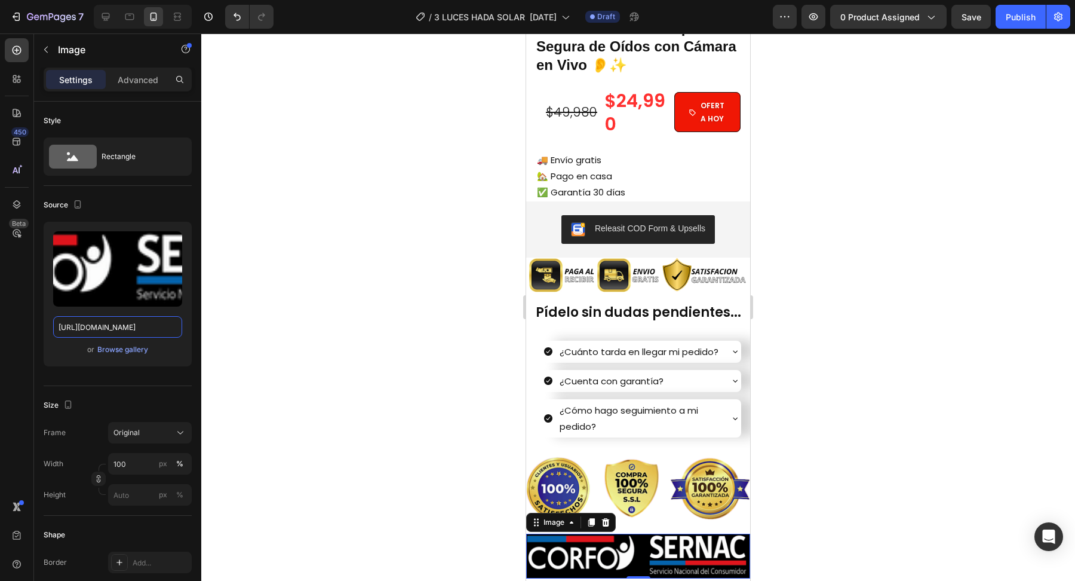
type input "[URL][DOMAIN_NAME]"
click at [386, 436] on div at bounding box center [638, 306] width 874 height 547
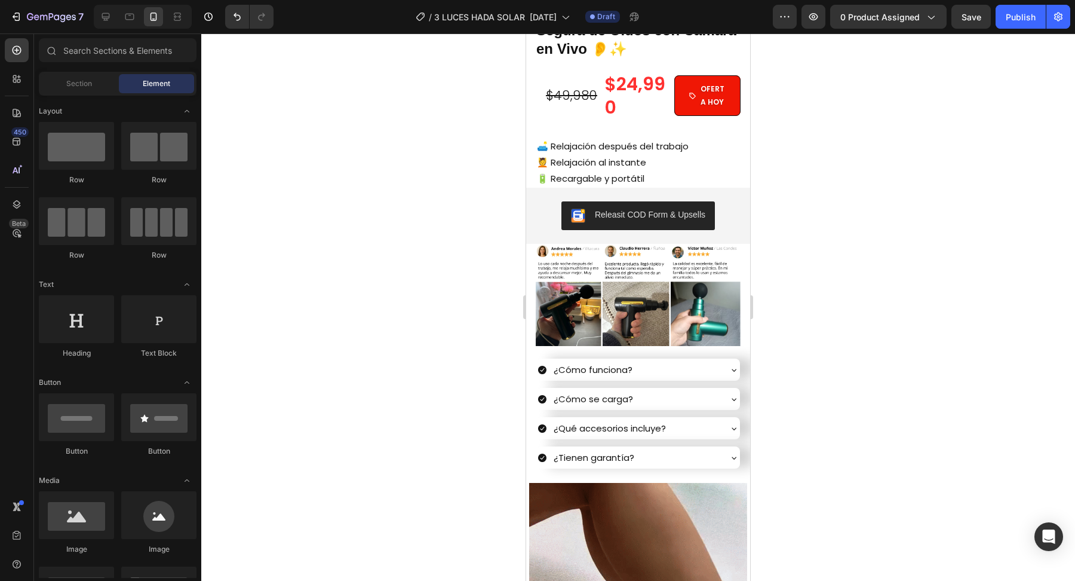
scroll to position [339, 0]
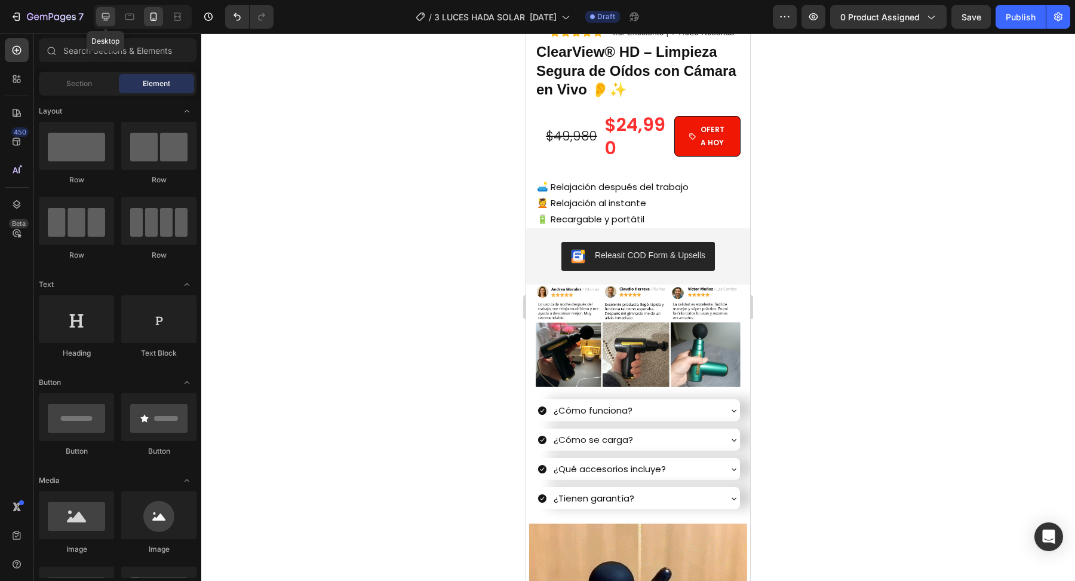
click at [109, 18] on icon at bounding box center [106, 17] width 12 height 12
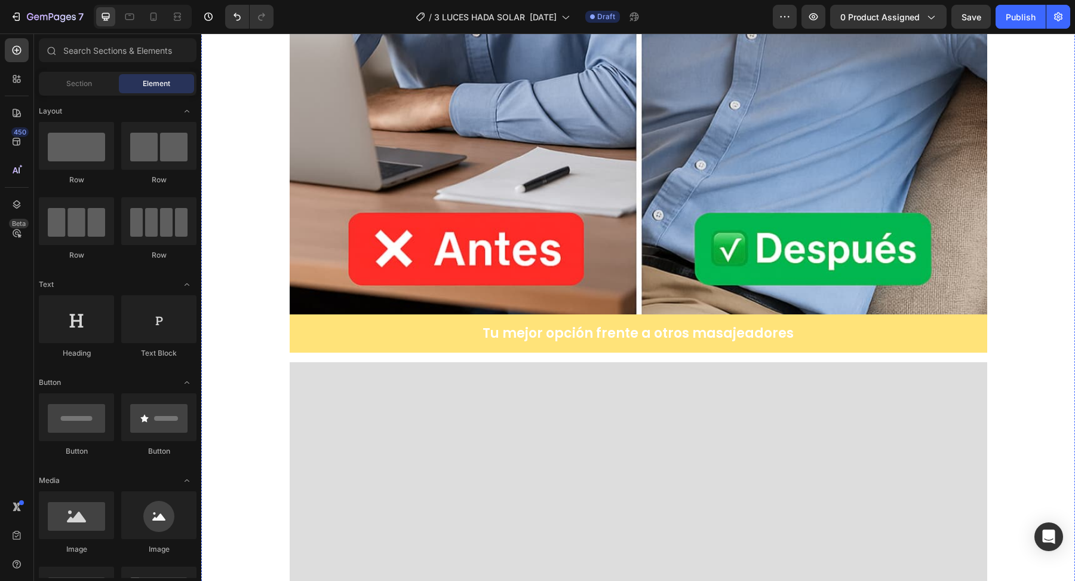
scroll to position [3692, 0]
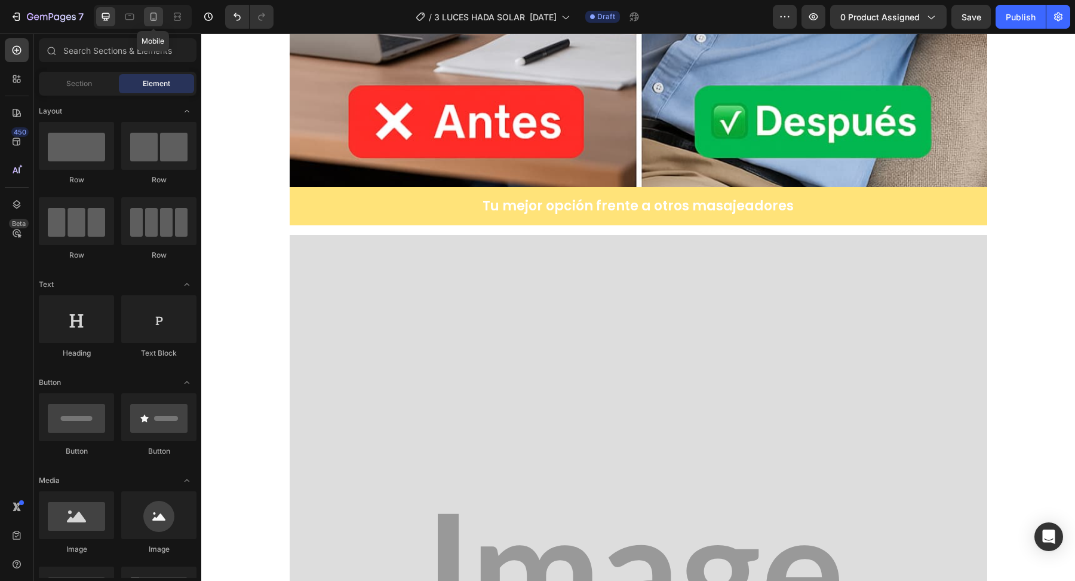
click at [154, 20] on icon at bounding box center [154, 17] width 7 height 8
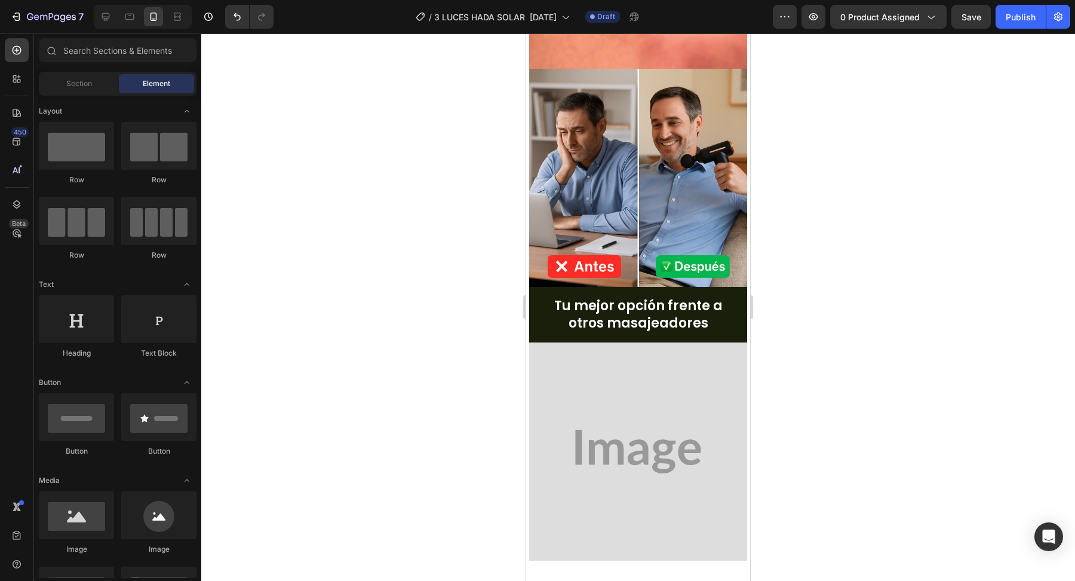
scroll to position [1665, 0]
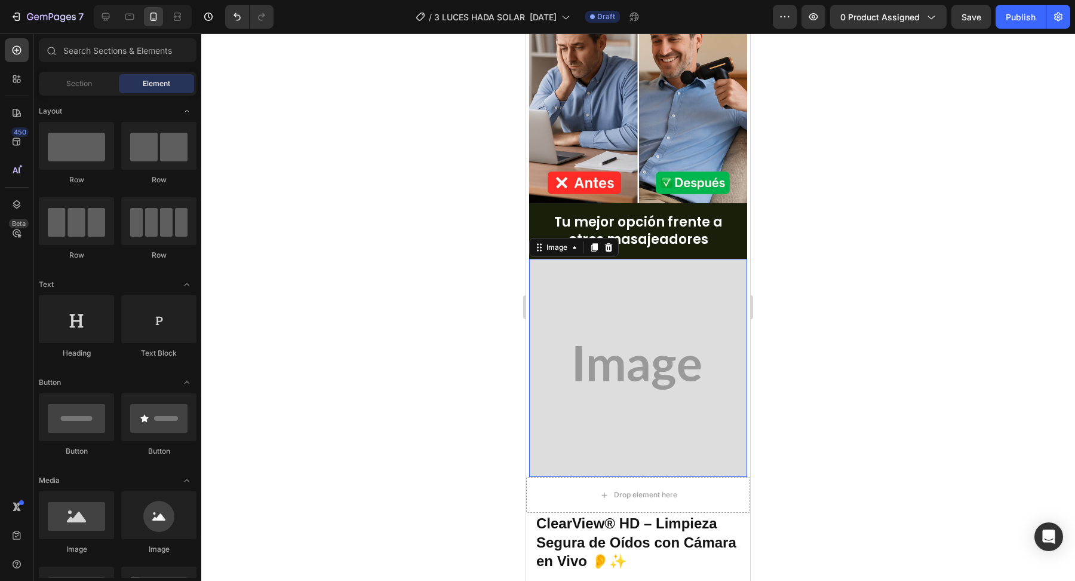
click at [615, 329] on img at bounding box center [638, 368] width 218 height 218
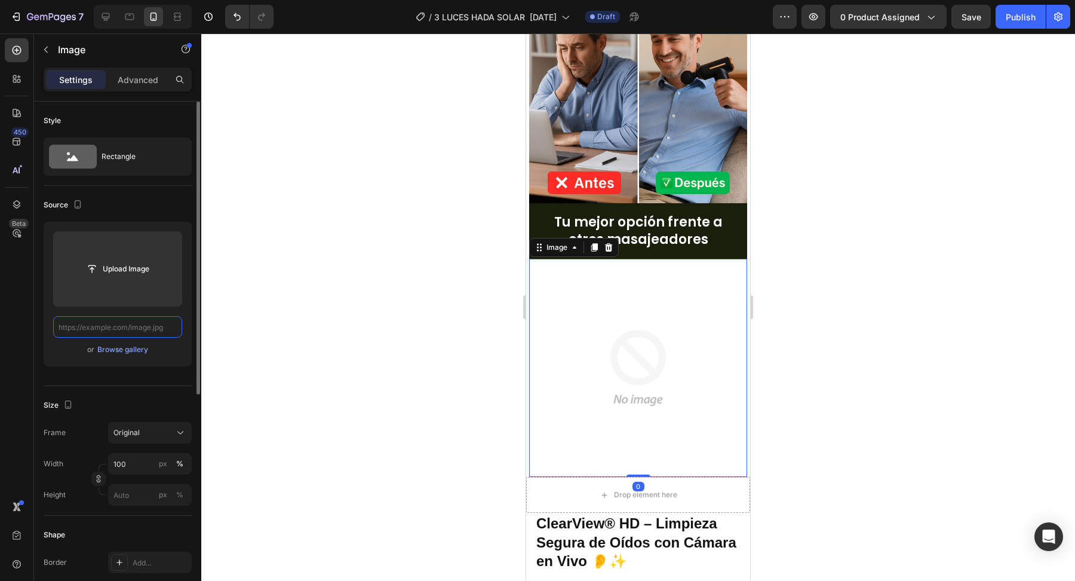
scroll to position [0, 0]
click at [159, 329] on input "text" at bounding box center [117, 327] width 129 height 22
paste input "[URL][DOMAIN_NAME]"
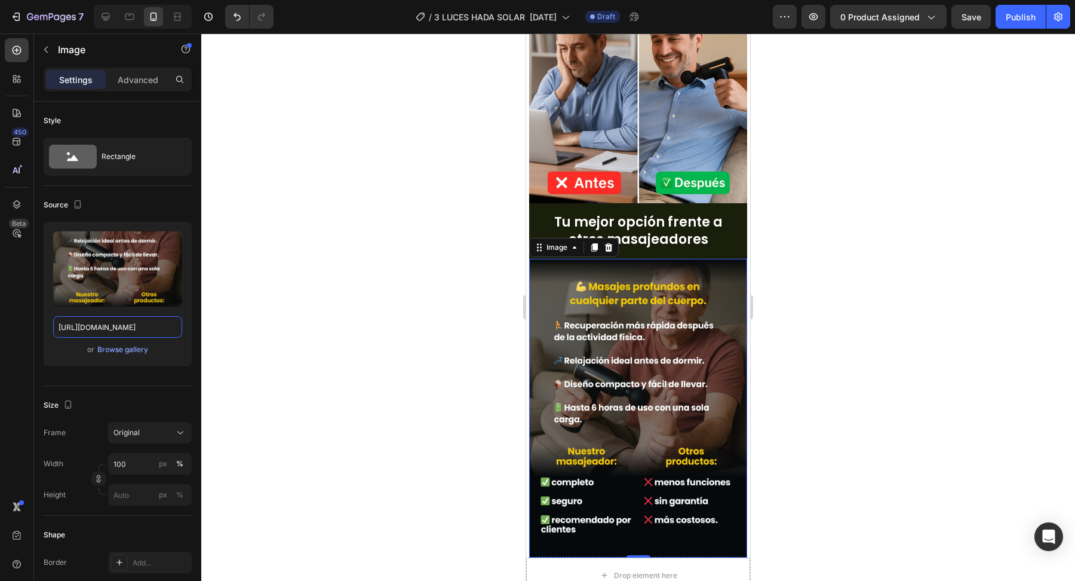
type input "[URL][DOMAIN_NAME]"
click at [481, 363] on div at bounding box center [638, 306] width 874 height 547
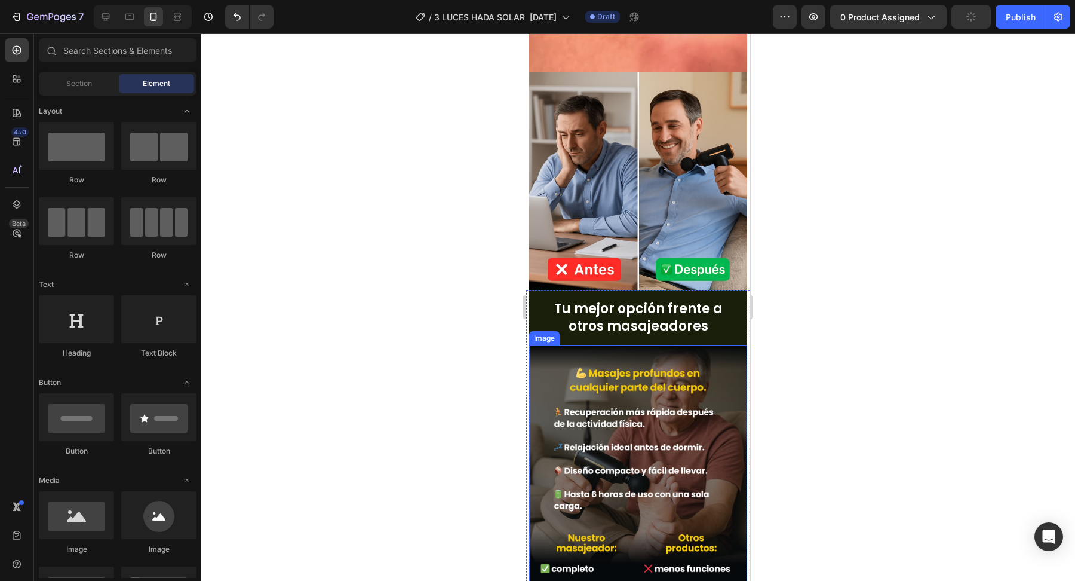
scroll to position [1587, 0]
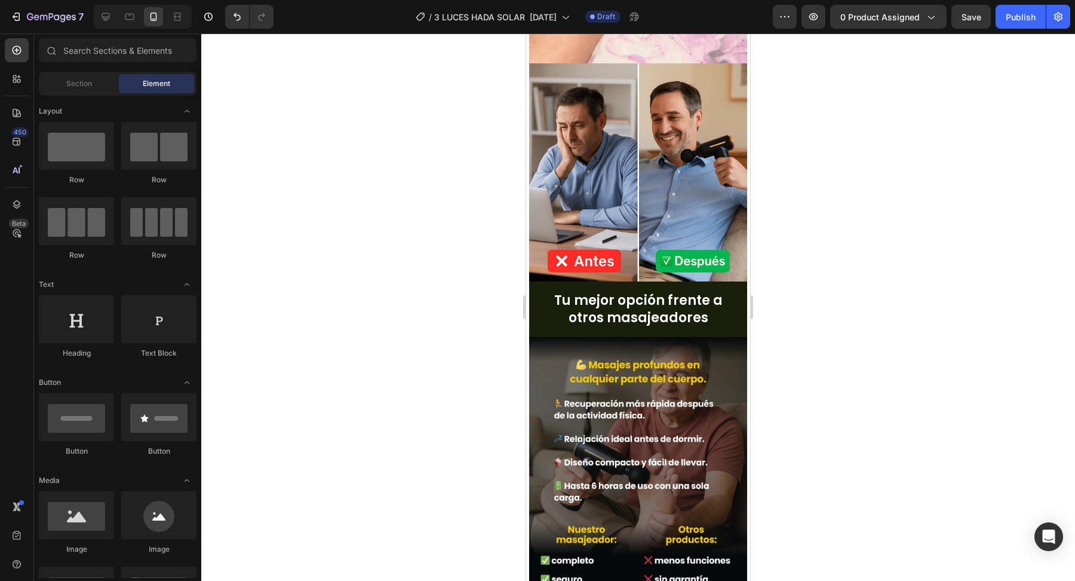
click at [627, 439] on img at bounding box center [638, 486] width 218 height 298
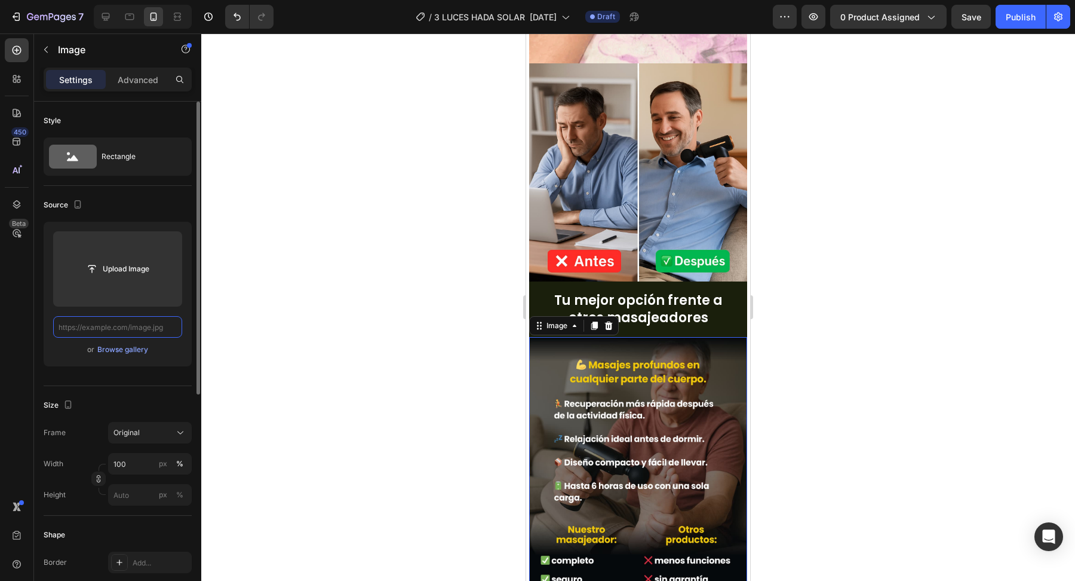
scroll to position [0, 0]
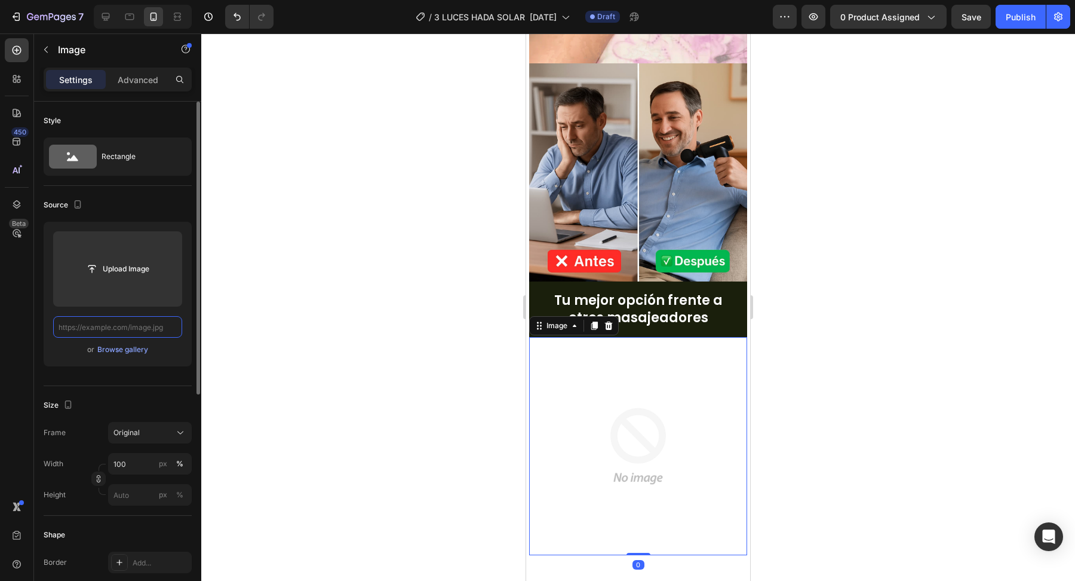
click at [158, 328] on input "text" at bounding box center [117, 327] width 129 height 22
paste input "[URL][DOMAIN_NAME]"
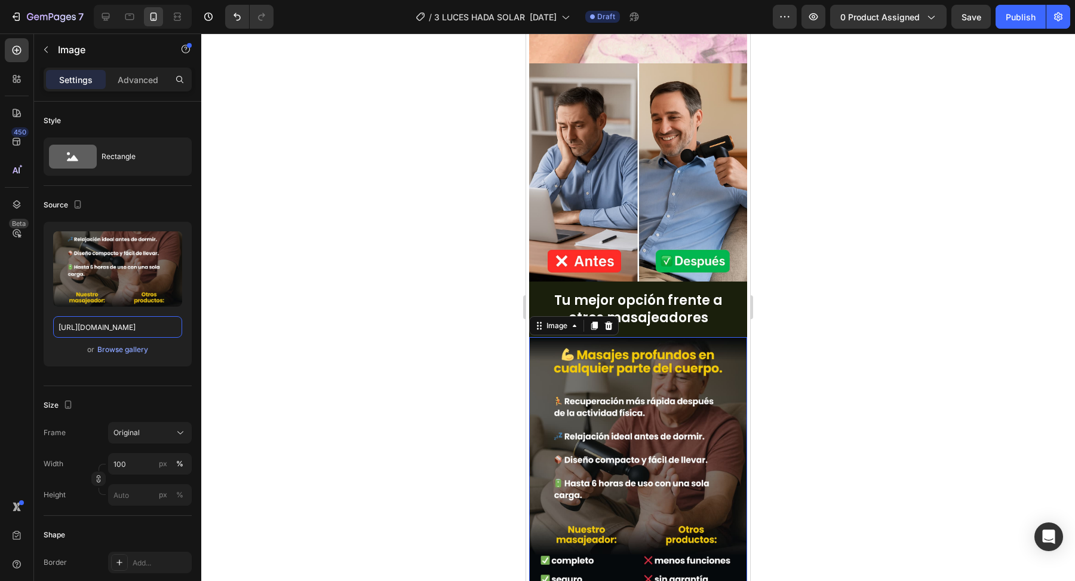
type input "[URL][DOMAIN_NAME]"
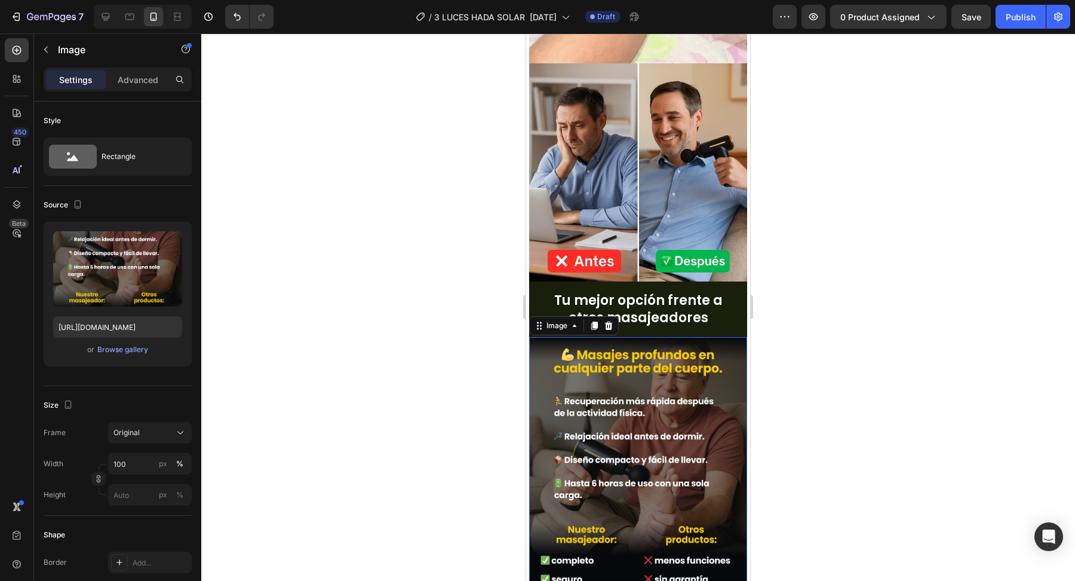
click at [425, 413] on div at bounding box center [638, 306] width 874 height 547
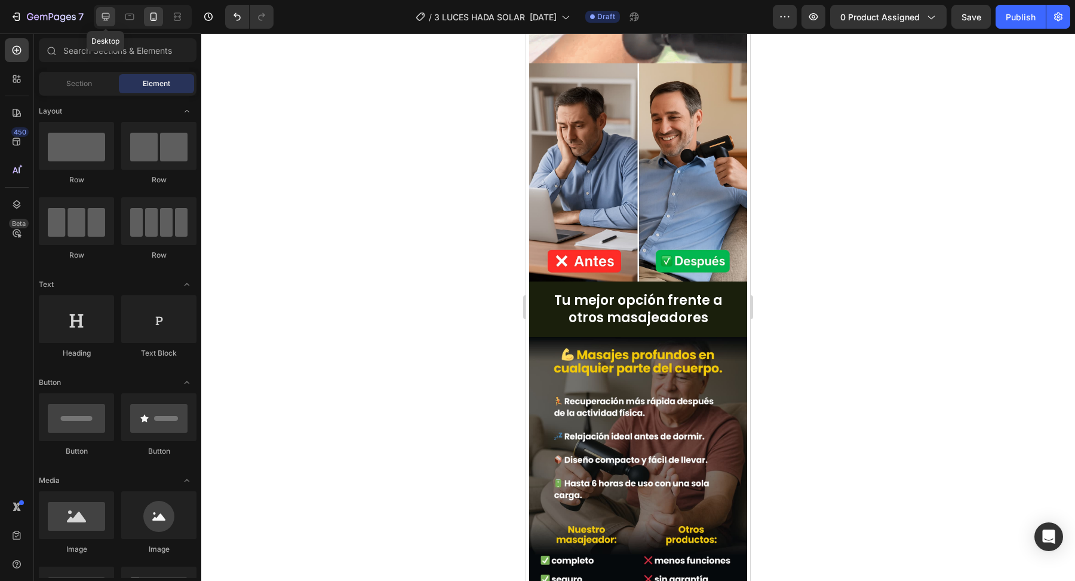
click at [108, 22] on icon at bounding box center [106, 17] width 12 height 12
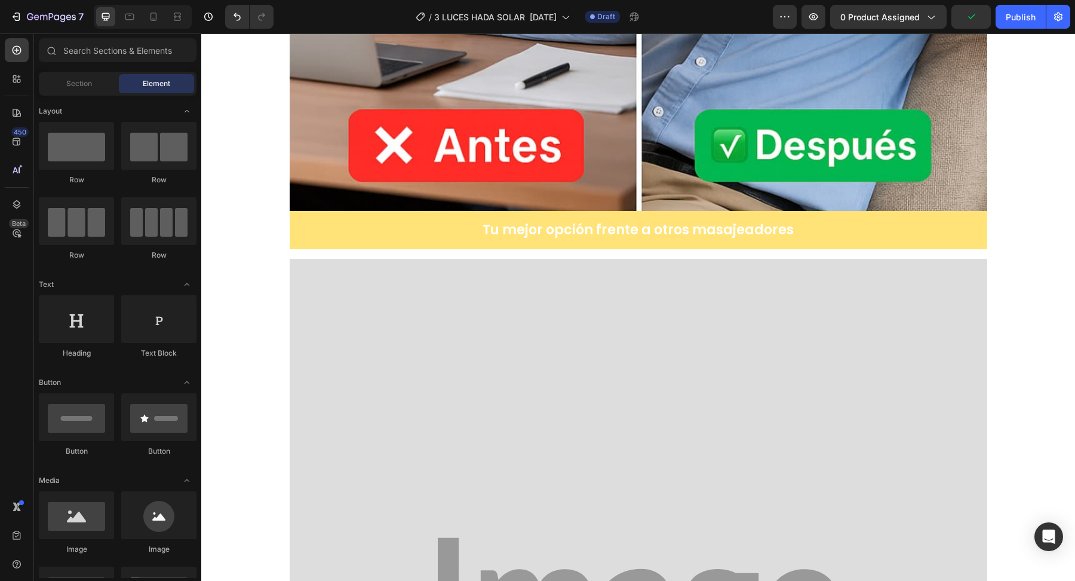
scroll to position [3693, 0]
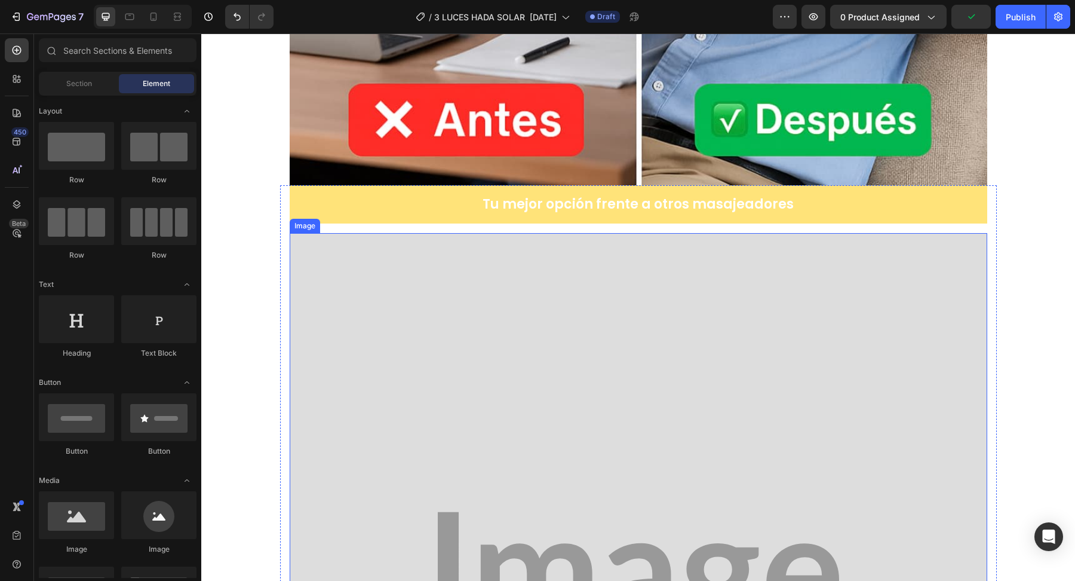
click at [554, 337] on img at bounding box center [639, 582] width 698 height 698
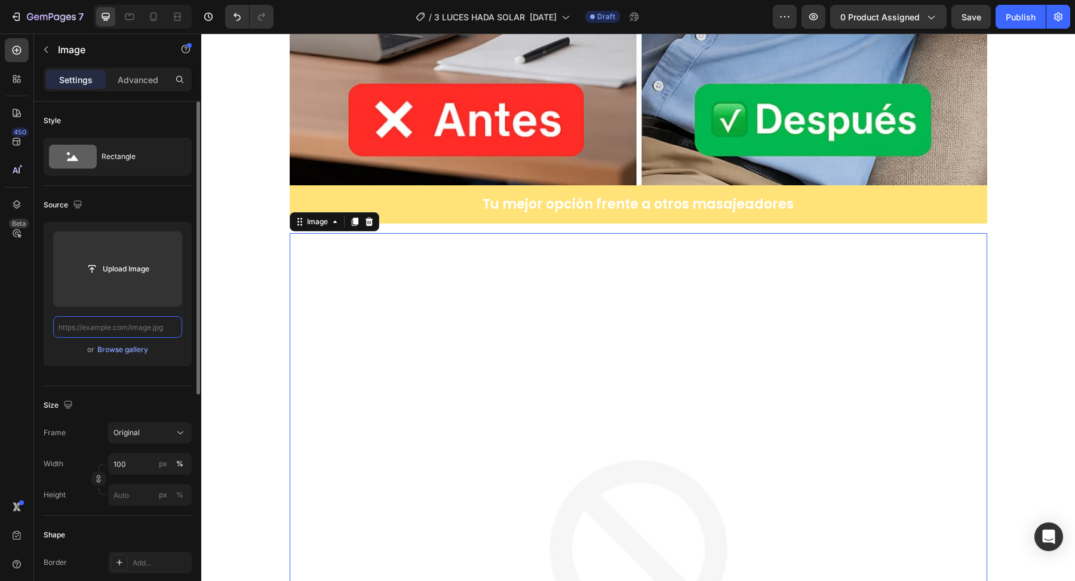
scroll to position [0, 0]
click at [165, 328] on input "text" at bounding box center [117, 327] width 129 height 22
paste input "[URL][DOMAIN_NAME]"
type input "[URL][DOMAIN_NAME]"
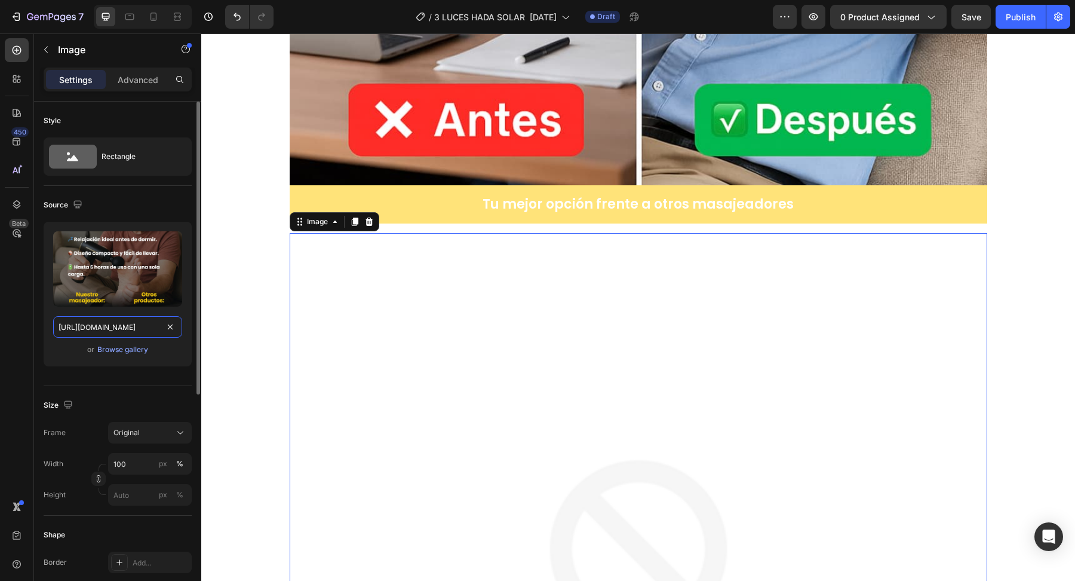
scroll to position [0, 87]
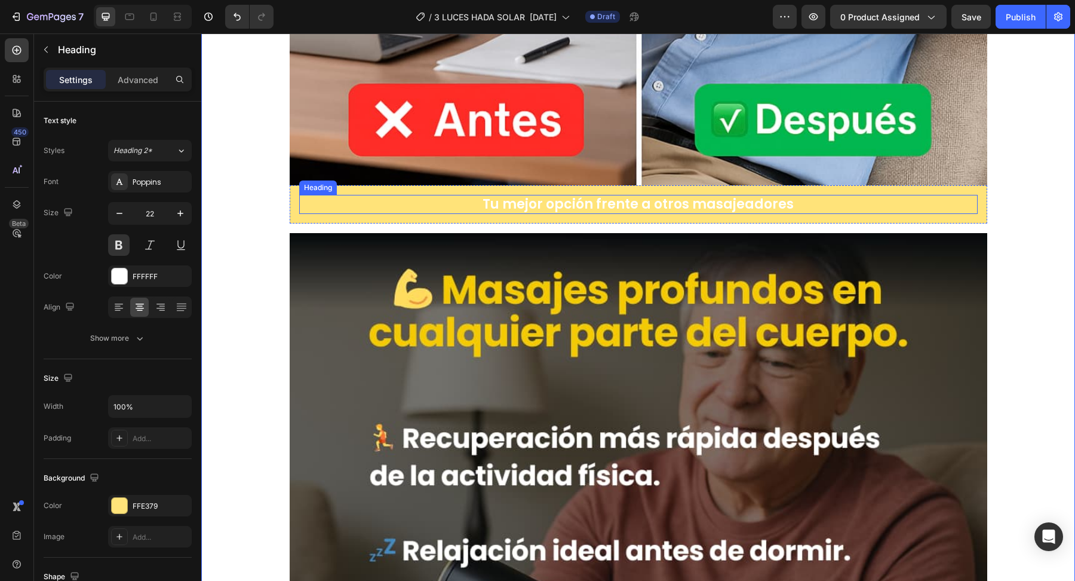
click at [462, 201] on h2 "Tu mejor opción frente a otros masajeadores" at bounding box center [638, 205] width 679 height 20
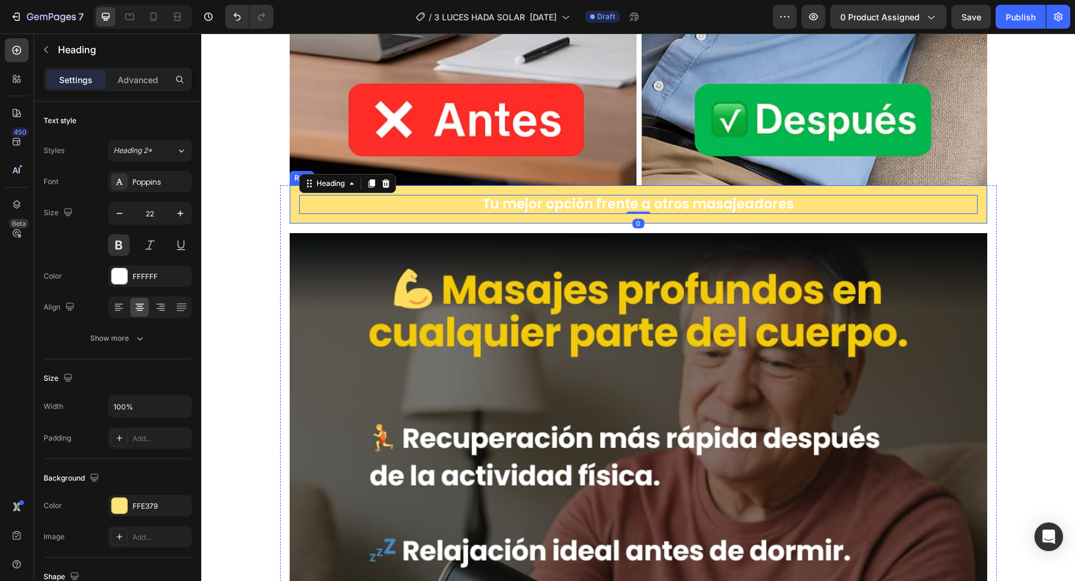
click at [293, 205] on div "Tu mejor opción frente a otros masajeadores Heading 0 Row" at bounding box center [639, 204] width 698 height 39
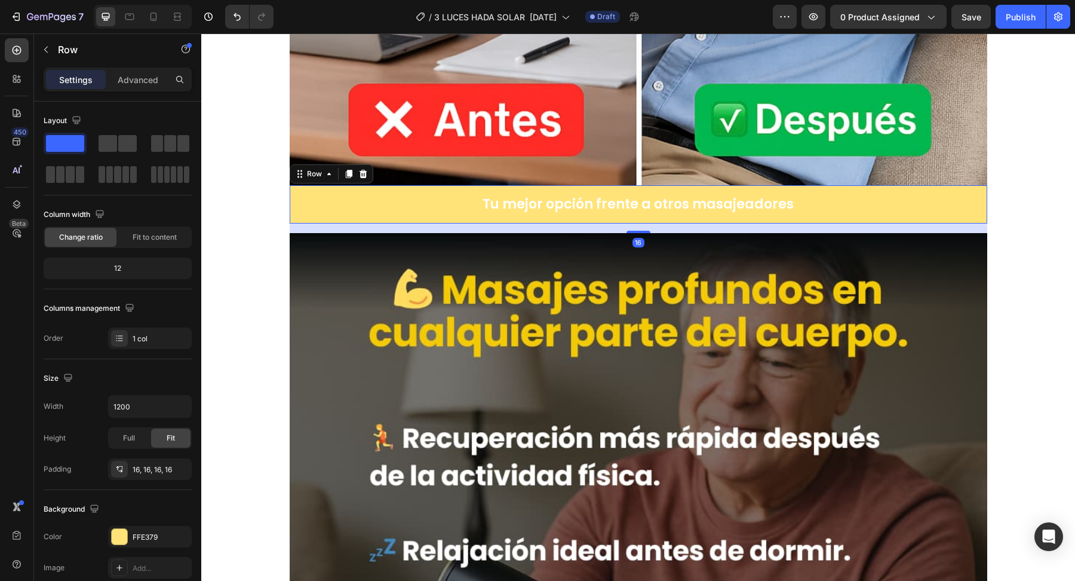
click at [362, 174] on icon at bounding box center [363, 173] width 8 height 8
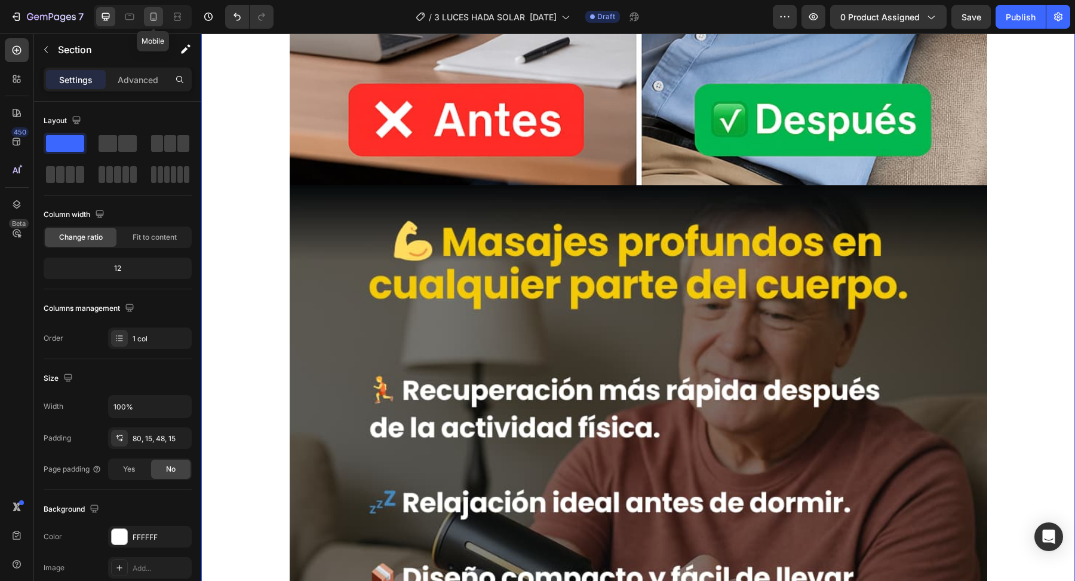
click at [155, 17] on icon at bounding box center [154, 17] width 12 height 12
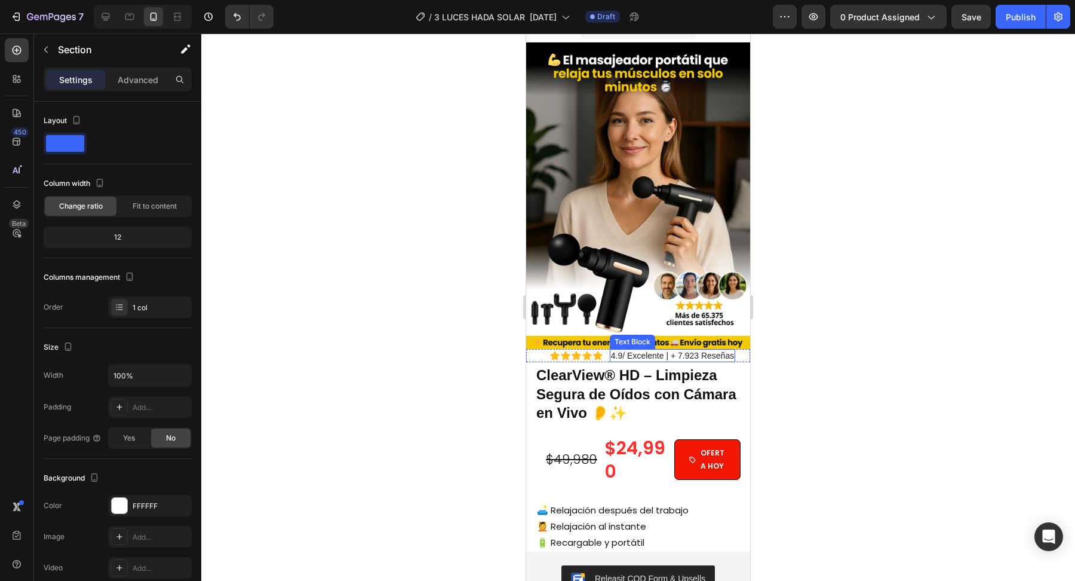
scroll to position [23, 0]
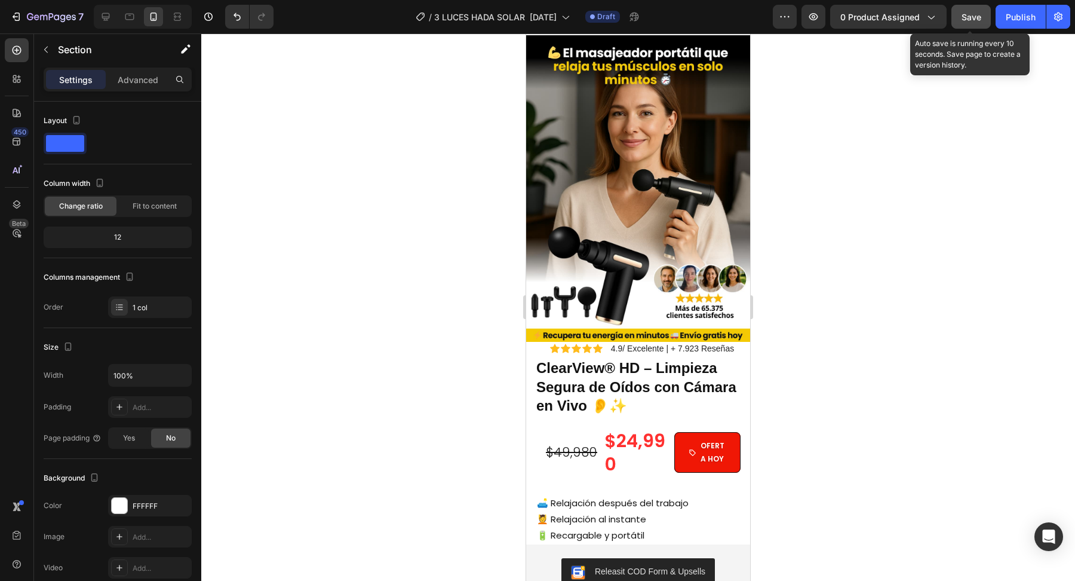
click at [975, 23] on button "Save" at bounding box center [971, 17] width 39 height 24
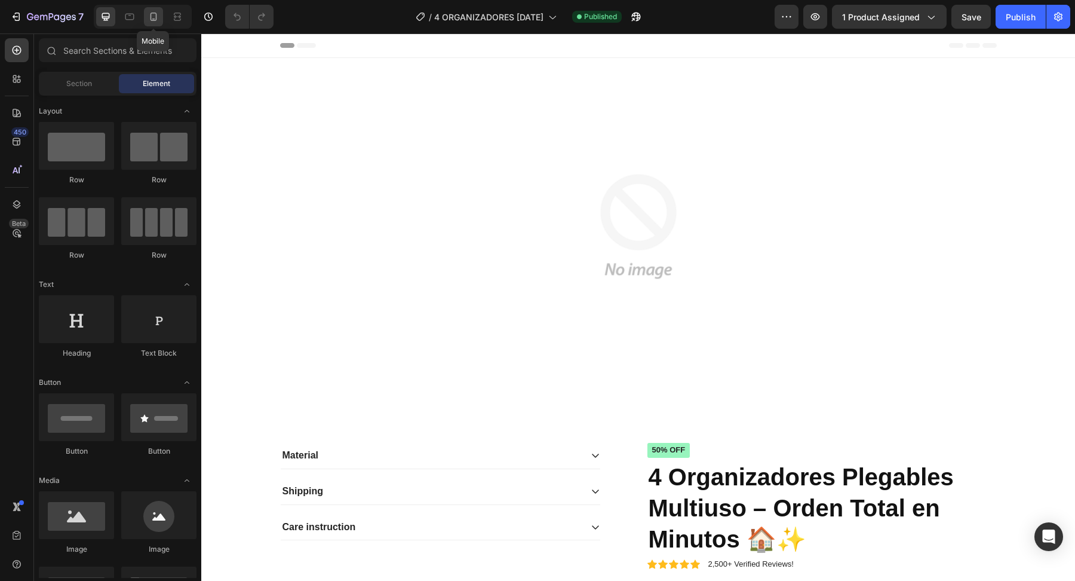
click at [154, 16] on icon at bounding box center [154, 17] width 12 height 12
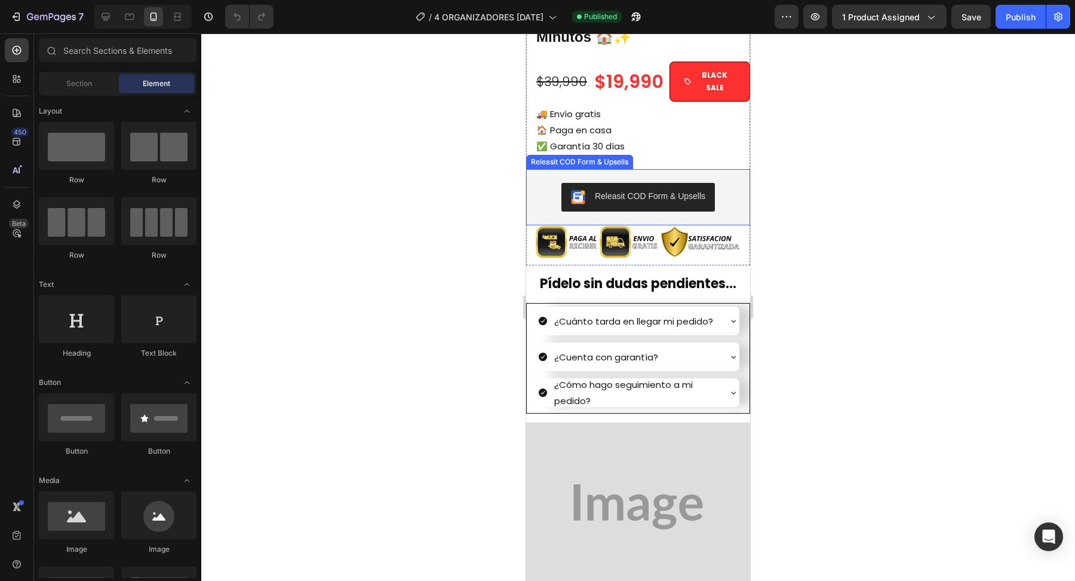
scroll to position [2466, 0]
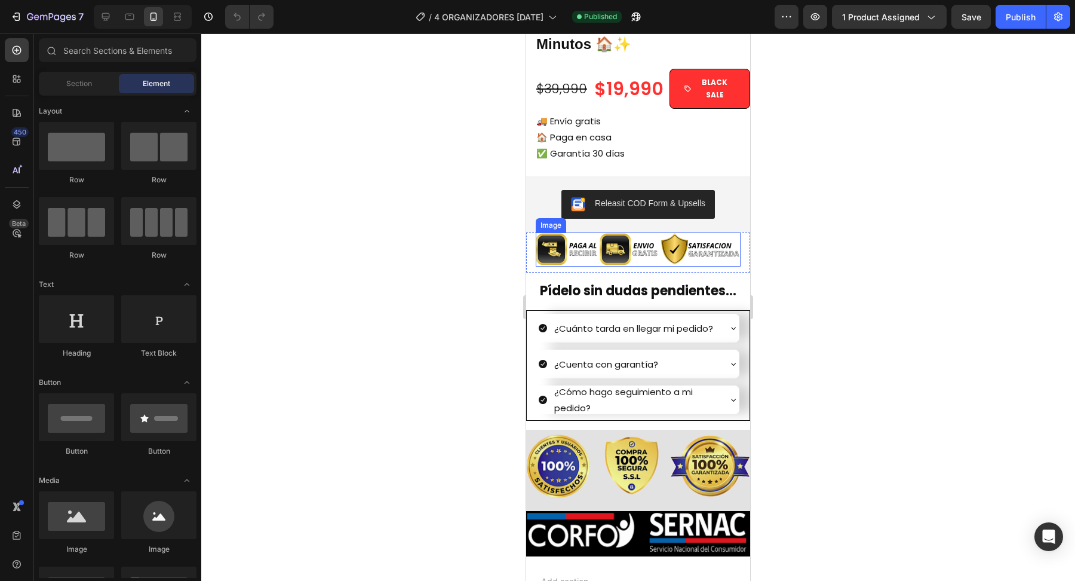
click at [655, 237] on img at bounding box center [638, 249] width 205 height 34
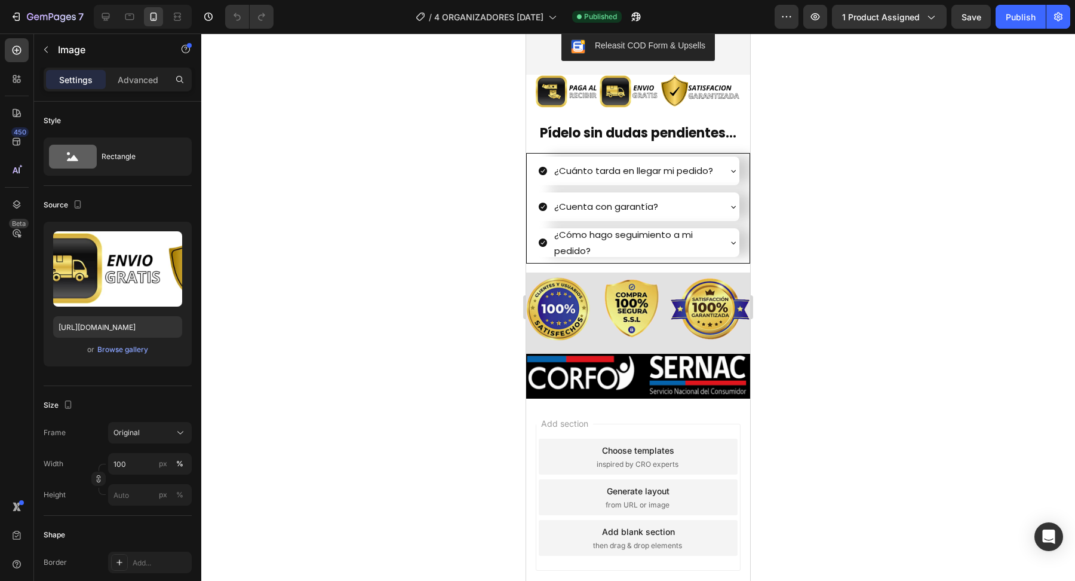
scroll to position [3178, 0]
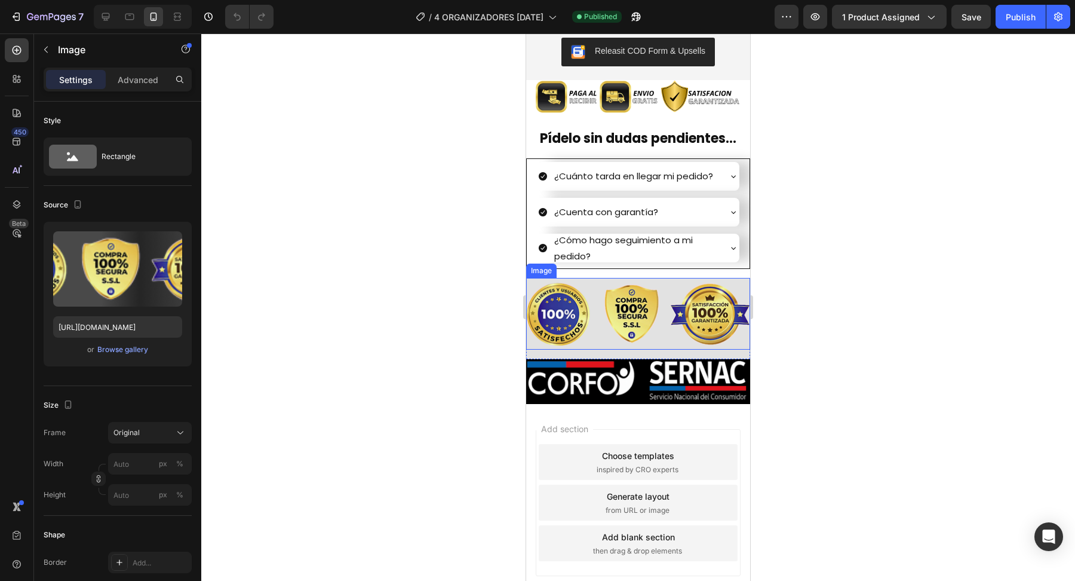
click at [701, 303] on img at bounding box center [638, 314] width 224 height 72
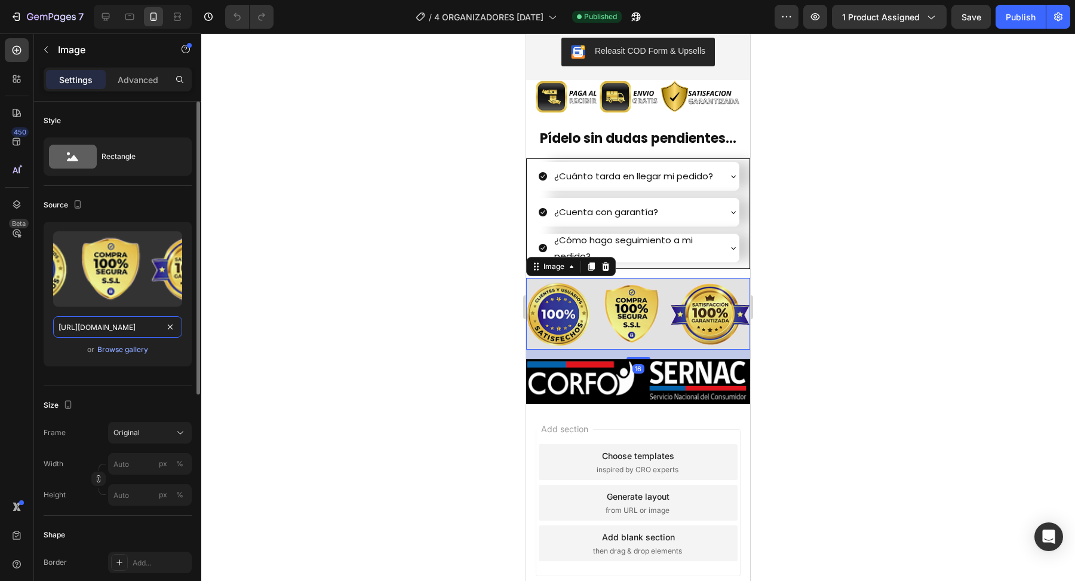
scroll to position [0, 26]
click at [154, 328] on input "[URL][DOMAIN_NAME]" at bounding box center [117, 327] width 129 height 22
click at [139, 329] on input "[URL][DOMAIN_NAME]" at bounding box center [117, 327] width 129 height 22
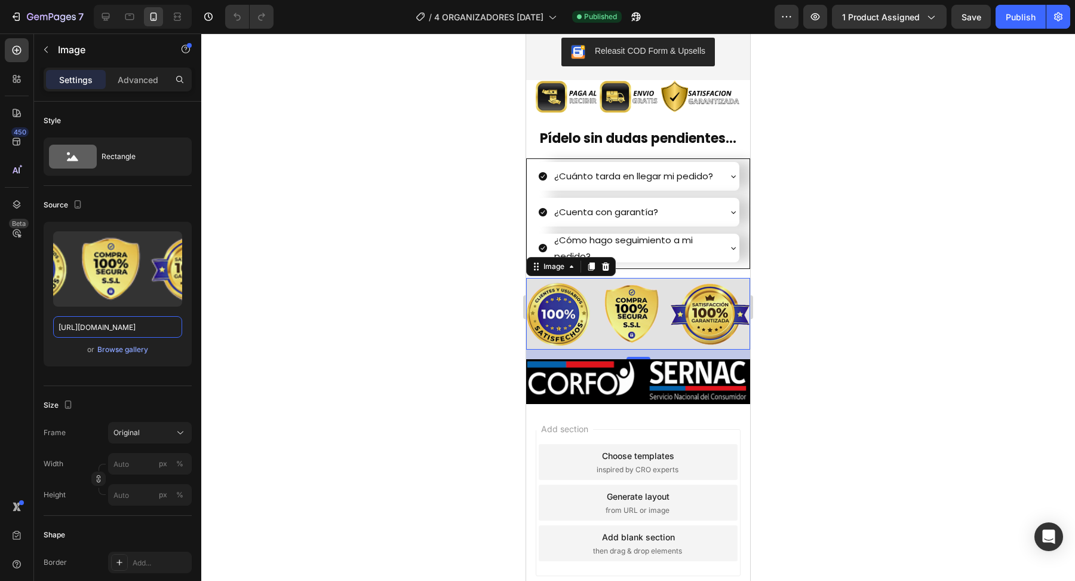
scroll to position [0, 0]
click at [685, 381] on img at bounding box center [638, 381] width 224 height 45
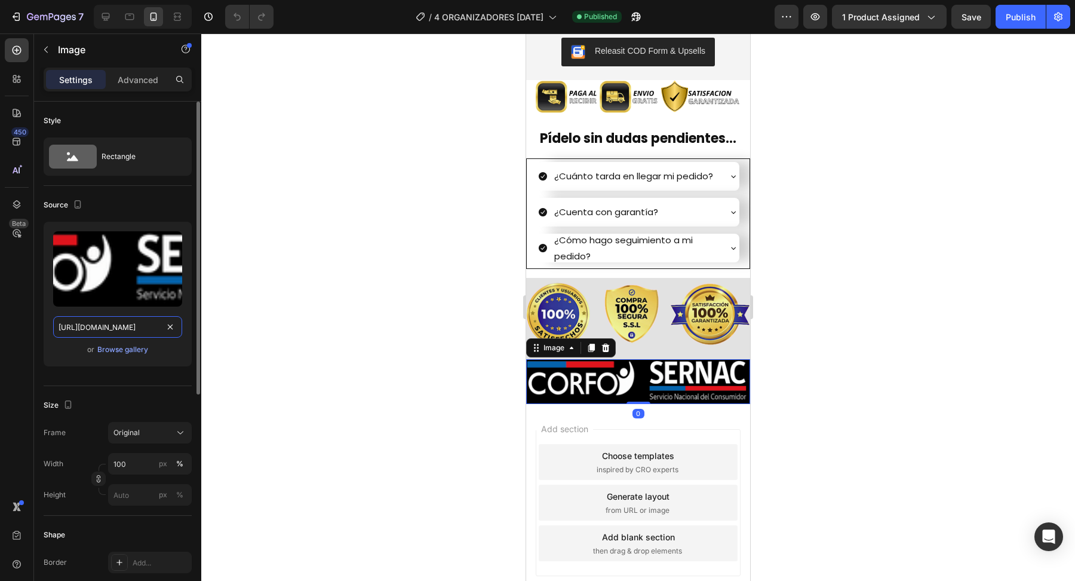
click at [146, 327] on input "[URL][DOMAIN_NAME]" at bounding box center [117, 327] width 129 height 22
click at [146, 326] on input "[URL][DOMAIN_NAME]" at bounding box center [117, 327] width 129 height 22
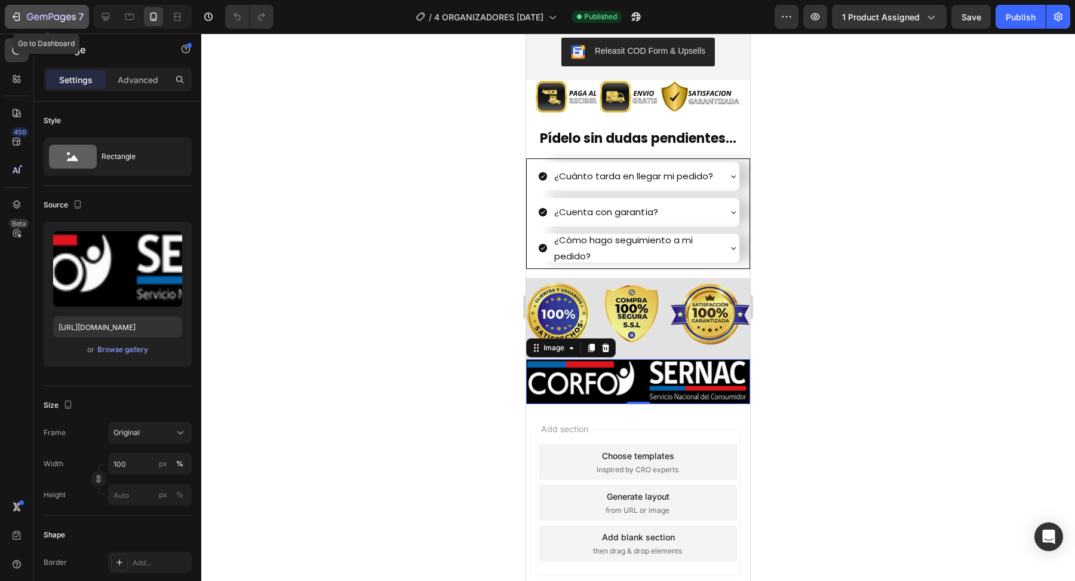
click at [17, 21] on icon "button" at bounding box center [16, 17] width 12 height 12
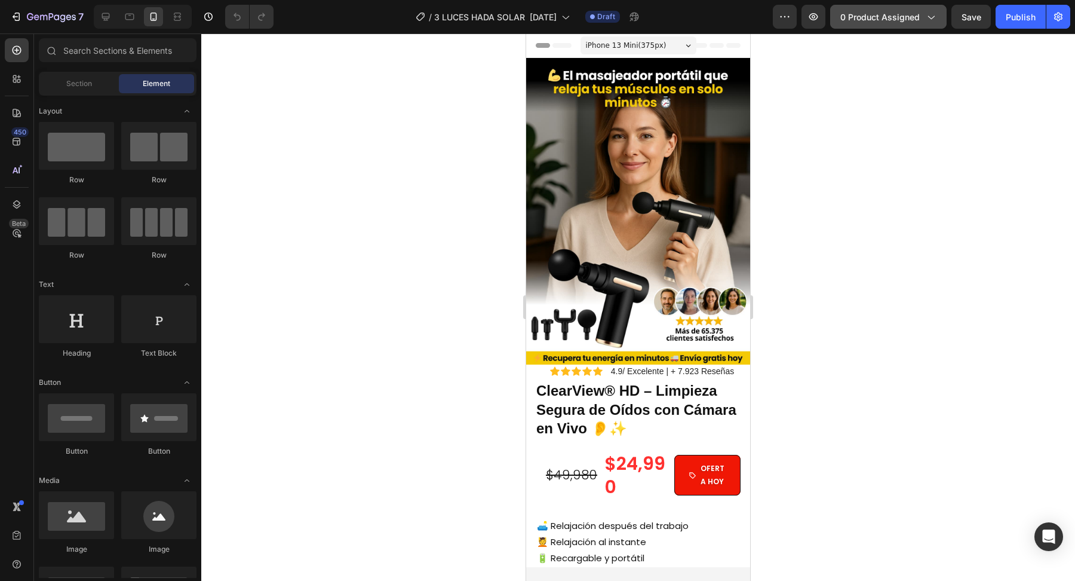
click at [909, 17] on span "0 product assigned" at bounding box center [879, 17] width 79 height 13
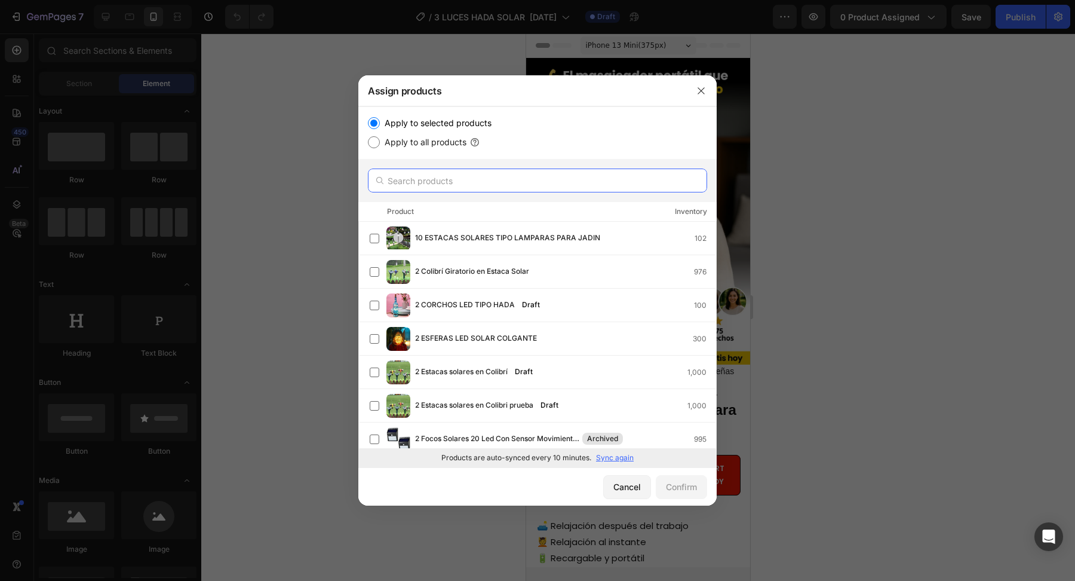
click at [480, 177] on input "text" at bounding box center [537, 180] width 339 height 24
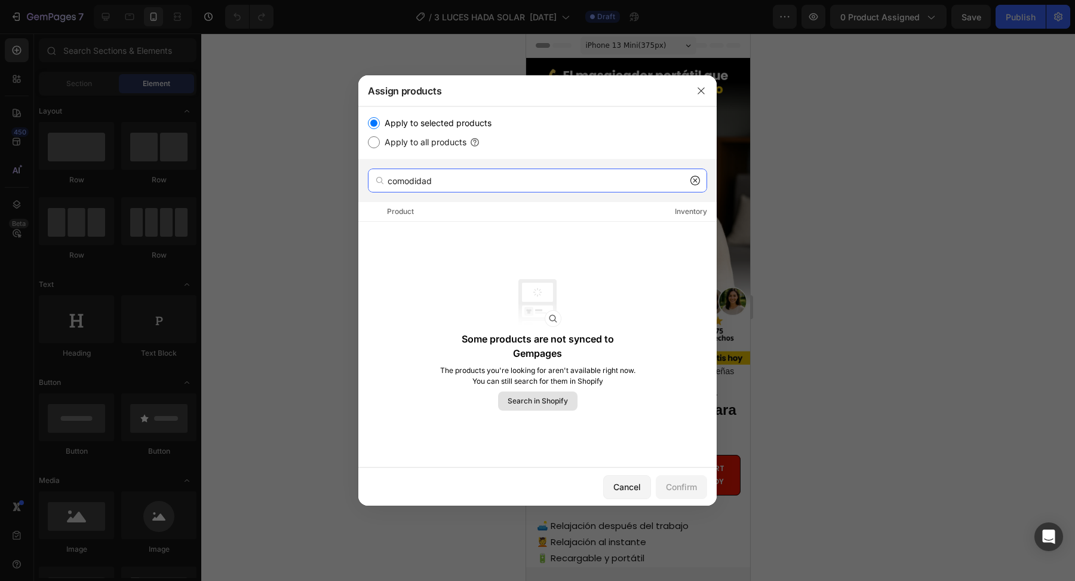
type input "comodidad"
click at [546, 397] on span "Search in Shopify" at bounding box center [538, 400] width 60 height 11
click at [450, 183] on input "comodidad" at bounding box center [537, 180] width 339 height 24
drag, startPoint x: 450, startPoint y: 185, endPoint x: 312, endPoint y: 185, distance: 138.0
click at [323, 185] on div "Assign products Apply to selected products Apply to all products comodidad Prod…" at bounding box center [537, 290] width 1075 height 581
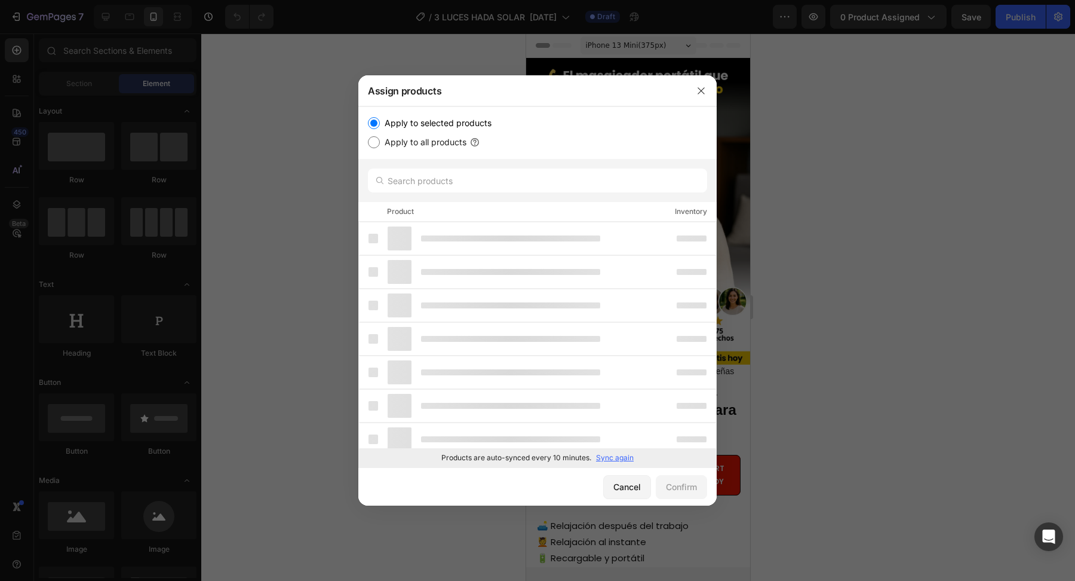
click at [320, 206] on div at bounding box center [537, 290] width 1075 height 581
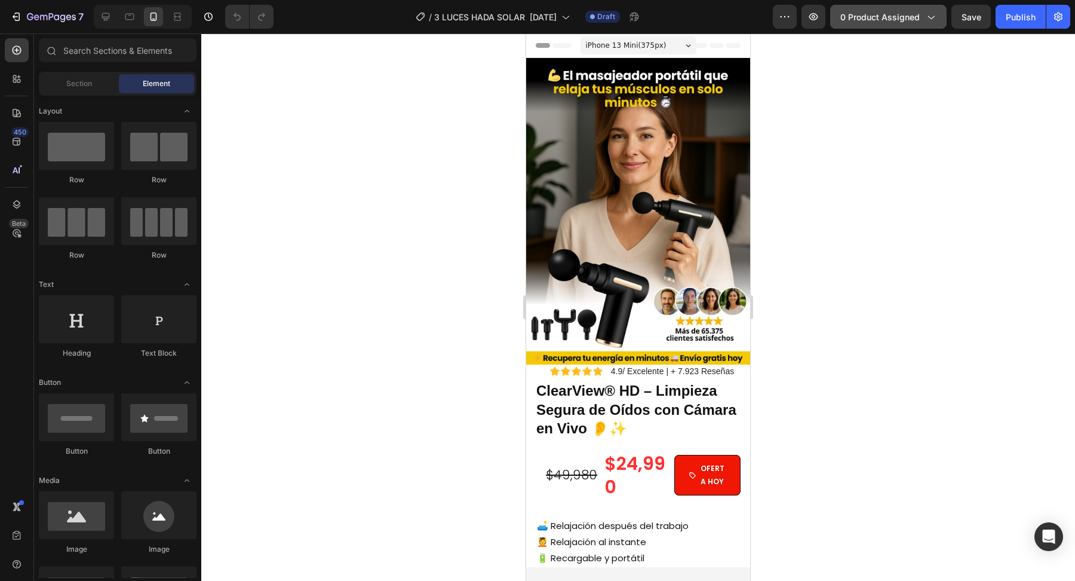
click at [875, 19] on span "0 product assigned" at bounding box center [879, 17] width 79 height 13
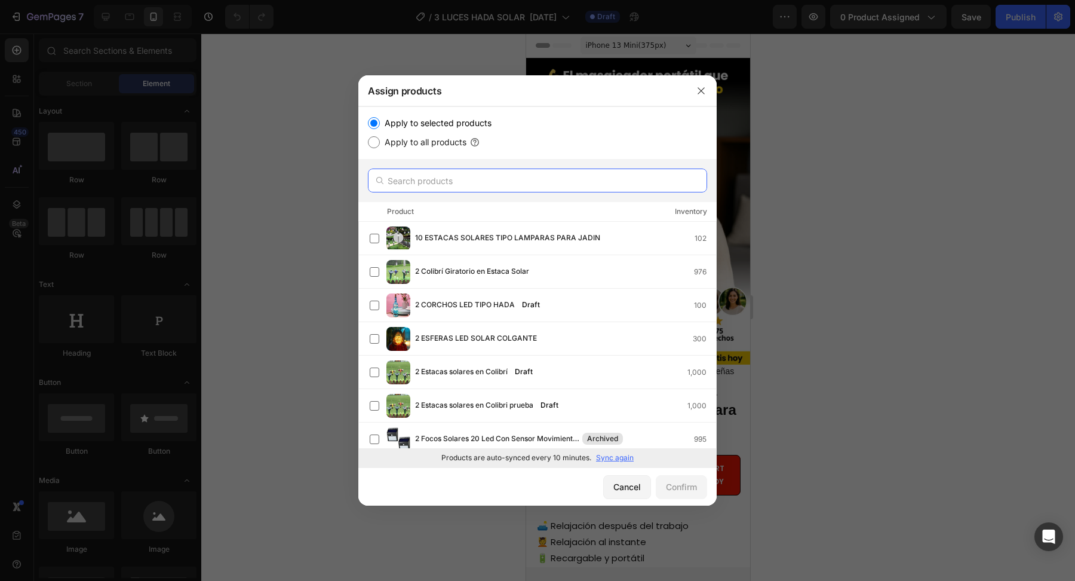
click at [480, 183] on input "text" at bounding box center [537, 180] width 339 height 24
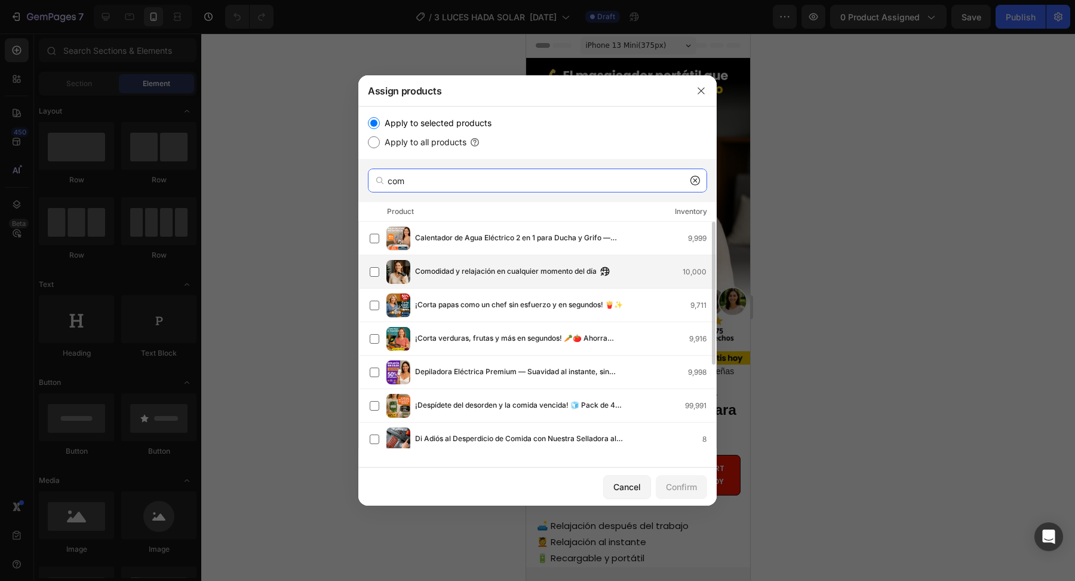
type input "com"
click at [514, 281] on div "Comodidad y relajación en cualquier momento del día 10,000" at bounding box center [543, 272] width 346 height 24
click at [682, 490] on div "Confirm" at bounding box center [681, 486] width 31 height 13
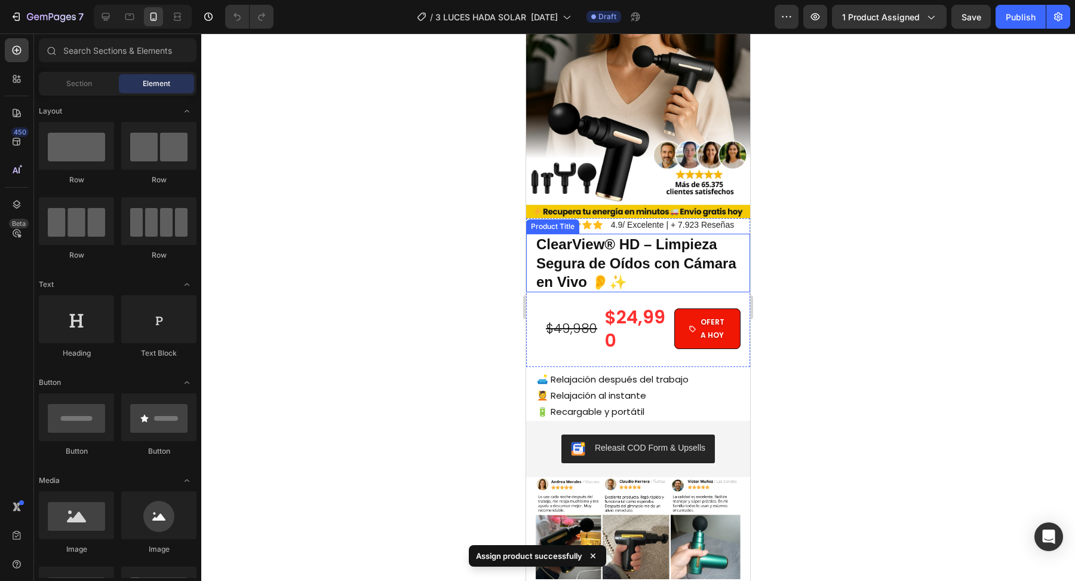
scroll to position [204, 0]
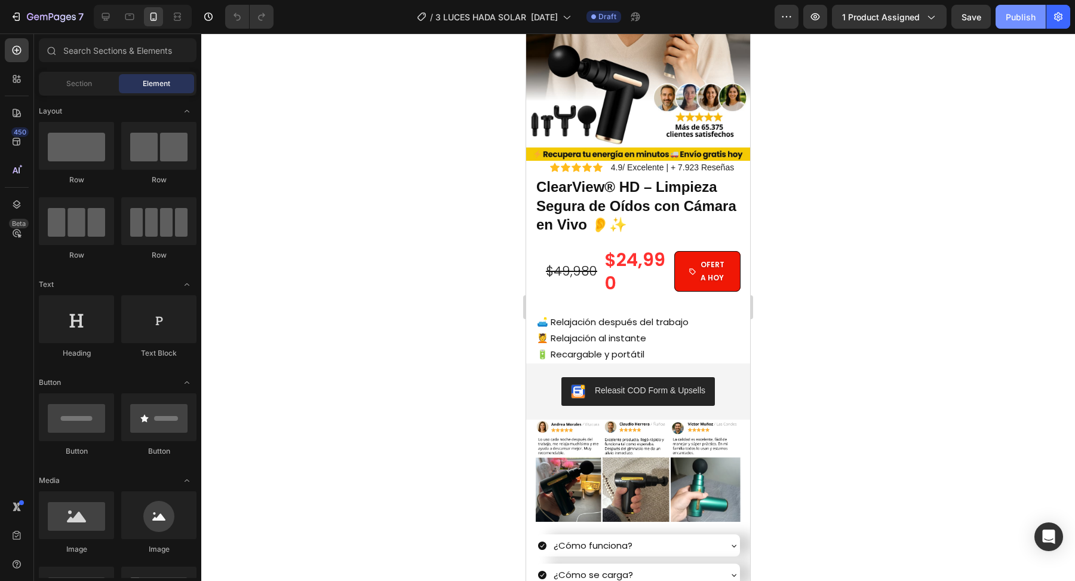
click at [1027, 14] on div "Publish" at bounding box center [1021, 17] width 30 height 13
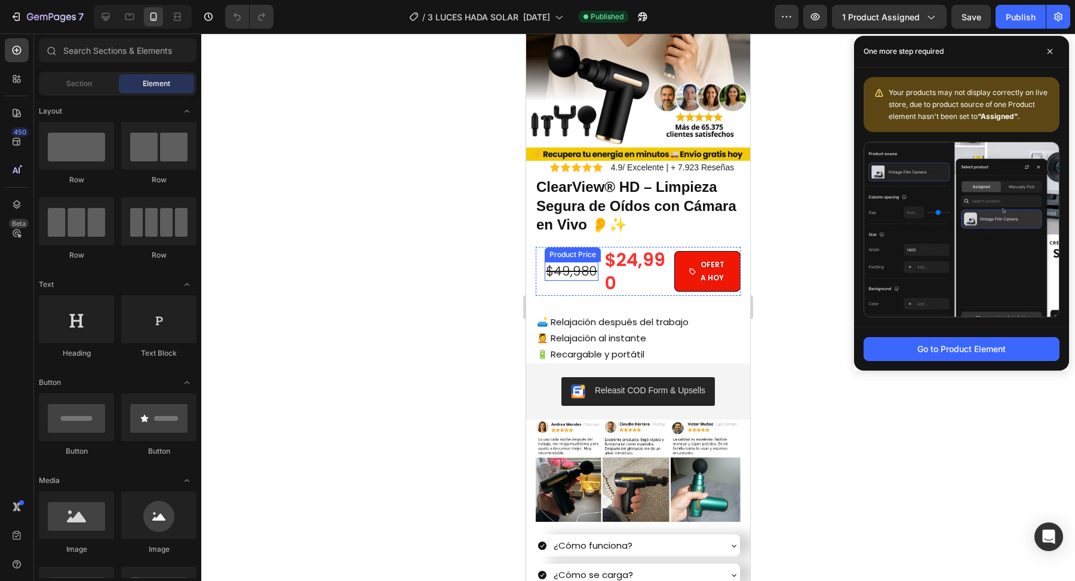
click at [573, 269] on div "$49,980" at bounding box center [572, 271] width 54 height 19
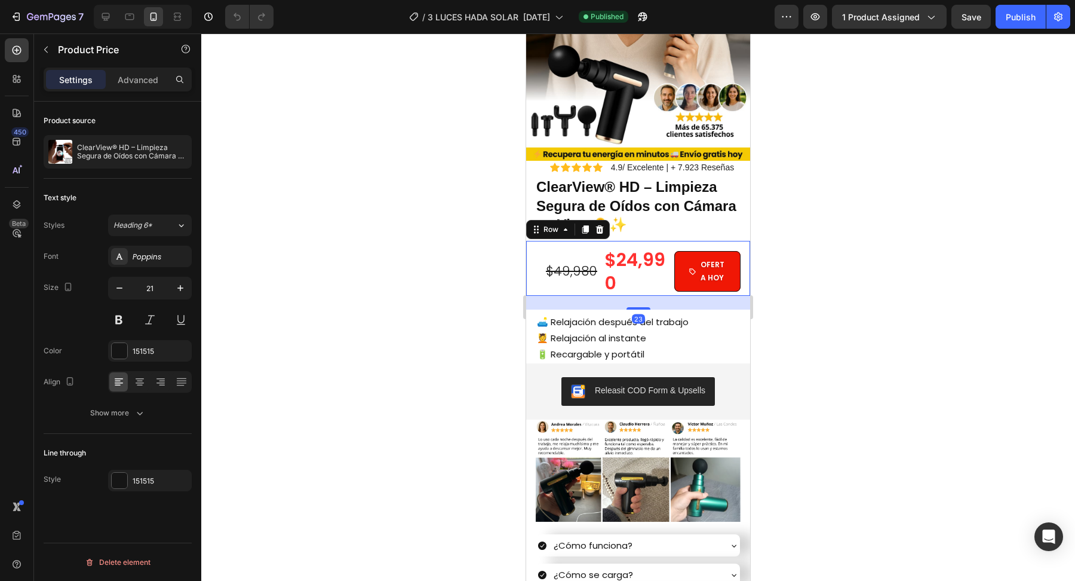
click at [528, 250] on div "$49,980 Product Price Product Price $24,990 Product Price Product Price OFERTA …" at bounding box center [638, 268] width 224 height 55
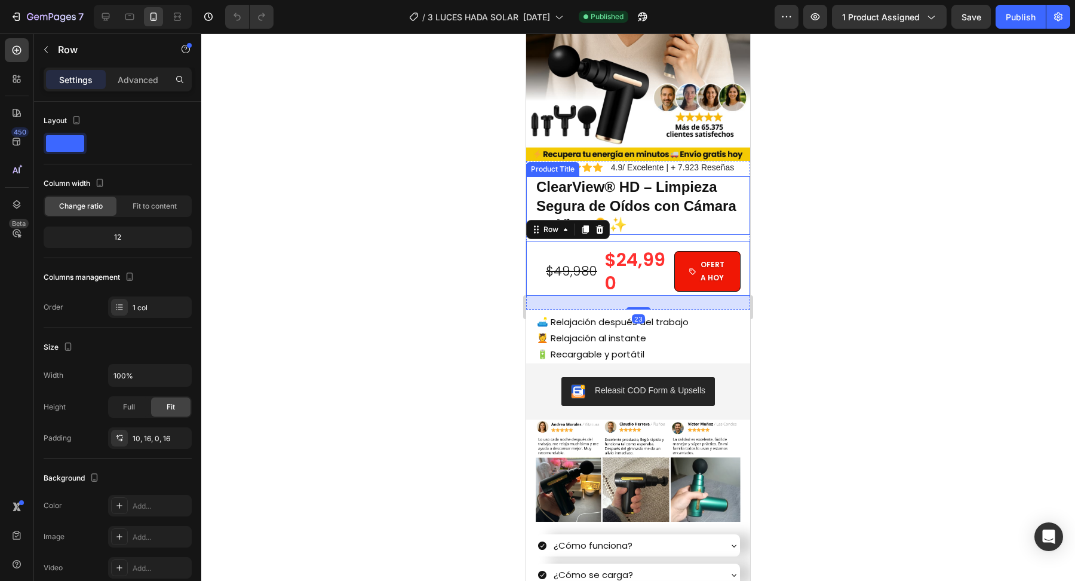
click at [561, 210] on h1 "ClearView® HD – Limpieza Segura de Oídos con Cámara en Vivo 👂✨" at bounding box center [642, 205] width 215 height 59
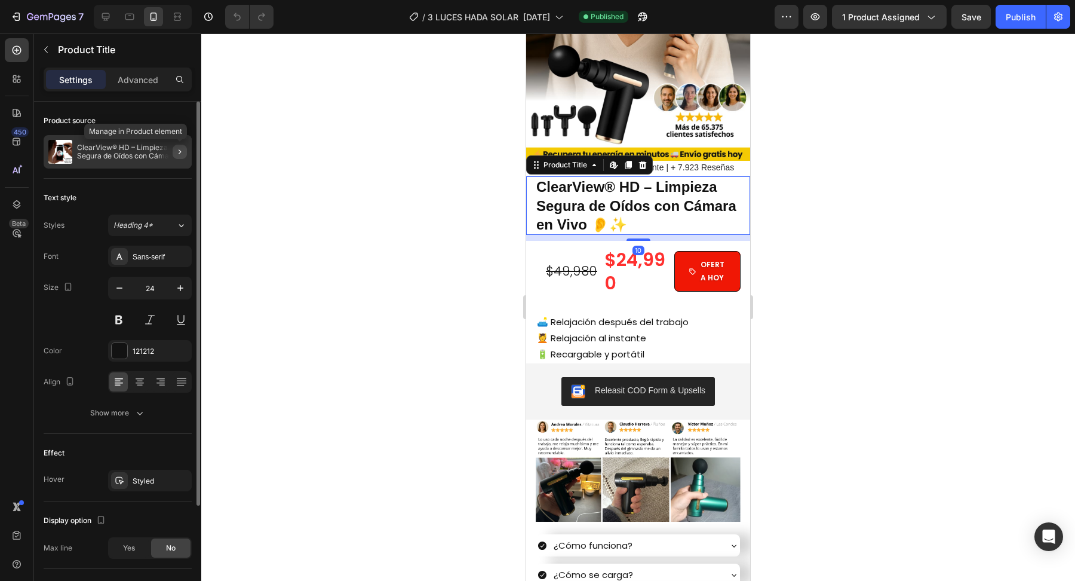
click at [175, 151] on icon "button" at bounding box center [180, 152] width 10 height 10
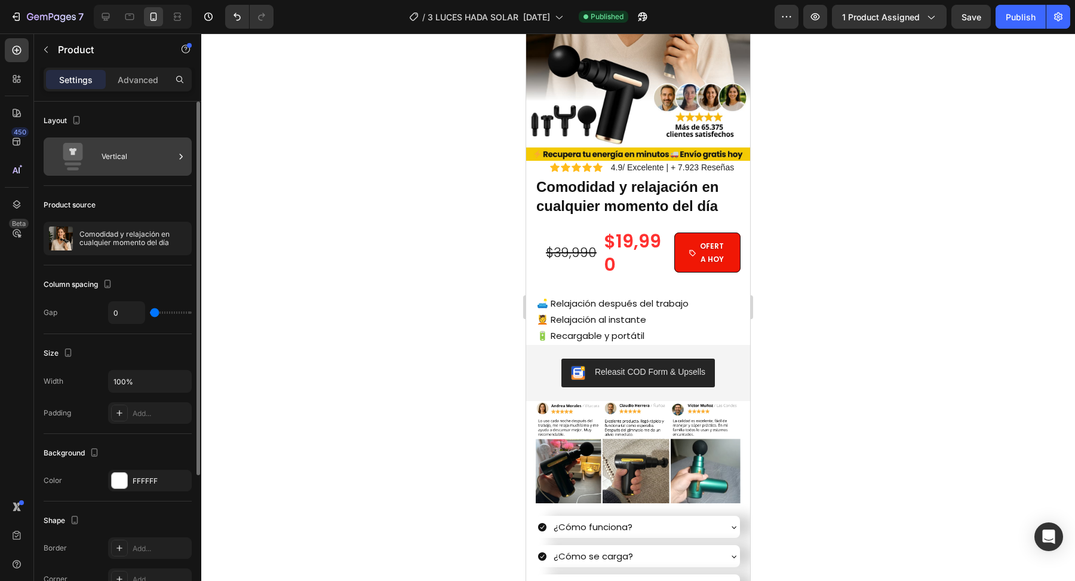
click at [139, 153] on div "Vertical" at bounding box center [138, 156] width 73 height 27
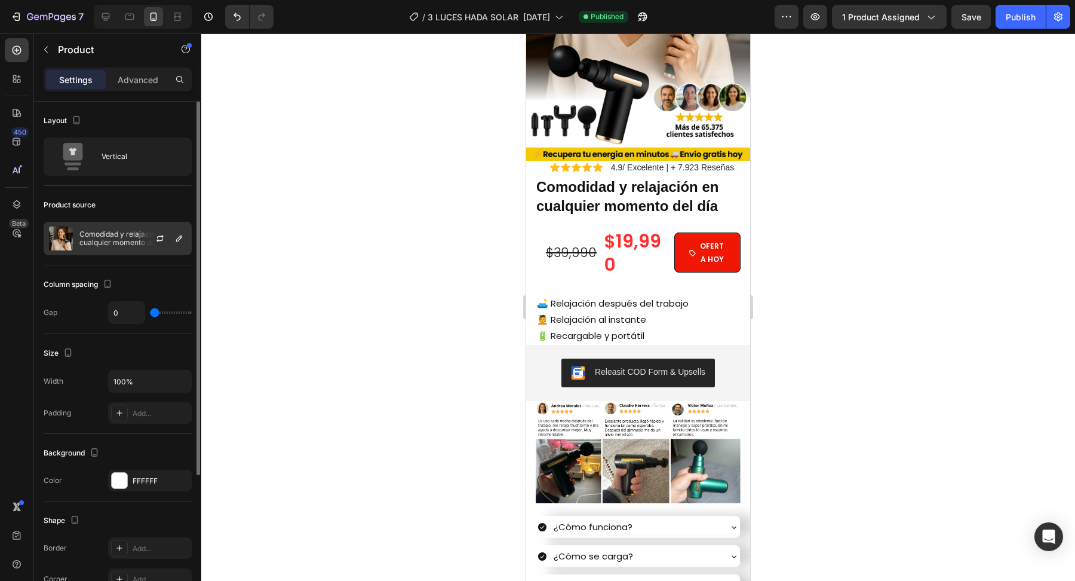
click at [127, 239] on p "Comodidad y relajación en cualquier momento del día" at bounding box center [132, 238] width 107 height 17
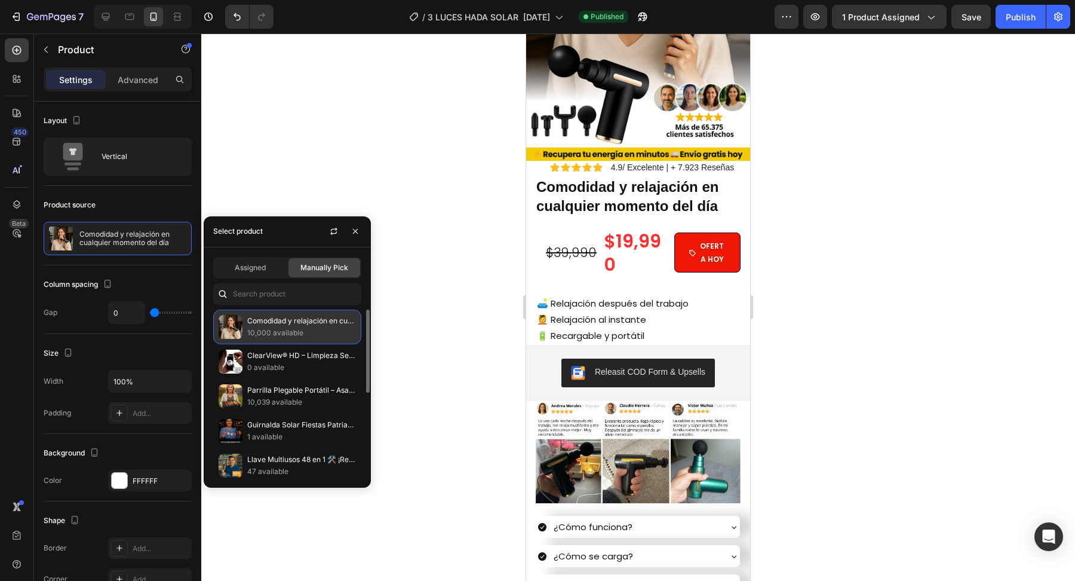
click at [290, 319] on p "Comodidad y relajación en cualquier momento del día" at bounding box center [301, 321] width 109 height 12
click at [260, 272] on span "Assigned" at bounding box center [250, 267] width 31 height 11
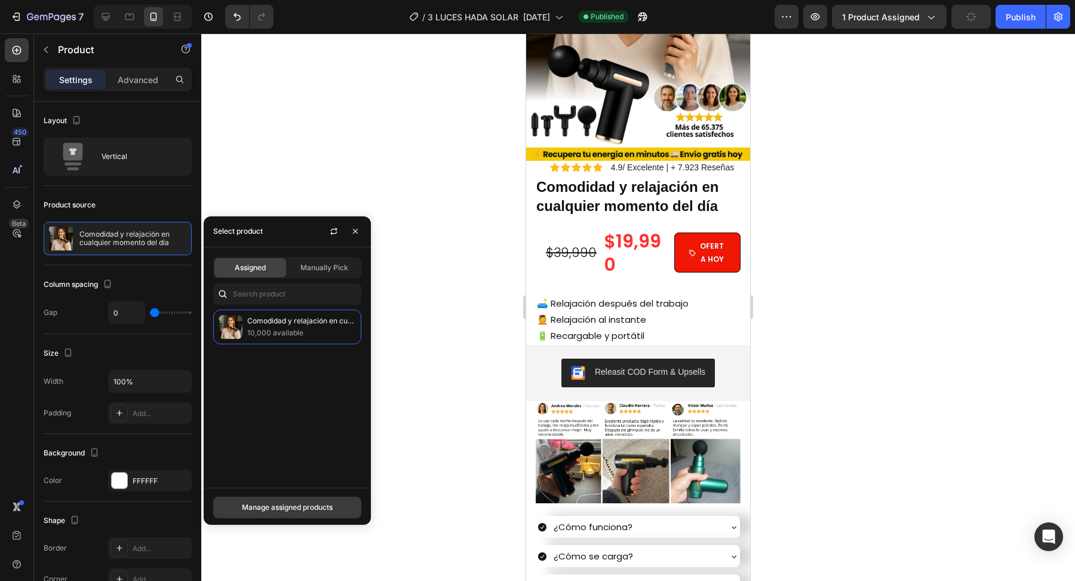
click at [321, 515] on button "Manage assigned products" at bounding box center [287, 507] width 148 height 22
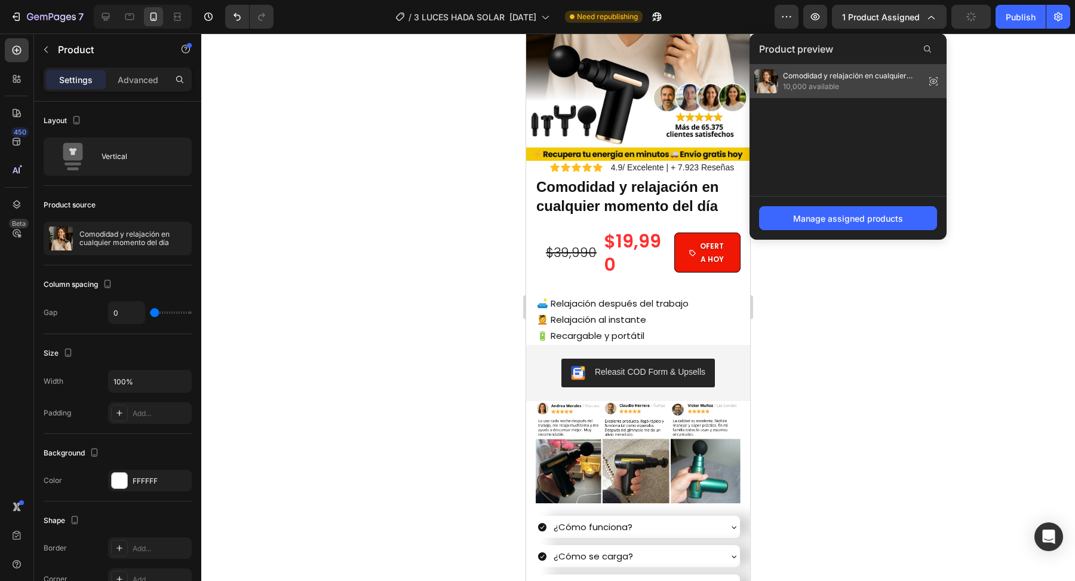
click at [857, 81] on span "10,000 available" at bounding box center [851, 86] width 137 height 11
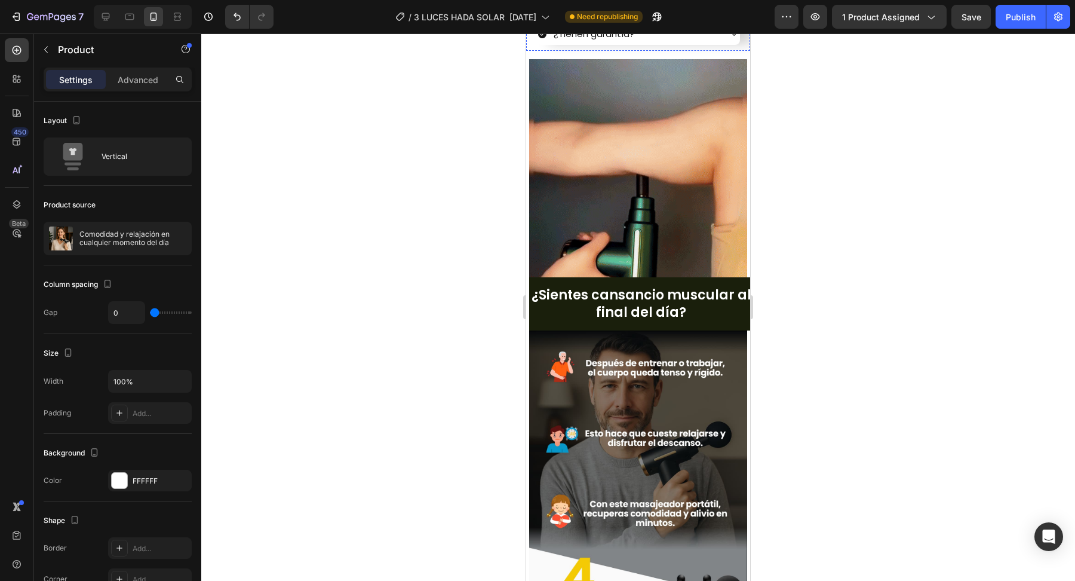
scroll to position [891, 0]
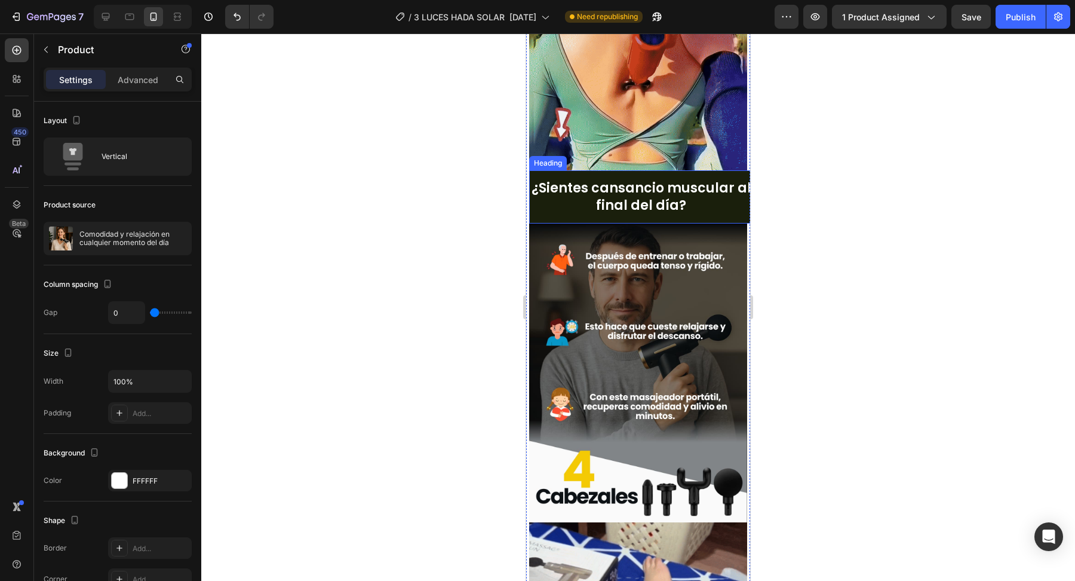
click at [559, 205] on h2 "¿Sientes cansancio muscular al final del día?" at bounding box center [641, 196] width 224 height 53
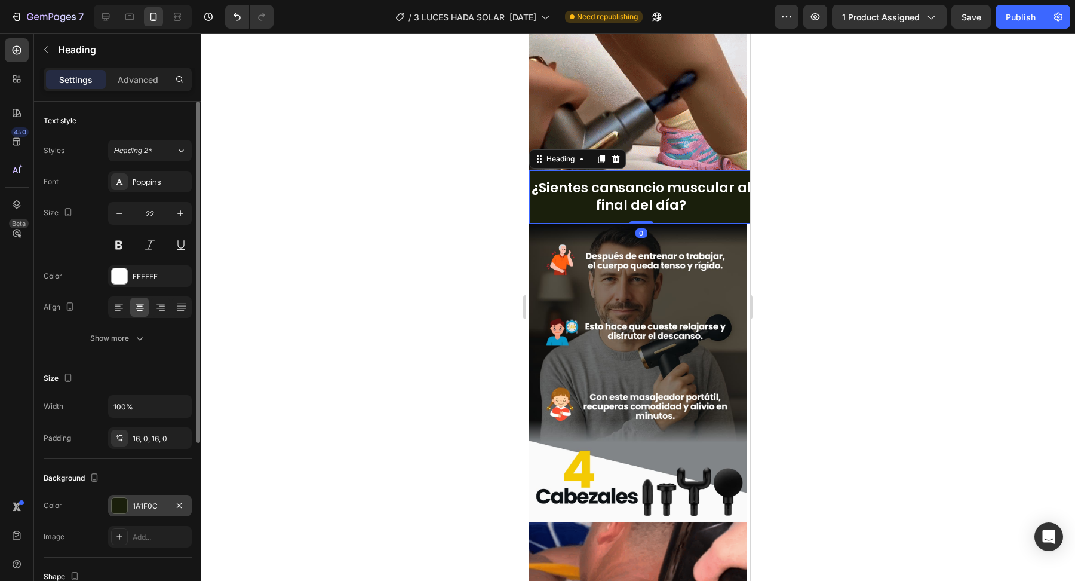
click at [121, 503] on div at bounding box center [120, 506] width 16 height 16
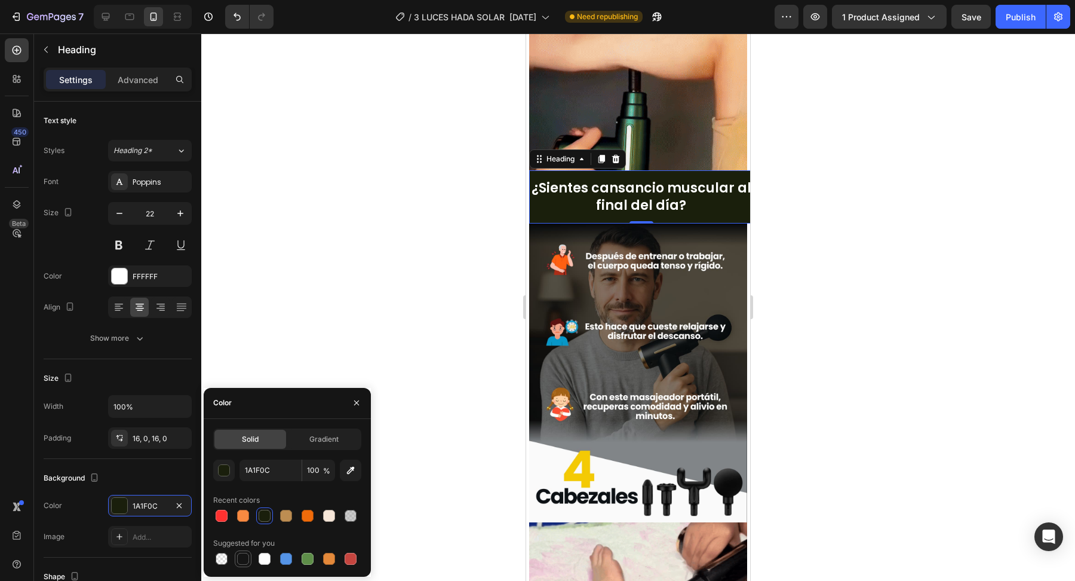
click at [246, 560] on div at bounding box center [243, 559] width 12 height 12
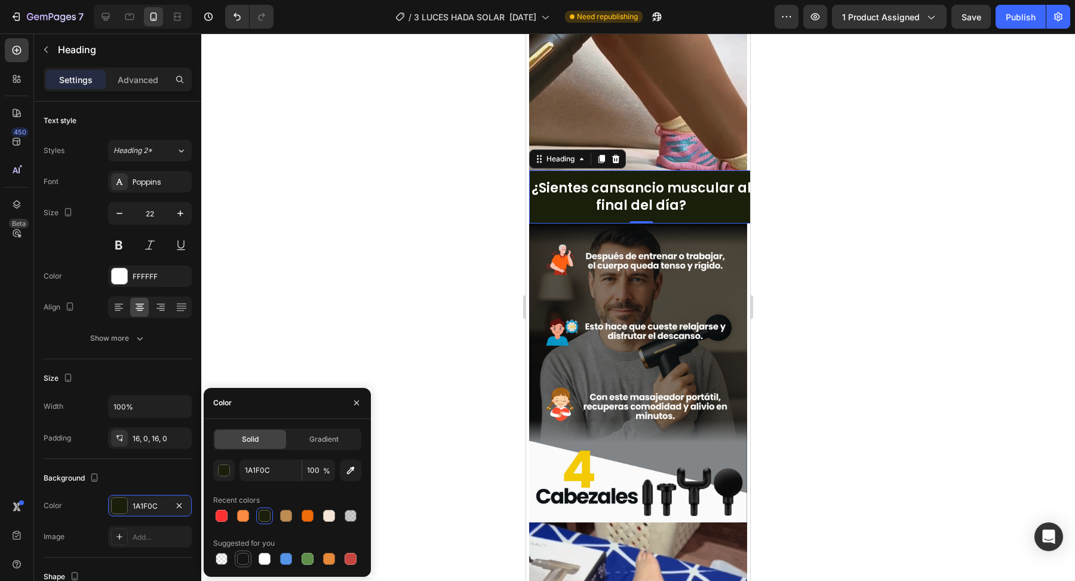
type input "151515"
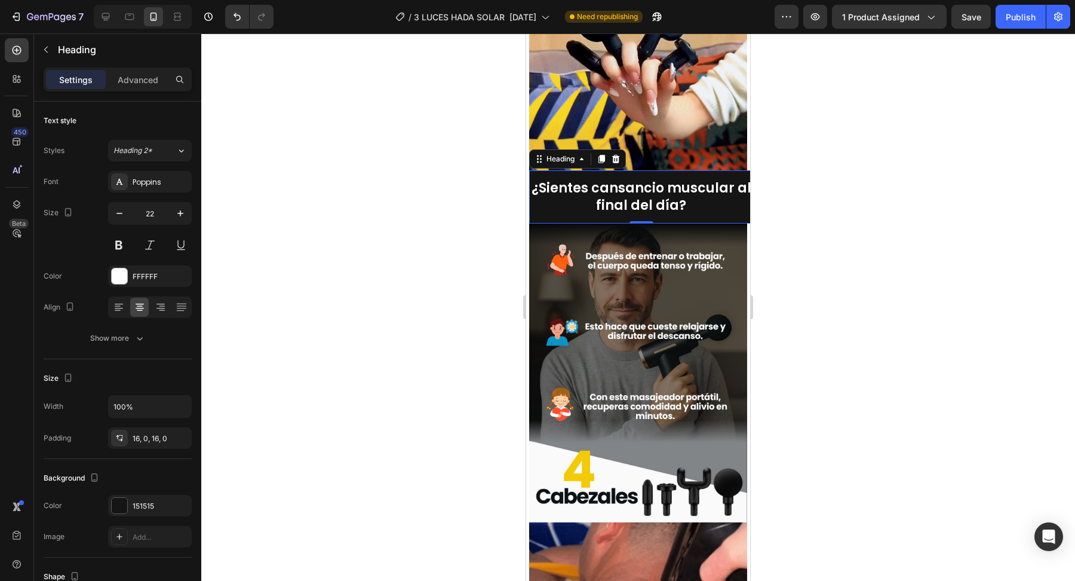
click at [394, 253] on div at bounding box center [638, 306] width 874 height 547
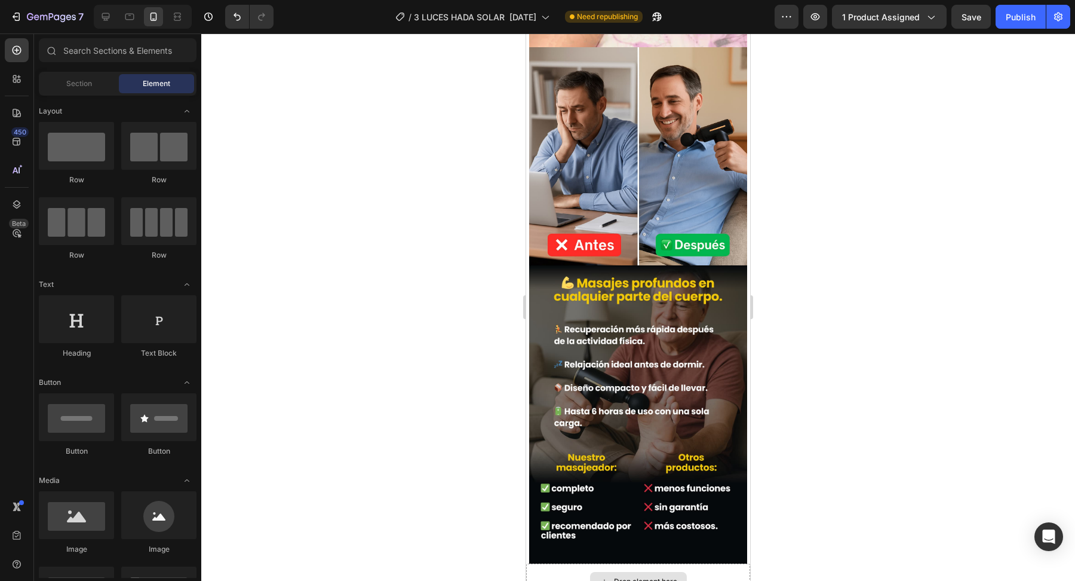
scroll to position [1734, 0]
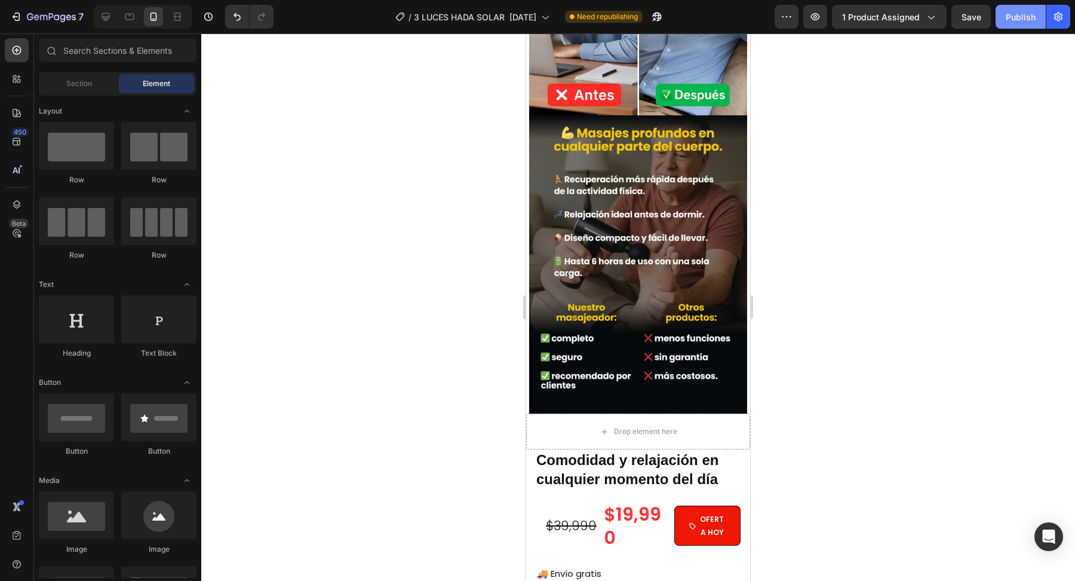
click at [1019, 22] on div "Publish" at bounding box center [1021, 17] width 30 height 13
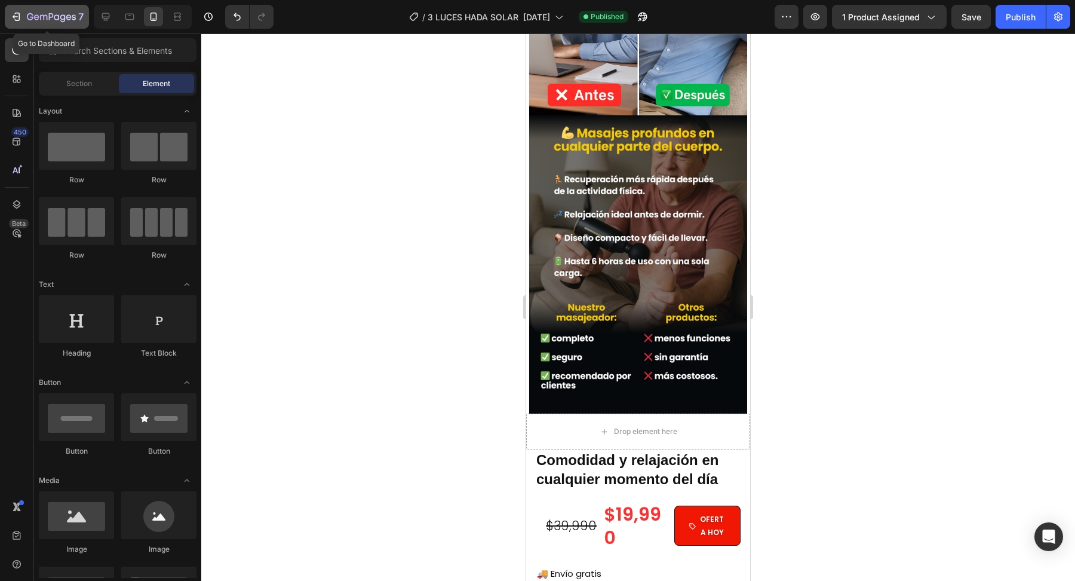
click at [67, 14] on icon "button" at bounding box center [51, 18] width 49 height 10
